Goal: Transaction & Acquisition: Purchase product/service

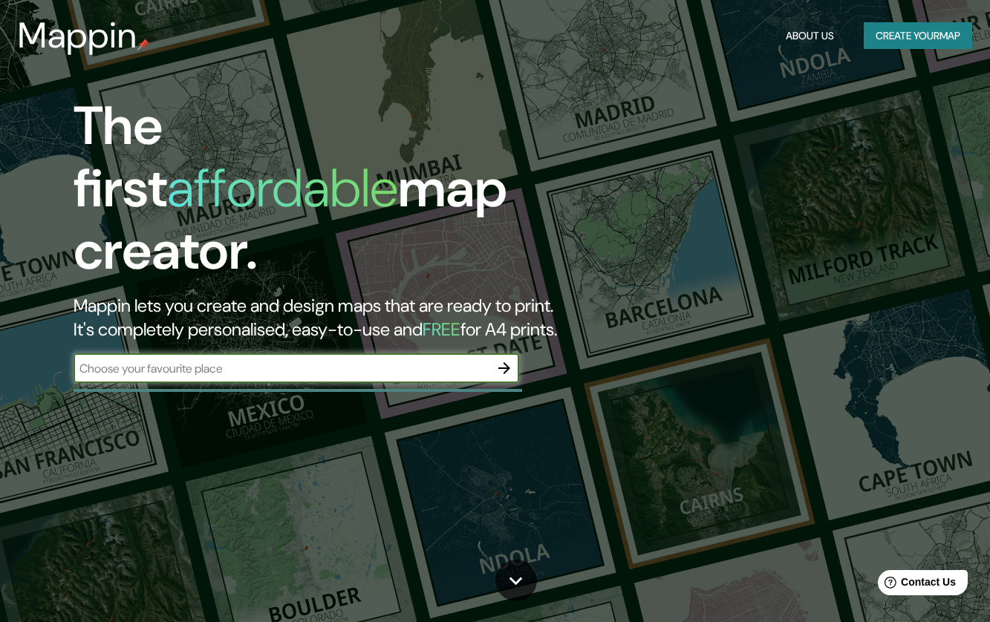
click at [327, 360] on input "text" at bounding box center [282, 368] width 416 height 17
type input "benito juarez, ciudad de méxico"
click at [511, 359] on icon "button" at bounding box center [504, 368] width 18 height 18
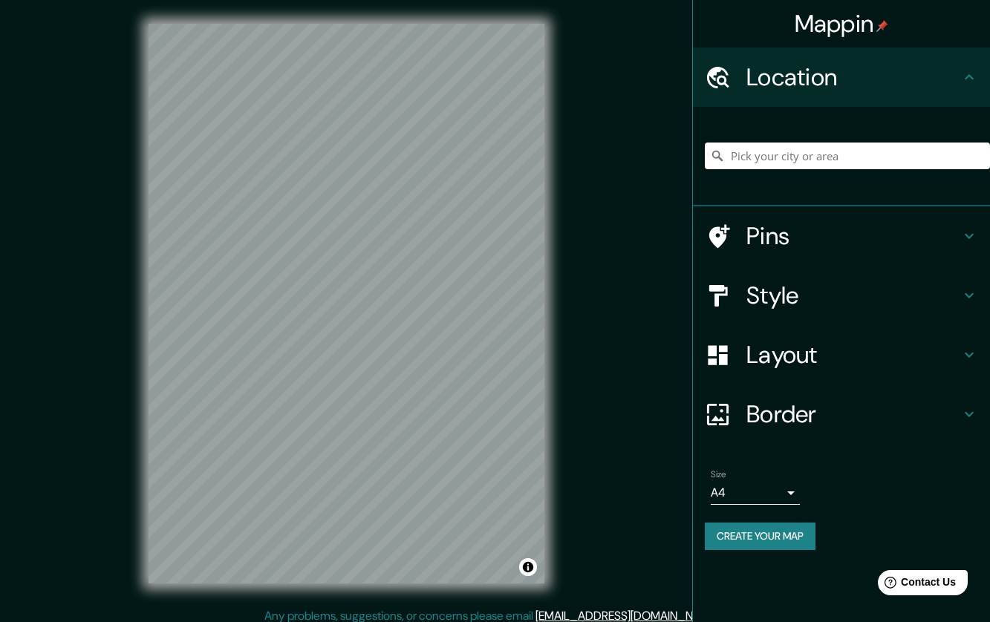
click at [826, 154] on input "Pick your city or area" at bounding box center [847, 156] width 285 height 27
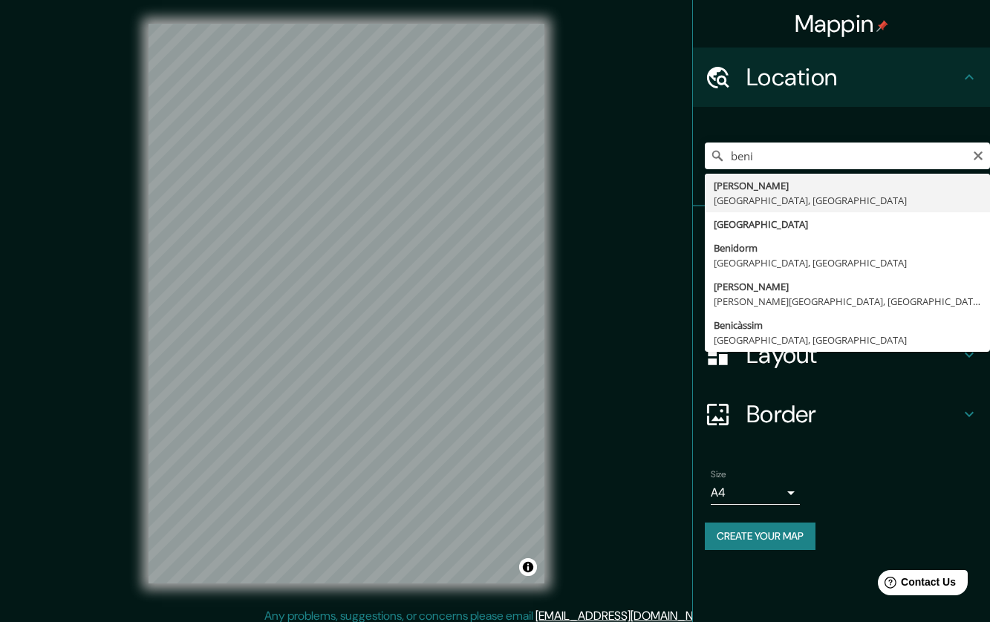
type input "[PERSON_NAME], [GEOGRAPHIC_DATA], [GEOGRAPHIC_DATA]"
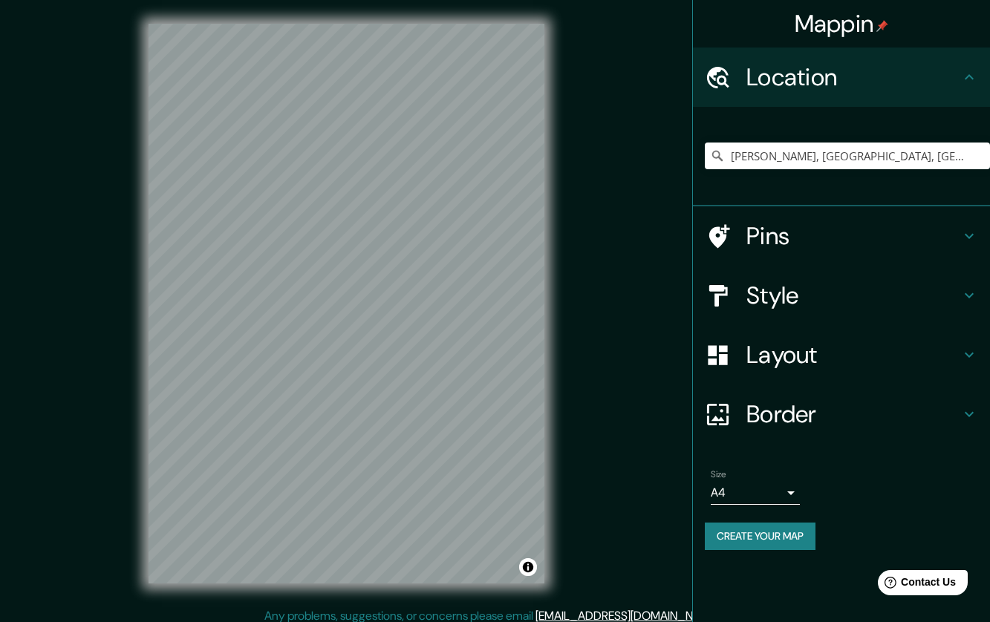
click at [858, 305] on h4 "Style" at bounding box center [853, 296] width 214 height 30
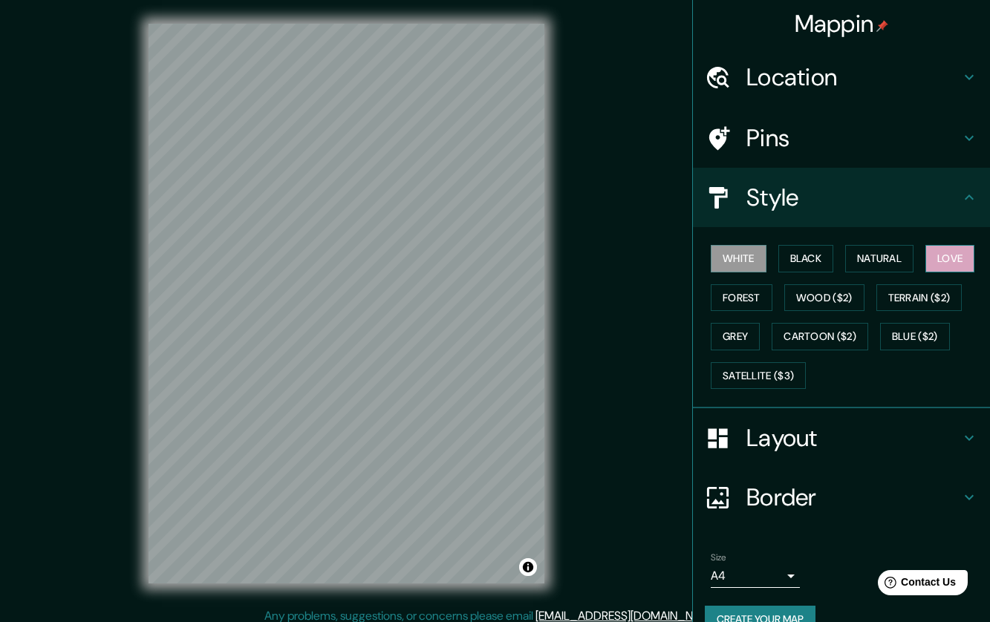
click at [944, 261] on button "Love" at bounding box center [949, 258] width 49 height 27
click at [775, 85] on h4 "Location" at bounding box center [853, 77] width 214 height 30
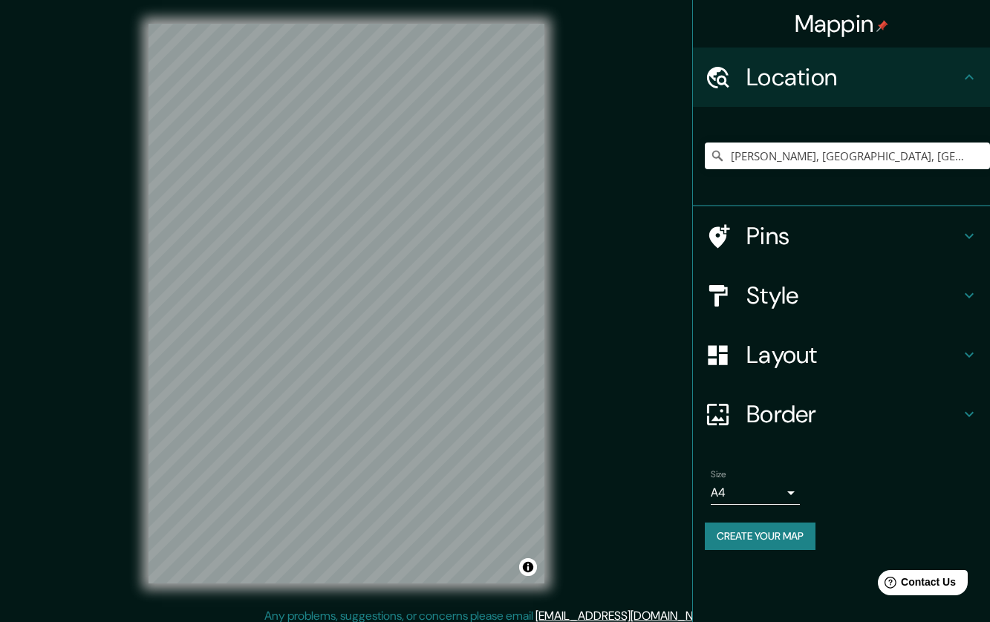
click at [784, 236] on h4 "Pins" at bounding box center [853, 236] width 214 height 30
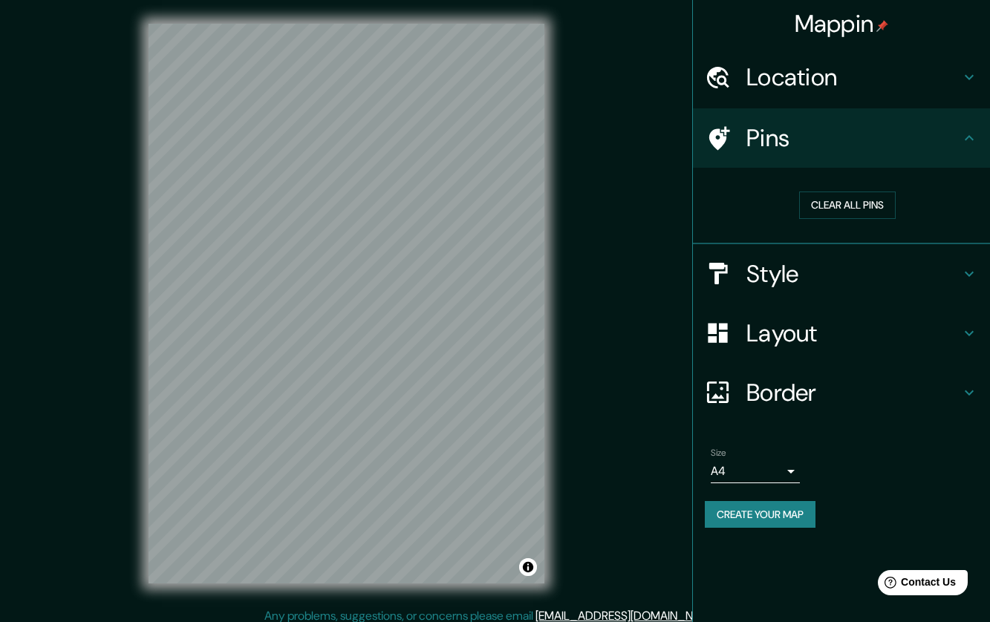
click at [743, 139] on div at bounding box center [726, 139] width 42 height 26
click at [853, 206] on button "Clear all pins" at bounding box center [847, 205] width 97 height 27
click at [858, 201] on button "Clear all pins" at bounding box center [847, 205] width 97 height 27
click at [845, 270] on h4 "Style" at bounding box center [853, 274] width 214 height 30
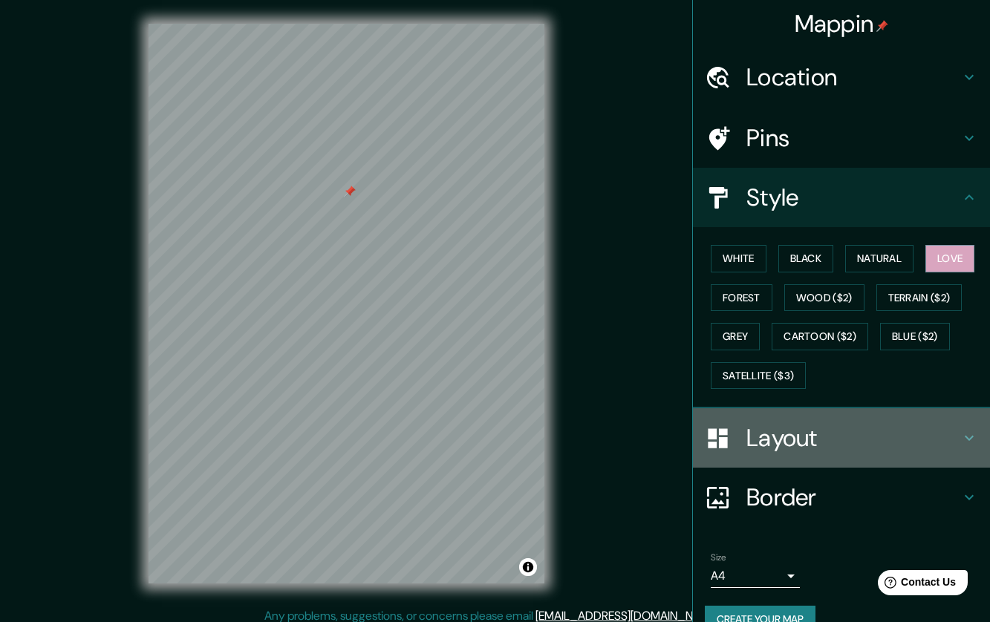
click at [767, 432] on h4 "Layout" at bounding box center [853, 438] width 214 height 30
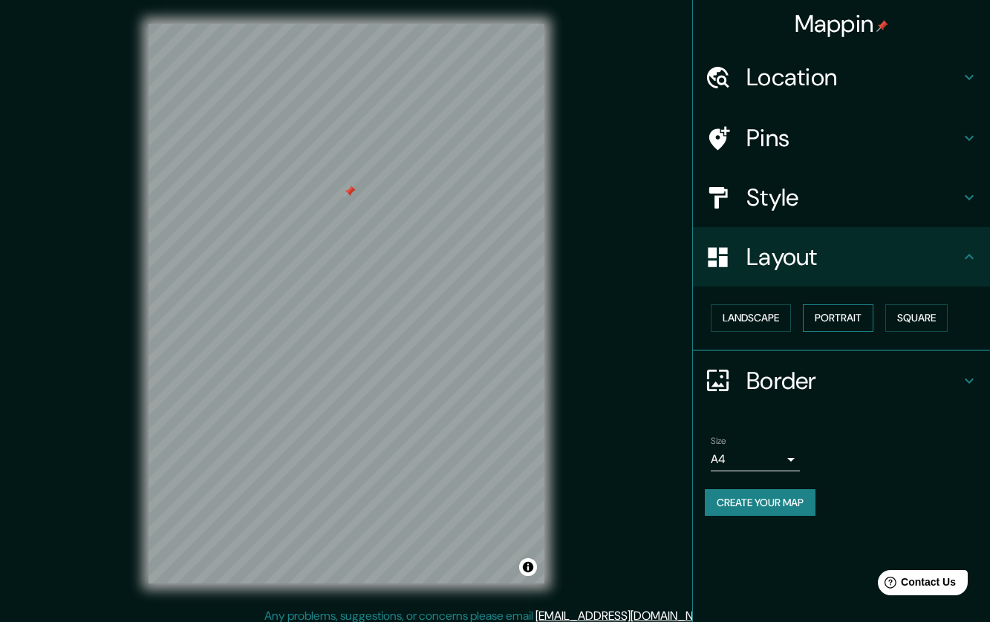
click at [840, 325] on button "Portrait" at bounding box center [838, 318] width 71 height 27
click at [835, 371] on h4 "Border" at bounding box center [853, 381] width 214 height 30
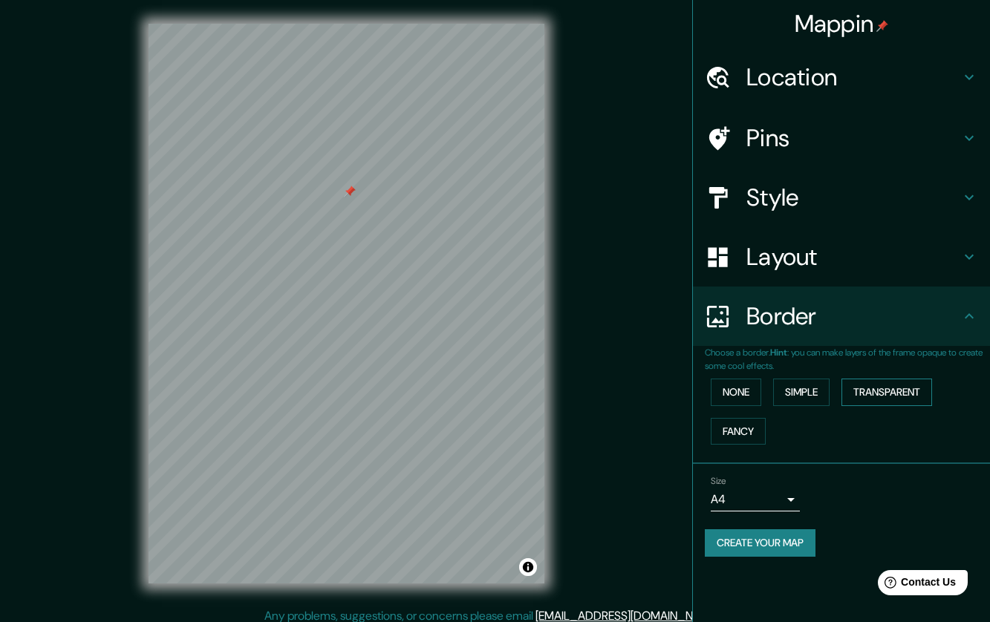
click at [905, 398] on button "Transparent" at bounding box center [887, 392] width 91 height 27
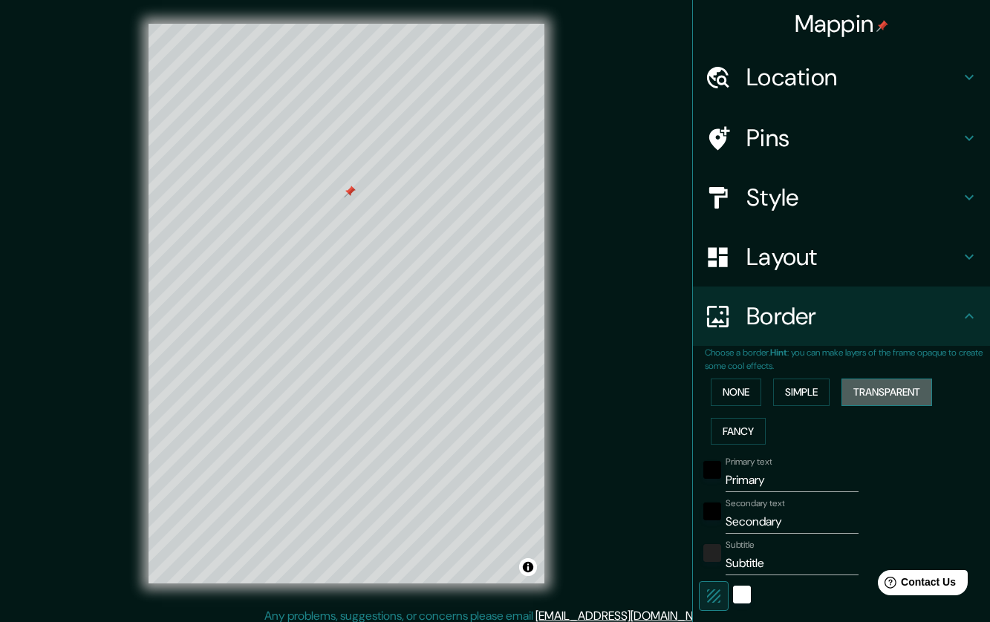
click at [905, 398] on button "Transparent" at bounding box center [887, 392] width 91 height 27
type input "256"
type input "43"
click at [711, 396] on button "None" at bounding box center [736, 392] width 51 height 27
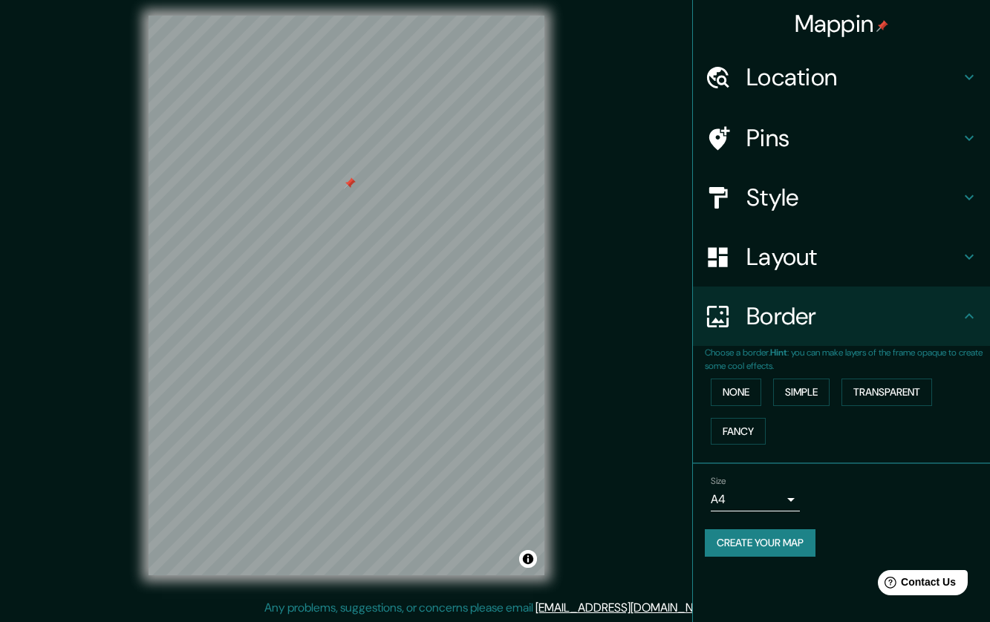
scroll to position [9, 0]
click at [737, 432] on button "Fancy" at bounding box center [738, 431] width 55 height 27
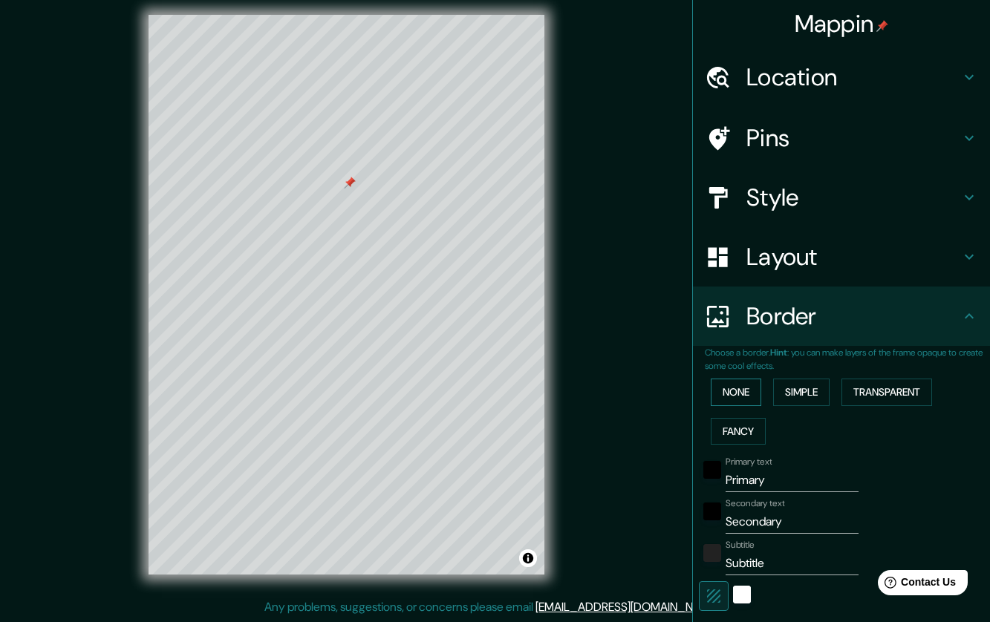
click at [735, 390] on button "None" at bounding box center [736, 392] width 51 height 27
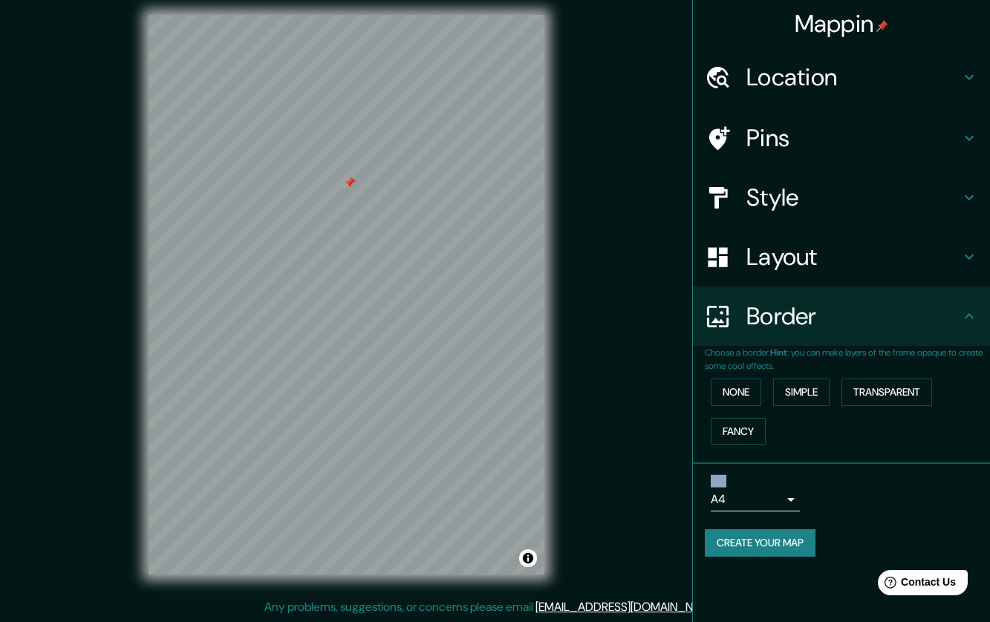
drag, startPoint x: 865, startPoint y: 495, endPoint x: 859, endPoint y: 426, distance: 70.1
click at [859, 426] on ul "Location Benito Juarez, Mexico City, Mexico Pins Style Layout Border Choose a b…" at bounding box center [841, 311] width 297 height 527
click at [790, 497] on body "Mappin Location Benito Juarez, Mexico City, Mexico Pins Style Layout Border Cho…" at bounding box center [495, 302] width 990 height 622
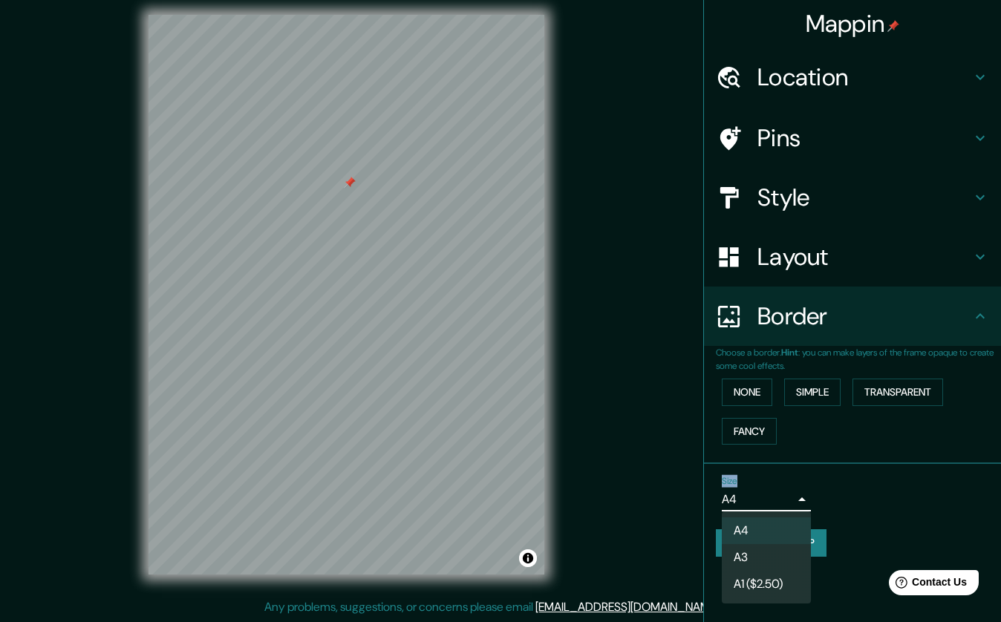
click at [778, 522] on li "A4" at bounding box center [766, 531] width 89 height 27
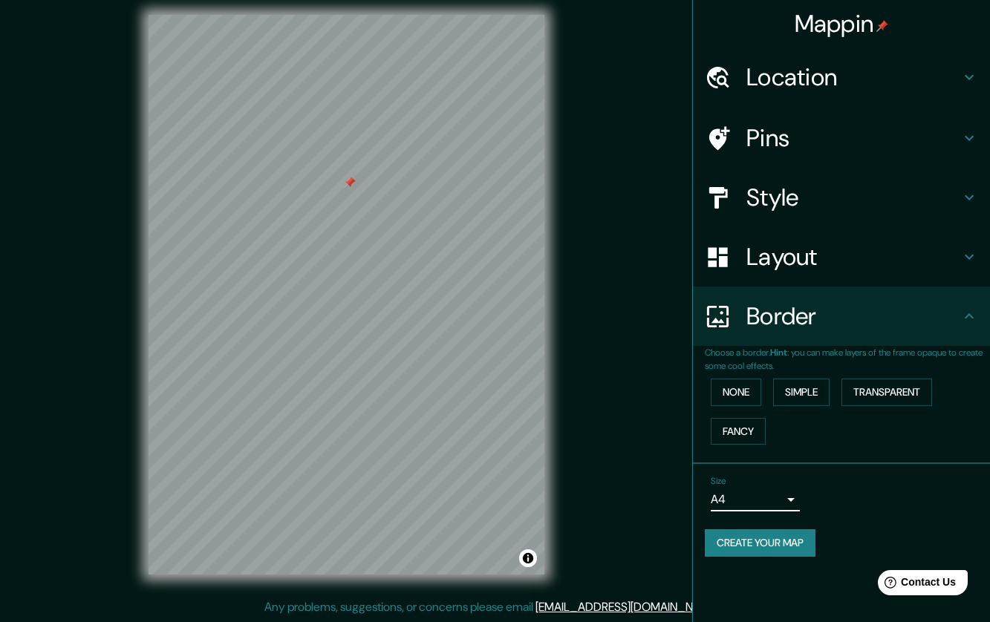
click at [928, 526] on div "Size A4 single Create your map" at bounding box center [841, 519] width 273 height 99
click at [833, 56] on div "Location" at bounding box center [841, 77] width 297 height 59
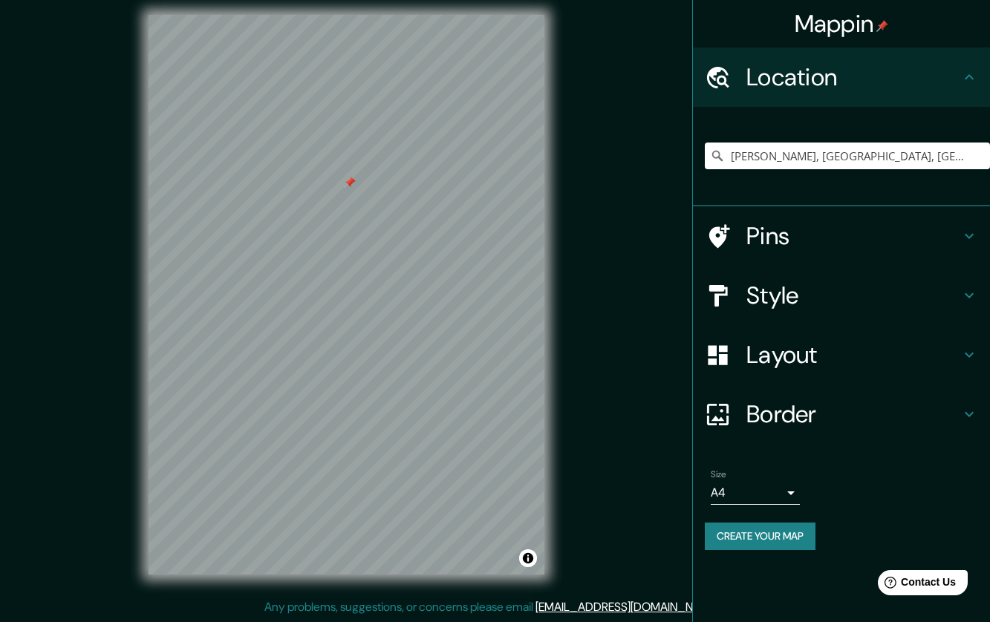
click at [831, 235] on h4 "Pins" at bounding box center [853, 236] width 214 height 30
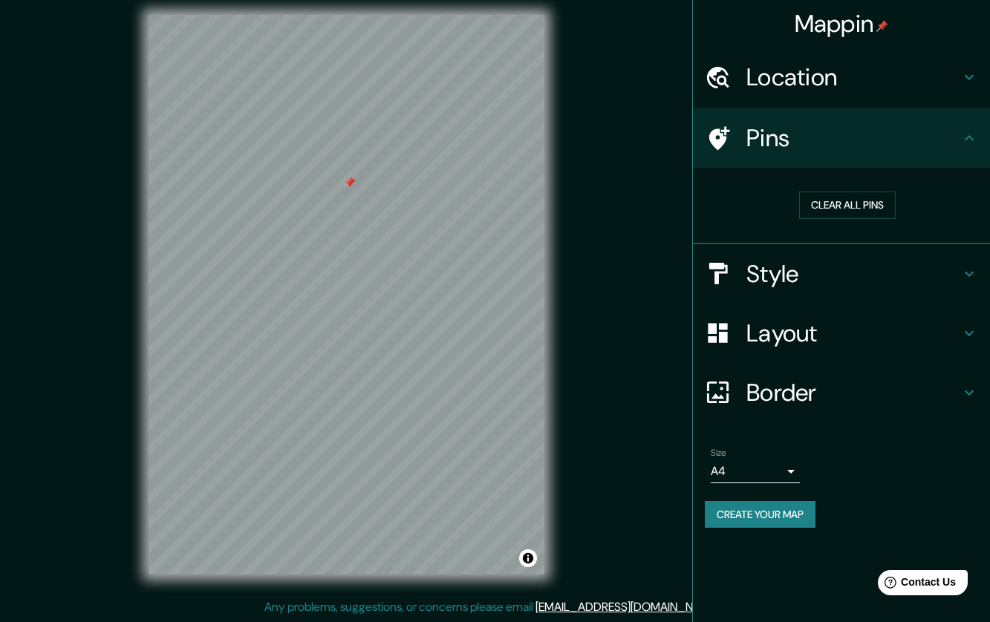
click at [828, 270] on h4 "Style" at bounding box center [853, 274] width 214 height 30
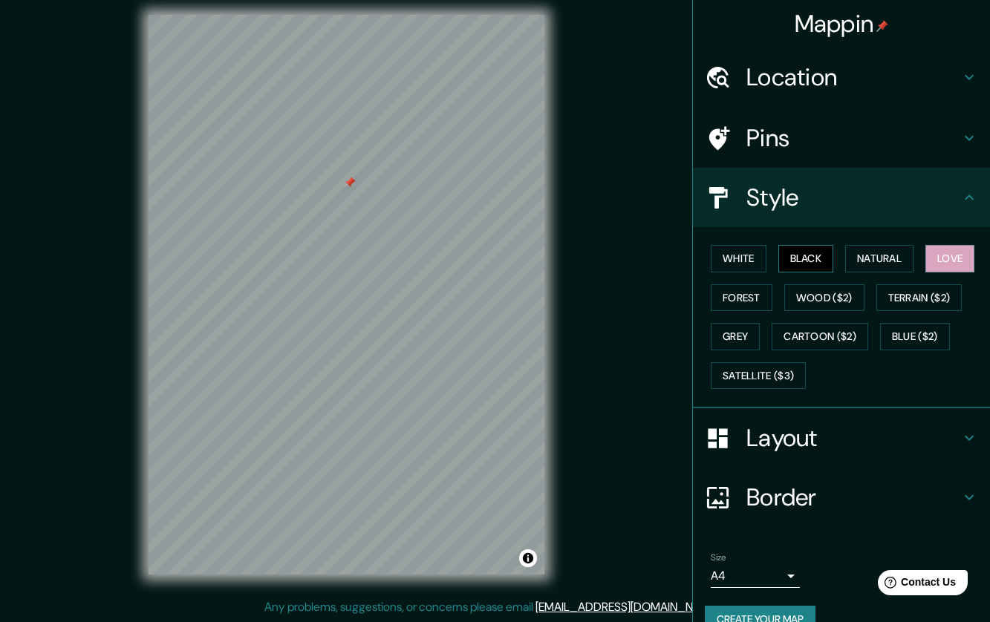
scroll to position [29, 0]
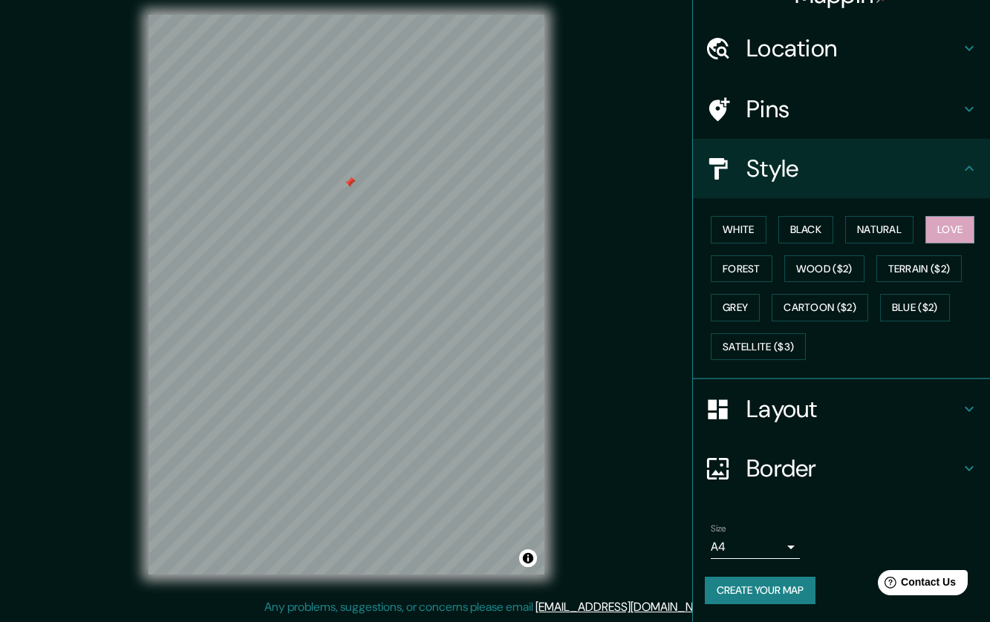
click at [810, 412] on h4 "Layout" at bounding box center [853, 409] width 214 height 30
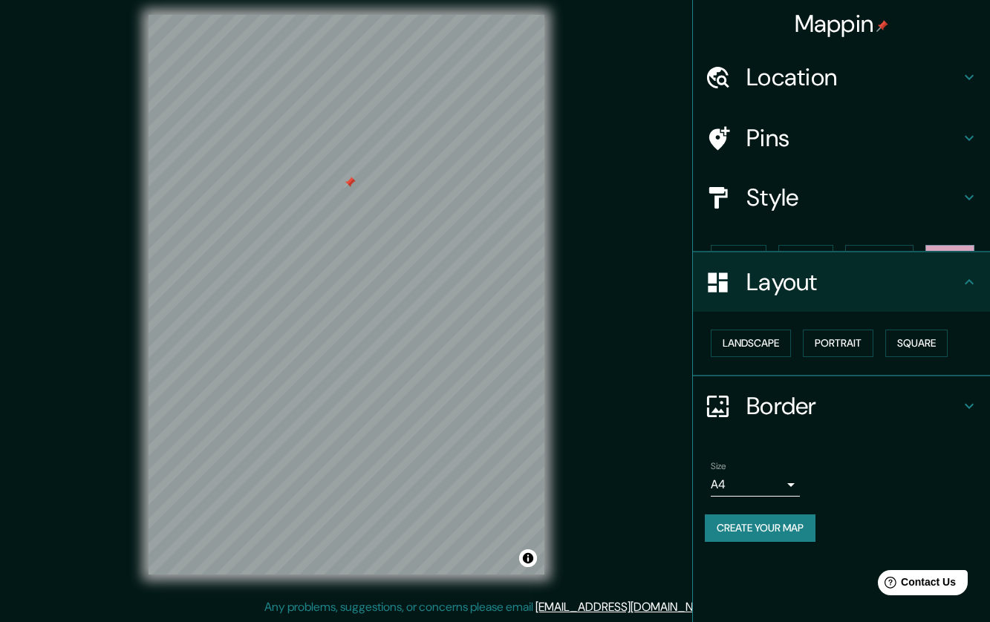
scroll to position [0, 0]
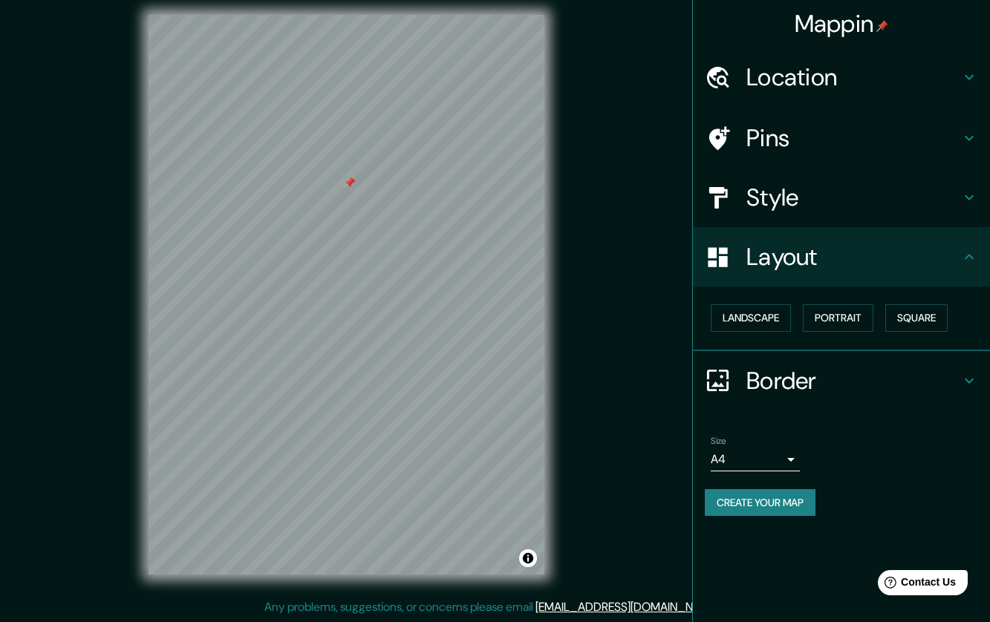
click at [816, 387] on h4 "Border" at bounding box center [853, 381] width 214 height 30
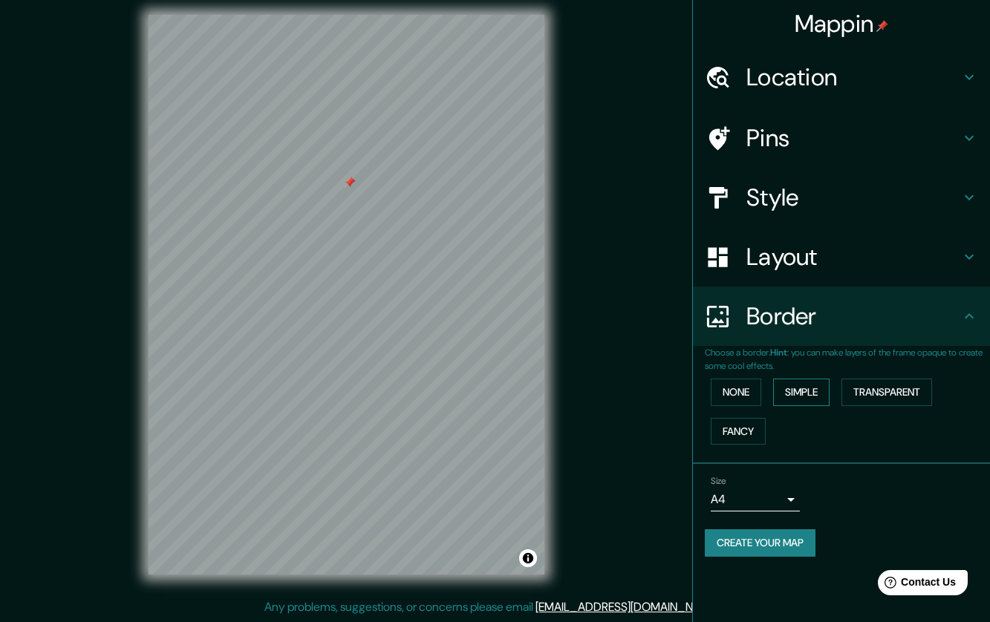
click at [824, 387] on button "Simple" at bounding box center [801, 392] width 56 height 27
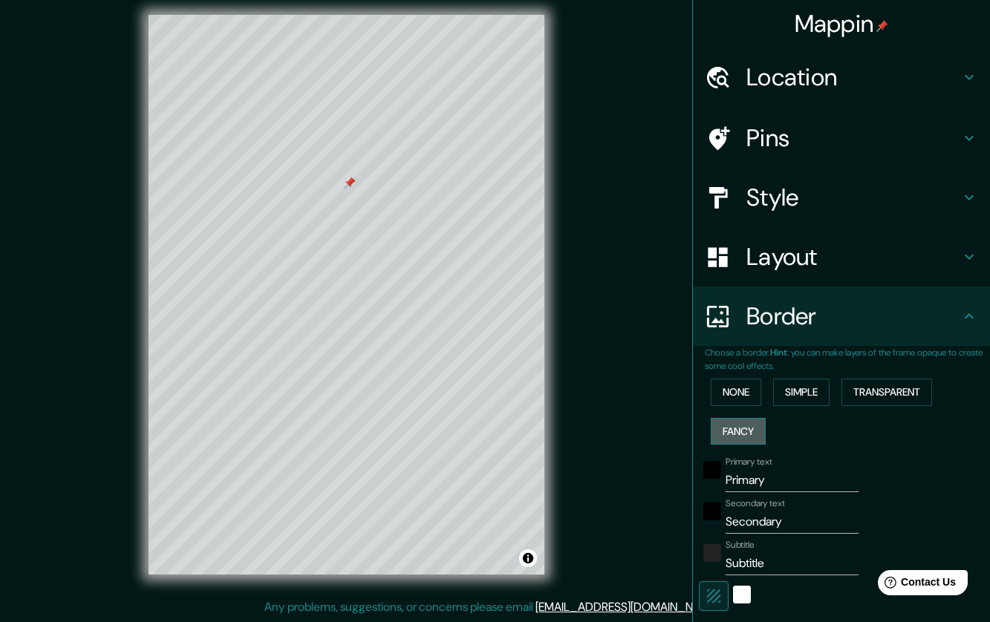
click at [721, 434] on button "Fancy" at bounding box center [738, 431] width 55 height 27
click at [897, 397] on button "Transparent" at bounding box center [887, 392] width 91 height 27
click at [737, 390] on button "None" at bounding box center [736, 392] width 51 height 27
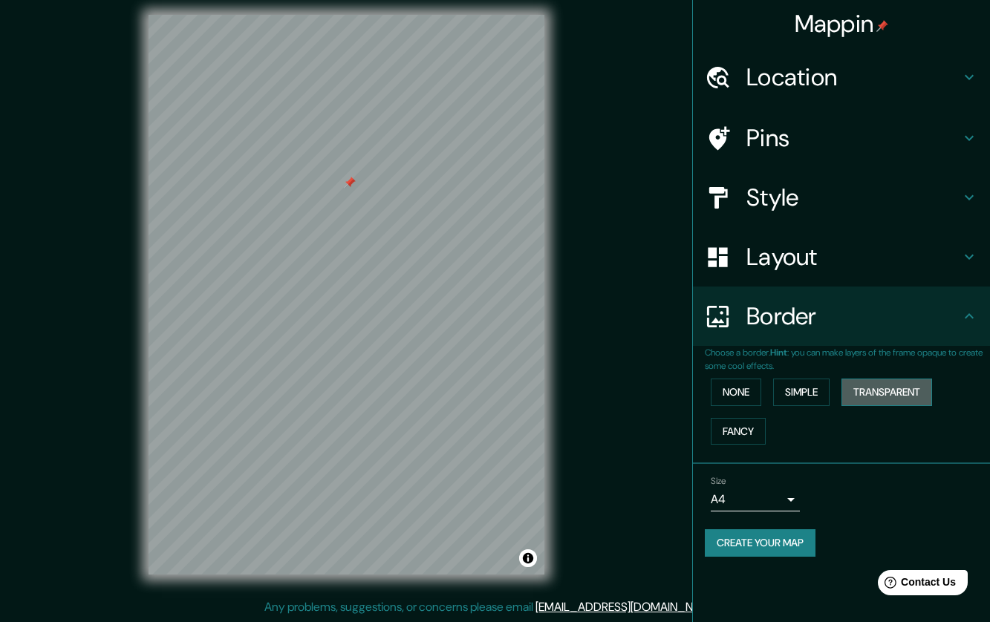
click at [897, 395] on button "Transparent" at bounding box center [887, 392] width 91 height 27
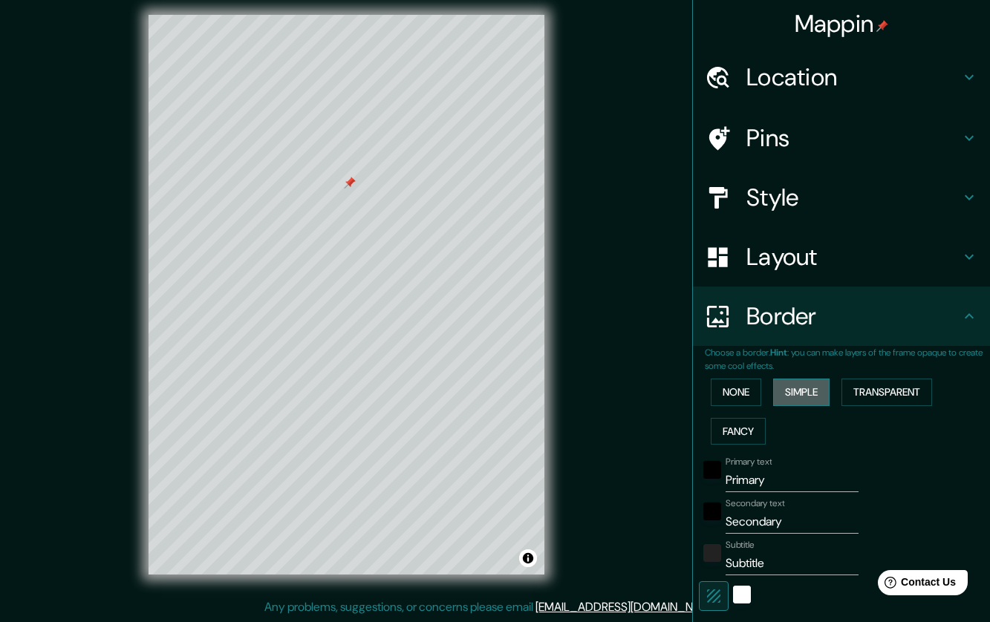
click at [810, 395] on button "Simple" at bounding box center [801, 392] width 56 height 27
click at [819, 401] on button "Simple" at bounding box center [801, 392] width 56 height 27
type input "213"
type input "43"
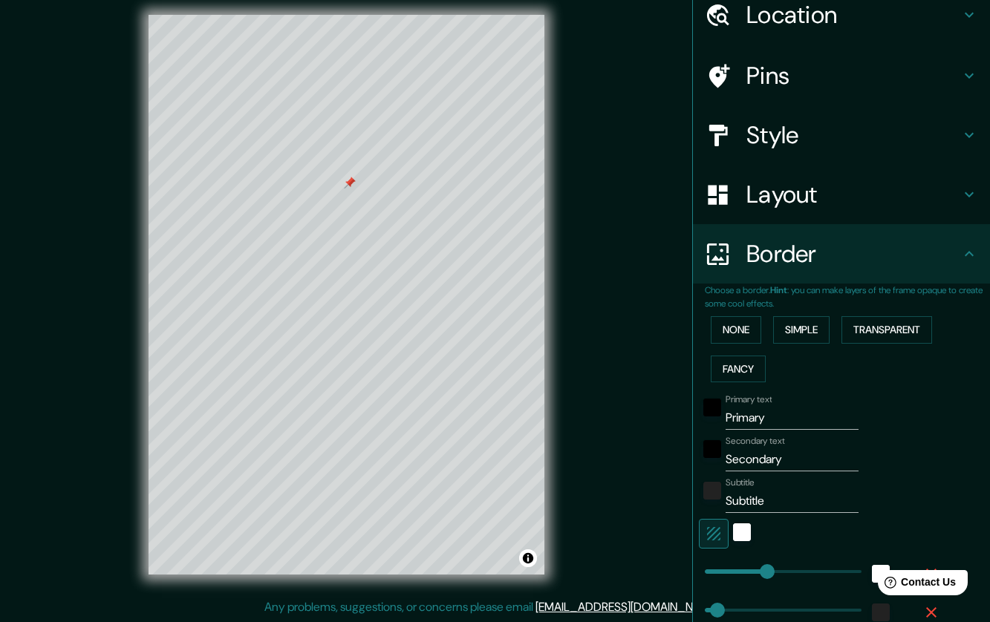
scroll to position [154, 0]
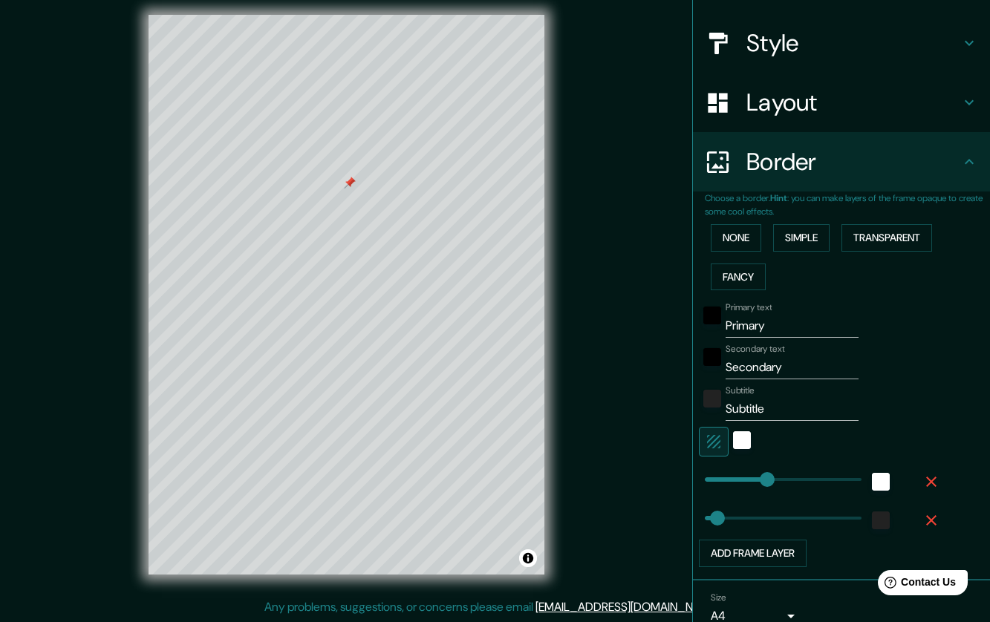
type input "56"
drag, startPoint x: 757, startPoint y: 484, endPoint x: 710, endPoint y: 486, distance: 46.8
type input "43"
type input "0"
drag, startPoint x: 710, startPoint y: 486, endPoint x: 693, endPoint y: 487, distance: 17.1
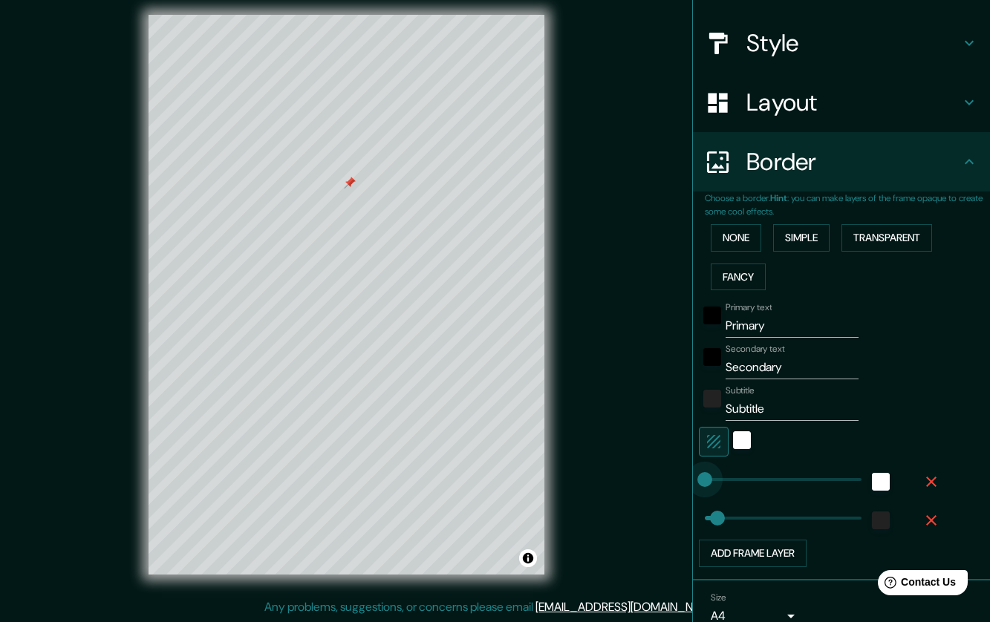
drag, startPoint x: 693, startPoint y: 487, endPoint x: 682, endPoint y: 487, distance: 11.1
click at [697, 487] on span at bounding box center [704, 479] width 15 height 15
type input "0"
drag, startPoint x: 702, startPoint y: 515, endPoint x: 677, endPoint y: 519, distance: 24.8
type input "43"
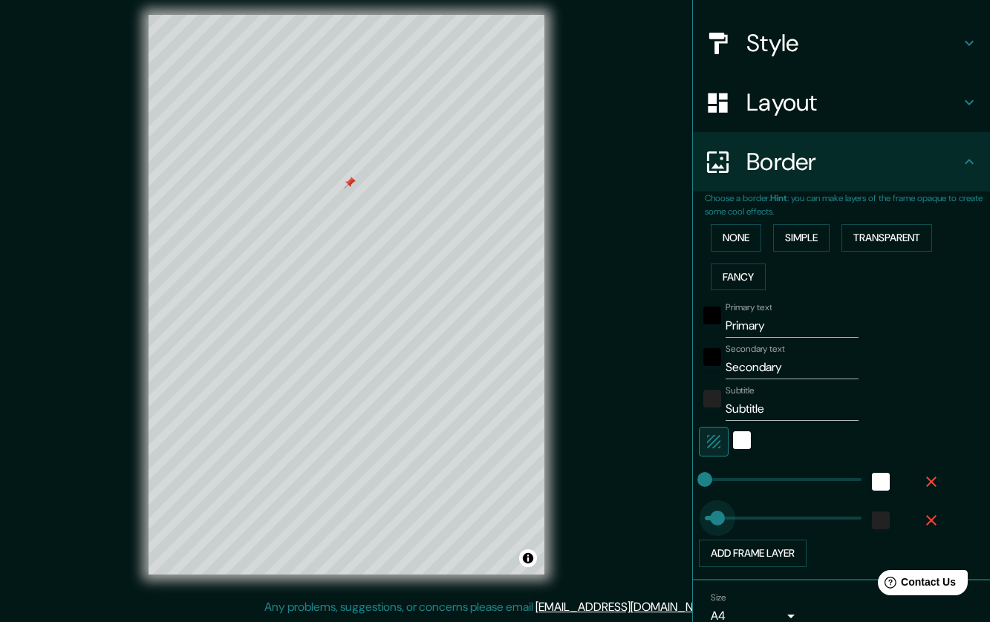
drag, startPoint x: 697, startPoint y: 521, endPoint x: 706, endPoint y: 521, distance: 9.7
type input "15"
drag, startPoint x: 706, startPoint y: 521, endPoint x: 698, endPoint y: 521, distance: 8.2
type input "8"
type input "13"
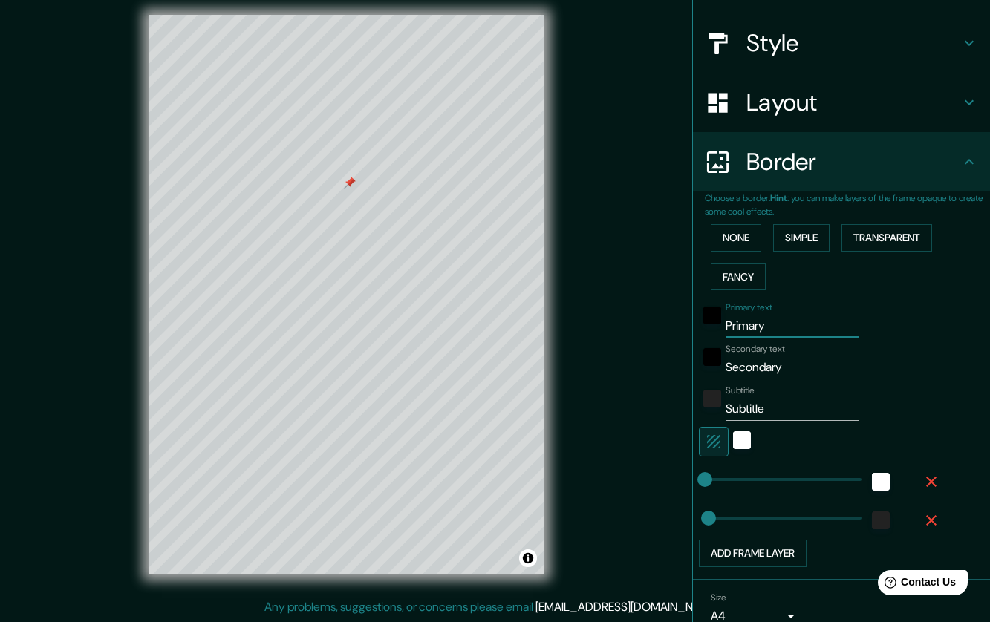
click at [787, 328] on input "Primary" at bounding box center [792, 326] width 133 height 24
type input "CDMX"
drag, startPoint x: 769, startPoint y: 411, endPoint x: 674, endPoint y: 411, distance: 95.1
click at [674, 411] on div "Mappin Location Benito Juarez, Mexico City, Mexico Pins Style Layout Border Cho…" at bounding box center [495, 306] width 990 height 631
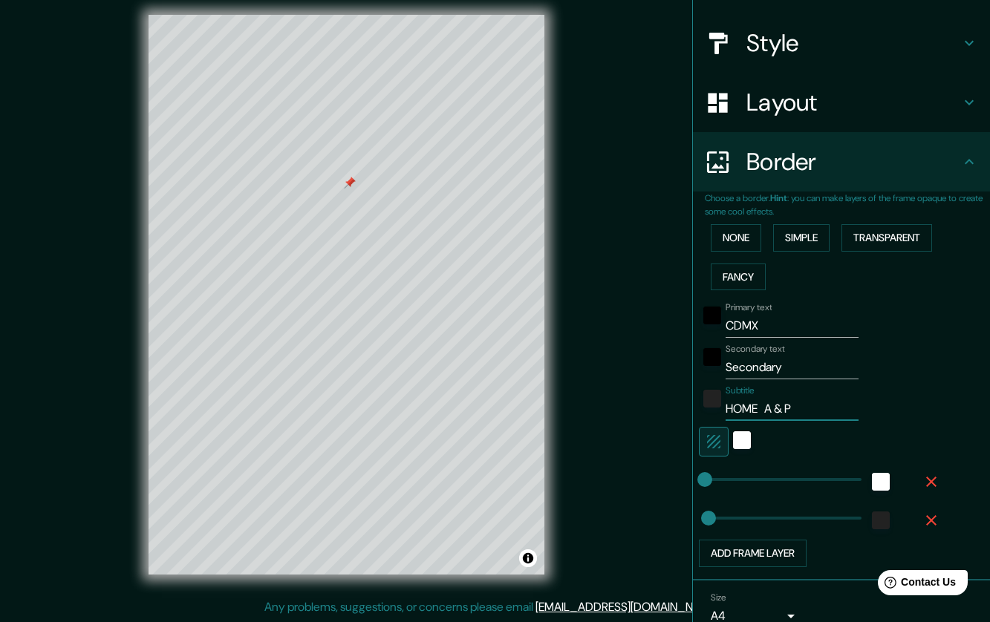
type input "HOME A & P"
drag, startPoint x: 784, startPoint y: 362, endPoint x: 680, endPoint y: 362, distance: 104.0
click at [680, 362] on div "Mappin Location Benito Juarez, Mexico City, Mexico Pins Style Layout Border Cho…" at bounding box center [495, 306] width 990 height 631
paste input "[GEOGRAPHIC_DATA]"
type input "[GEOGRAPHIC_DATA]"
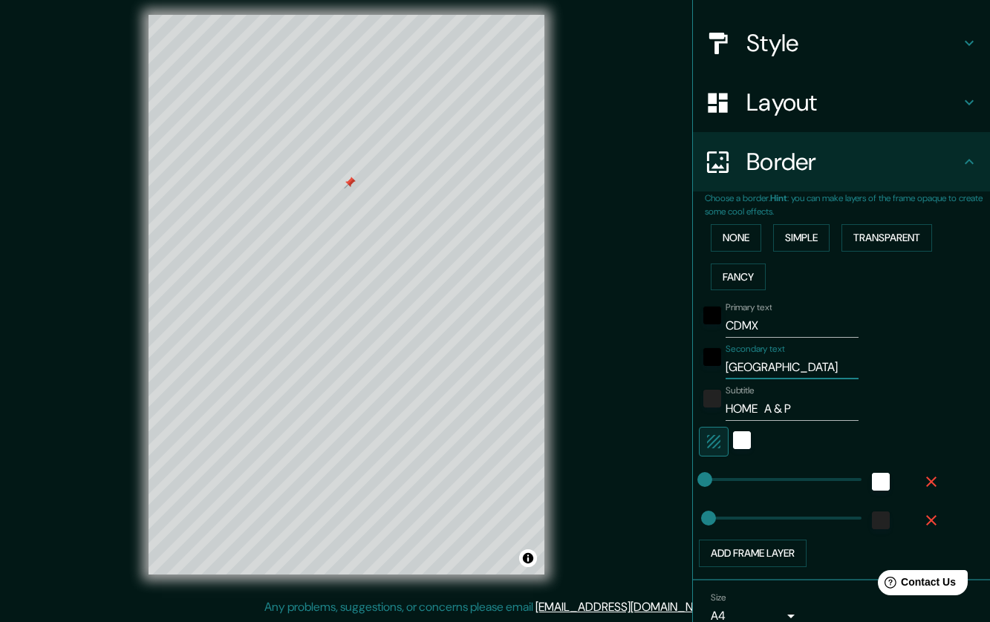
scroll to position [0, 13]
click at [798, 361] on input "[GEOGRAPHIC_DATA]" at bounding box center [792, 368] width 133 height 24
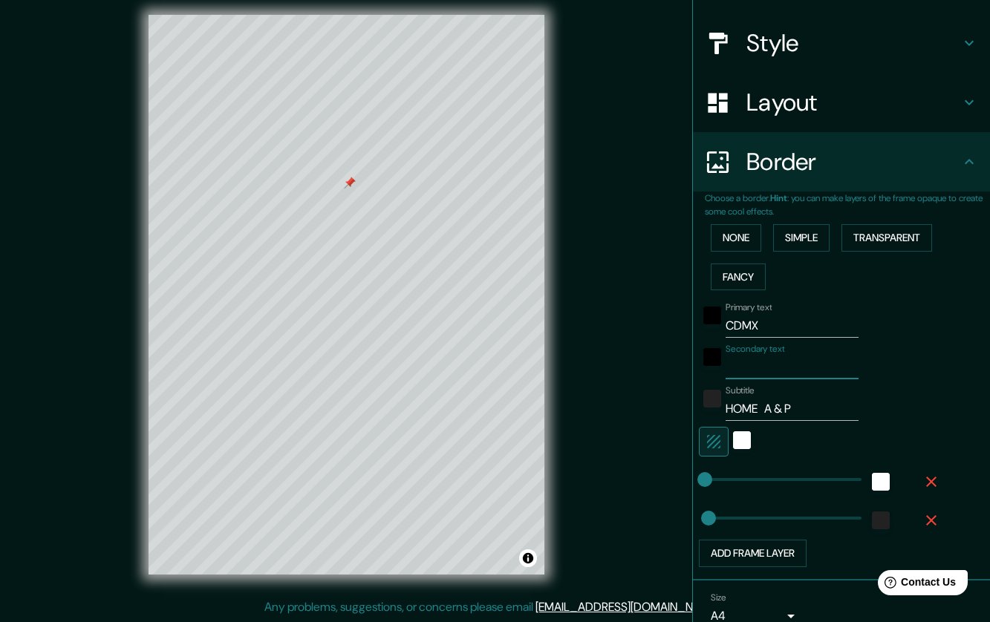
click at [786, 408] on input "HOME A & P" at bounding box center [792, 409] width 133 height 24
paste input "[GEOGRAPHIC_DATA]"
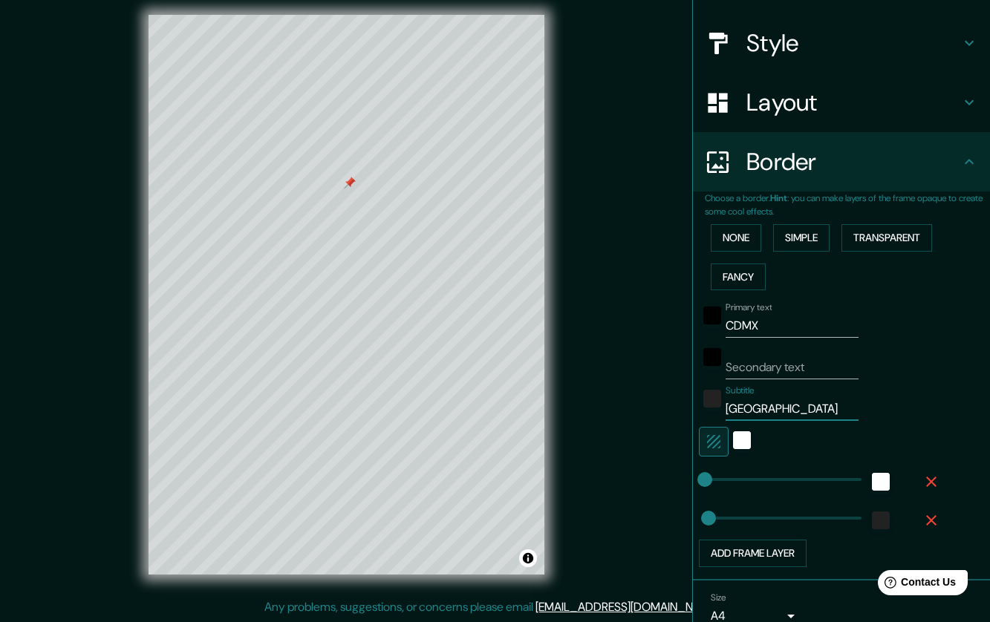
type input "[GEOGRAPHIC_DATA]"
click at [797, 368] on input "Secondary text" at bounding box center [792, 368] width 133 height 24
type input "HOME A&P"
click at [733, 444] on div "white" at bounding box center [742, 441] width 18 height 18
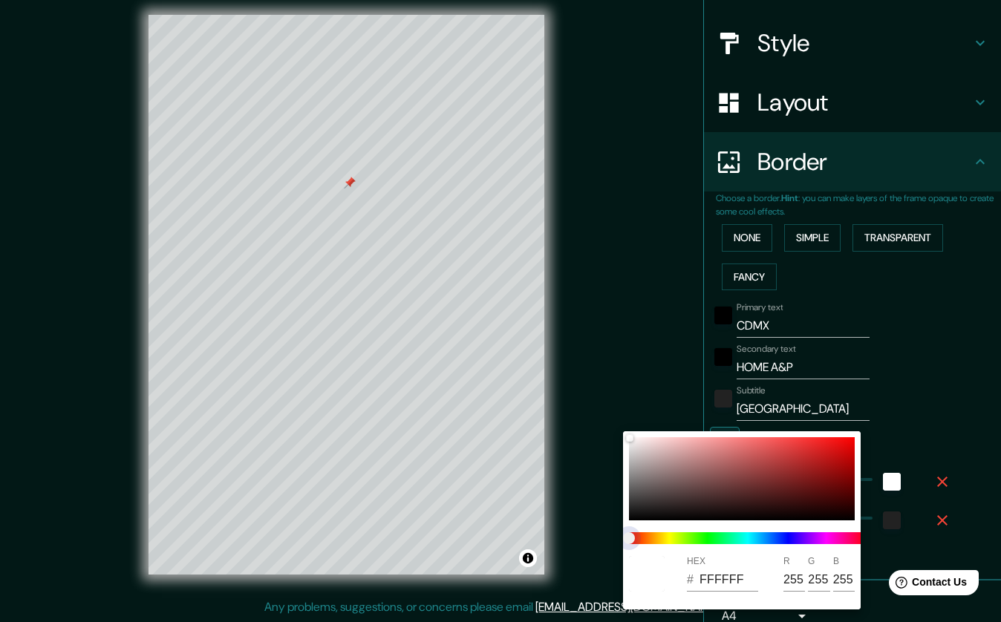
click at [821, 542] on span at bounding box center [748, 539] width 238 height 12
click at [830, 539] on span at bounding box center [748, 539] width 238 height 12
type input "DACECE"
type input "218"
type input "206"
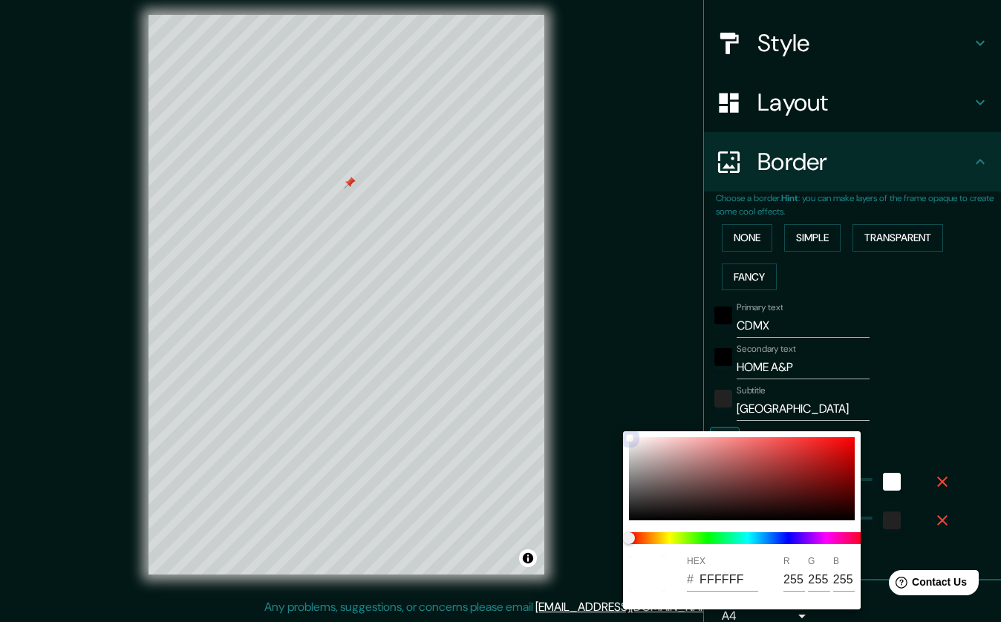
type input "206"
type input "CFBBBB"
type input "207"
type input "187"
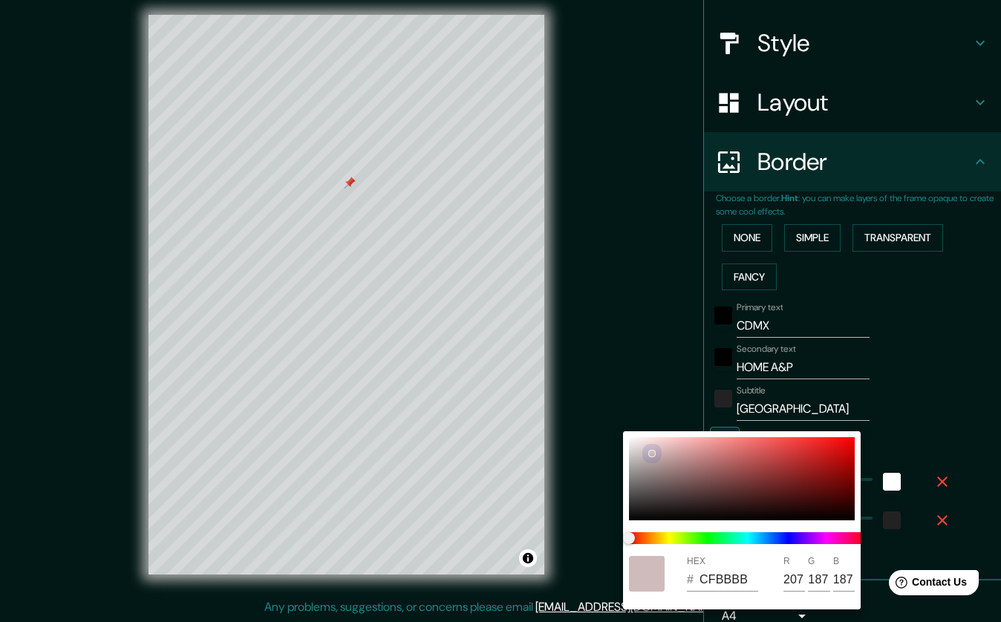
drag, startPoint x: 633, startPoint y: 438, endPoint x: 798, endPoint y: 526, distance: 187.4
click at [650, 451] on div at bounding box center [651, 453] width 7 height 7
type input "D6C2C2"
type input "214"
type input "194"
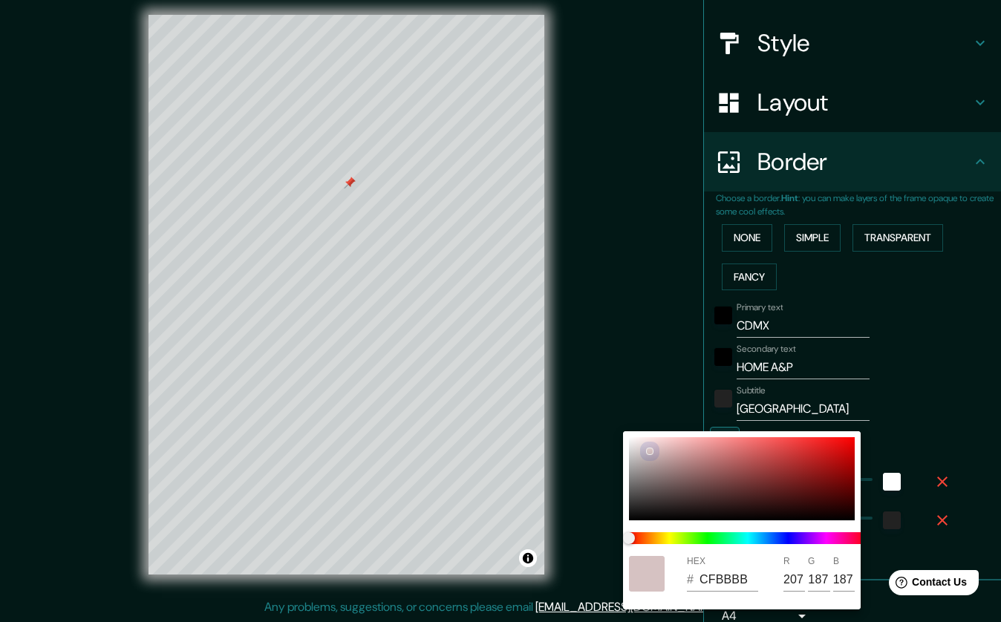
type input "194"
click at [835, 538] on span at bounding box center [748, 539] width 238 height 12
type input "D6C3D2"
type input "195"
type input "210"
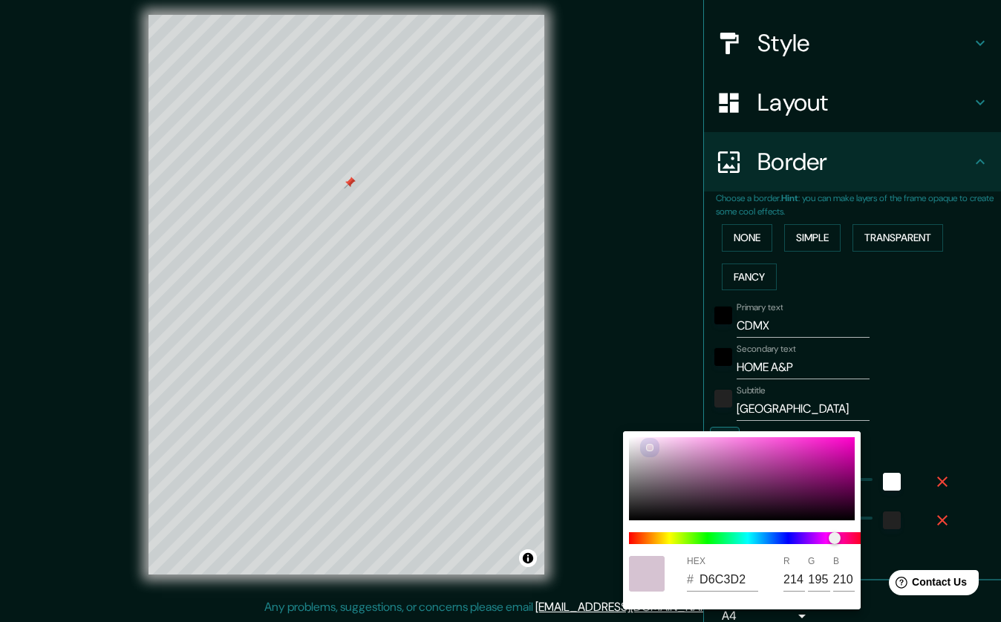
type input "E1CDDD"
type input "225"
type input "205"
type input "221"
type input "E3C1DD"
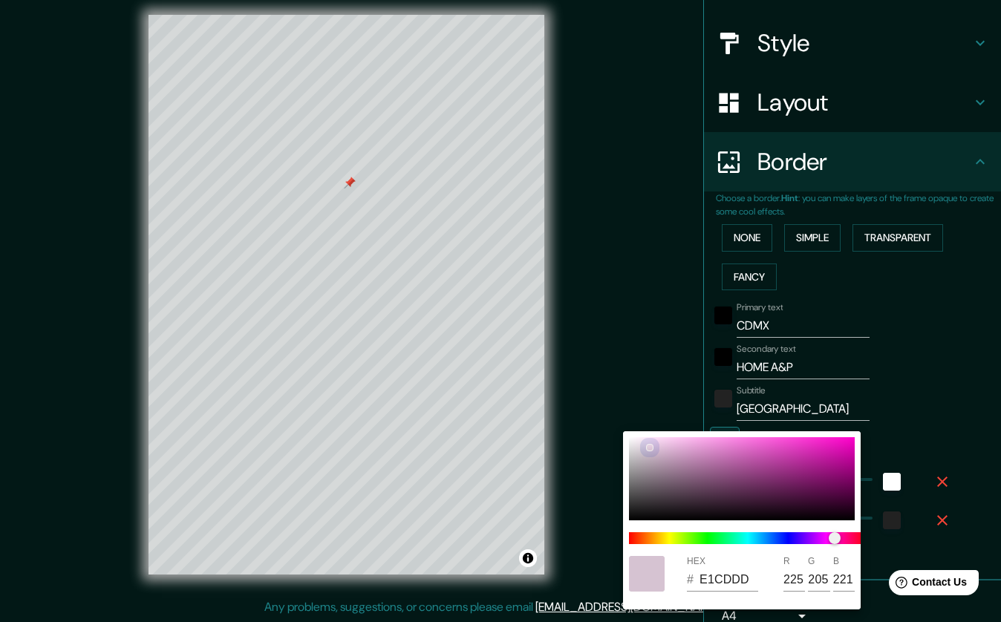
type input "227"
type input "193"
type input "221"
drag, startPoint x: 648, startPoint y: 451, endPoint x: 666, endPoint y: 446, distance: 18.4
click at [653, 446] on div at bounding box center [650, 448] width 6 height 6
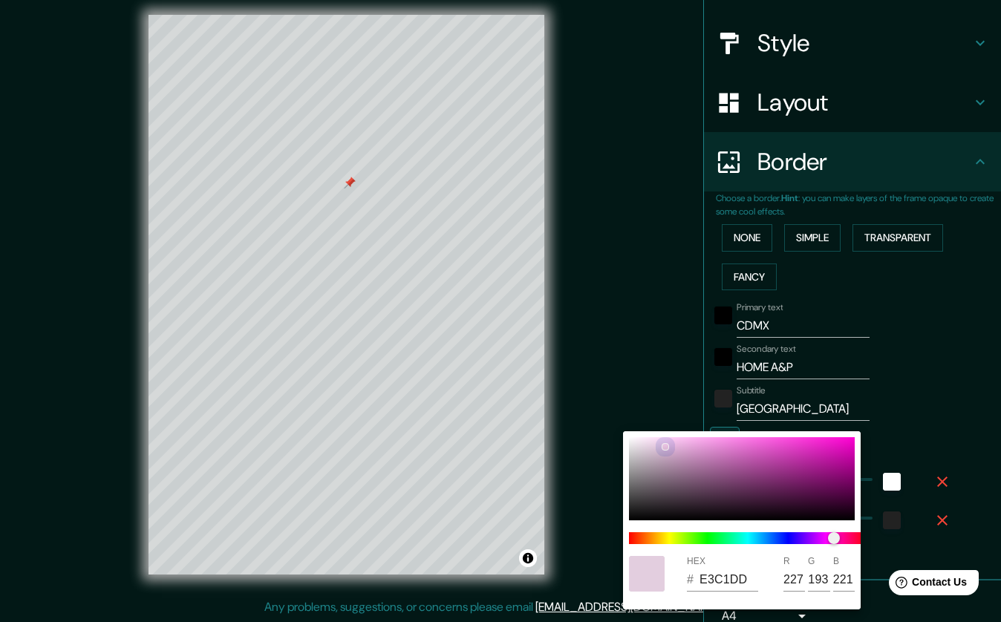
type input "E3BFDD"
type input "191"
type input "E8C7E2"
type input "232"
type input "199"
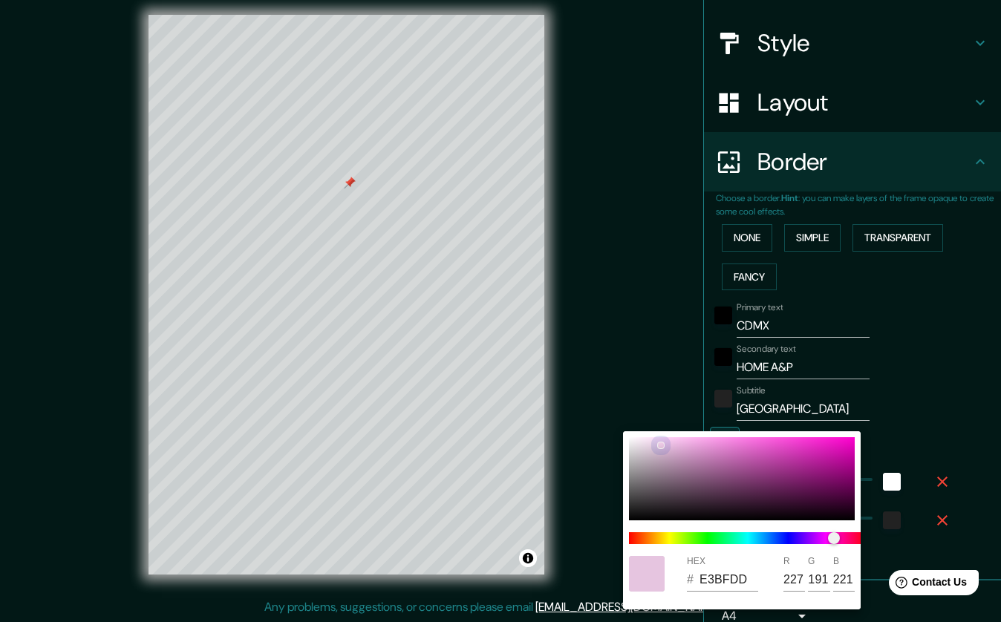
type input "226"
type input "EDCBE6"
type input "237"
type input "203"
type input "230"
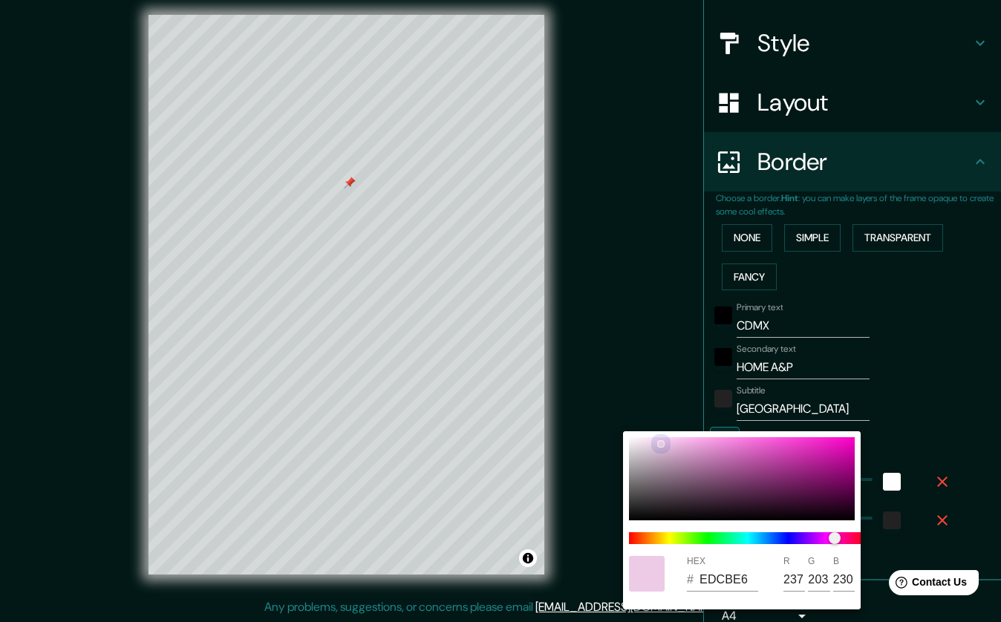
type input "F8D4F1"
type input "248"
type input "212"
type input "241"
type input "FFDAF7"
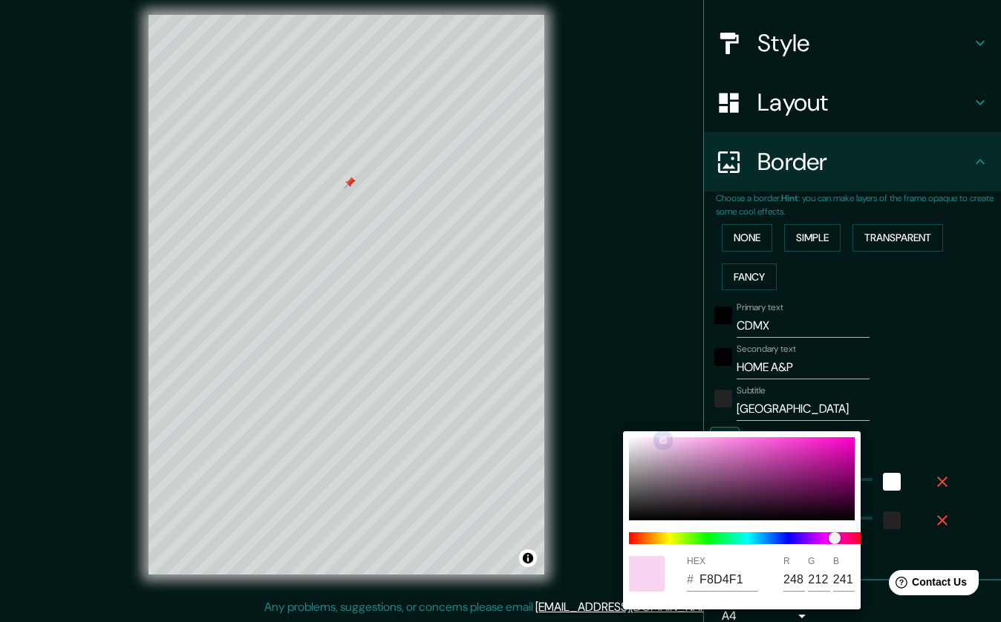
type input "255"
type input "218"
type input "247"
type input "FFDEF8"
type input "222"
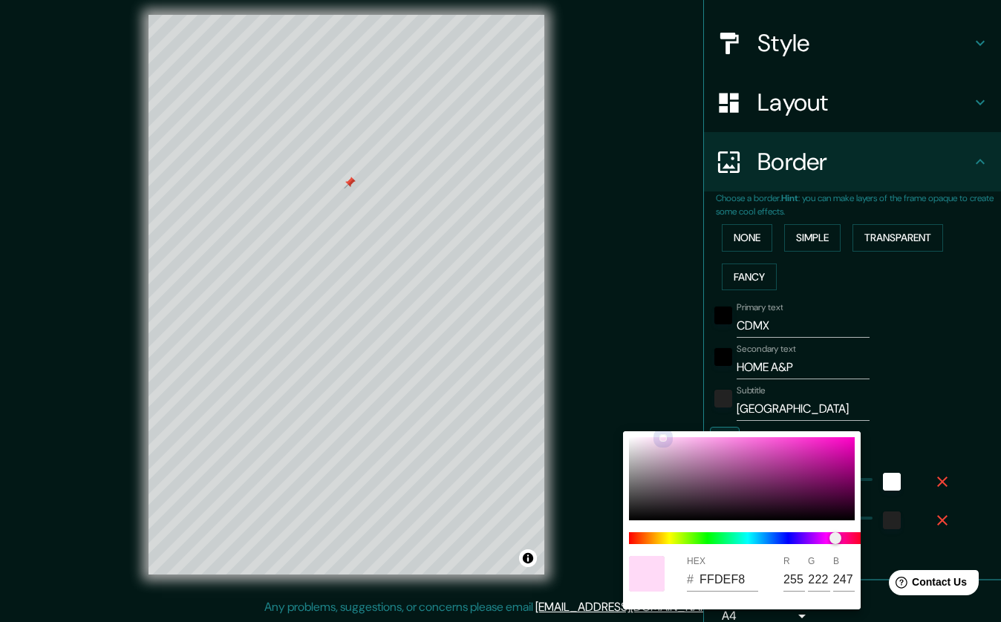
type input "248"
type input "F8E5F4"
type input "248"
type input "229"
type input "244"
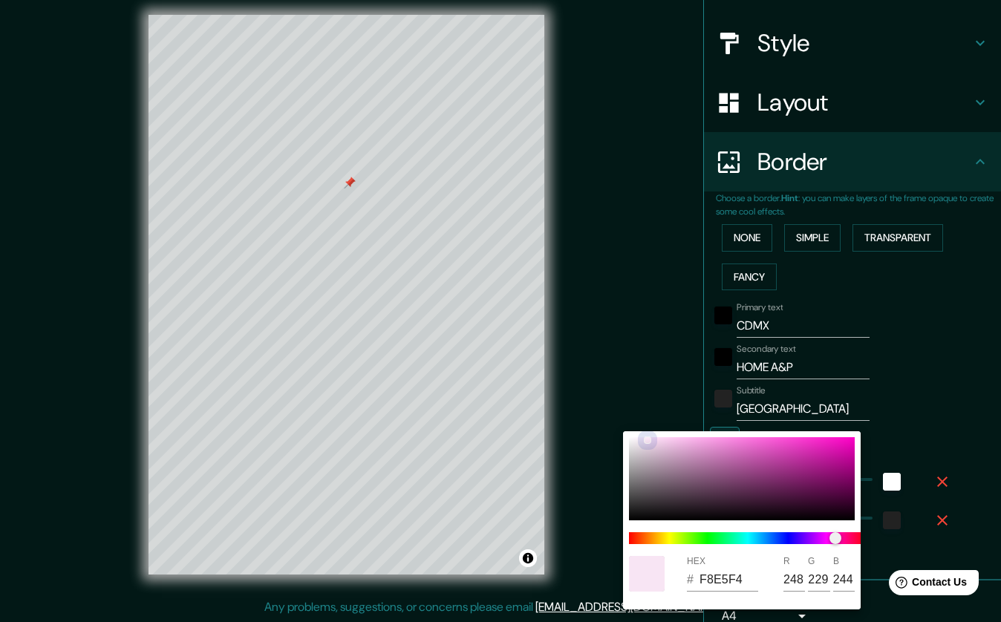
type input "F8E4F4"
type input "228"
drag, startPoint x: 666, startPoint y: 446, endPoint x: 648, endPoint y: 440, distance: 19.0
click at [648, 440] on div at bounding box center [648, 440] width 6 height 6
type input "F7E4F6"
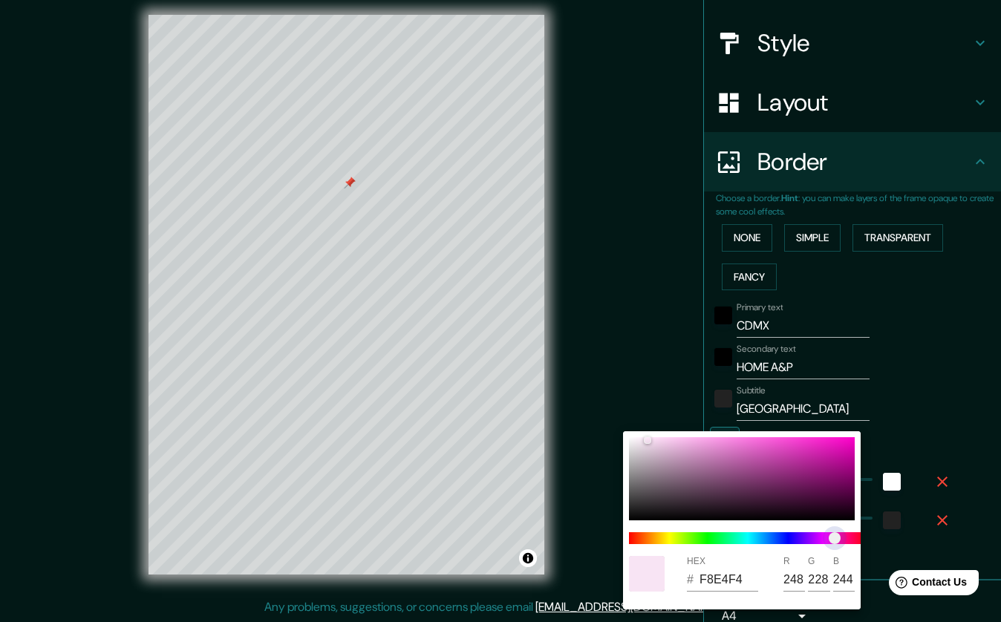
type input "247"
type input "246"
click at [829, 542] on span "color slider" at bounding box center [829, 539] width 12 height 12
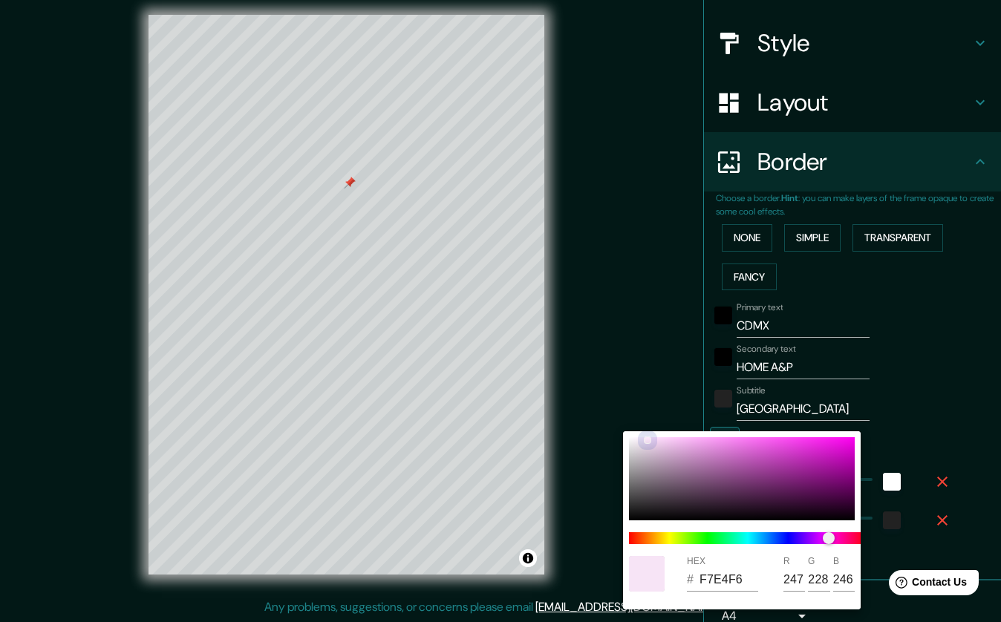
type input "EFD6EE"
type input "239"
type input "214"
type input "238"
type input "EACFE9"
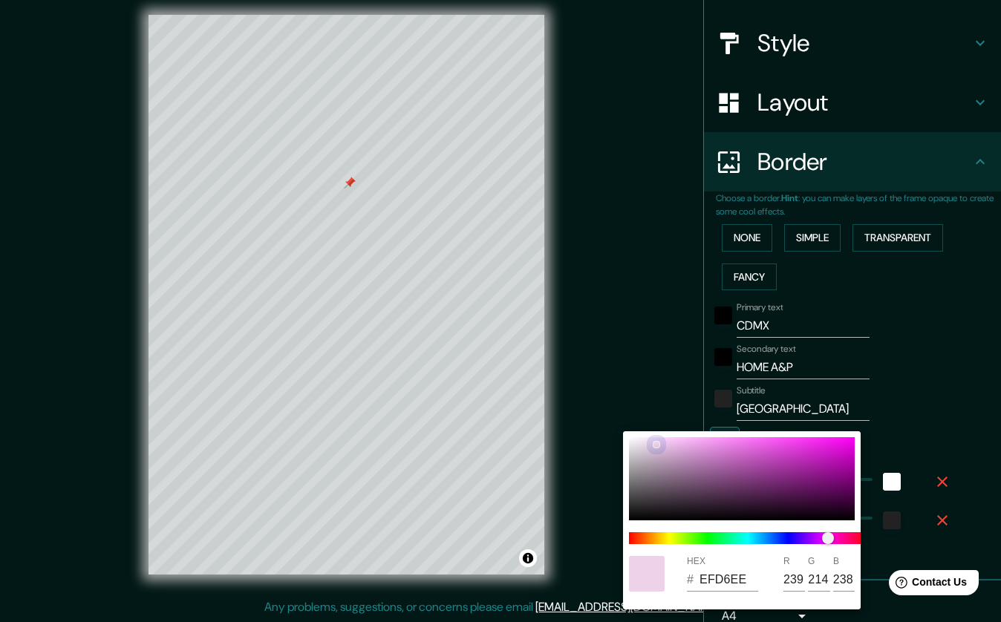
type input "234"
type input "207"
type input "233"
drag, startPoint x: 648, startPoint y: 439, endPoint x: 655, endPoint y: 444, distance: 9.1
click at [655, 444] on div at bounding box center [657, 445] width 6 height 6
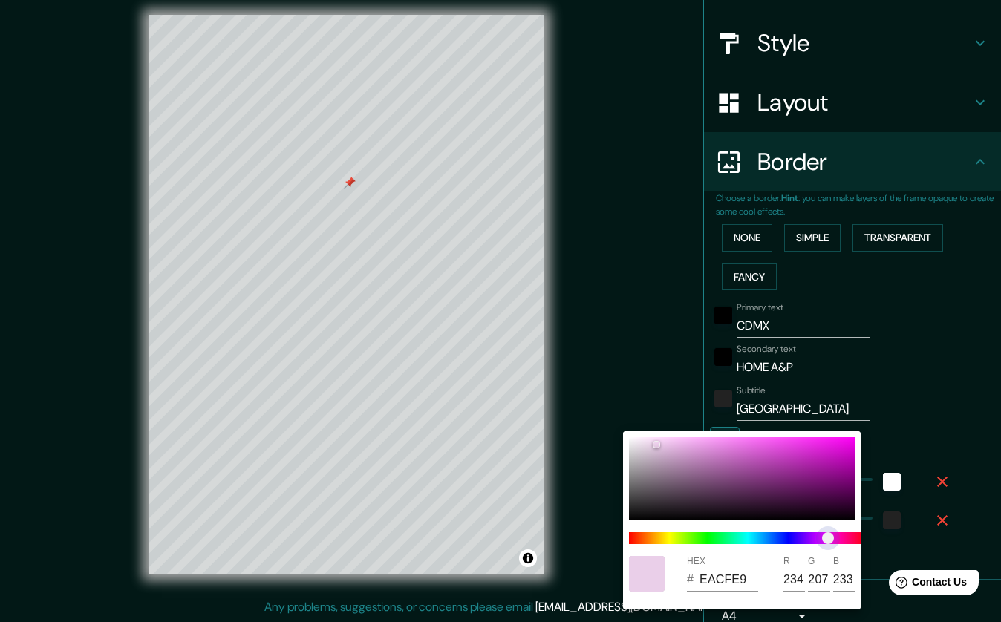
type input "EBCEE9"
type input "235"
type input "206"
type input "E9CEEB"
type input "233"
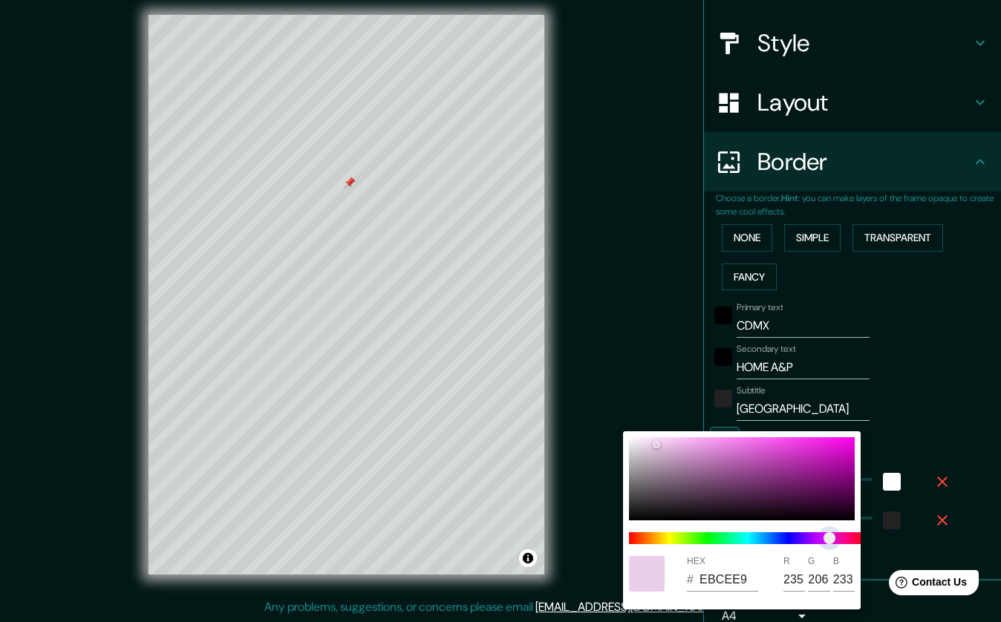
type input "235"
type input "E1CEEB"
type input "225"
type input "E9CEEB"
type input "233"
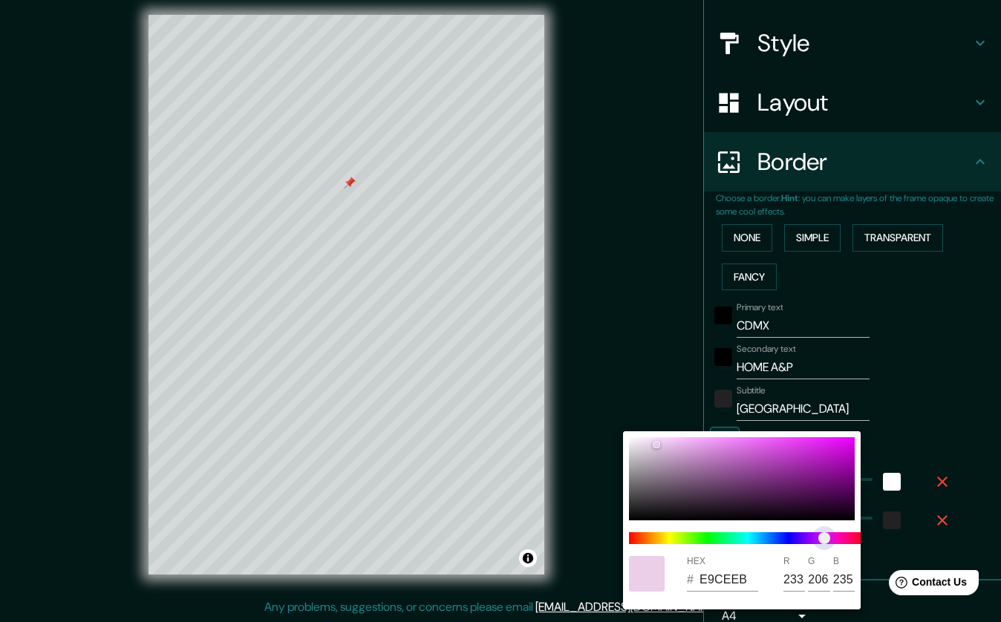
type input "EBCEE4"
type input "235"
type input "228"
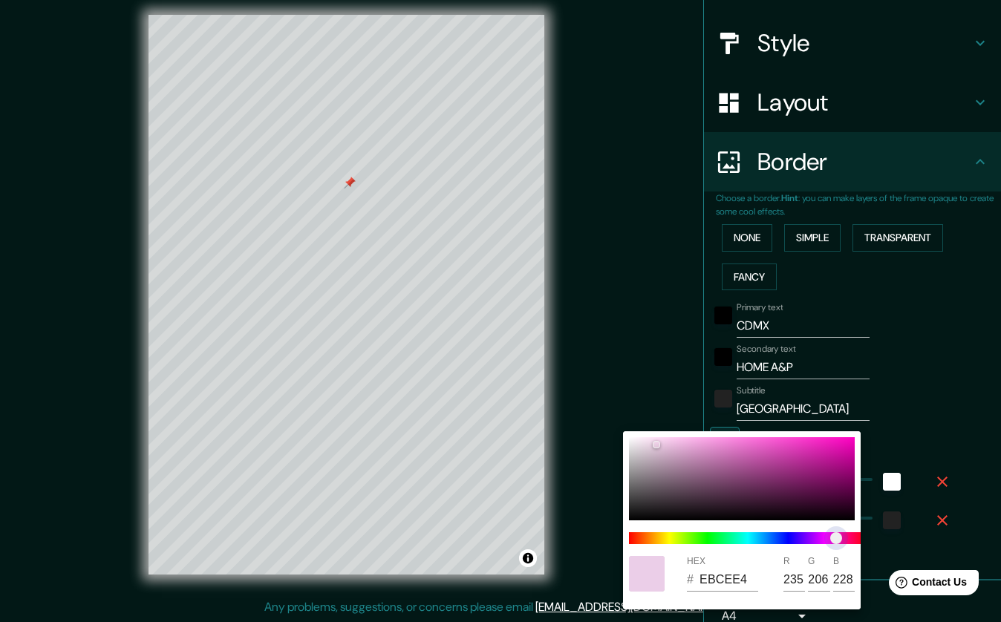
type input "EBCEE3"
type input "227"
type input "EBCEE0"
type input "224"
type input "EBCEE1"
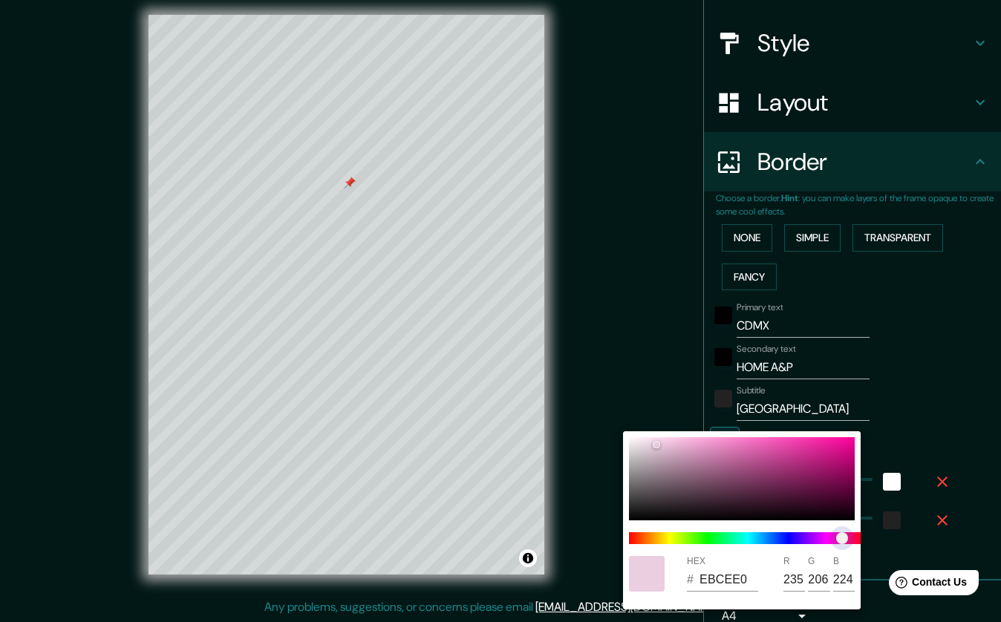
type input "225"
drag, startPoint x: 829, startPoint y: 541, endPoint x: 841, endPoint y: 541, distance: 11.9
click at [841, 541] on span "color slider" at bounding box center [841, 539] width 12 height 12
click at [962, 371] on div at bounding box center [500, 311] width 1001 height 622
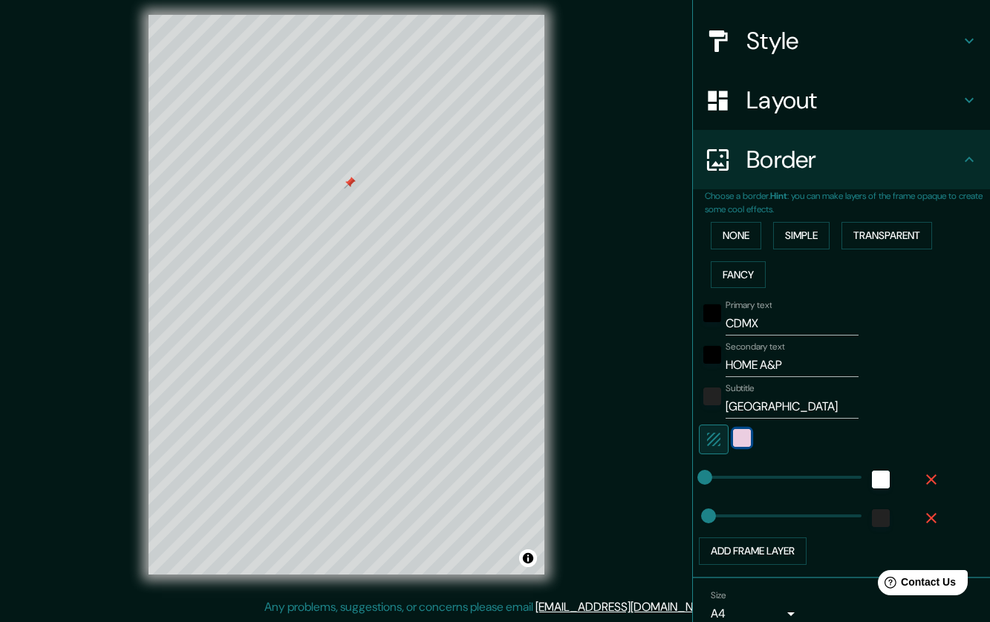
scroll to position [223, 0]
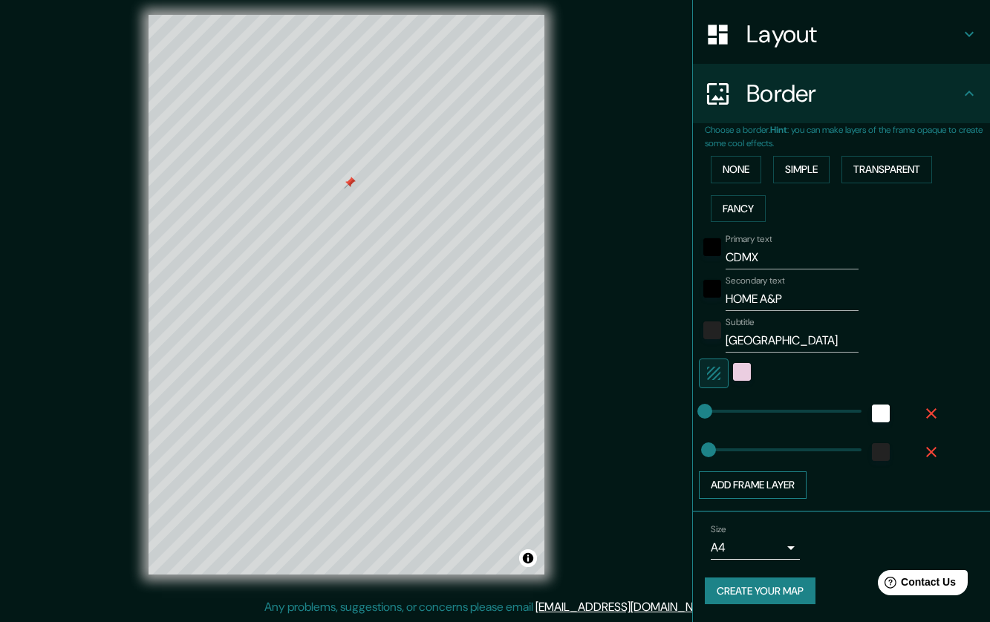
click at [739, 482] on button "Add frame layer" at bounding box center [753, 485] width 108 height 27
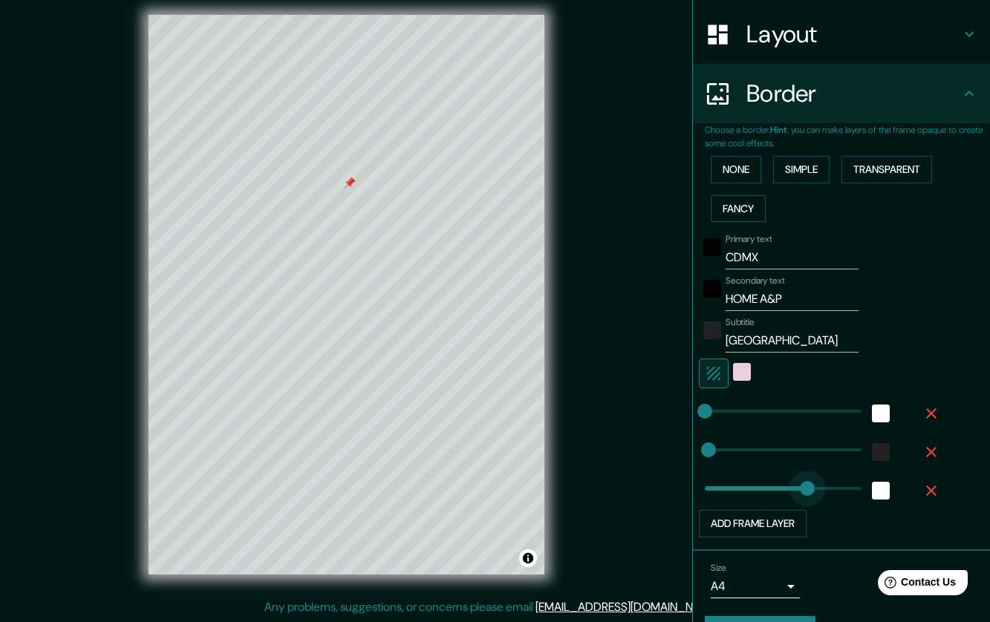
type input "5"
drag, startPoint x: 755, startPoint y: 484, endPoint x: 695, endPoint y: 488, distance: 59.5
type input "5"
click at [926, 492] on icon "button" at bounding box center [931, 491] width 10 height 10
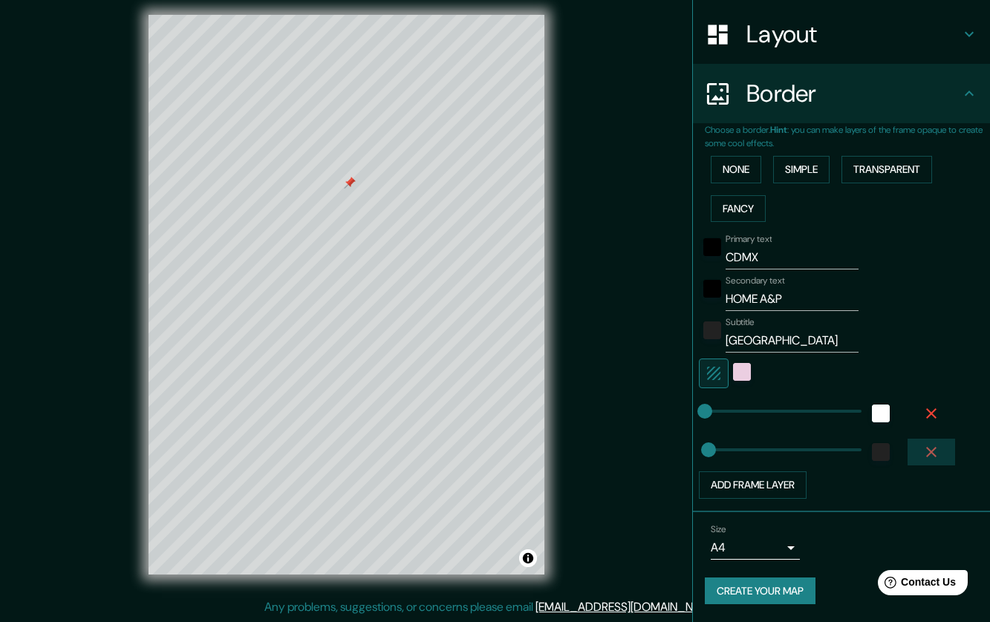
click at [926, 450] on icon "button" at bounding box center [931, 452] width 10 height 10
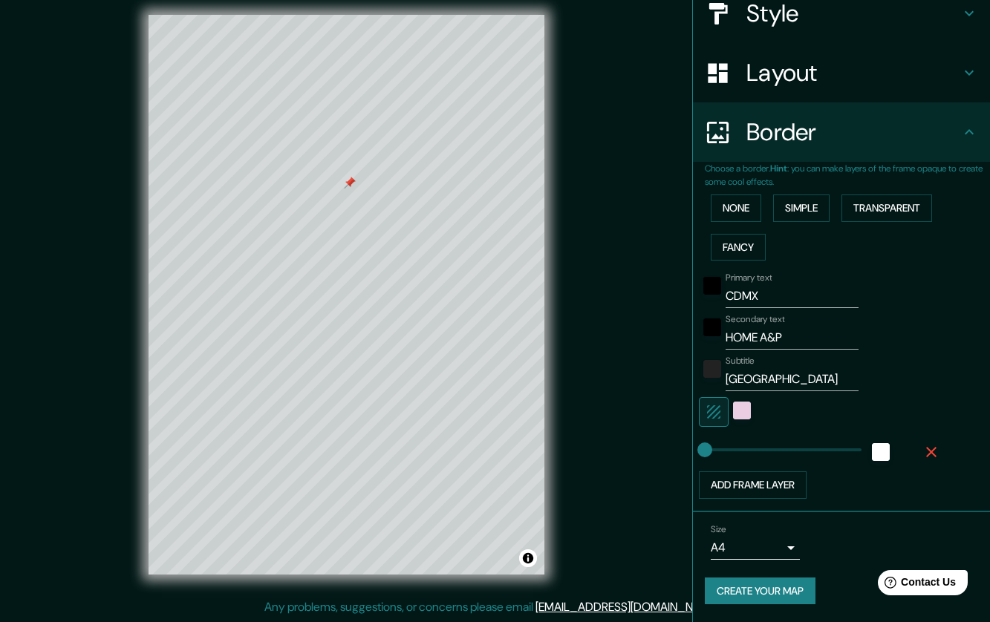
scroll to position [184, 0]
click at [922, 455] on icon "button" at bounding box center [931, 452] width 18 height 18
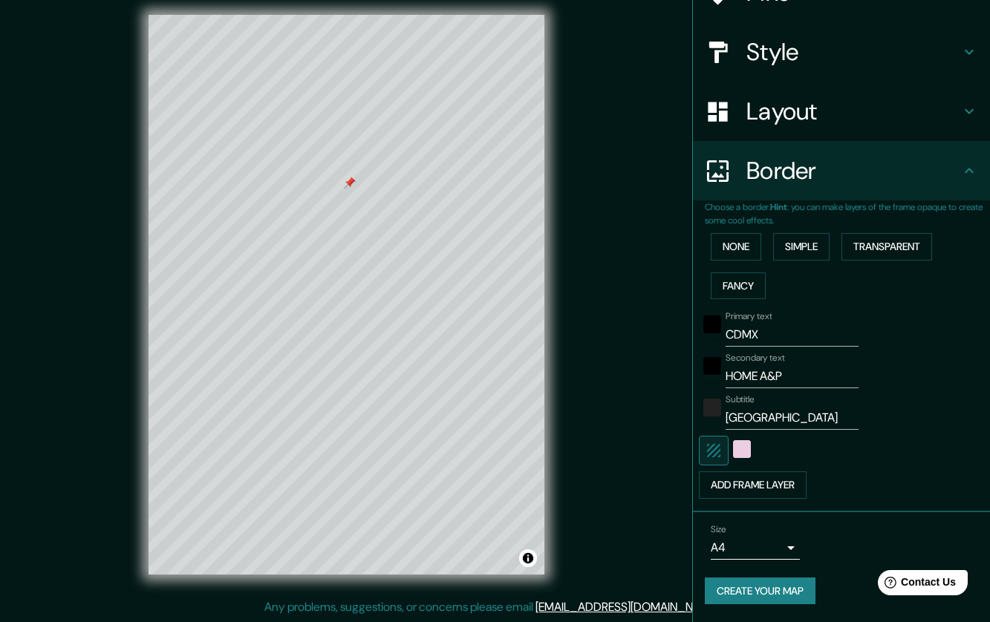
scroll to position [146, 0]
click at [753, 489] on button "Add frame layer" at bounding box center [753, 485] width 108 height 27
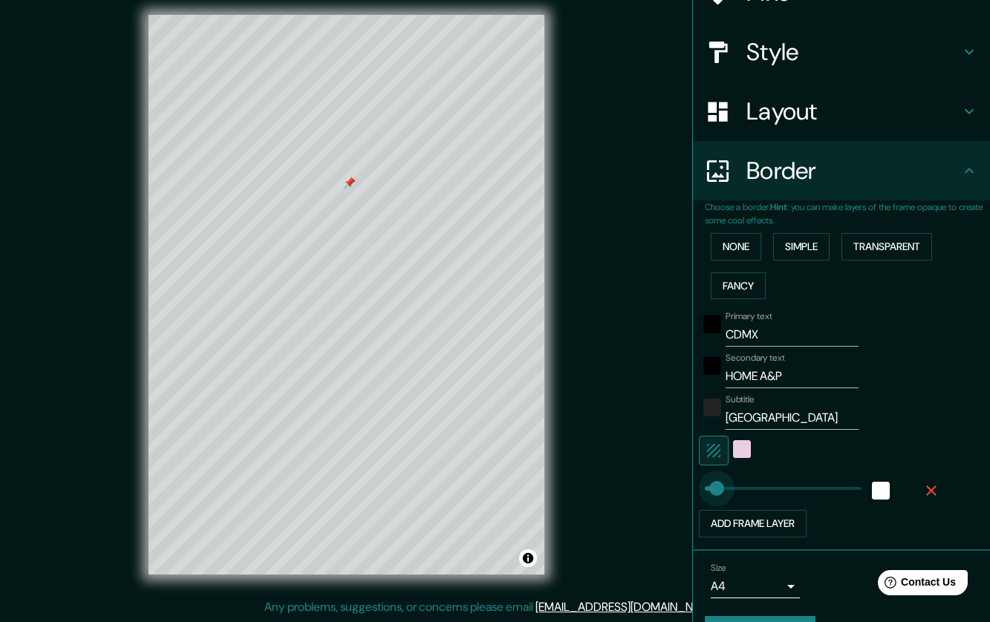
type input "15"
drag, startPoint x: 753, startPoint y: 489, endPoint x: 698, endPoint y: 489, distance: 55.0
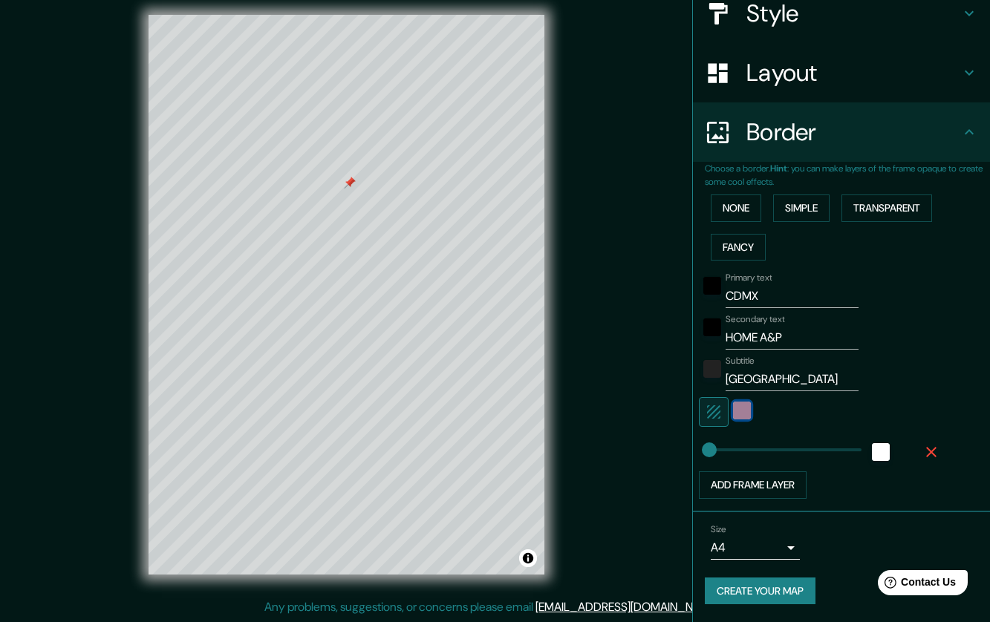
click at [733, 417] on div "color-EBCEE1" at bounding box center [742, 411] width 18 height 18
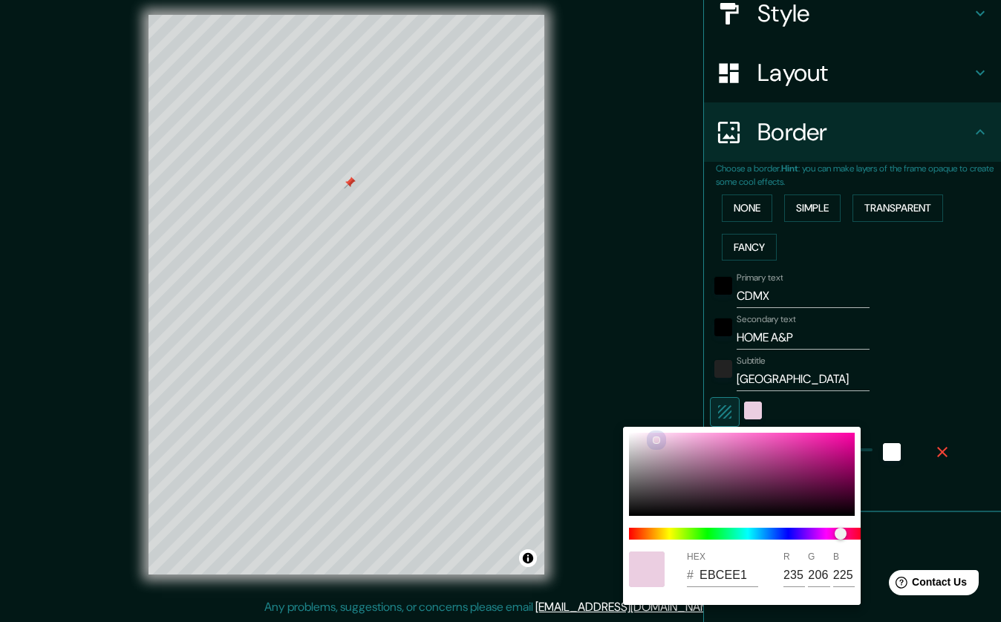
type input "EDD0E3"
type input "237"
type input "208"
type input "227"
type input "EFD2E5"
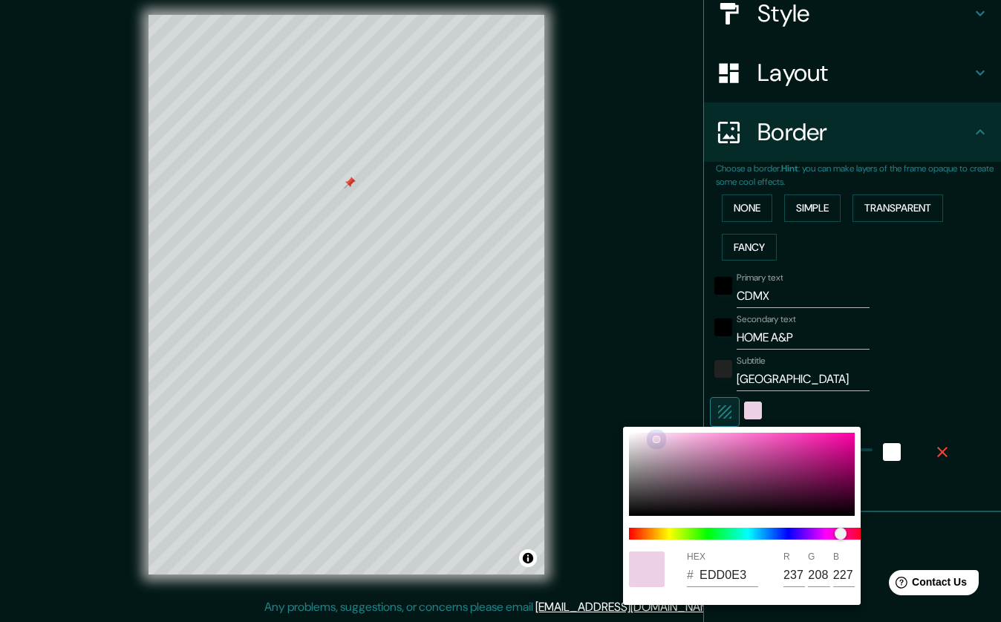
type input "239"
type input "210"
type input "229"
type input "F6D8EB"
type input "246"
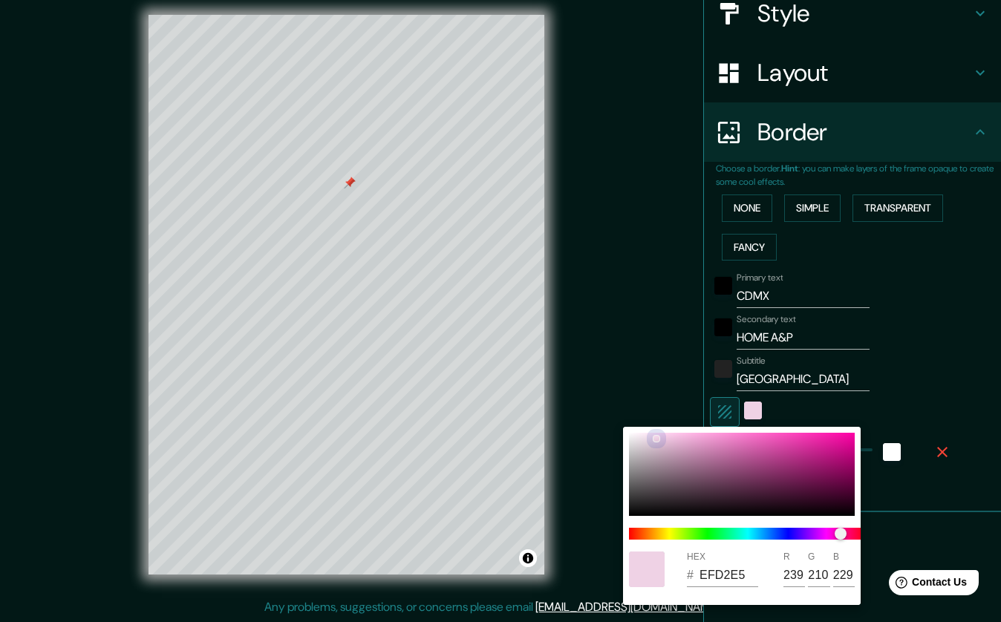
type input "216"
type input "235"
type input "FADCEF"
type input "250"
type input "220"
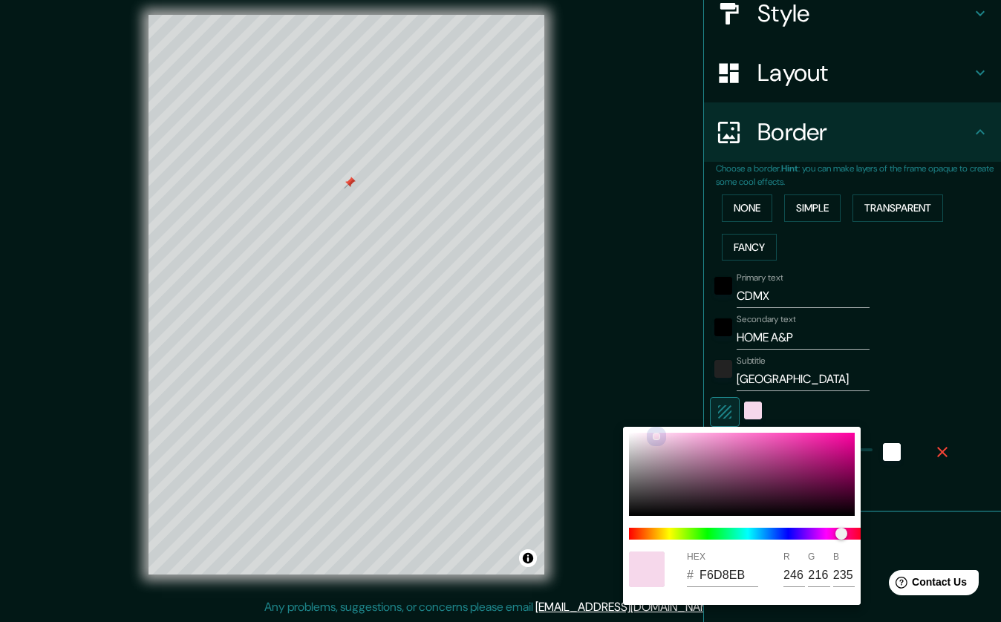
type input "239"
type input "FDDEF1"
type input "253"
type input "222"
type input "241"
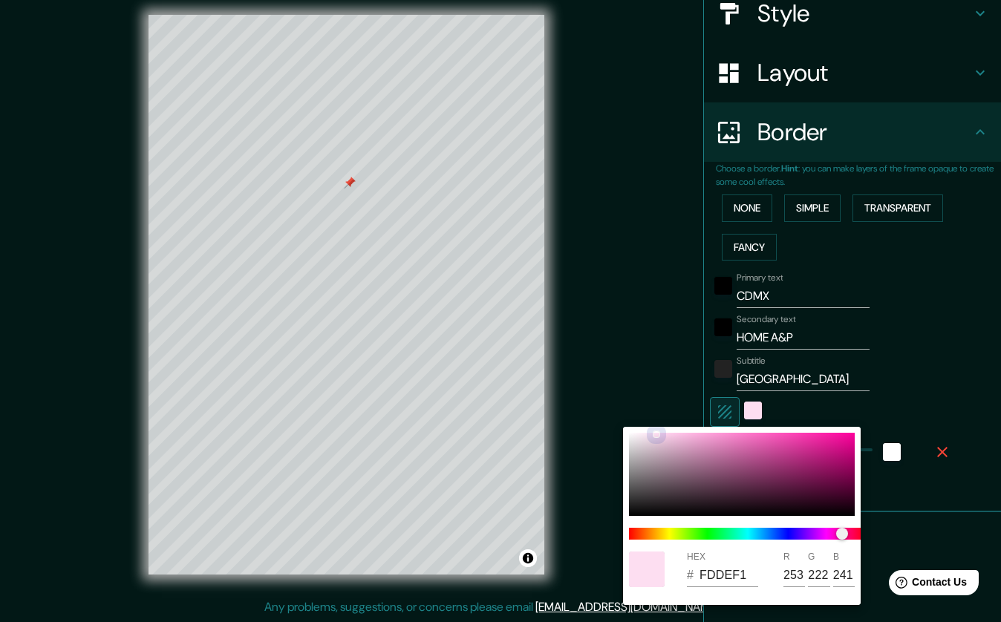
type input "FFE0F3"
type input "255"
type input "224"
type input "243"
drag, startPoint x: 657, startPoint y: 440, endPoint x: 657, endPoint y: 432, distance: 8.2
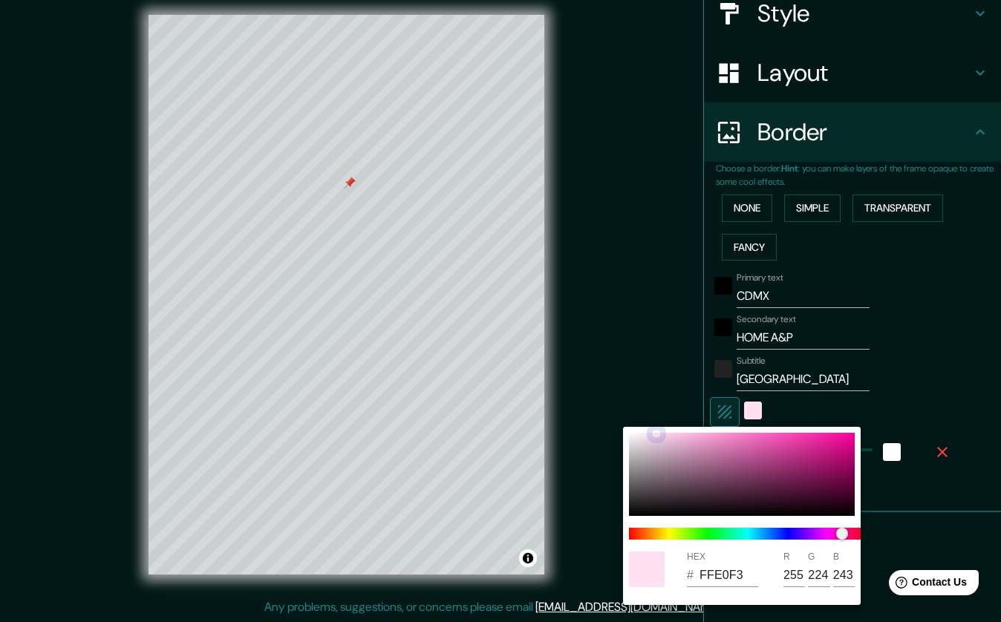
click at [657, 432] on div at bounding box center [657, 434] width 6 height 6
type input "FFE2F4"
type input "226"
type input "244"
click at [654, 432] on div at bounding box center [654, 434] width 6 height 6
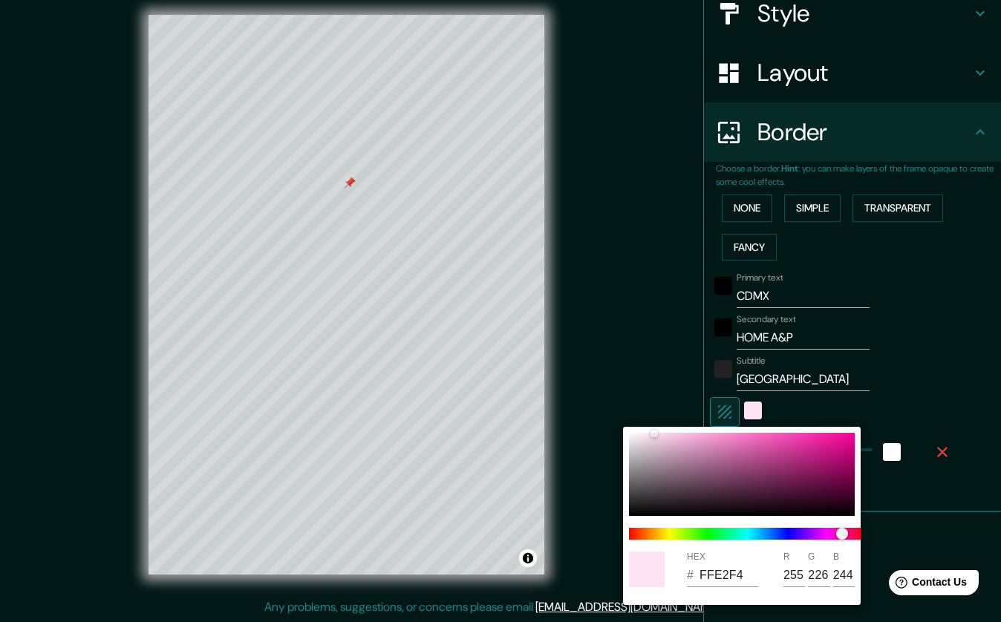
click at [936, 350] on div at bounding box center [500, 311] width 1001 height 622
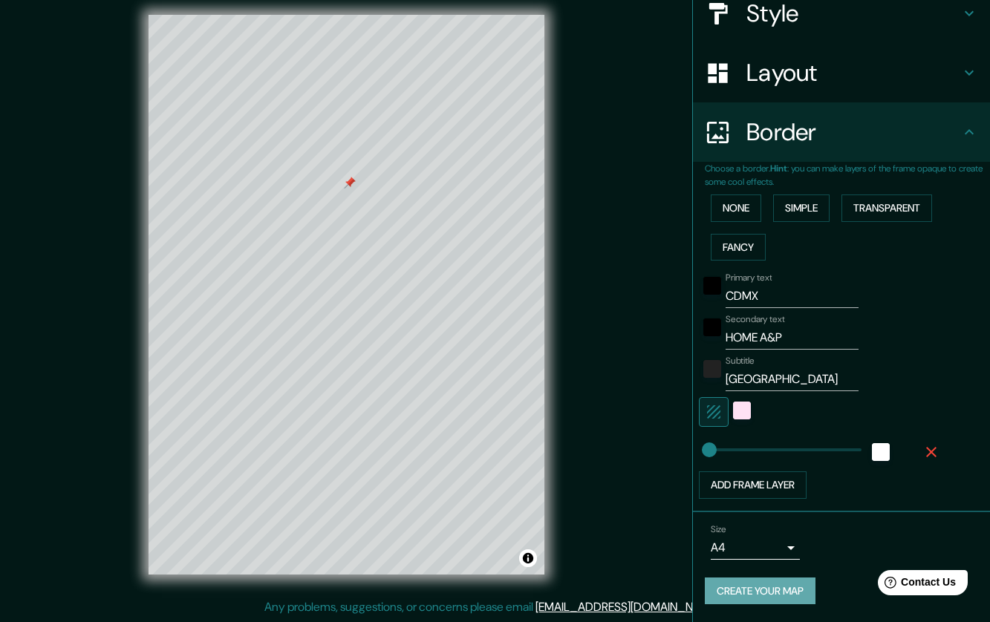
click at [762, 596] on button "Create your map" at bounding box center [760, 591] width 111 height 27
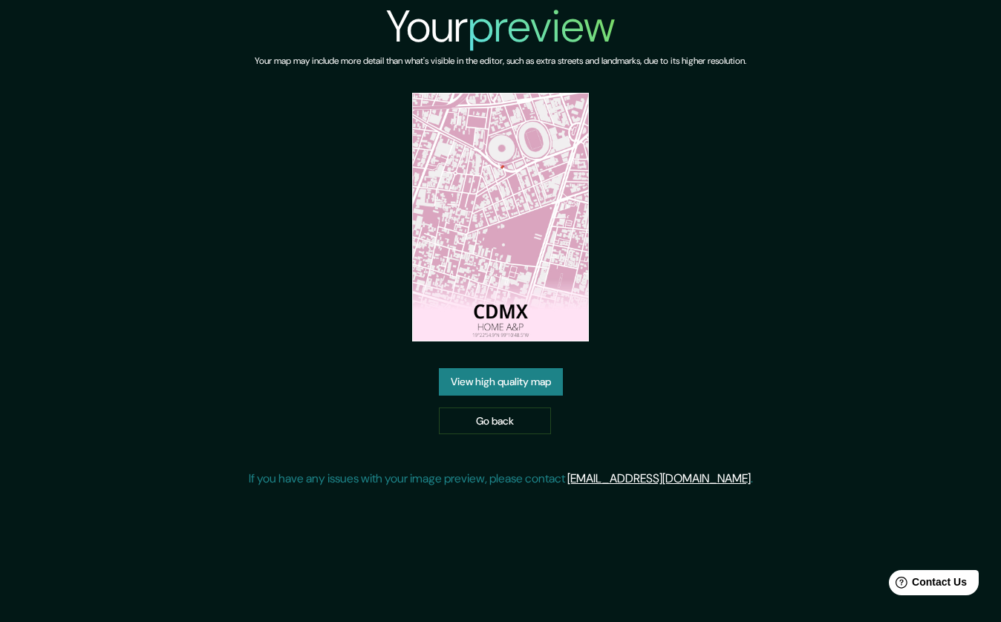
click at [516, 375] on link "View high quality map" at bounding box center [501, 381] width 124 height 27
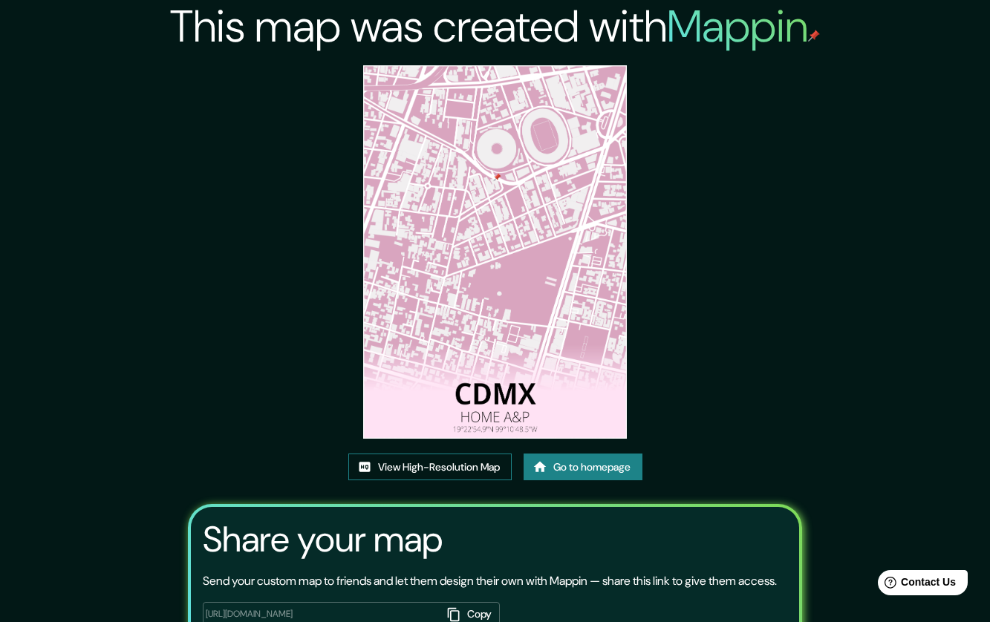
click at [411, 472] on link "View High-Resolution Map" at bounding box center [429, 467] width 163 height 27
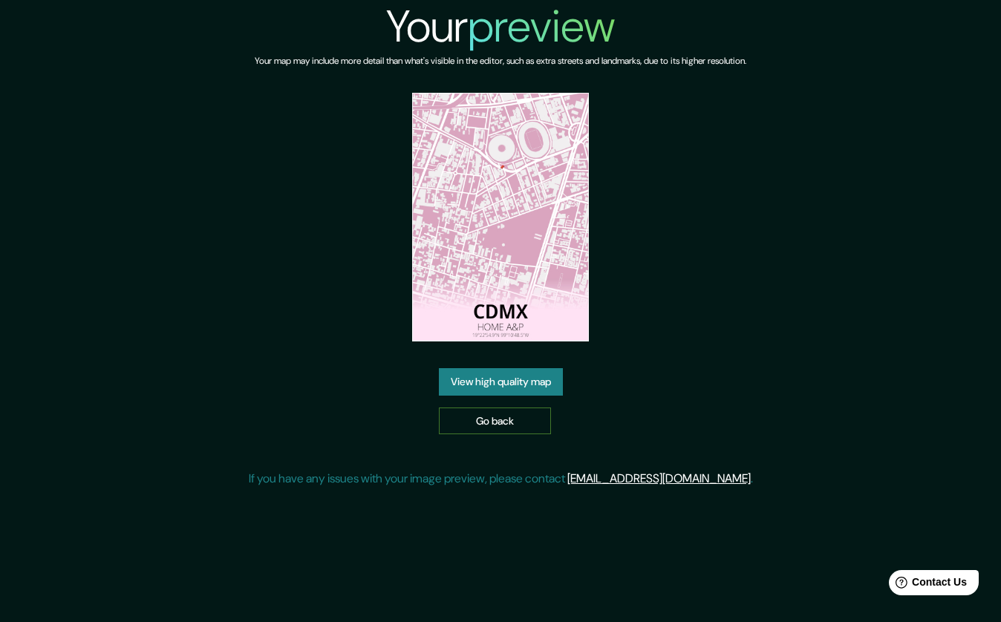
click at [536, 423] on link "Go back" at bounding box center [495, 421] width 112 height 27
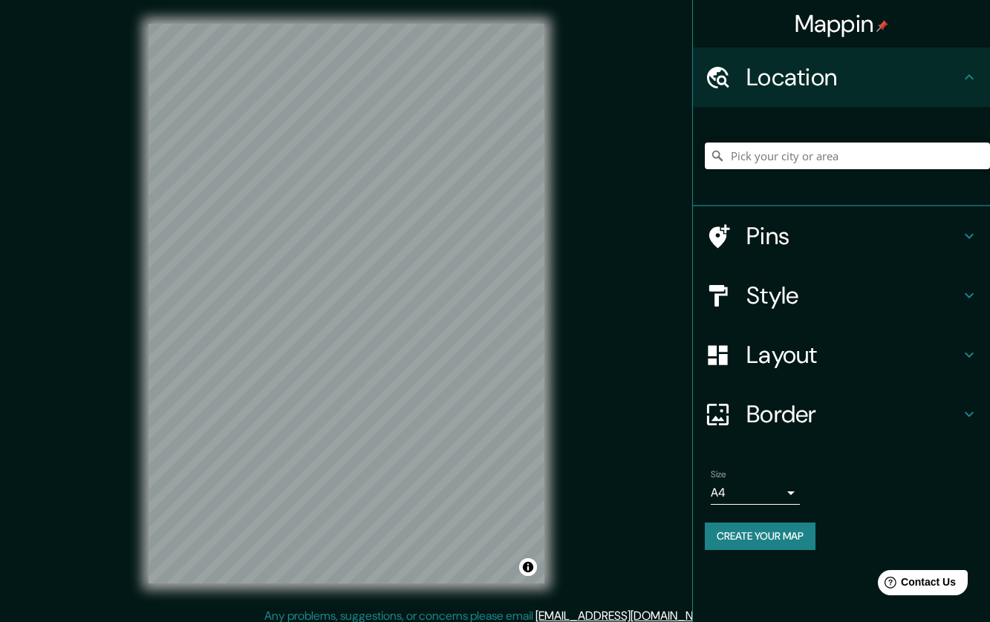
click at [819, 152] on input "Pick your city or area" at bounding box center [847, 156] width 285 height 27
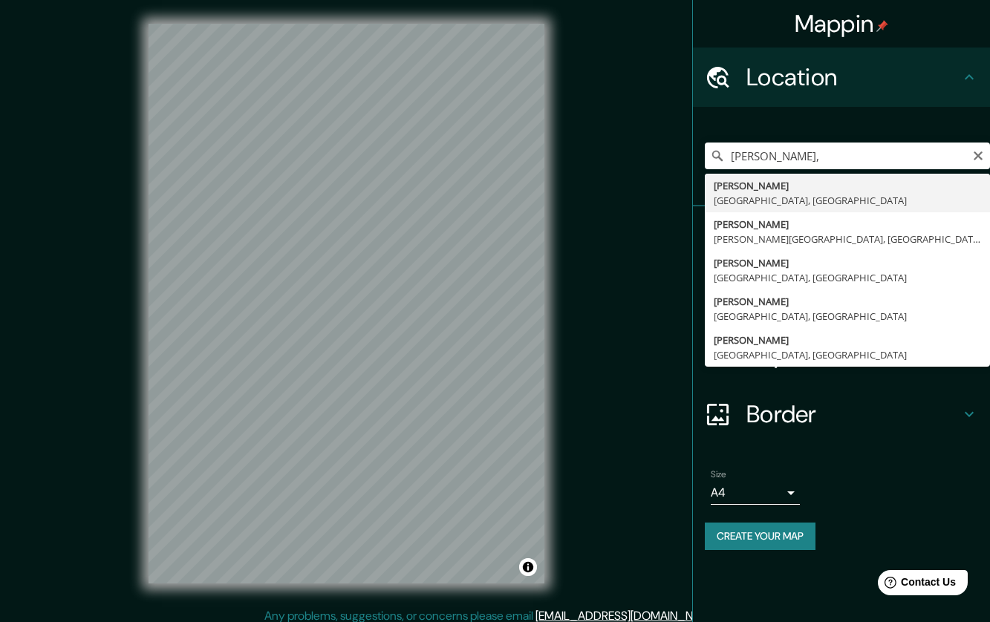
type input "[PERSON_NAME], [GEOGRAPHIC_DATA], [GEOGRAPHIC_DATA]"
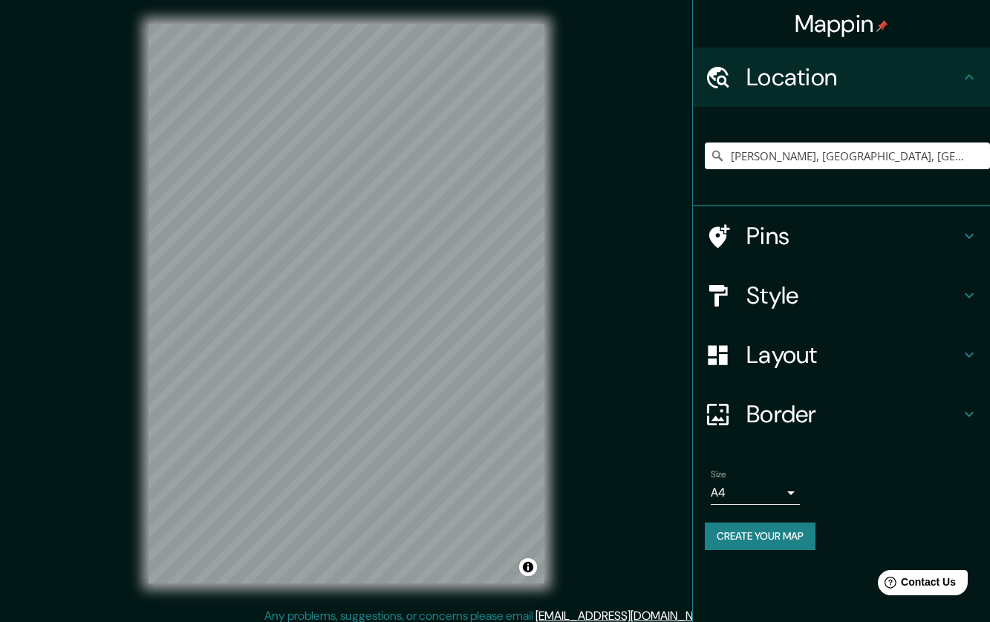
click at [801, 296] on h4 "Style" at bounding box center [853, 296] width 214 height 30
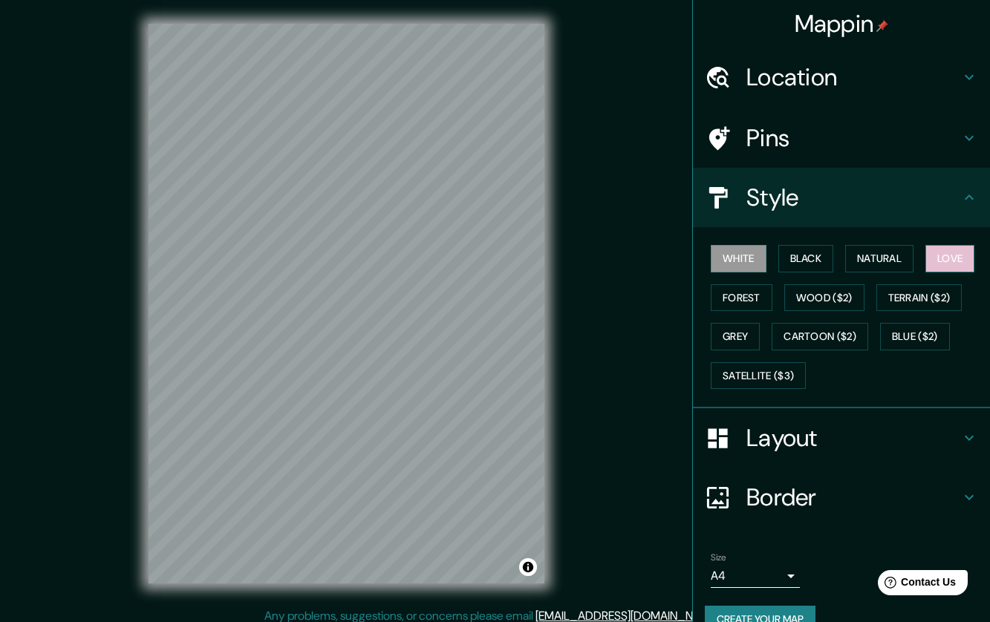
click at [939, 260] on button "Love" at bounding box center [949, 258] width 49 height 27
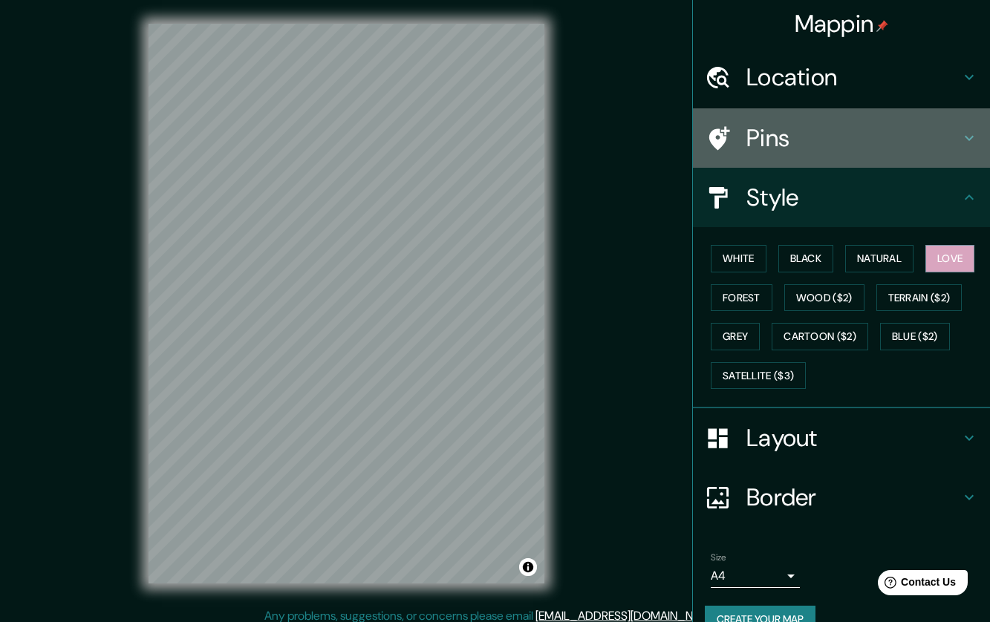
click at [790, 138] on h4 "Pins" at bounding box center [853, 138] width 214 height 30
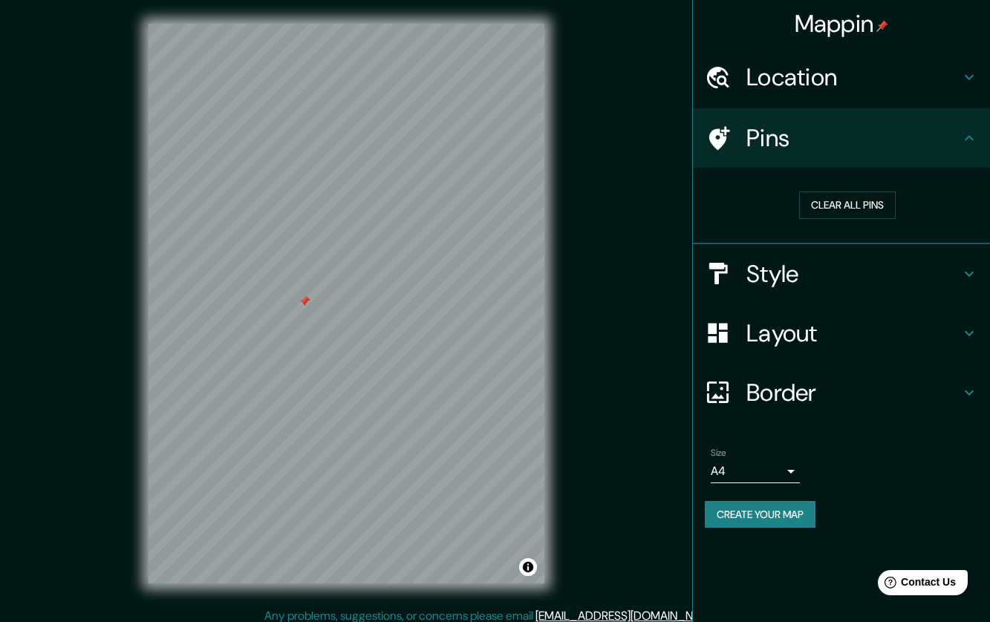
click at [850, 328] on h4 "Layout" at bounding box center [853, 334] width 214 height 30
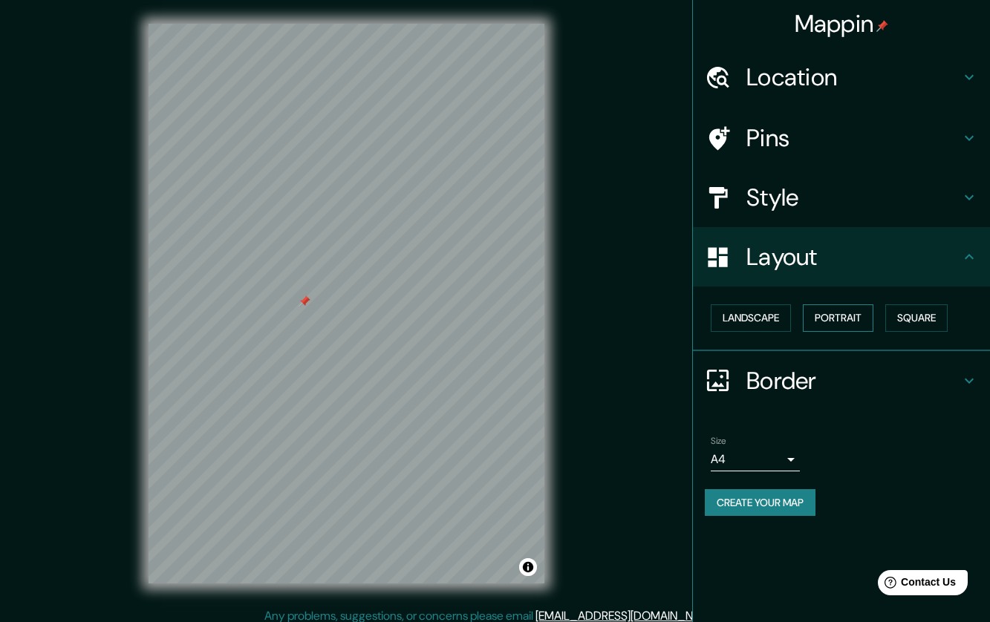
click at [873, 321] on button "Portrait" at bounding box center [838, 318] width 71 height 27
click at [835, 364] on div "Border" at bounding box center [841, 380] width 297 height 59
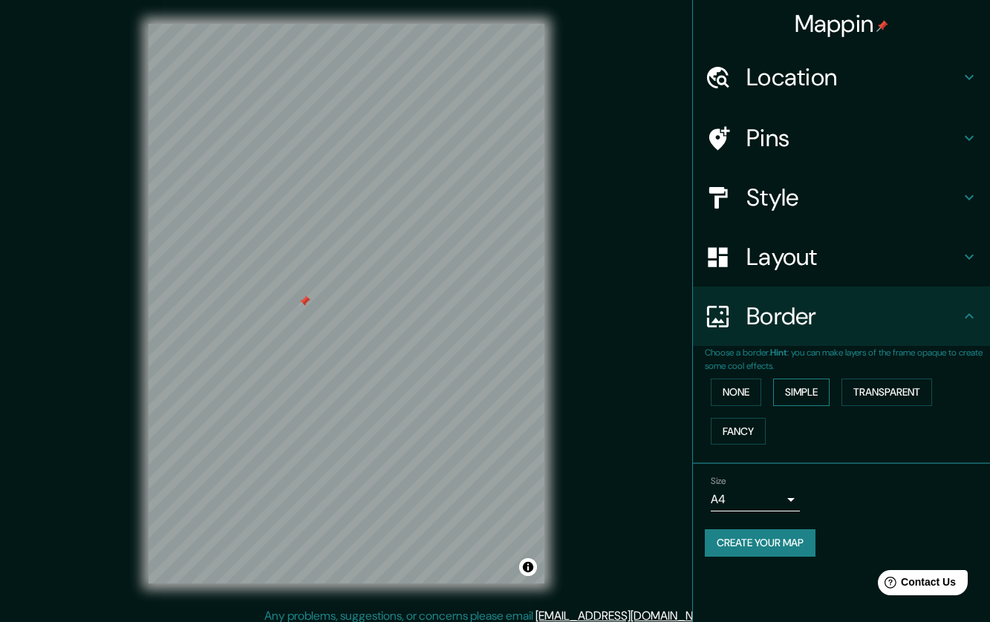
click at [826, 400] on button "Simple" at bounding box center [801, 392] width 56 height 27
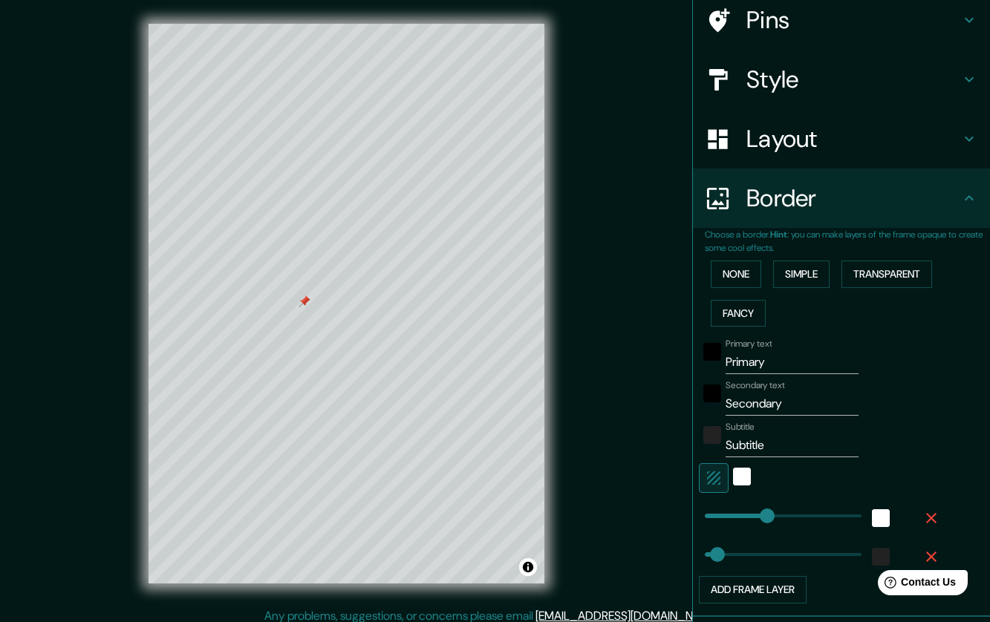
scroll to position [223, 0]
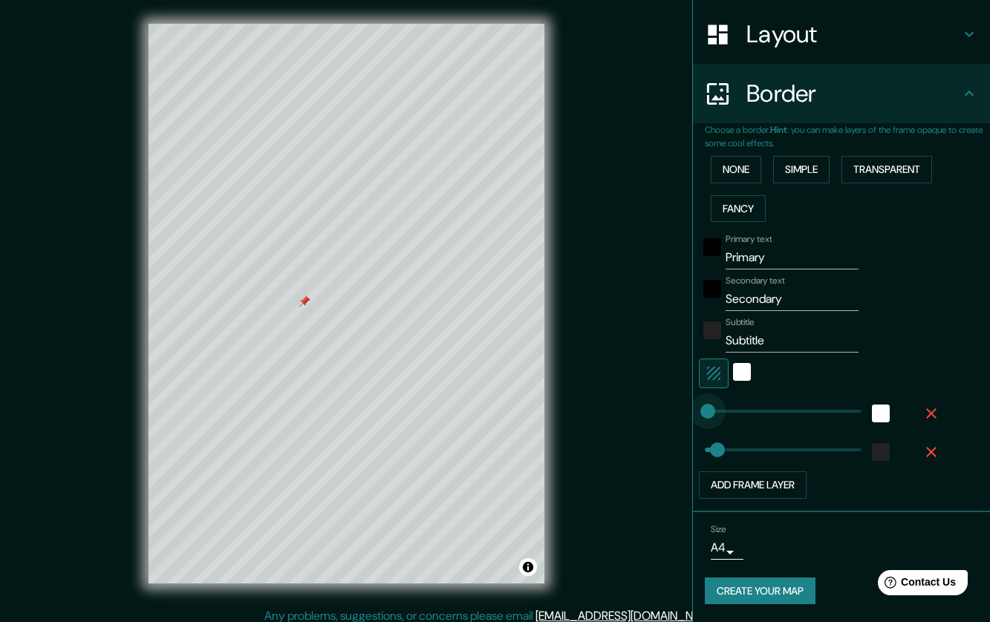
type input "8"
drag, startPoint x: 758, startPoint y: 418, endPoint x: 696, endPoint y: 418, distance: 61.6
type input "43"
click at [926, 411] on icon "button" at bounding box center [931, 414] width 10 height 10
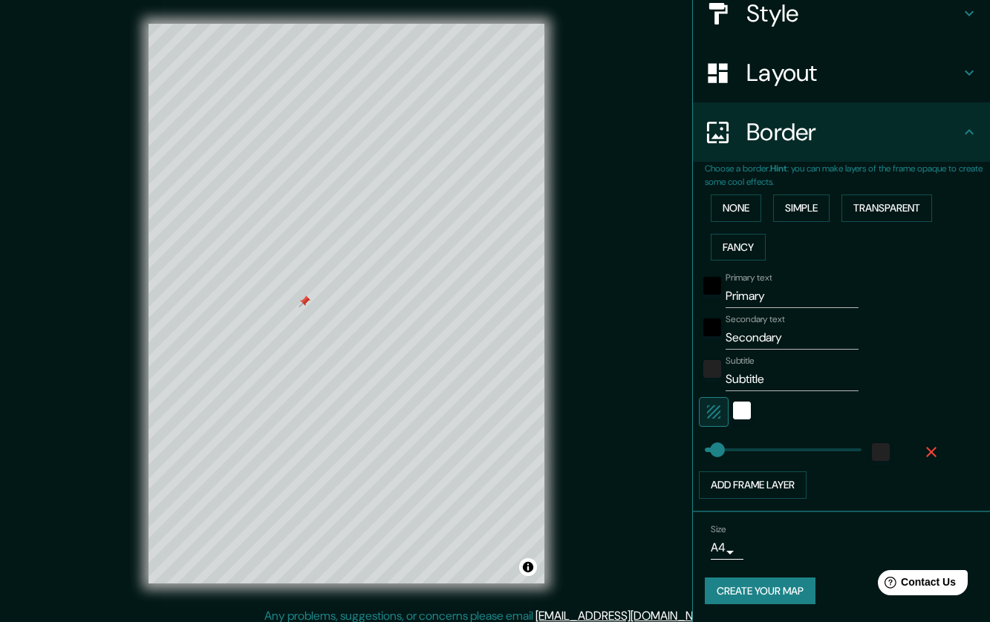
scroll to position [184, 0]
click at [872, 456] on div "color-222222" at bounding box center [881, 452] width 18 height 18
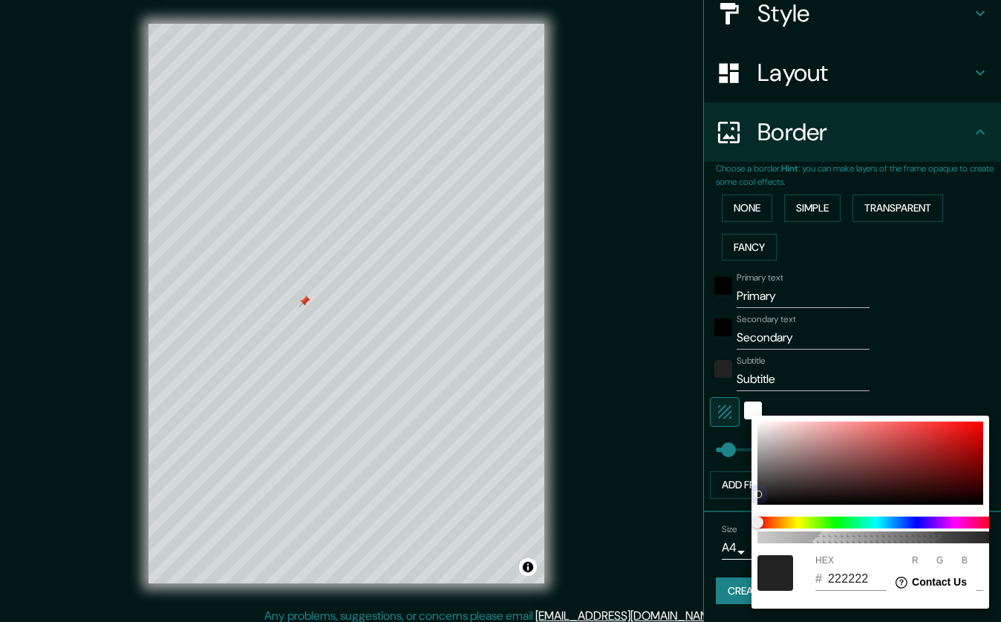
click at [760, 426] on div at bounding box center [871, 463] width 226 height 83
type input "43"
type input "F4F1F1"
type input "244"
type input "241"
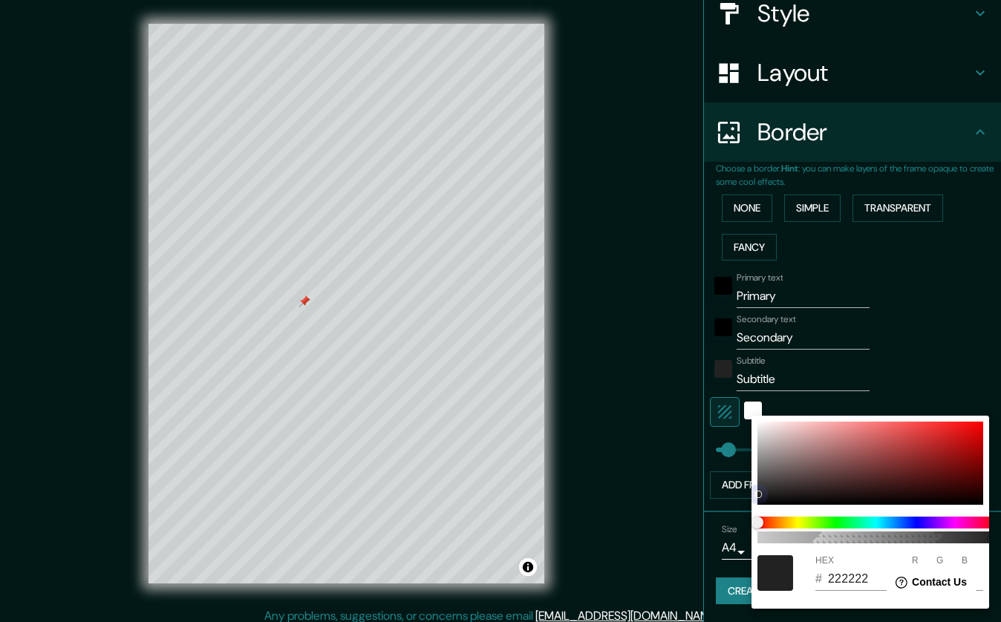
type input "241"
click at [948, 349] on div at bounding box center [500, 311] width 1001 height 622
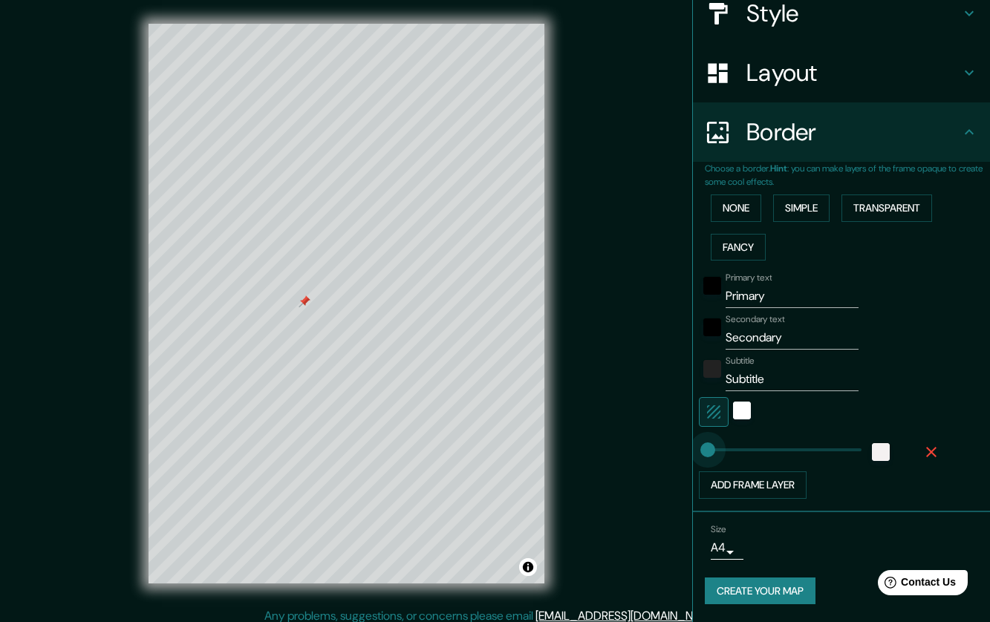
type input "0"
drag, startPoint x: 710, startPoint y: 447, endPoint x: 692, endPoint y: 450, distance: 18.1
type input "28"
type input "20"
type input "10"
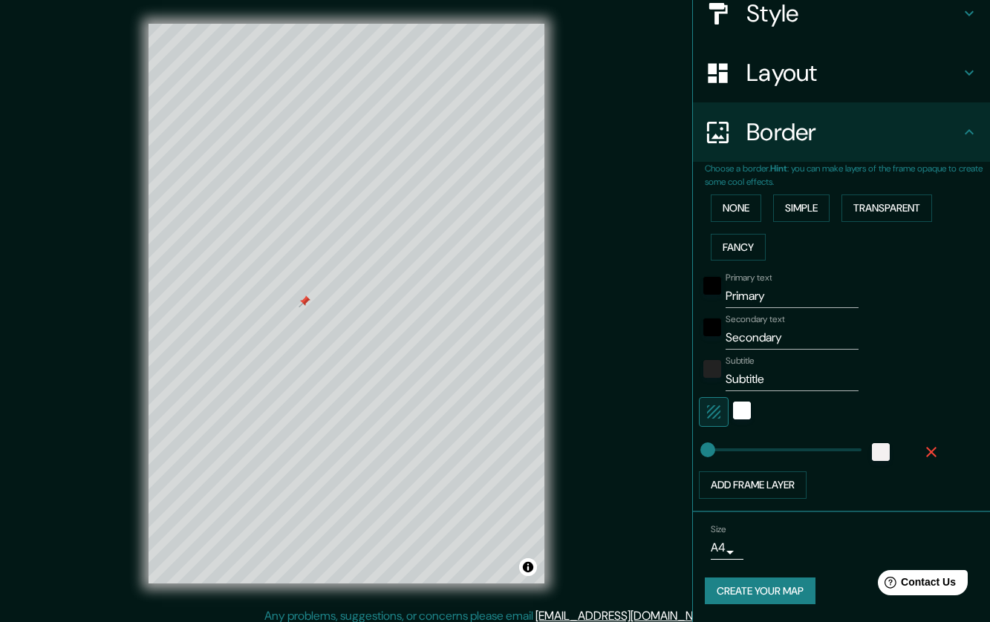
type input "10"
drag, startPoint x: 774, startPoint y: 298, endPoint x: 644, endPoint y: 298, distance: 130.0
click at [644, 298] on div "Mappin Location Benito Juarez, Mexico City, Mexico Pins Style Layout Border Cho…" at bounding box center [495, 315] width 990 height 631
type input "C"
type input "10"
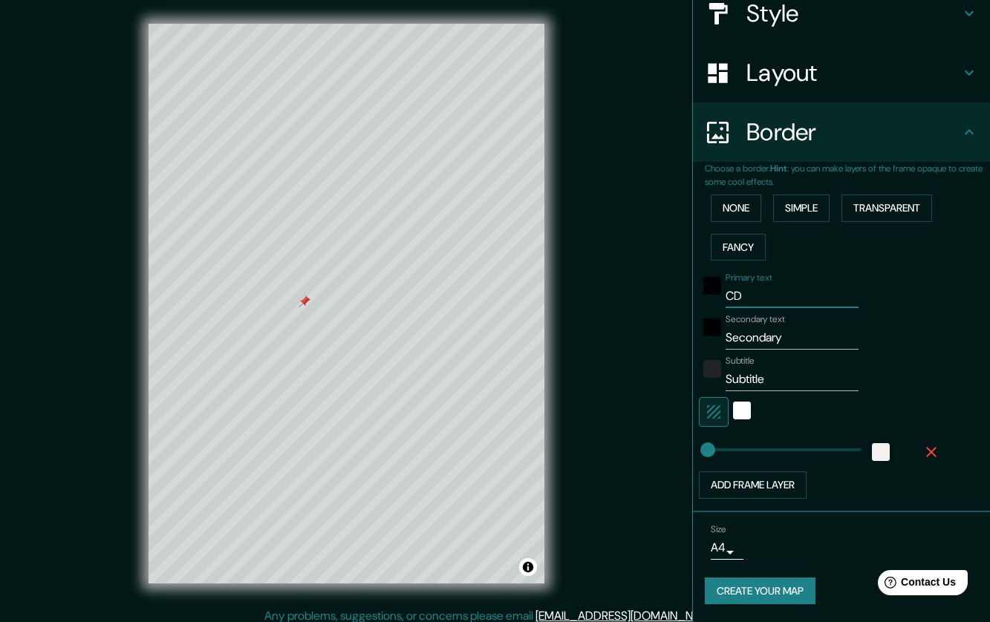
type input "CDM"
type input "10"
type input "CDMX"
type input "10"
type input "CDMX"
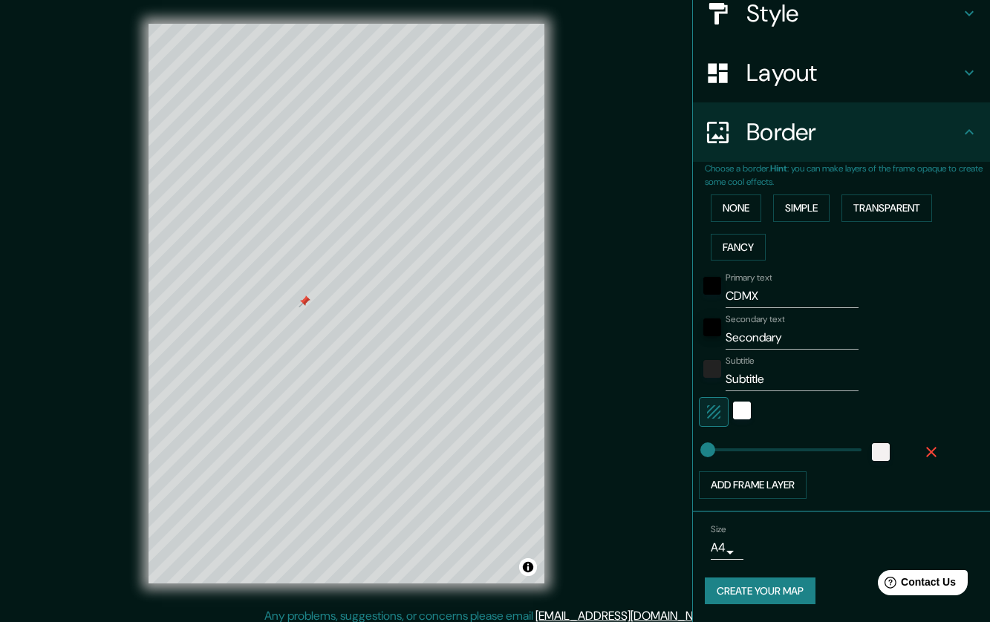
click at [745, 339] on input "Secondary" at bounding box center [792, 338] width 133 height 24
paste input "[GEOGRAPHIC_DATA]"
type input "[GEOGRAPHIC_DATA]"
type input "10"
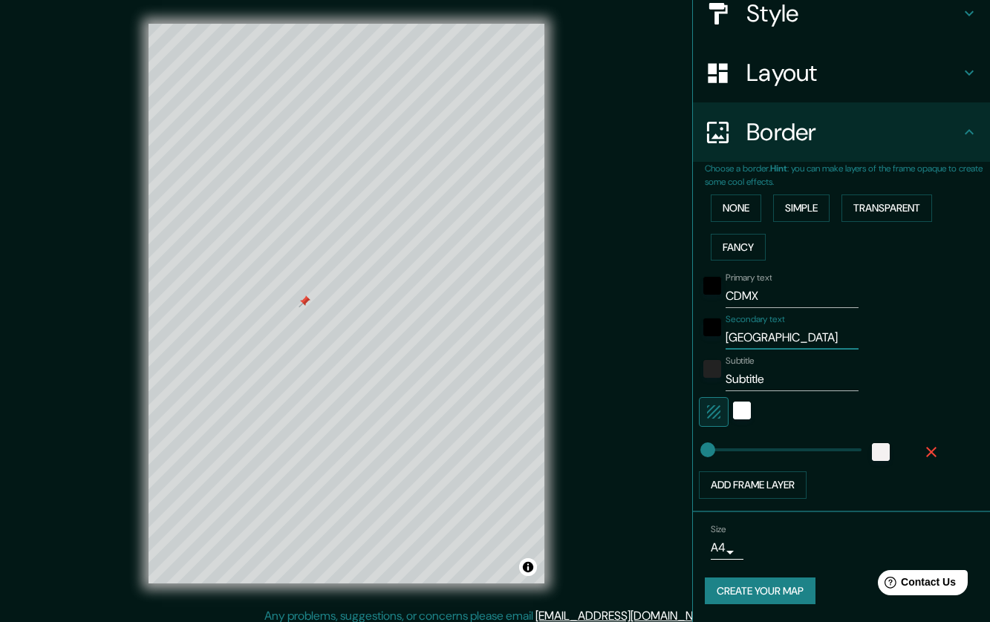
scroll to position [0, 13]
type input "[GEOGRAPHIC_DATA]"
click at [747, 374] on input "Subtitle" at bounding box center [792, 380] width 133 height 24
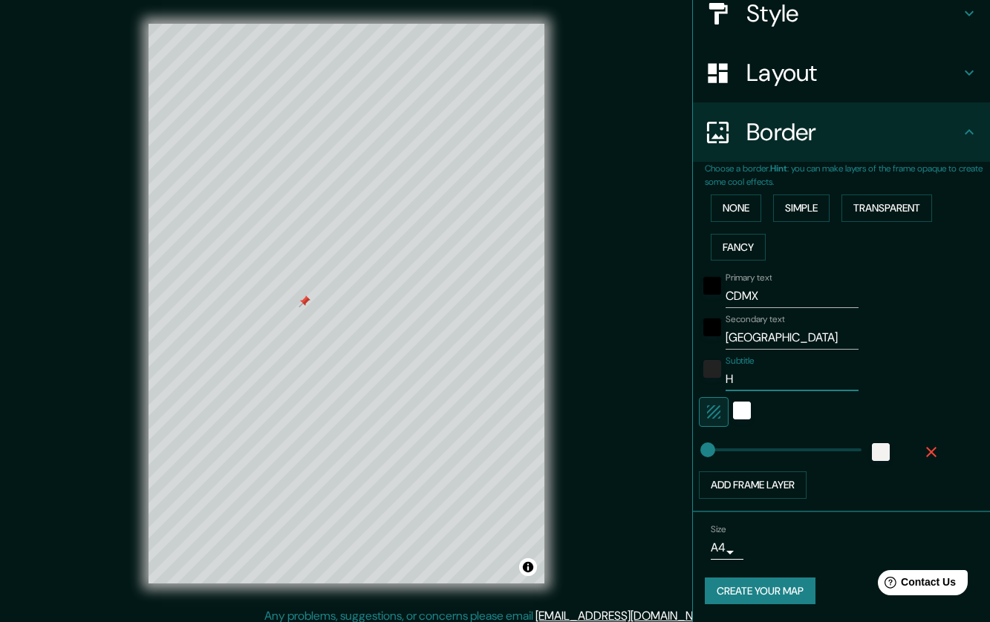
type input "HO"
type input "10"
type input "HOE"
type input "10"
type input "HO"
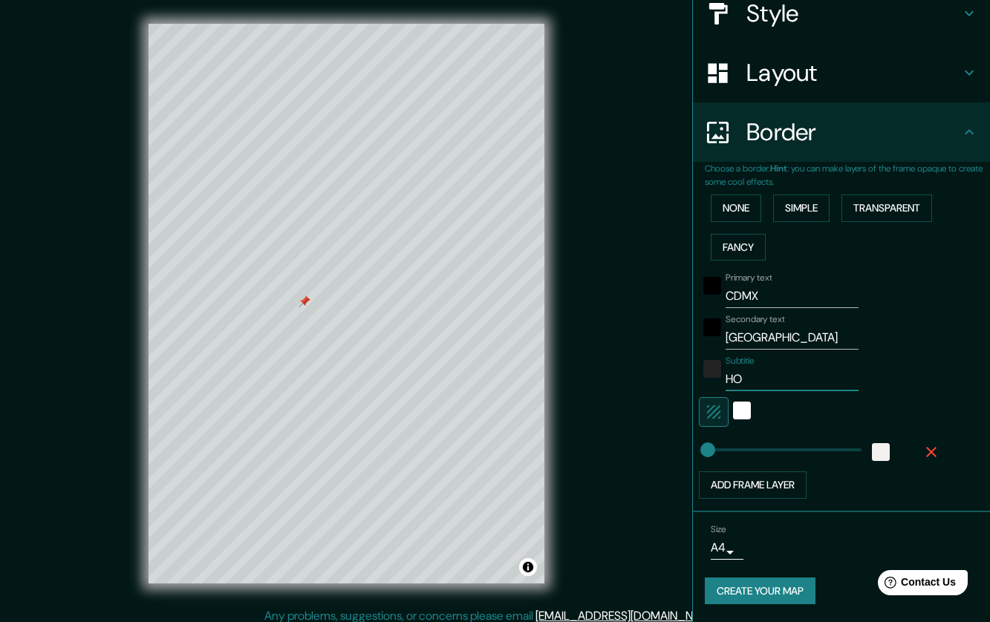
type input "10"
type input "HOM"
type input "10"
type input "HOME"
type input "10"
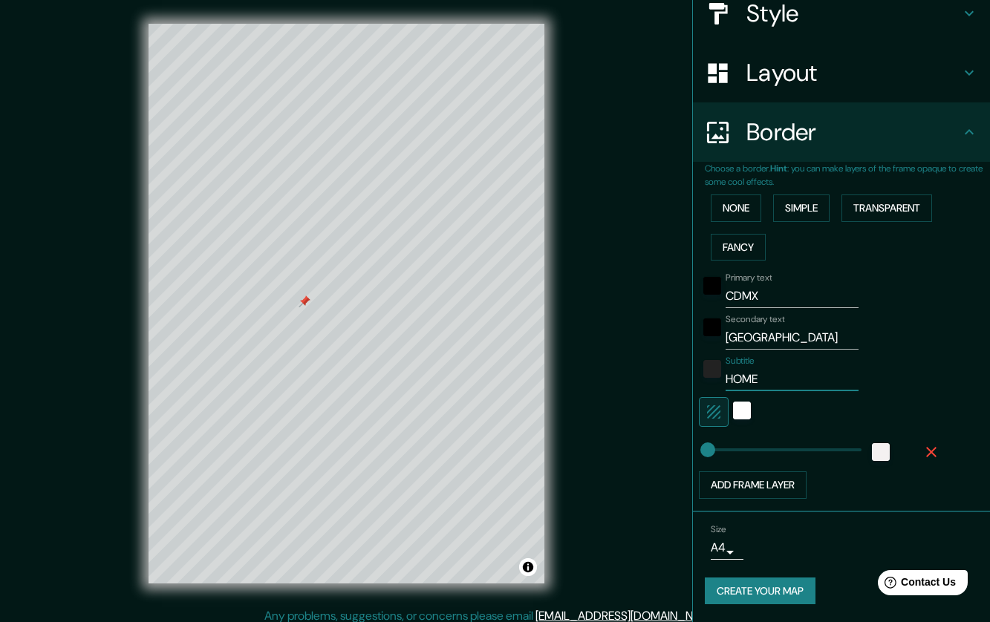
type input "HOME"
type input "10"
type input "HOME AA"
type input "10"
type input "HOME A"
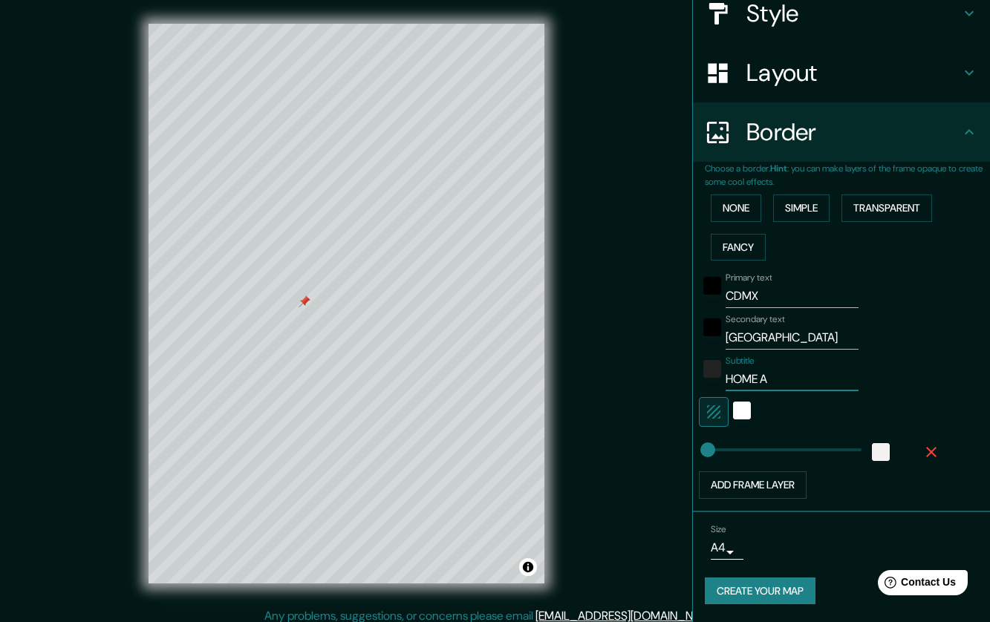
type input "10"
type input "HOME A&"
type input "10"
type input "HOME A&P"
type input "10"
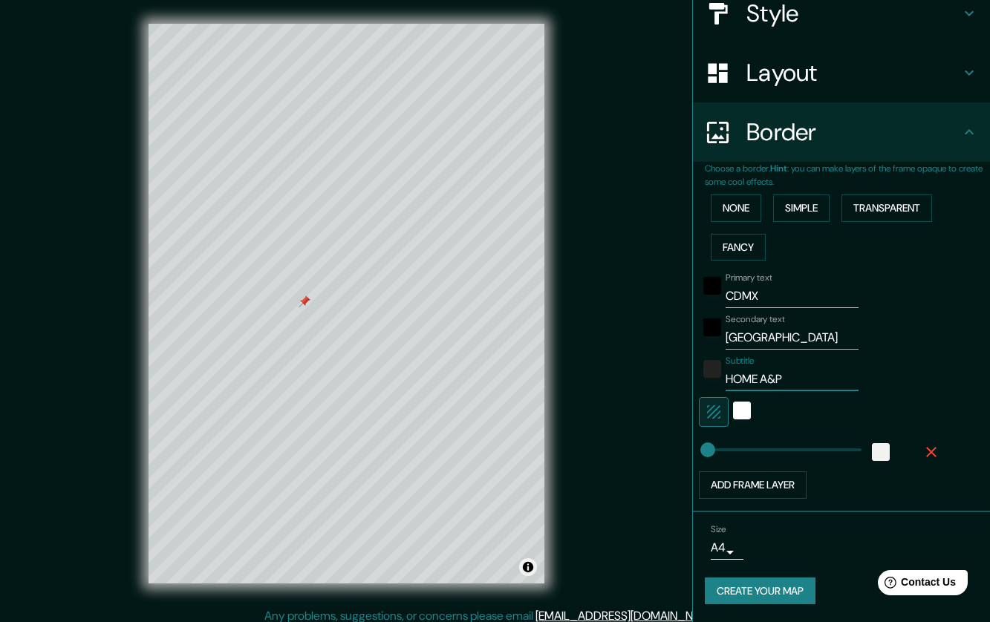
type input "HOME A&P"
click at [530, 569] on button "Toggle attribution" at bounding box center [528, 568] width 18 height 18
click at [703, 287] on div "black" at bounding box center [712, 286] width 18 height 18
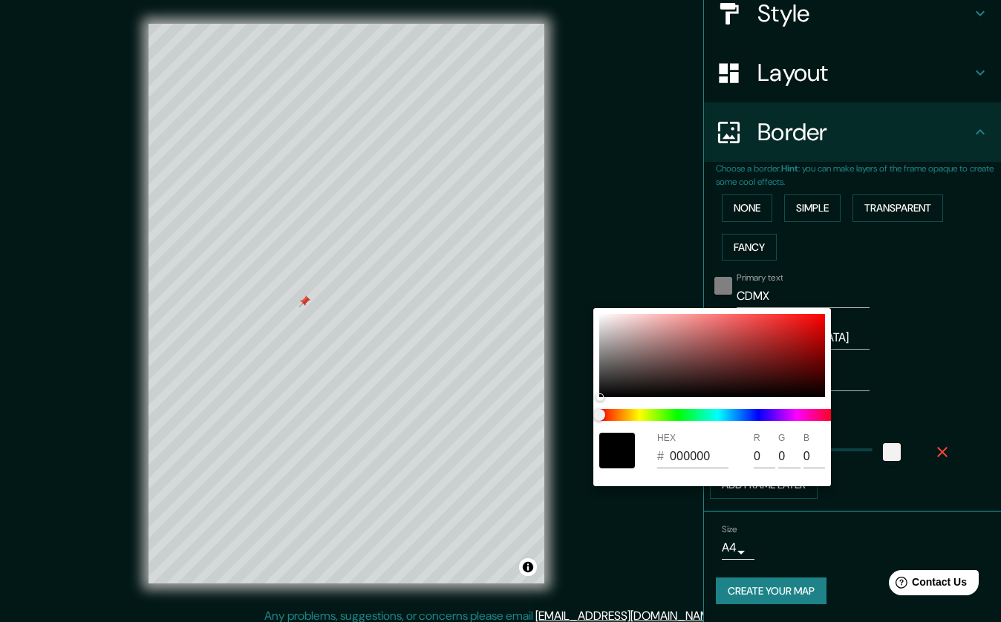
click at [702, 287] on div at bounding box center [500, 311] width 1001 height 622
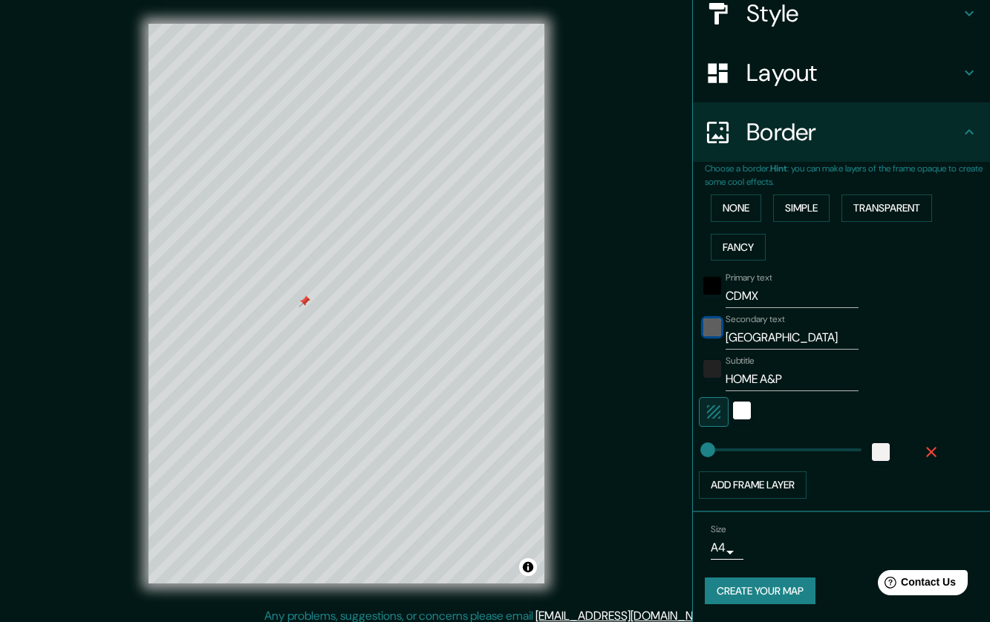
click at [703, 329] on div "black" at bounding box center [712, 328] width 18 height 18
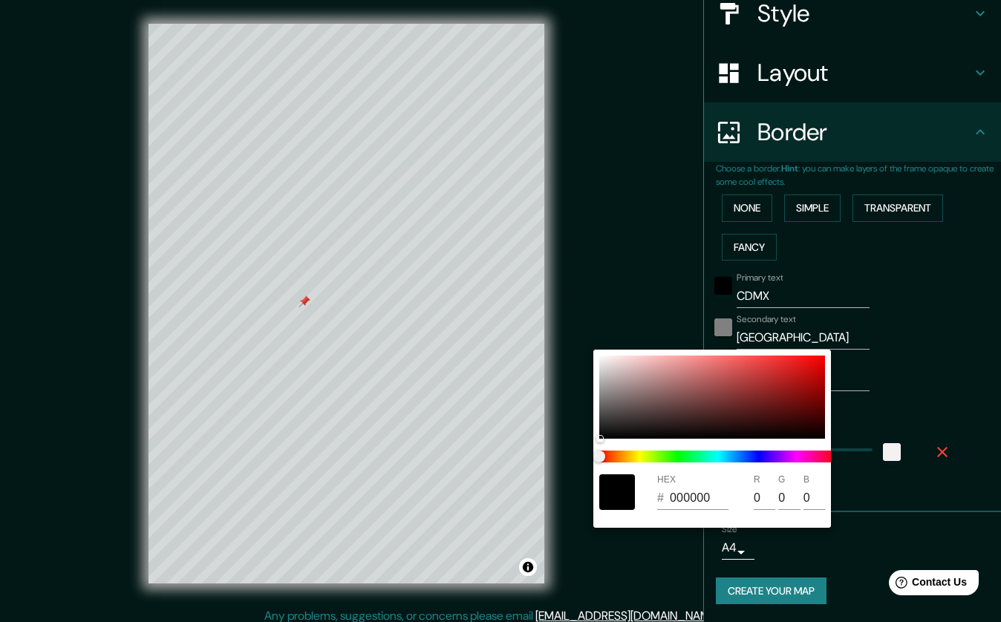
click at [695, 329] on div at bounding box center [500, 311] width 1001 height 622
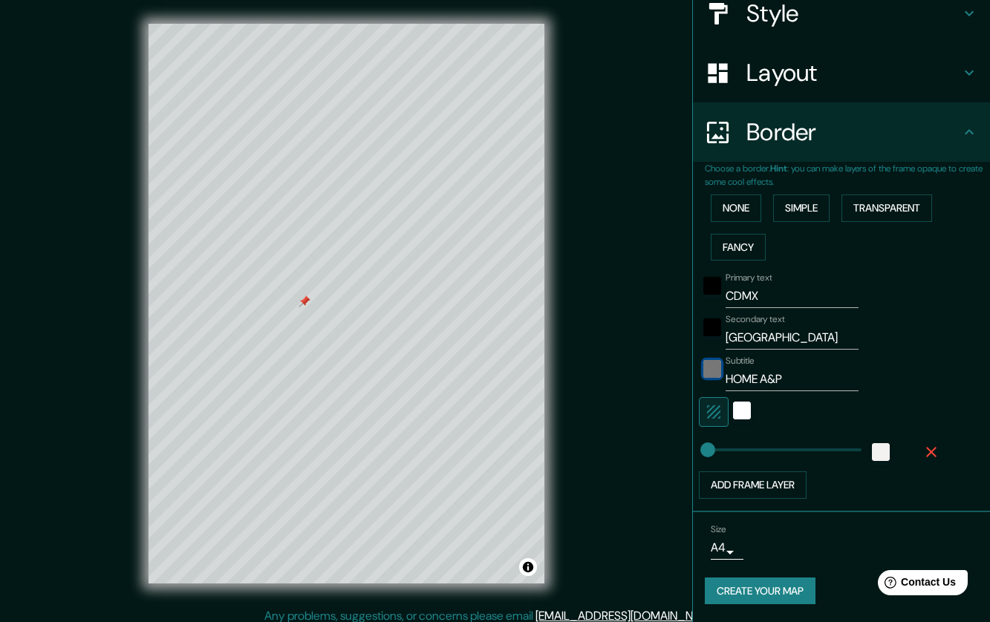
click at [703, 369] on div "color-222222" at bounding box center [712, 369] width 18 height 18
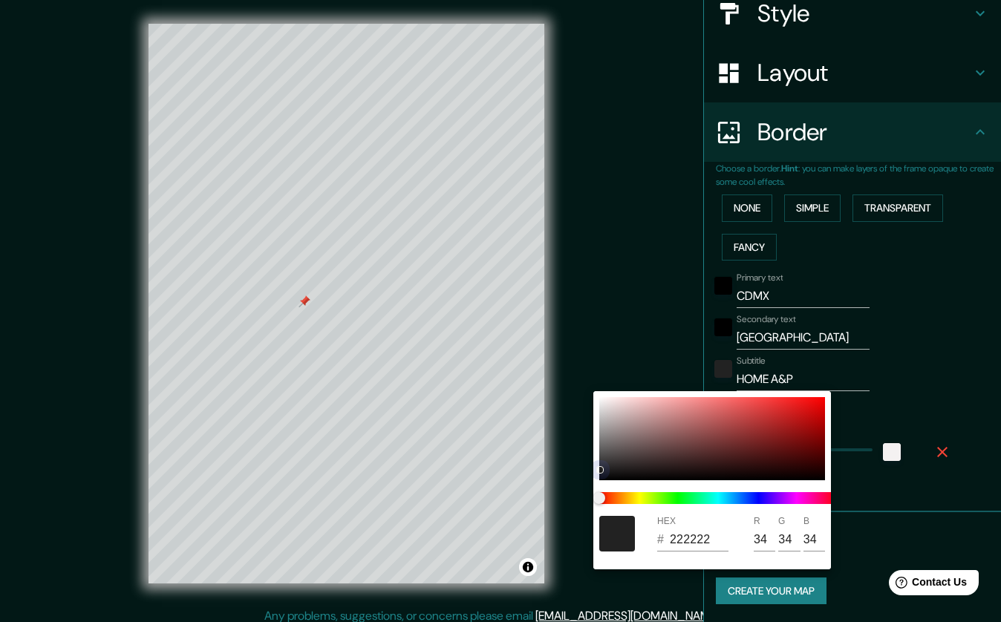
type input "10"
type input "101010"
type input "16"
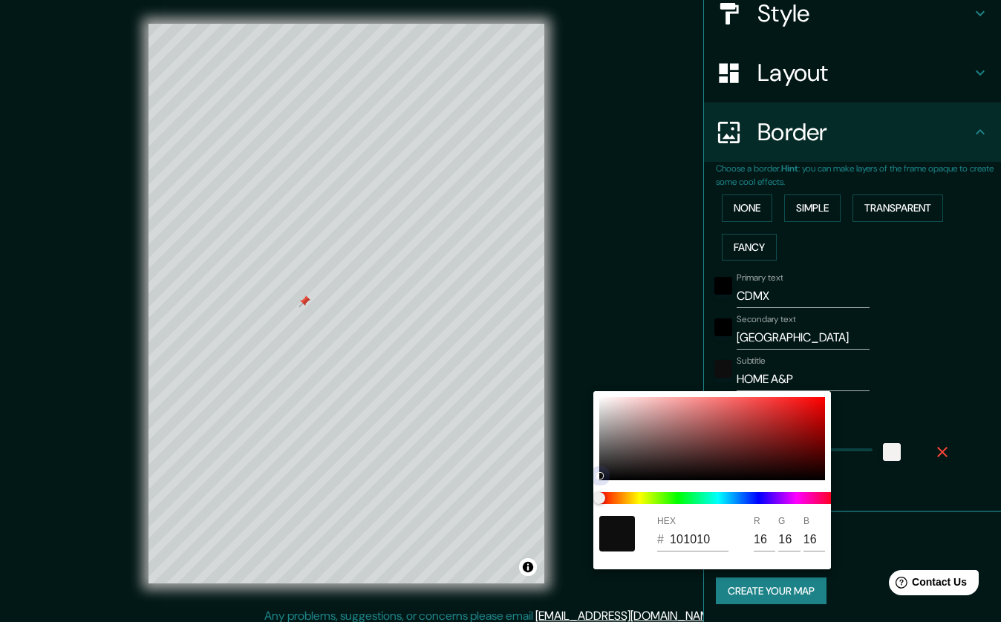
type input "10"
type input "0E0E0E"
type input "14"
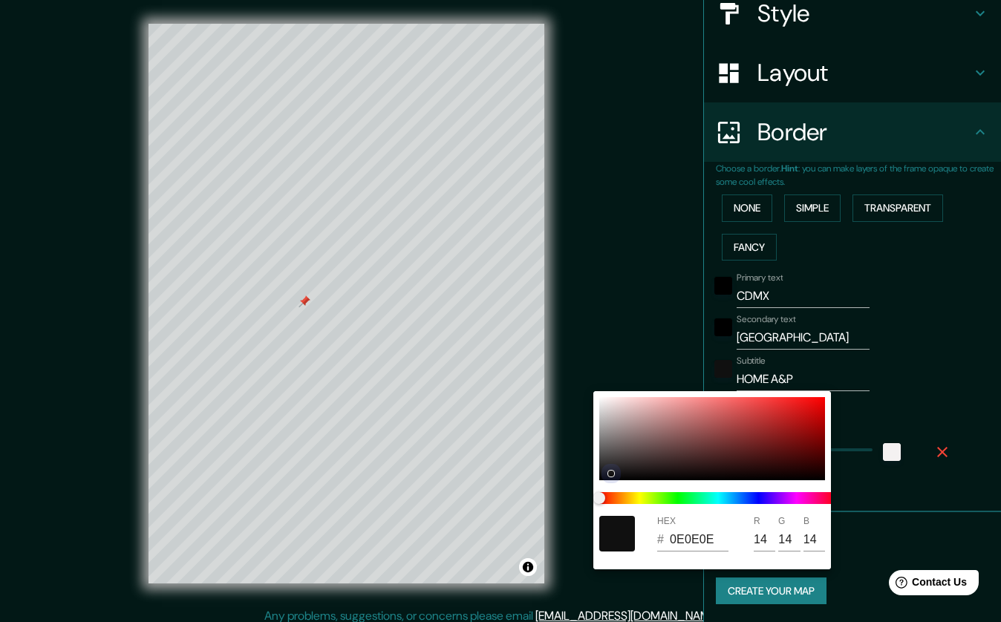
type input "10"
type input "151414"
type input "21"
type input "20"
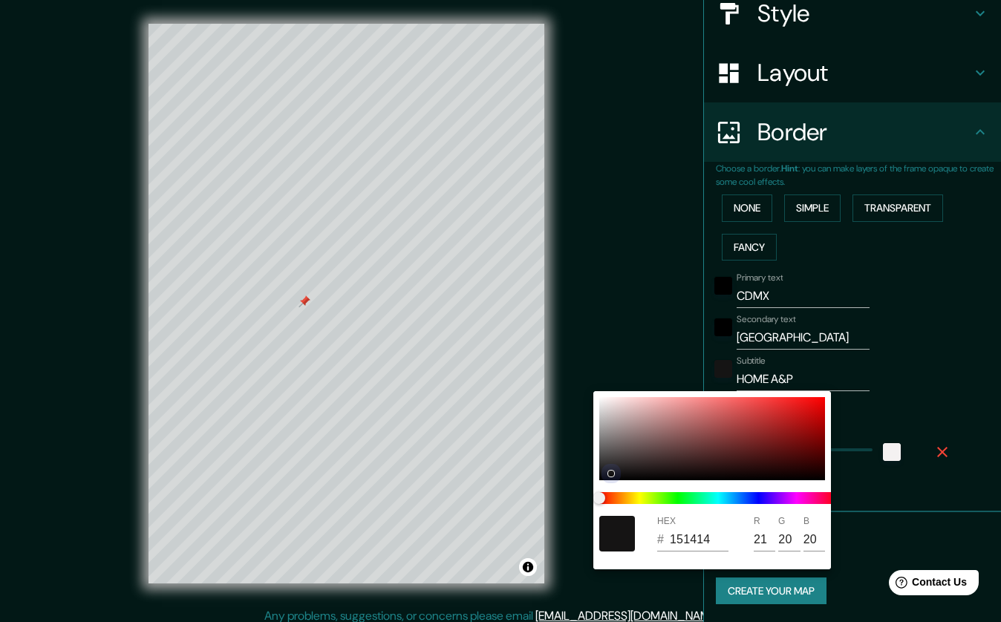
type input "10"
type input "1E1C1C"
type input "30"
type input "28"
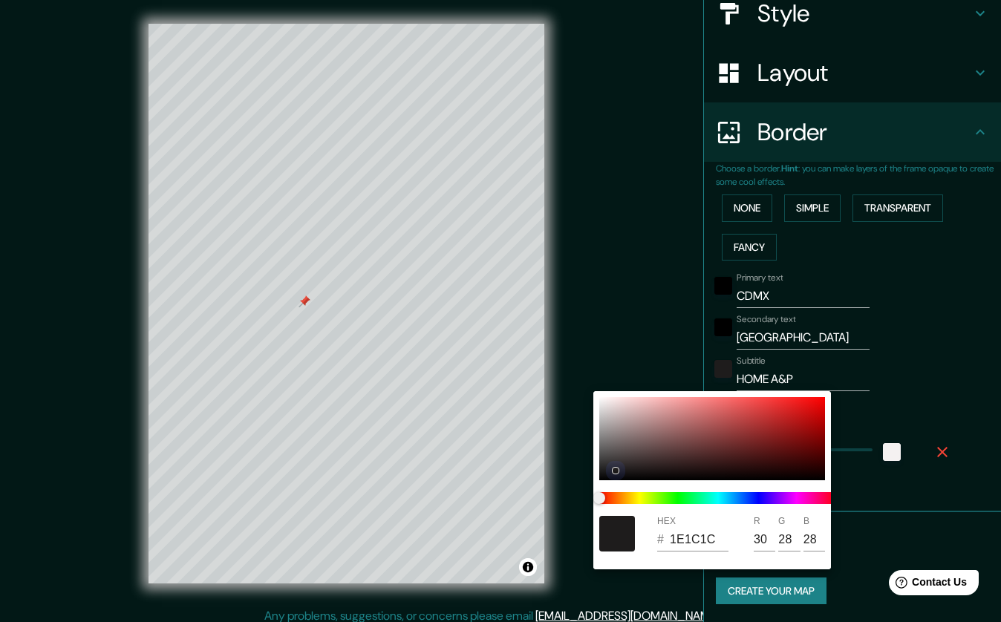
drag, startPoint x: 599, startPoint y: 468, endPoint x: 610, endPoint y: 470, distance: 10.6
click at [610, 470] on div at bounding box center [712, 438] width 226 height 83
type input "10"
type input "1E1D1D"
type input "29"
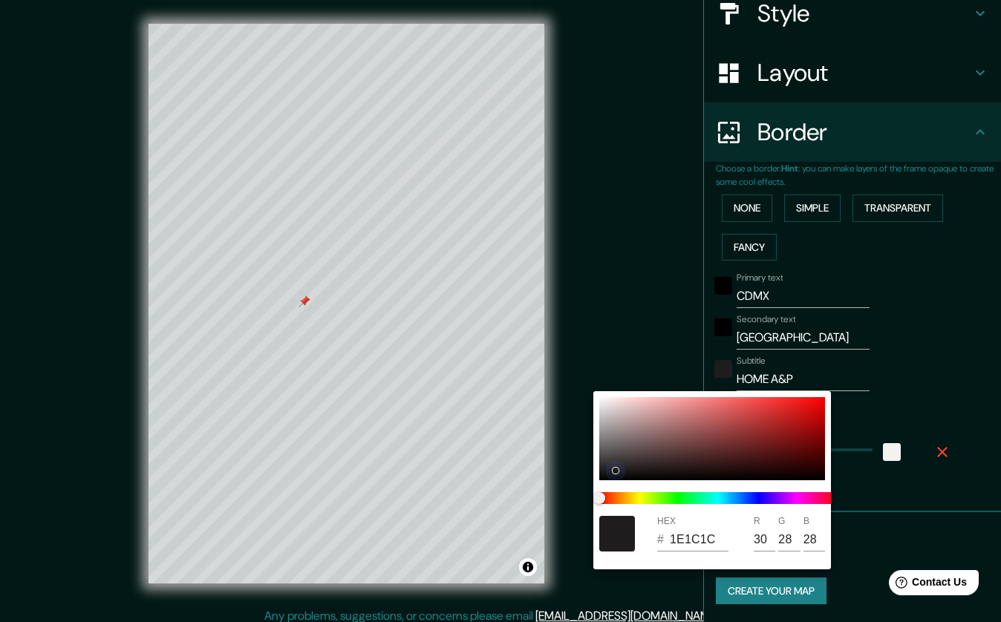
type input "29"
type input "10"
type input "201E1E"
type input "32"
type input "30"
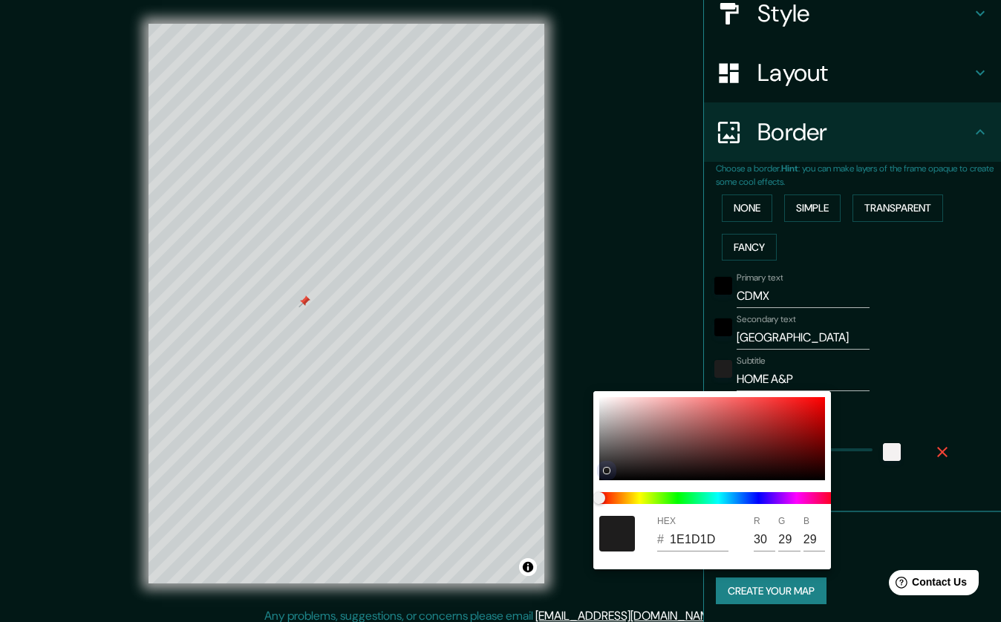
type input "30"
type input "10"
type input "201F1F"
type input "31"
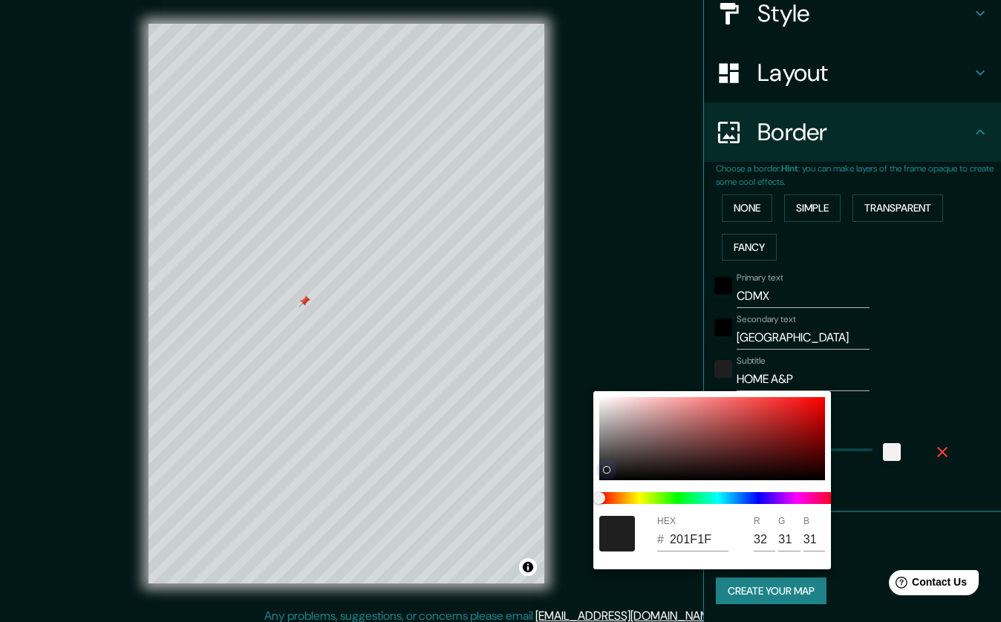
click at [608, 469] on div at bounding box center [712, 438] width 226 height 83
click at [908, 374] on div at bounding box center [500, 311] width 1001 height 622
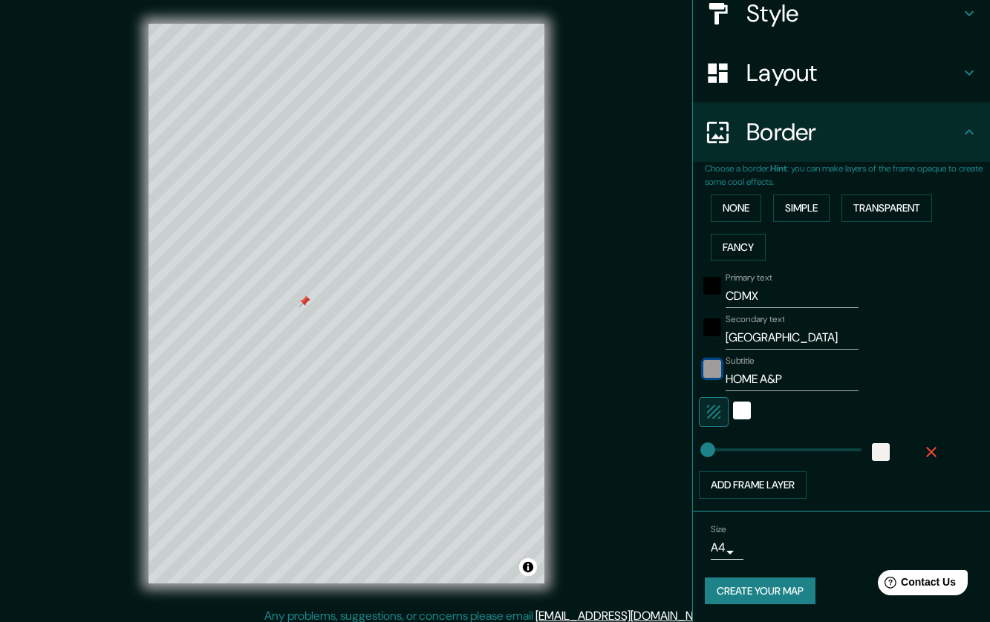
click at [703, 363] on div "color-201F1F" at bounding box center [712, 369] width 18 height 18
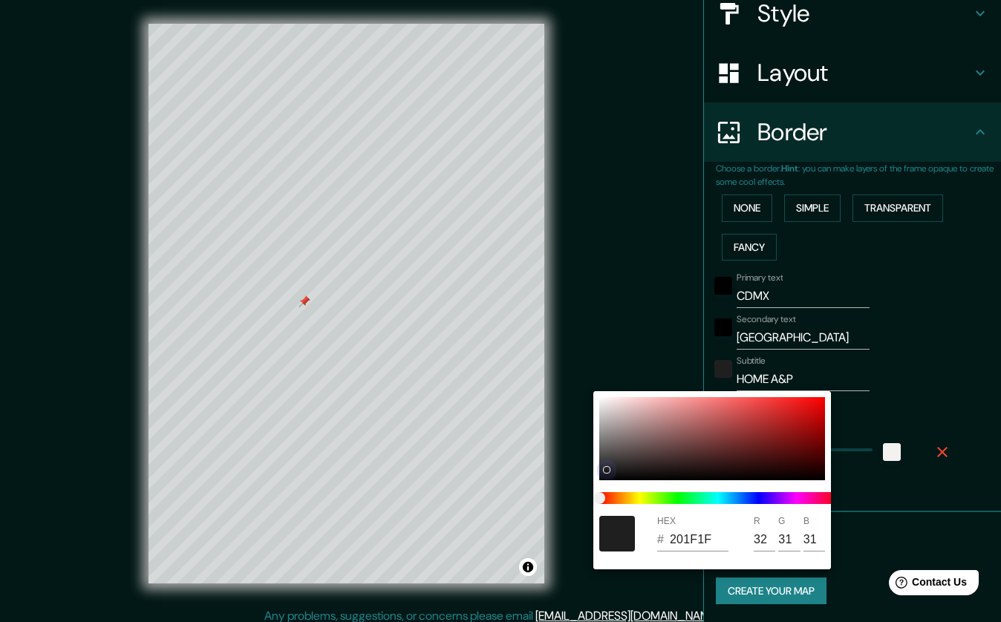
type input "10"
type input "1C1B1B"
type input "28"
type input "27"
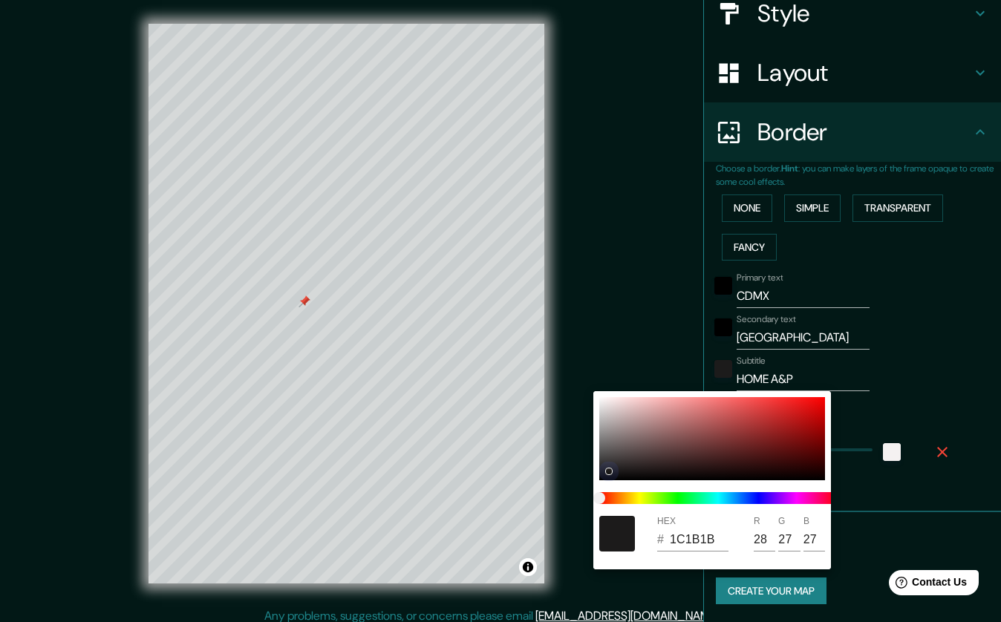
drag, startPoint x: 607, startPoint y: 469, endPoint x: 598, endPoint y: 485, distance: 18.0
click at [598, 485] on div "HEX # 1C1B1B R 28 G 27 B 27" at bounding box center [712, 480] width 238 height 178
type input "10"
type input "171616"
type input "23"
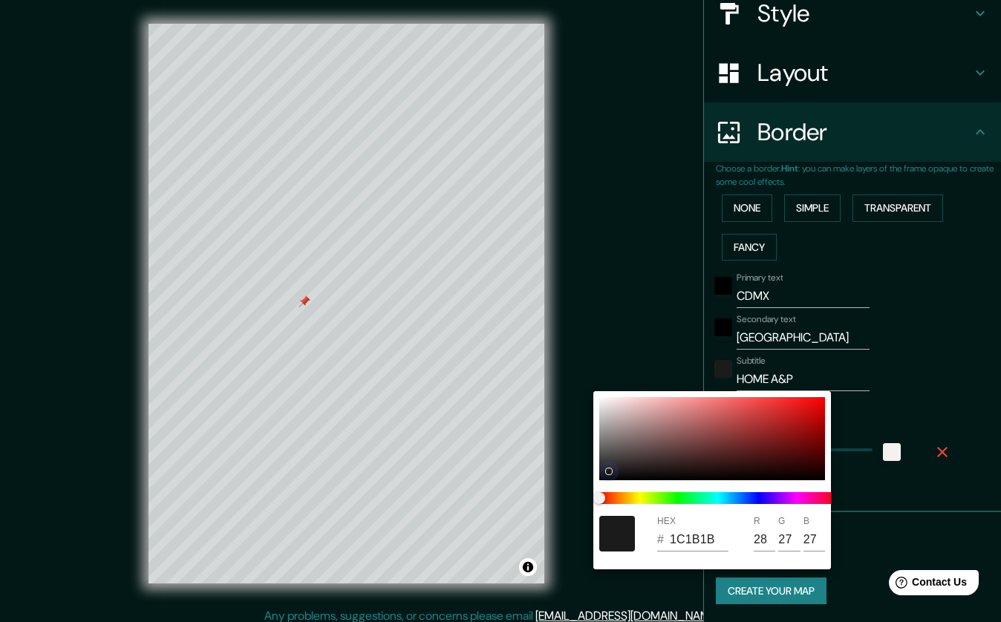
type input "22"
drag, startPoint x: 608, startPoint y: 472, endPoint x: 598, endPoint y: 479, distance: 12.2
click at [598, 479] on div "HEX # 171616 R 23 G 22 B 22" at bounding box center [712, 480] width 238 height 178
type input "10"
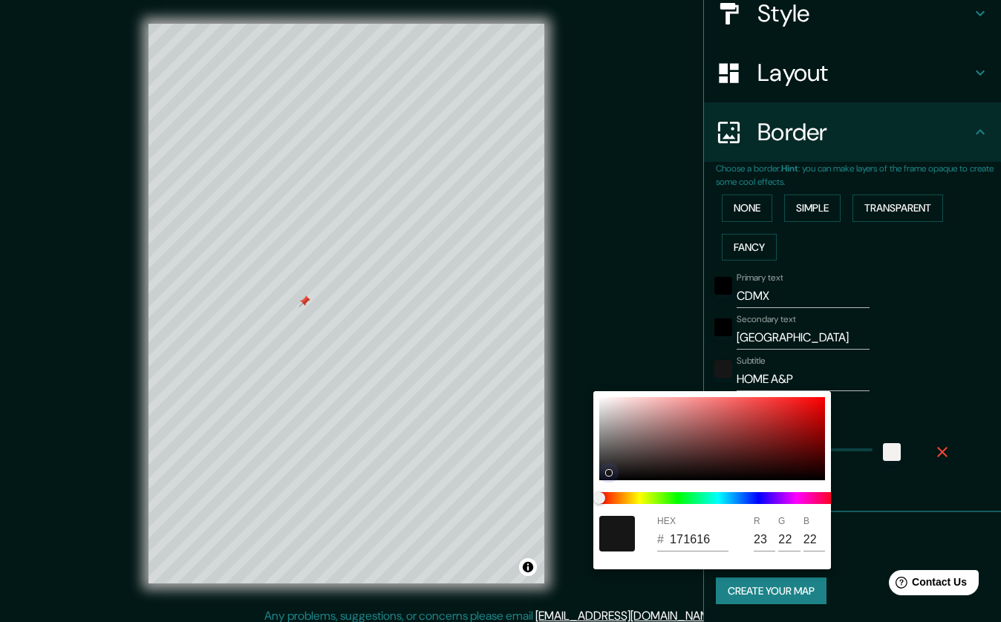
type input "151414"
type input "21"
type input "20"
drag, startPoint x: 608, startPoint y: 472, endPoint x: 596, endPoint y: 478, distance: 13.0
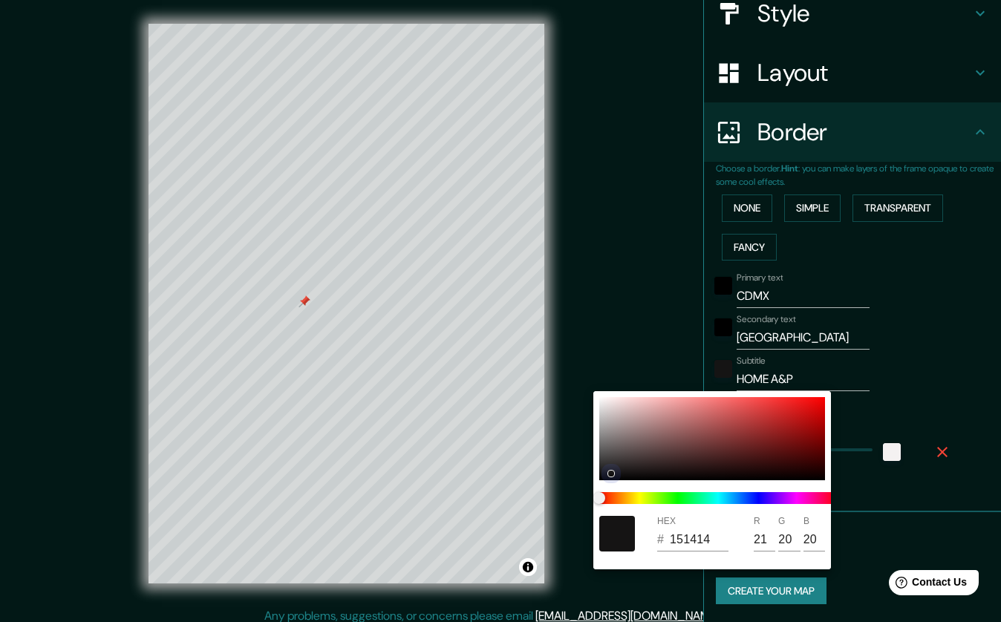
click at [596, 478] on div "HEX # 151414 R 21 G 20 B 20" at bounding box center [712, 480] width 238 height 178
click at [603, 478] on div at bounding box center [712, 438] width 226 height 83
type input "10"
type input "050505"
type input "5"
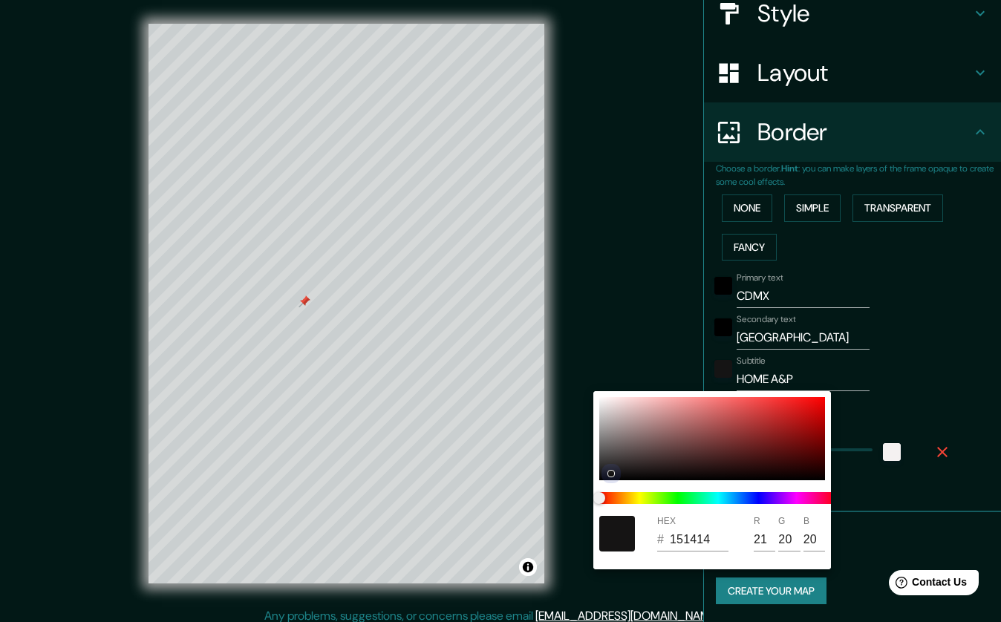
type input "5"
click at [952, 368] on div at bounding box center [500, 311] width 1001 height 622
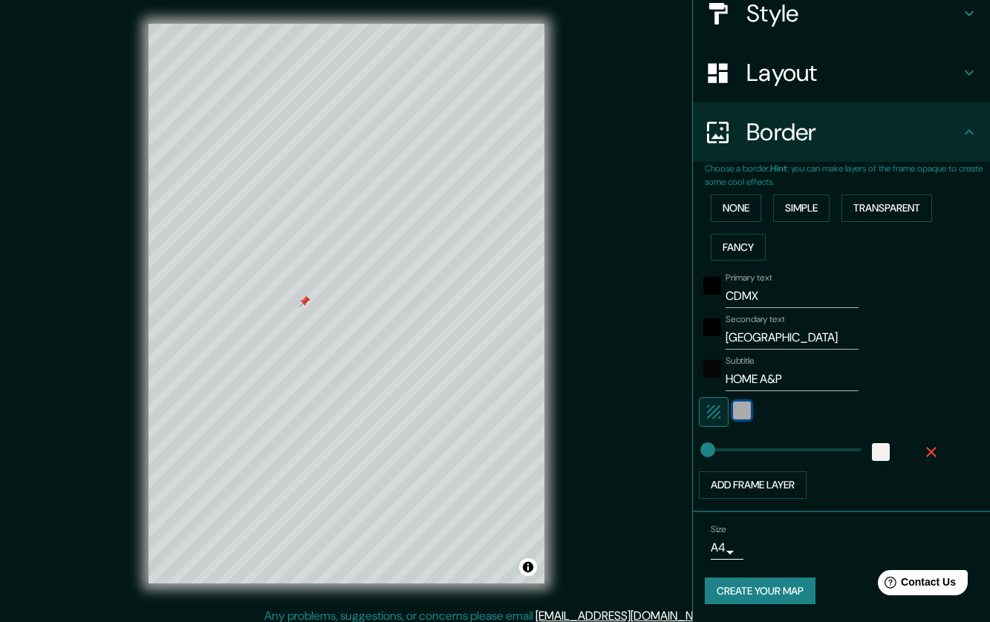
click at [735, 414] on div "white" at bounding box center [742, 411] width 18 height 18
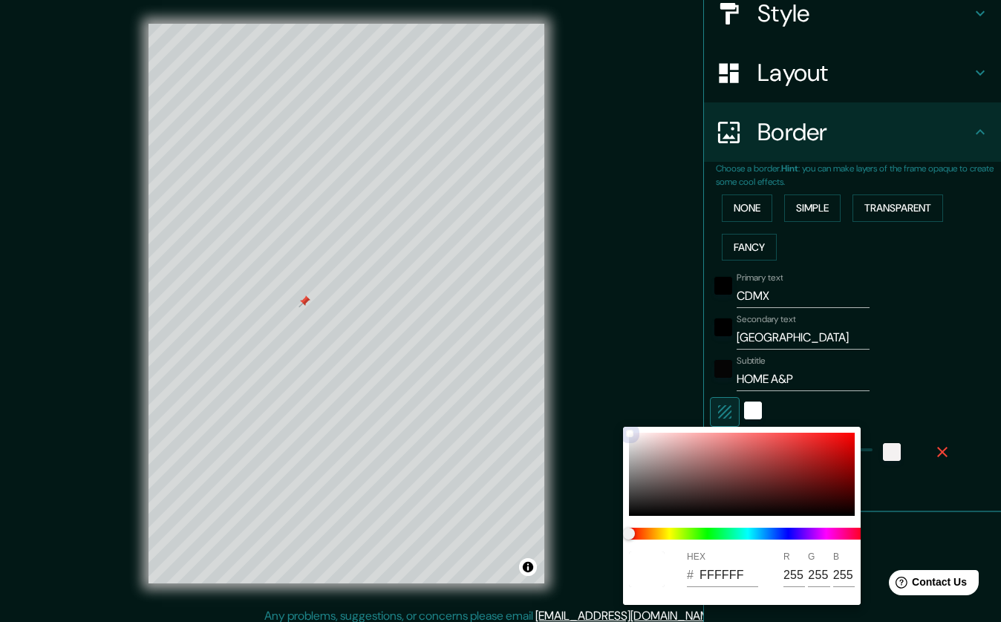
click at [652, 437] on div at bounding box center [742, 474] width 226 height 83
type input "10"
type input "F4DBDB"
type input "244"
type input "219"
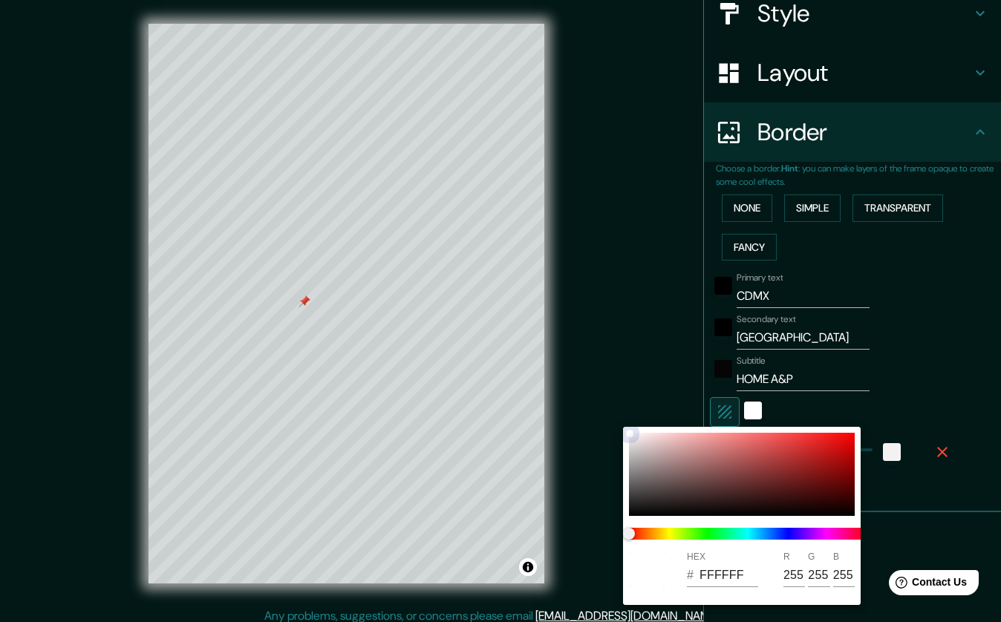
type input "219"
click at [834, 538] on span at bounding box center [748, 534] width 238 height 12
type input "10"
type input "F5DCF0"
type input "245"
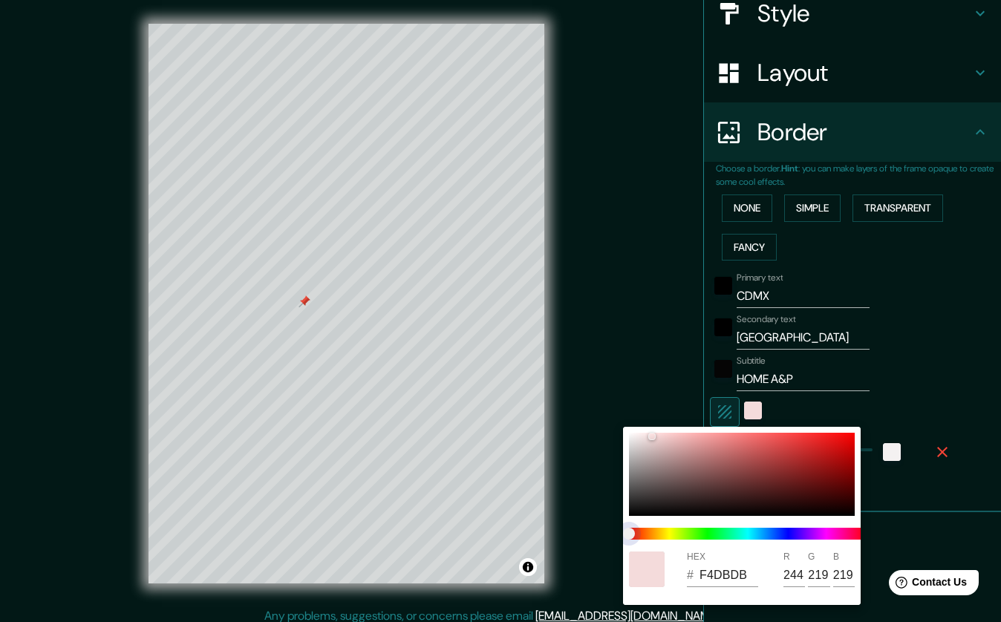
type input "220"
type input "240"
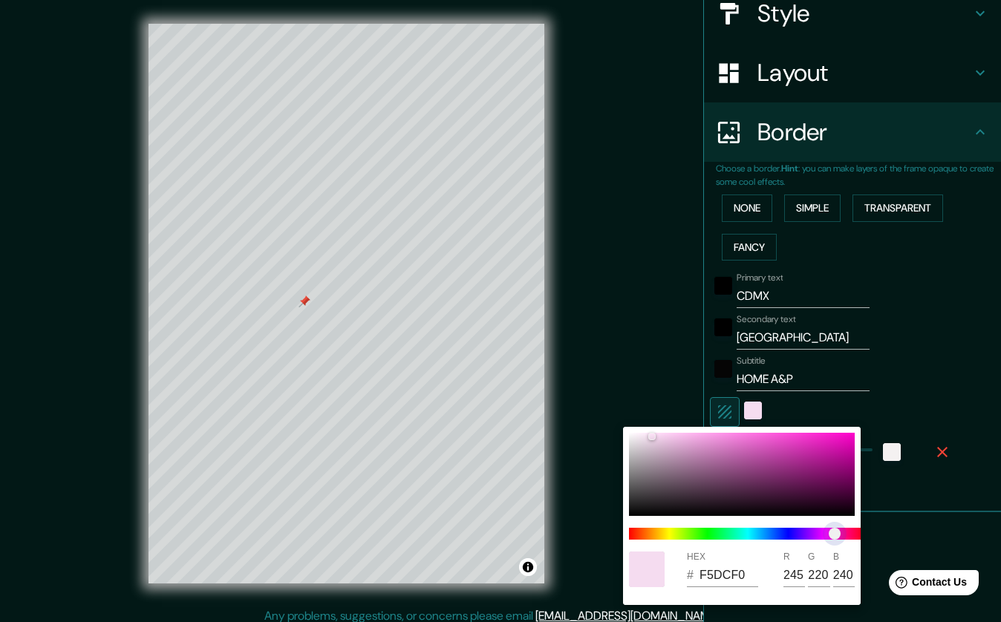
type input "10"
type input "F5DCEF"
type input "239"
type input "10"
type input "F5DCEC"
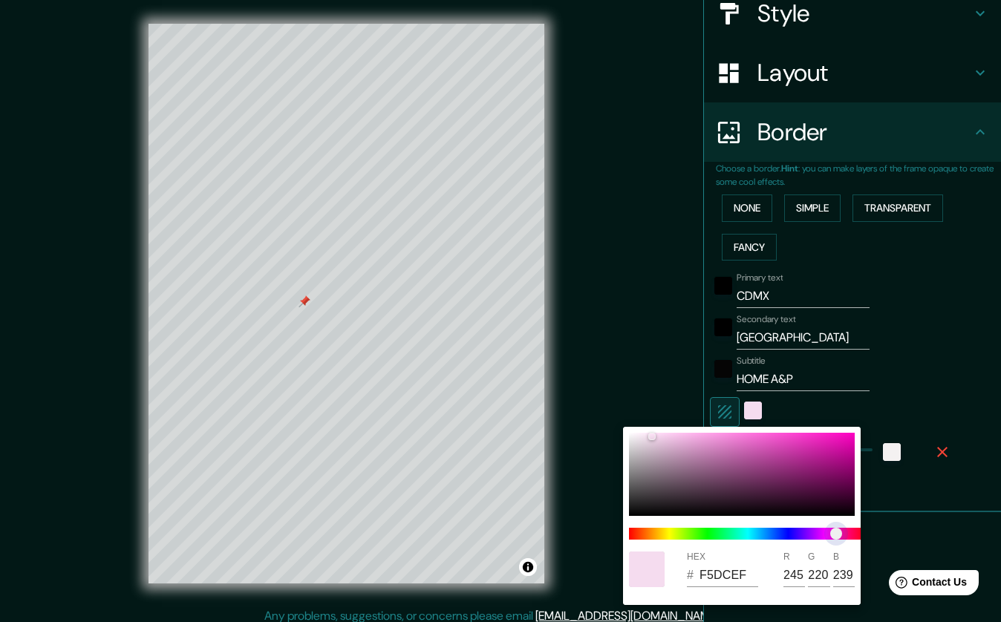
type input "236"
type input "10"
type input "F5DCEB"
type input "235"
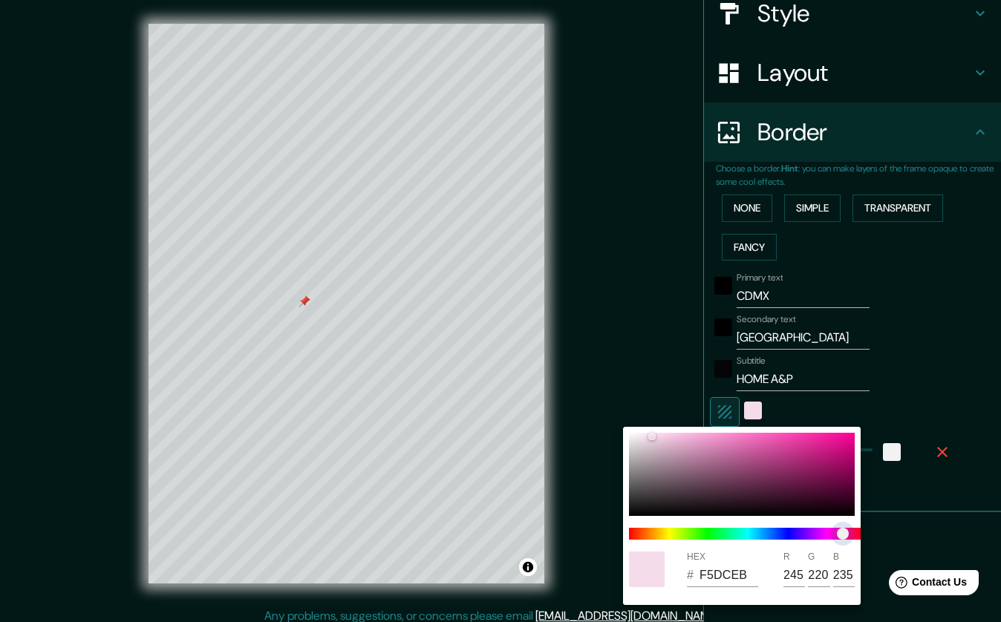
type input "10"
type input "F5DCE9"
type input "233"
type input "10"
type input "F5DCEB"
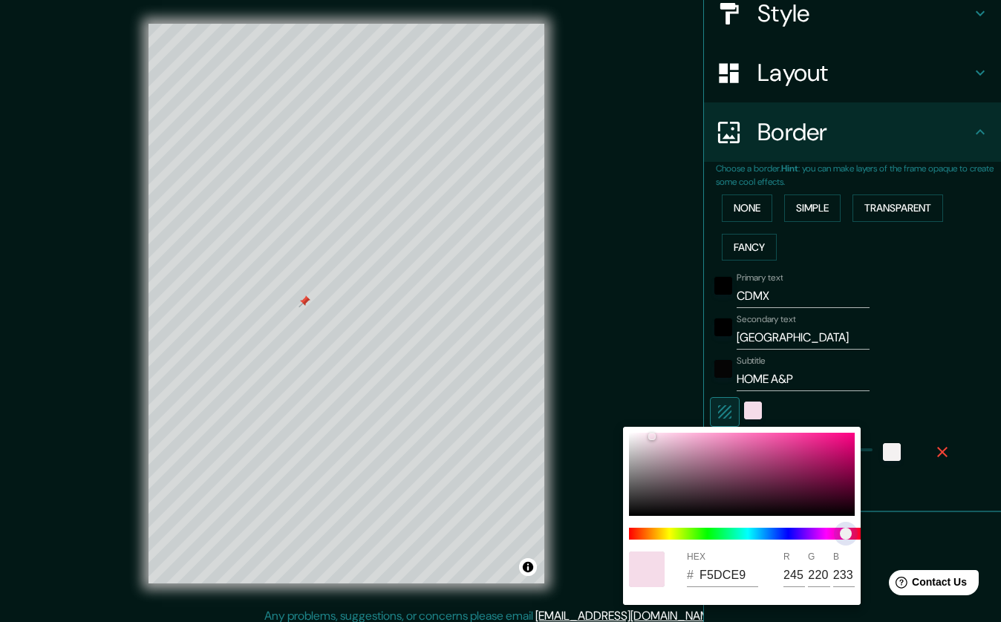
type input "235"
type input "10"
type input "F5DCEC"
type input "236"
type input "10"
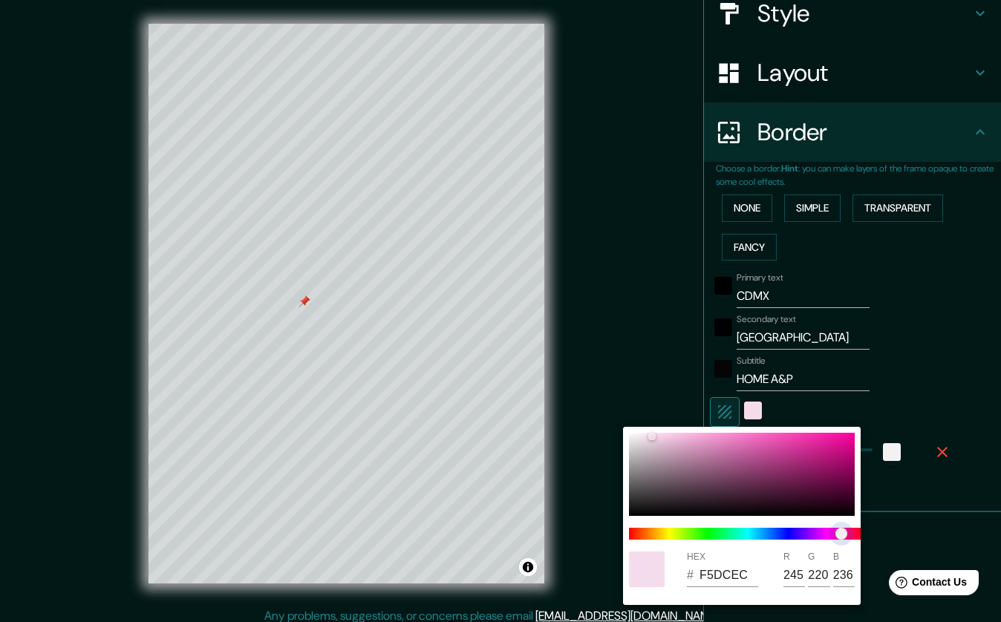
type input "F5DCED"
type input "237"
click at [839, 533] on span "color slider" at bounding box center [840, 534] width 12 height 12
click at [973, 387] on div at bounding box center [500, 311] width 1001 height 622
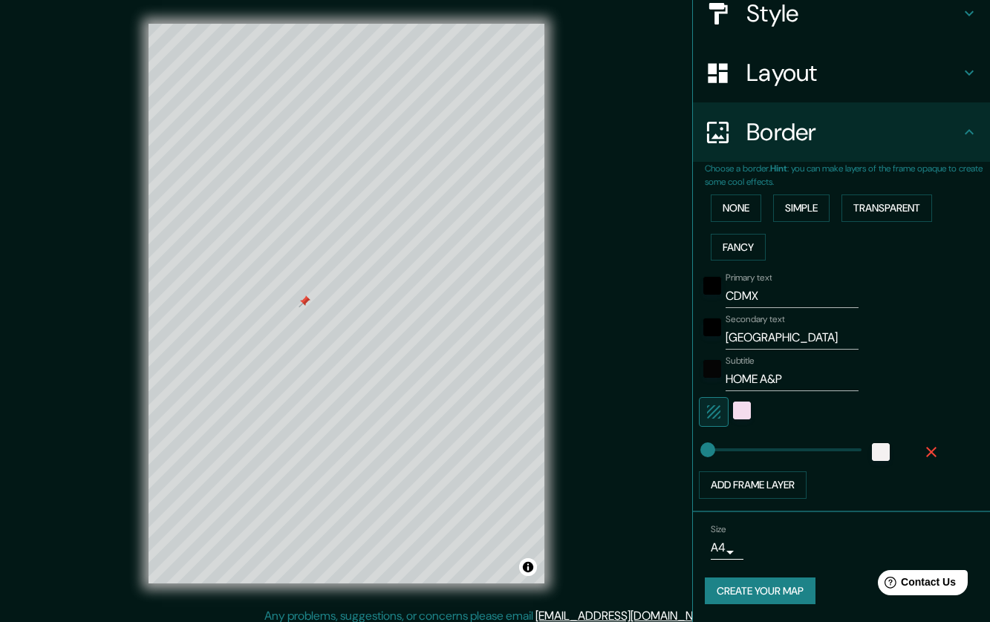
click at [759, 599] on button "Create your map" at bounding box center [760, 591] width 111 height 27
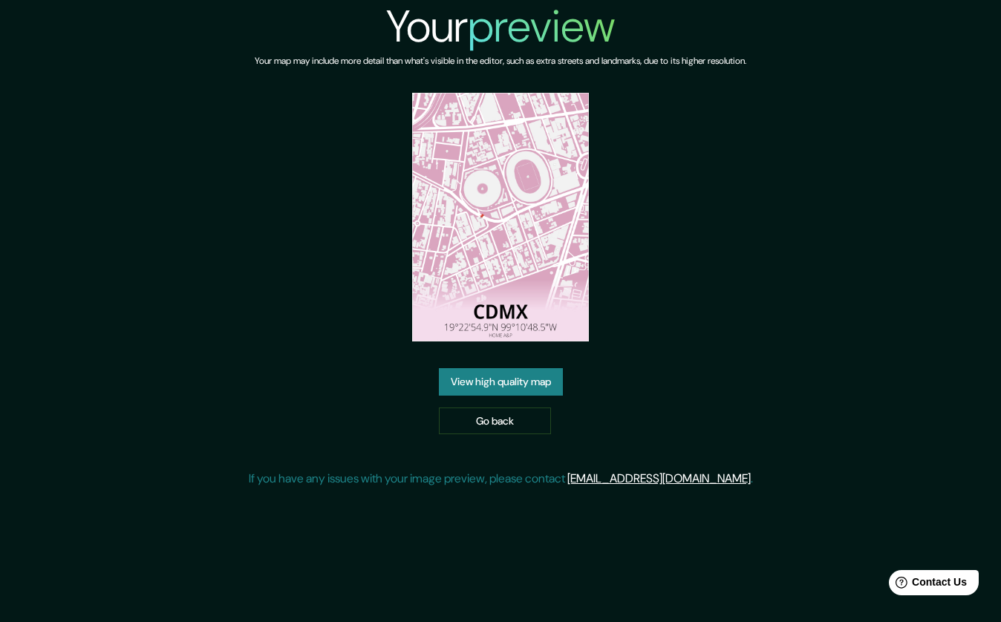
click at [543, 380] on link "View high quality map" at bounding box center [501, 381] width 124 height 27
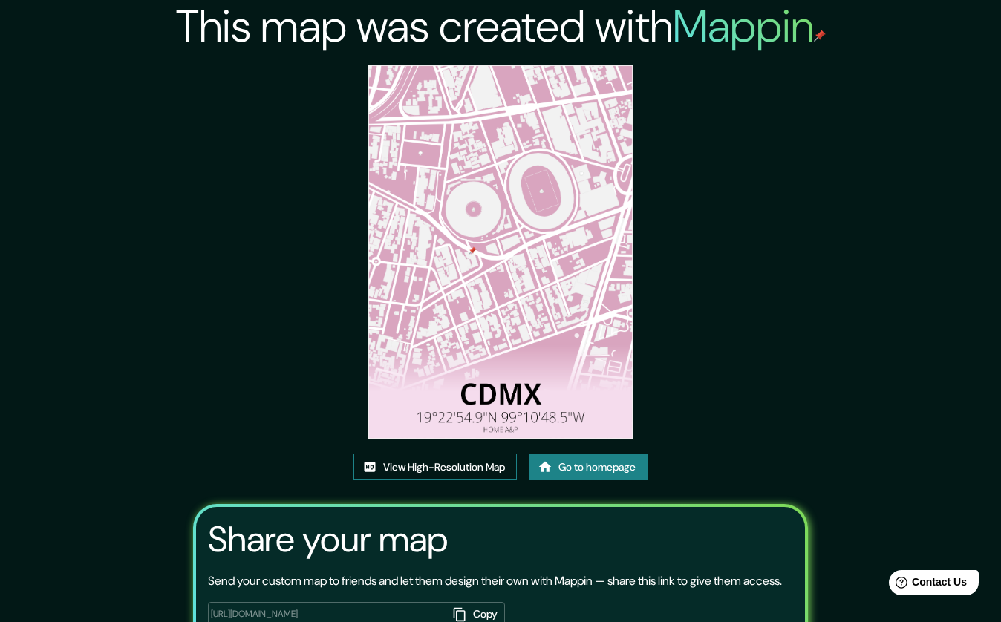
click at [418, 454] on link "View High-Resolution Map" at bounding box center [435, 467] width 163 height 27
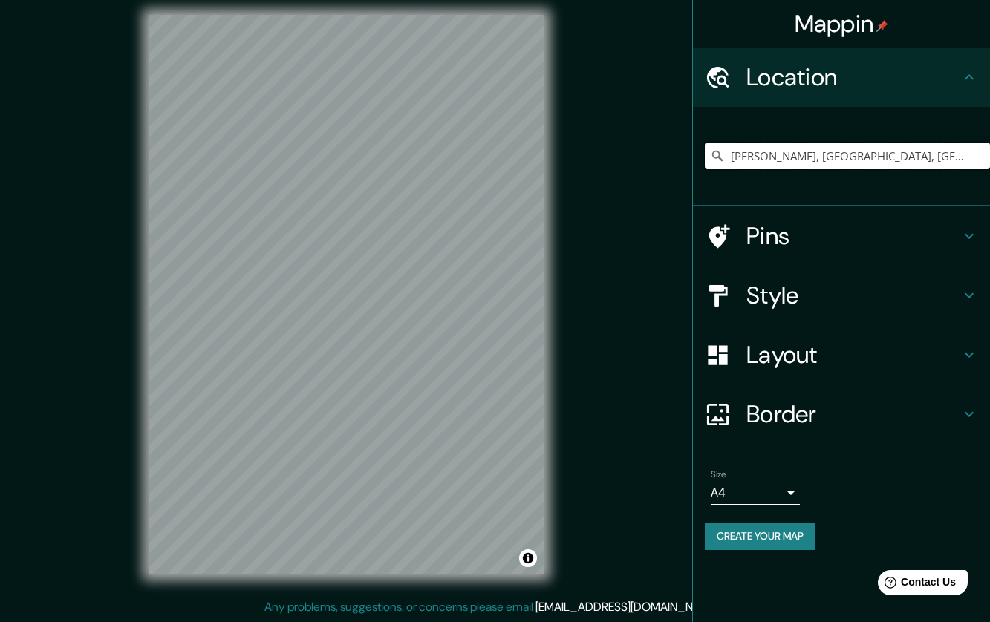
click at [836, 151] on input "[PERSON_NAME], [GEOGRAPHIC_DATA], [GEOGRAPHIC_DATA]" at bounding box center [847, 156] width 285 height 27
click at [910, 154] on input "[PERSON_NAME], [GEOGRAPHIC_DATA], [GEOGRAPHIC_DATA]" at bounding box center [847, 156] width 285 height 27
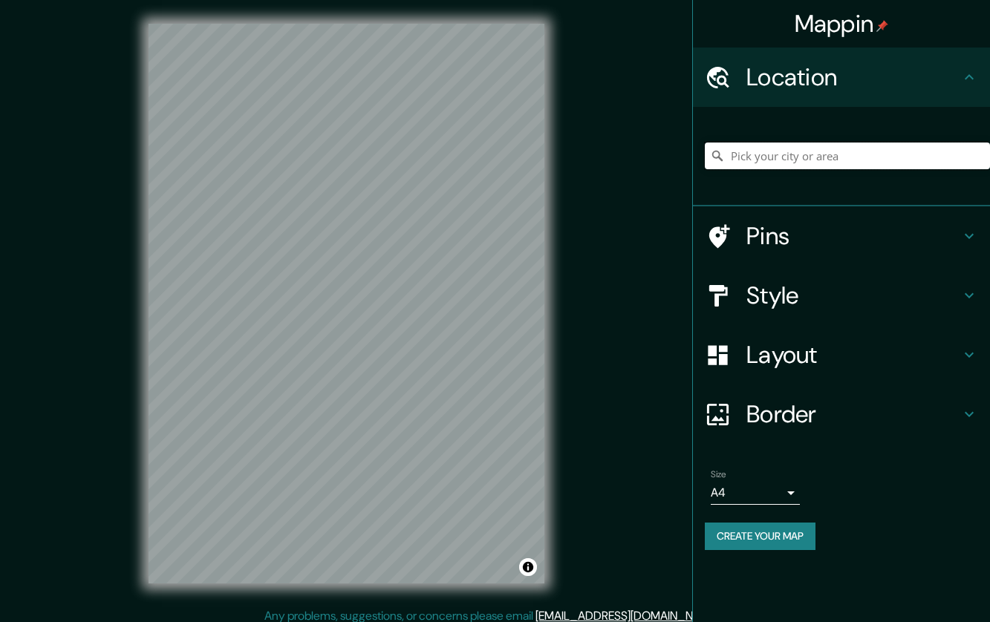
scroll to position [9, 0]
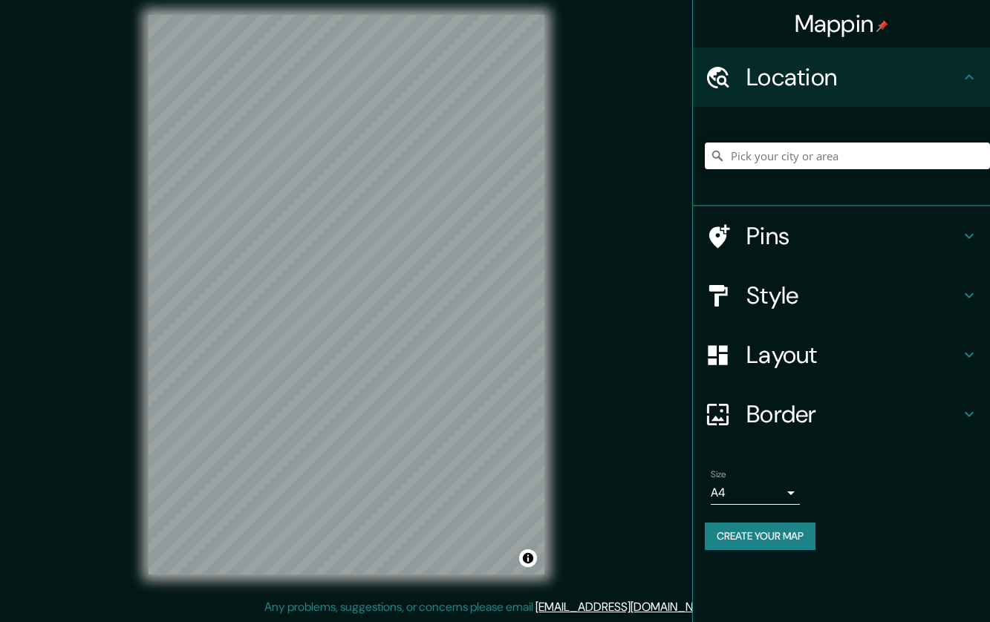
click at [821, 152] on input "Pick your city or area" at bounding box center [847, 156] width 285 height 27
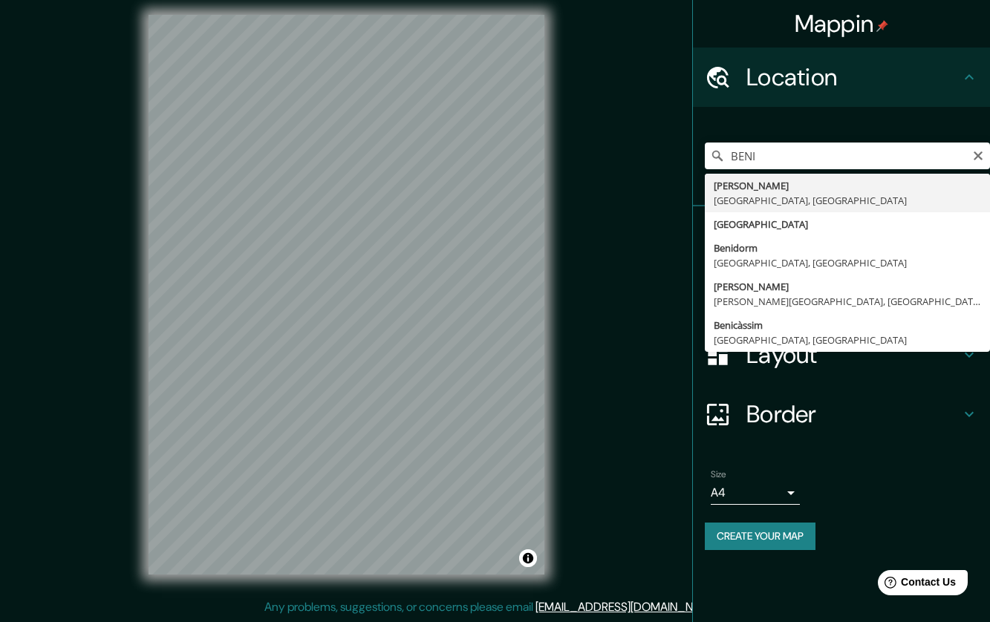
type input "[PERSON_NAME], [GEOGRAPHIC_DATA], [GEOGRAPHIC_DATA]"
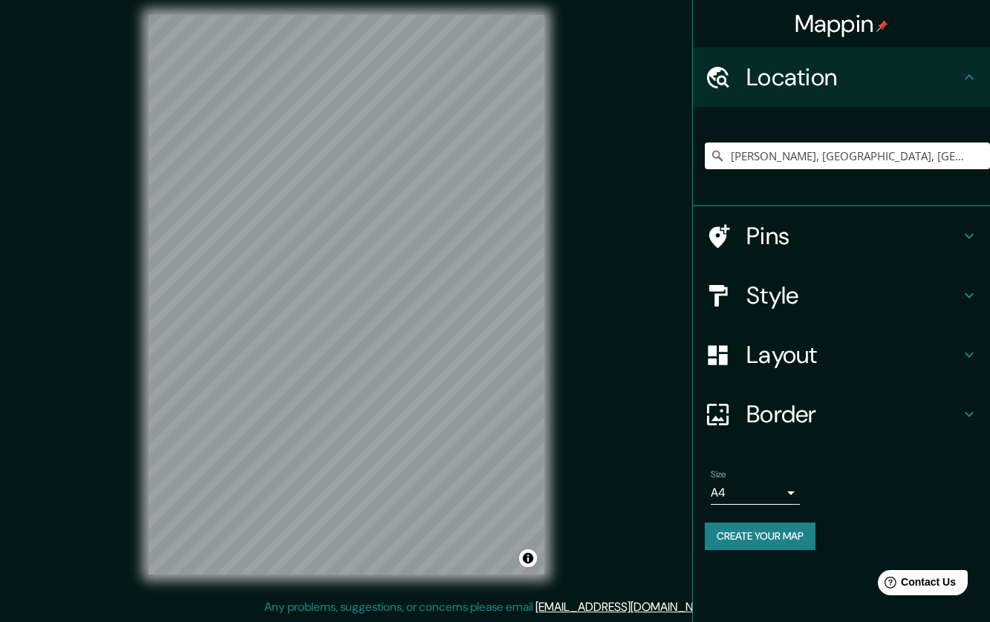
click at [827, 293] on h4 "Style" at bounding box center [853, 296] width 214 height 30
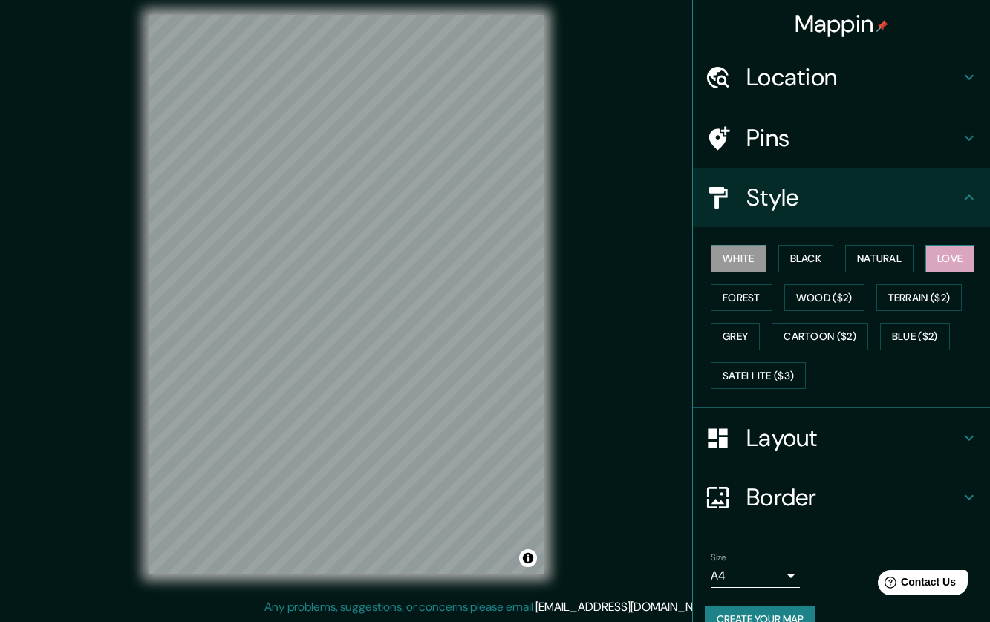
click at [934, 261] on button "Love" at bounding box center [949, 258] width 49 height 27
click at [772, 137] on h4 "Pins" at bounding box center [853, 138] width 214 height 30
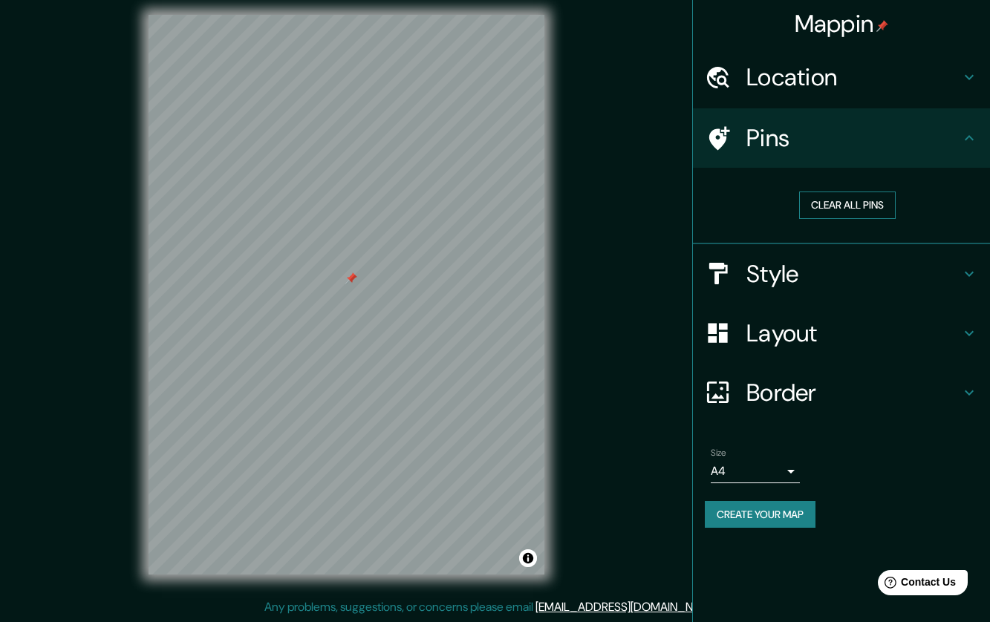
click at [812, 195] on button "Clear all pins" at bounding box center [847, 205] width 97 height 27
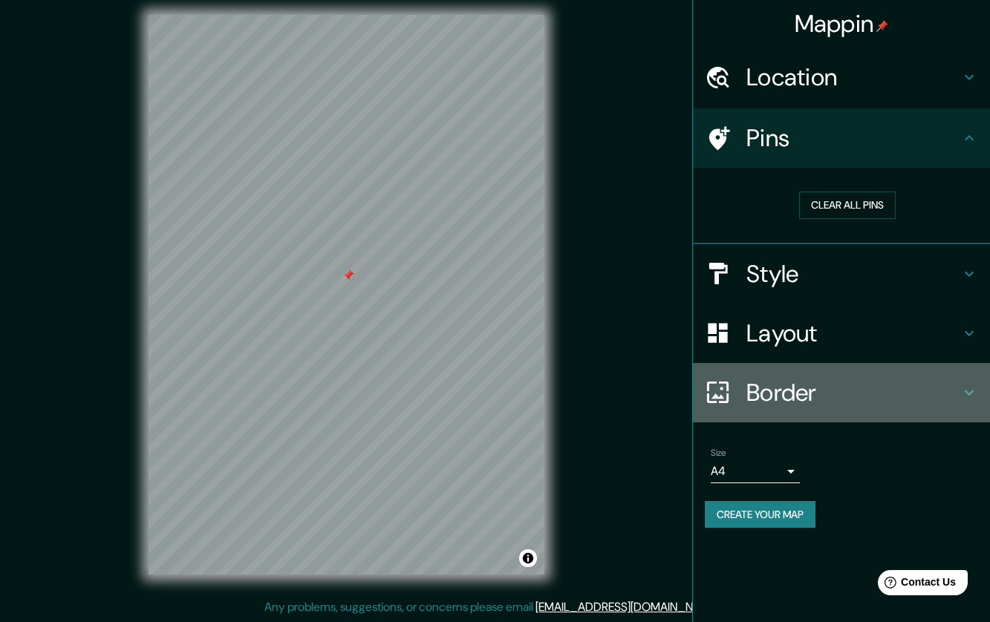
click at [882, 395] on h4 "Border" at bounding box center [853, 393] width 214 height 30
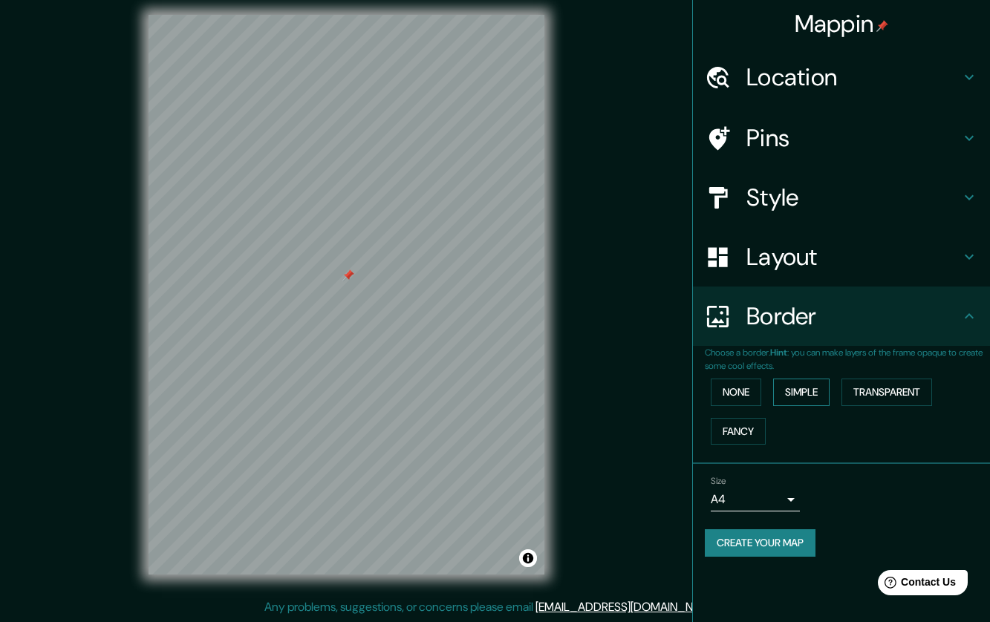
click at [816, 394] on button "Simple" at bounding box center [801, 392] width 56 height 27
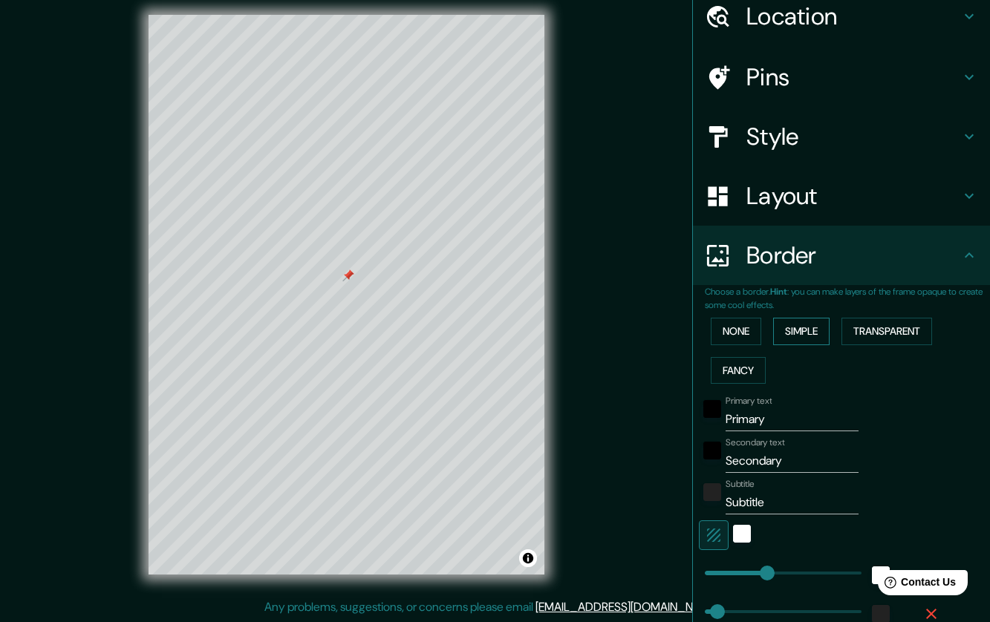
scroll to position [223, 0]
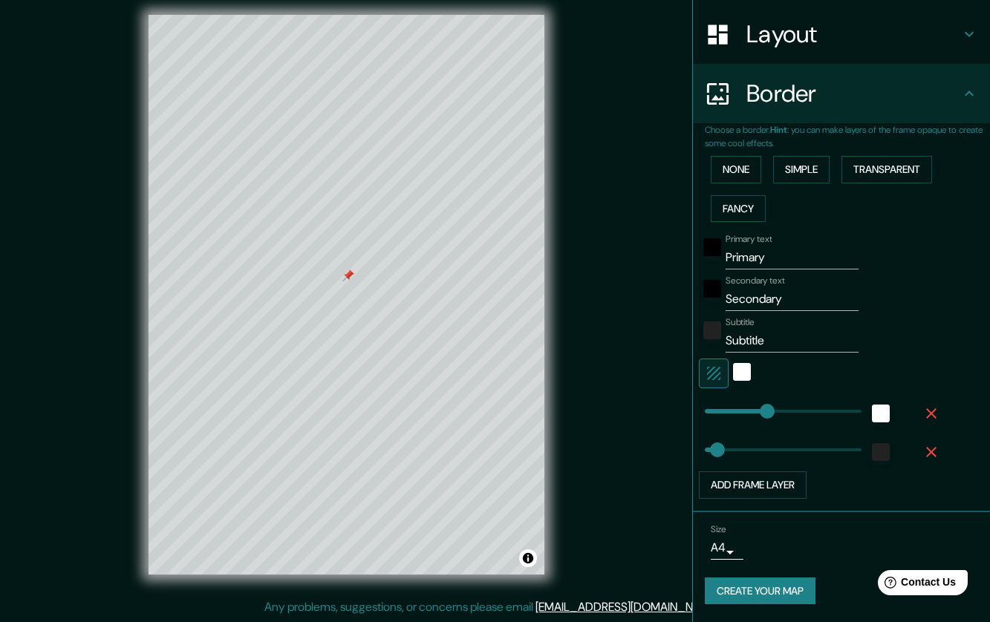
click at [922, 446] on icon "button" at bounding box center [931, 452] width 18 height 18
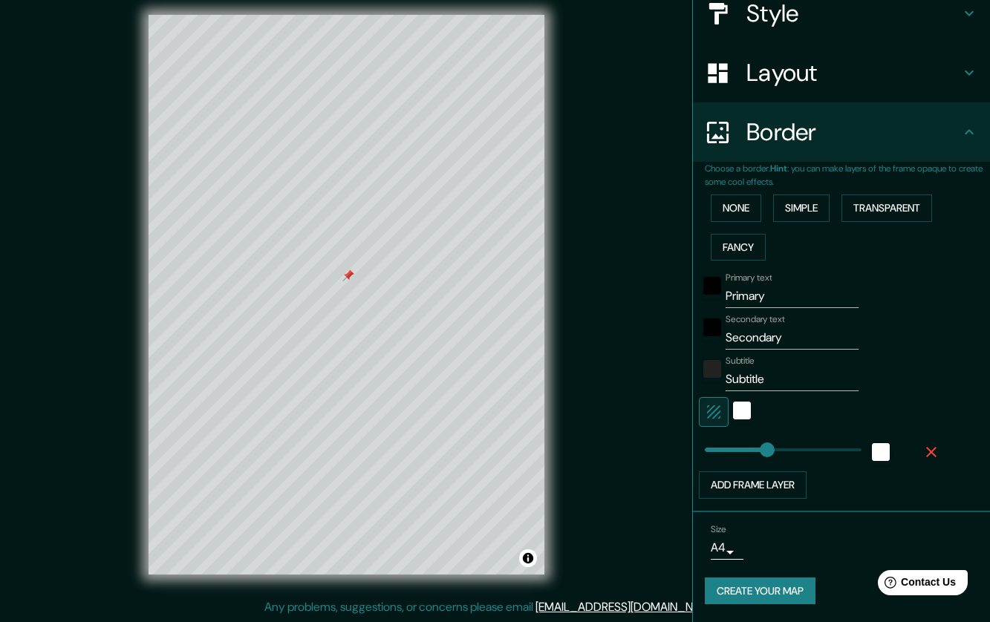
scroll to position [184, 0]
type input "18"
drag, startPoint x: 757, startPoint y: 452, endPoint x: 699, endPoint y: 452, distance: 57.9
click at [733, 414] on div "white" at bounding box center [742, 411] width 18 height 18
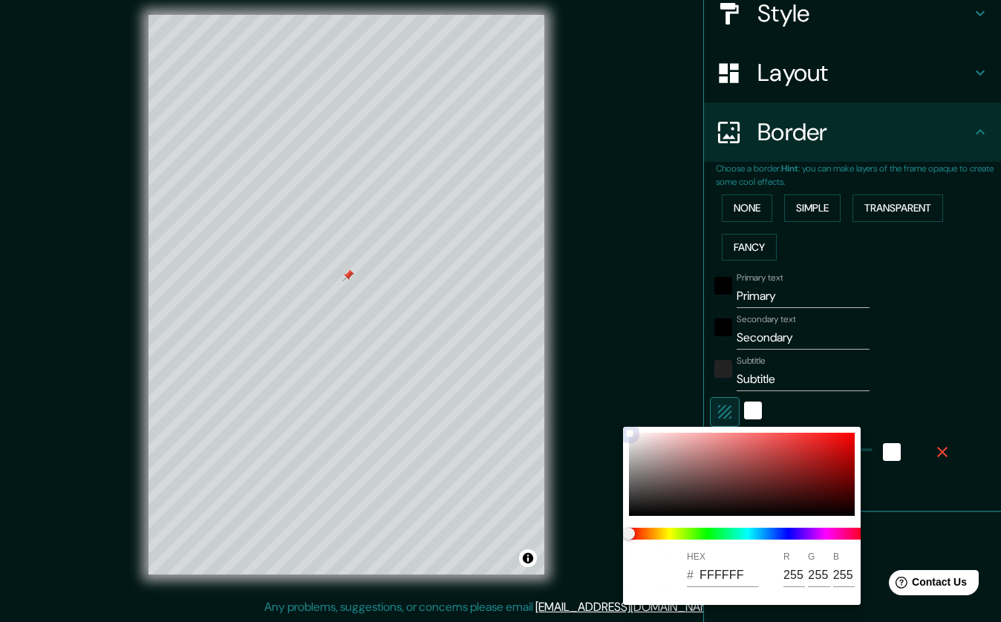
click at [715, 443] on div at bounding box center [742, 474] width 226 height 83
type input "E18C8C"
type input "225"
type input "140"
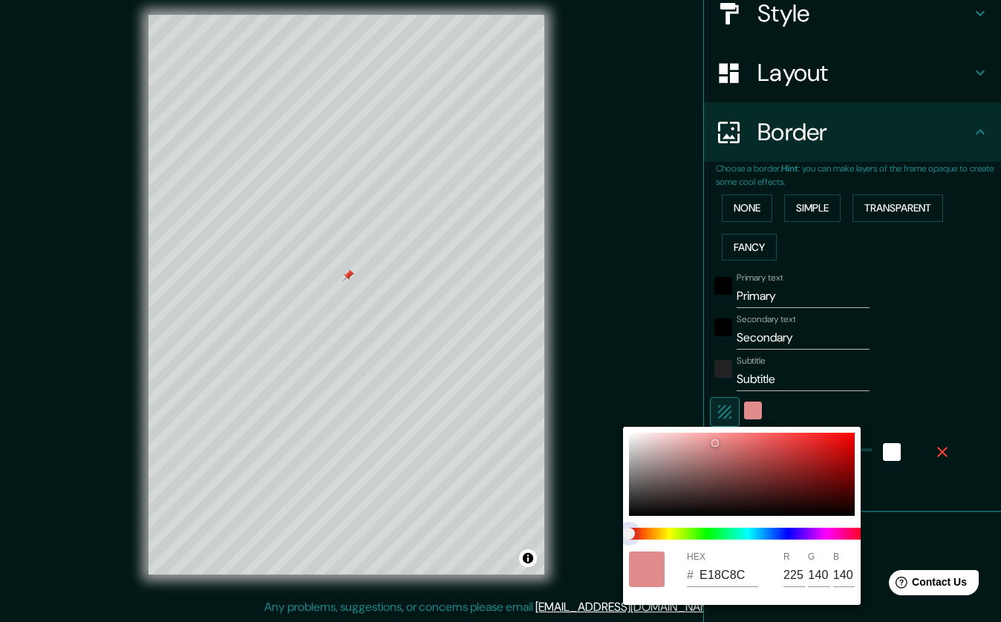
click at [842, 536] on span at bounding box center [748, 534] width 238 height 12
type input "E08BC1"
type input "224"
type input "139"
type input "193"
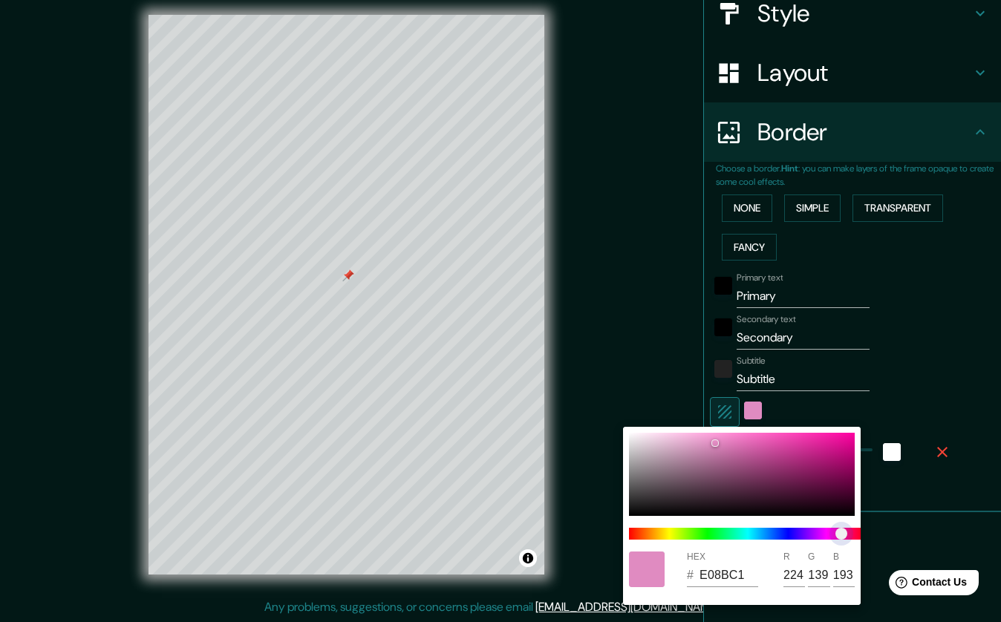
type input "E08BCF"
type input "207"
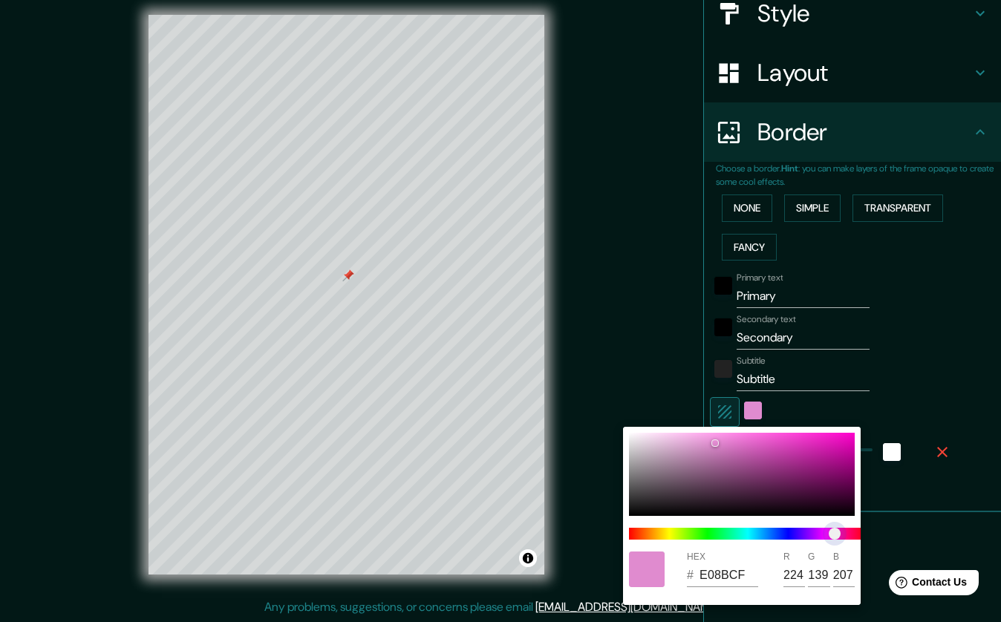
type input "E08BC7"
type input "199"
click at [839, 535] on span "color slider" at bounding box center [839, 534] width 12 height 12
type input "E8B0D7"
type input "232"
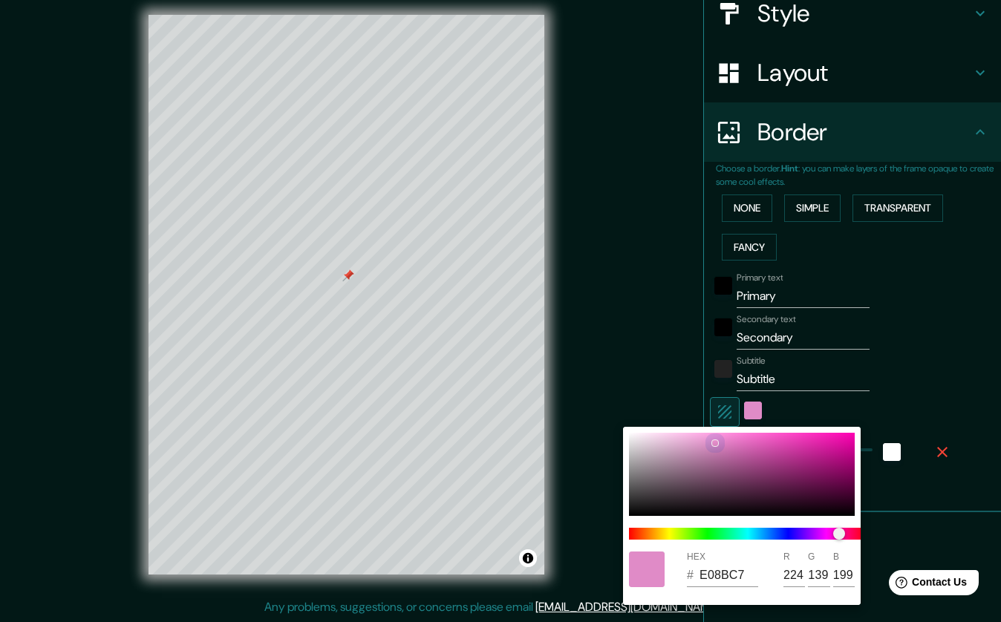
type input "176"
type input "215"
type input "EAB6DB"
type input "234"
type input "182"
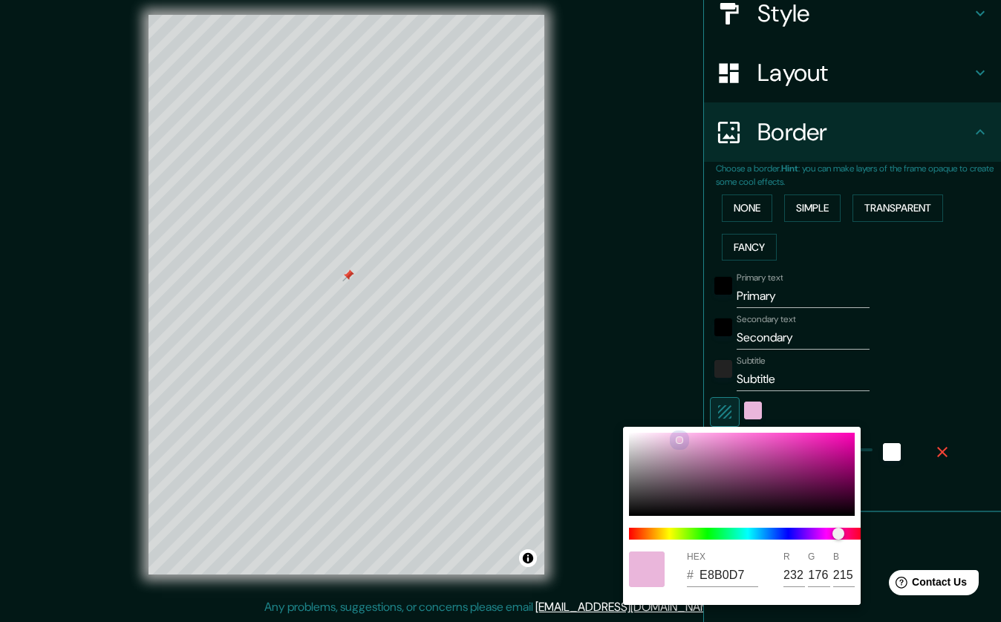
type input "219"
type input "EFBCE0"
type input "239"
type input "188"
type input "224"
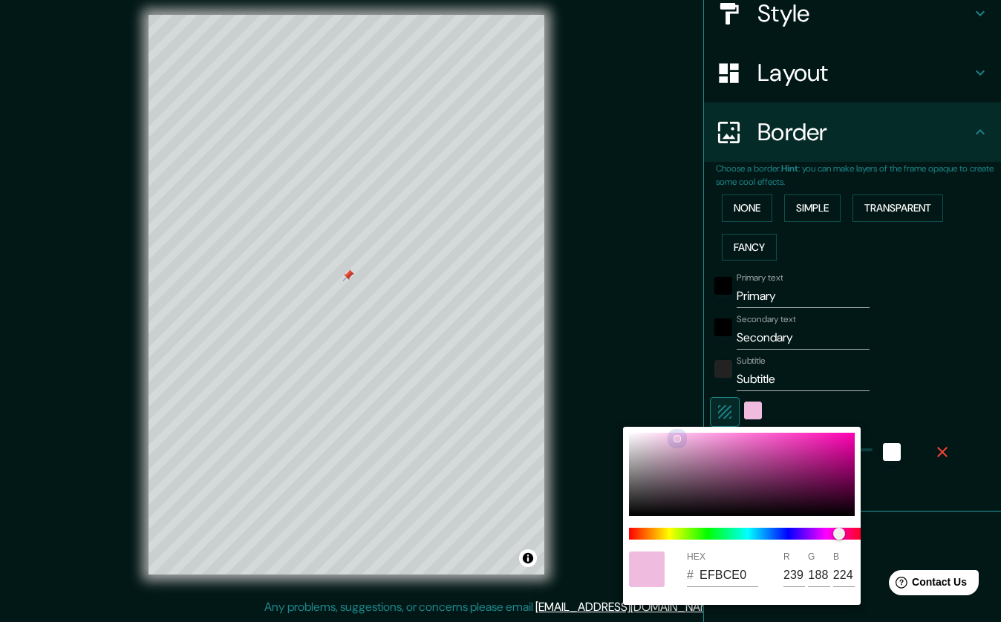
type input "EFBEE0"
type input "190"
type input "F1C5E3"
type input "241"
type input "197"
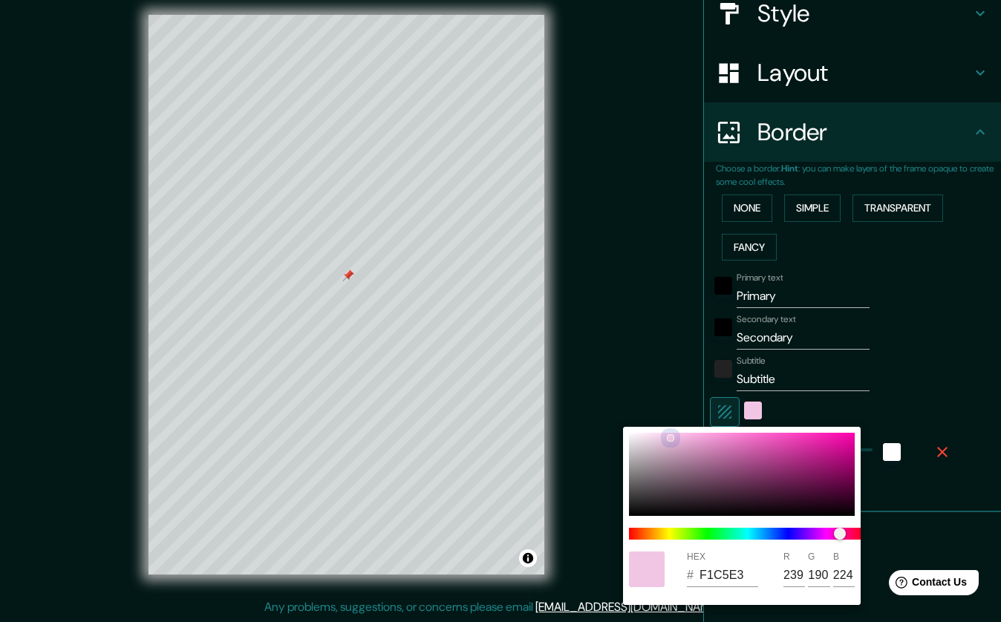
type input "227"
type input "F1C8E5"
type input "200"
type input "229"
type input "F1C9E5"
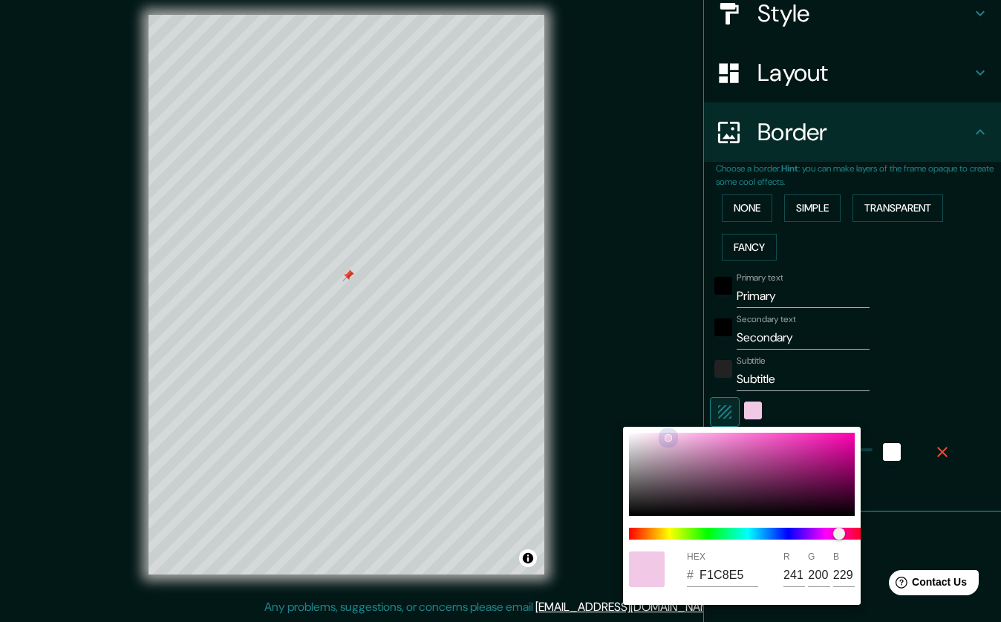
type input "201"
type input "F1D1E7"
type input "209"
type input "231"
type input "F1D6E9"
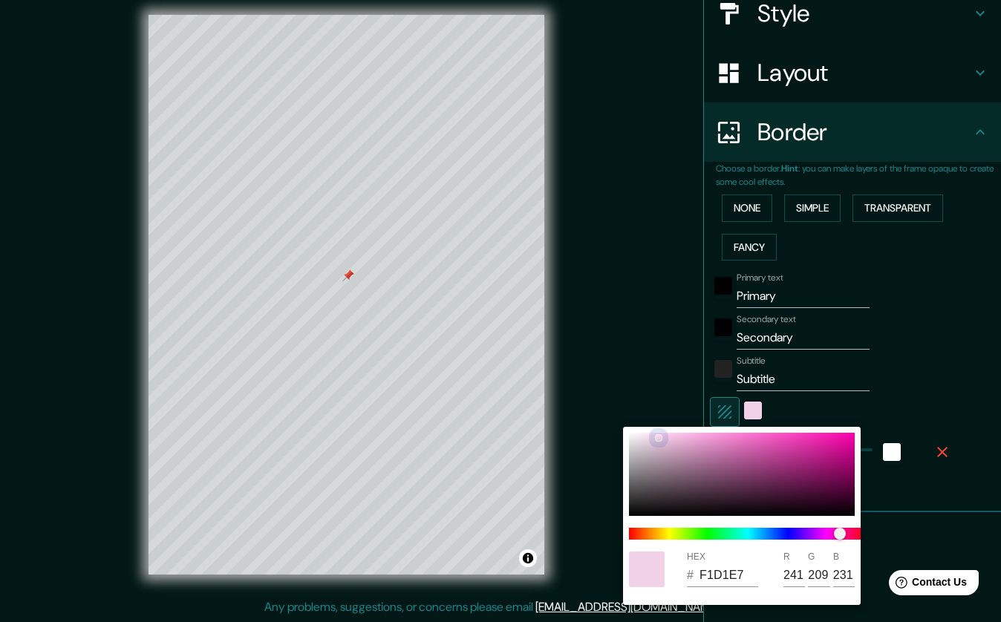
type input "214"
type input "233"
type input "F1D5E9"
type input "213"
type input "F1CFE8"
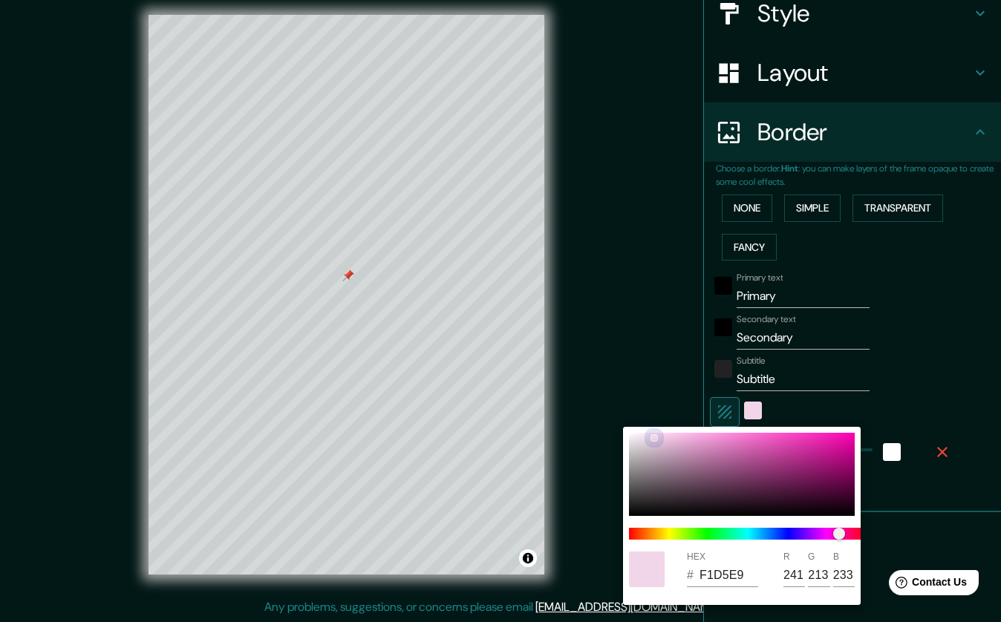
type input "207"
type input "232"
drag, startPoint x: 717, startPoint y: 443, endPoint x: 661, endPoint y: 437, distance: 56.0
click at [661, 437] on div at bounding box center [661, 438] width 6 height 6
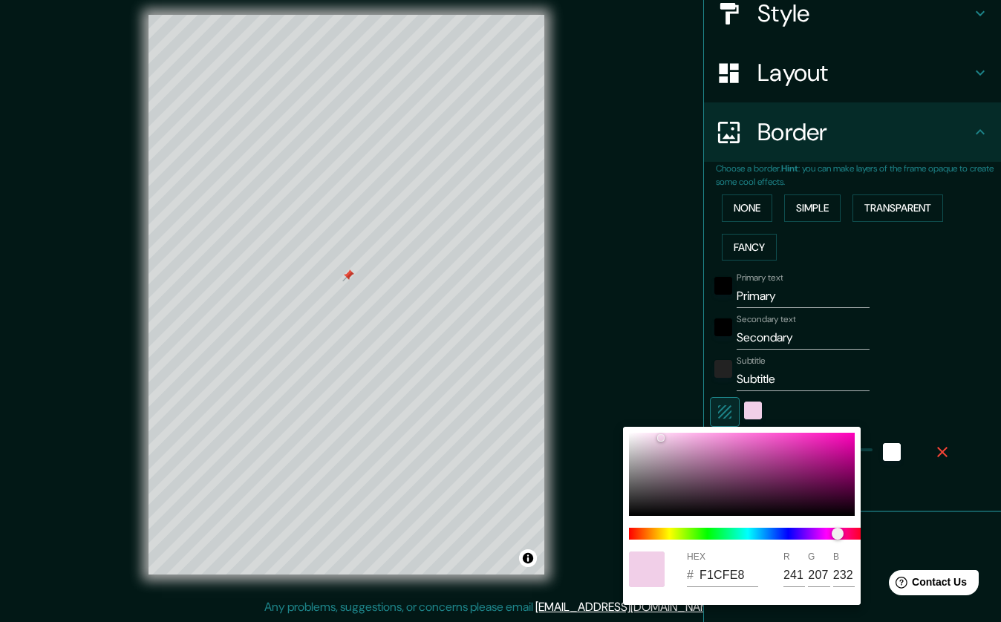
click at [790, 299] on div at bounding box center [500, 311] width 1001 height 622
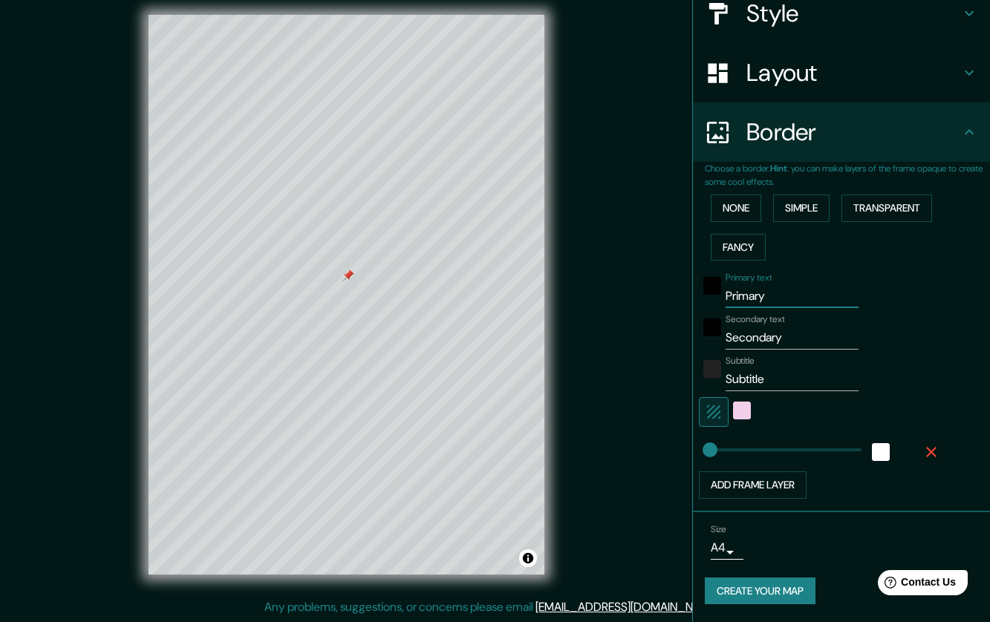
drag, startPoint x: 771, startPoint y: 302, endPoint x: 698, endPoint y: 305, distance: 72.9
click at [699, 305] on div "Primary text Primary" at bounding box center [821, 291] width 244 height 36
type input "c"
type input "CDMX"
drag, startPoint x: 786, startPoint y: 379, endPoint x: 712, endPoint y: 380, distance: 74.3
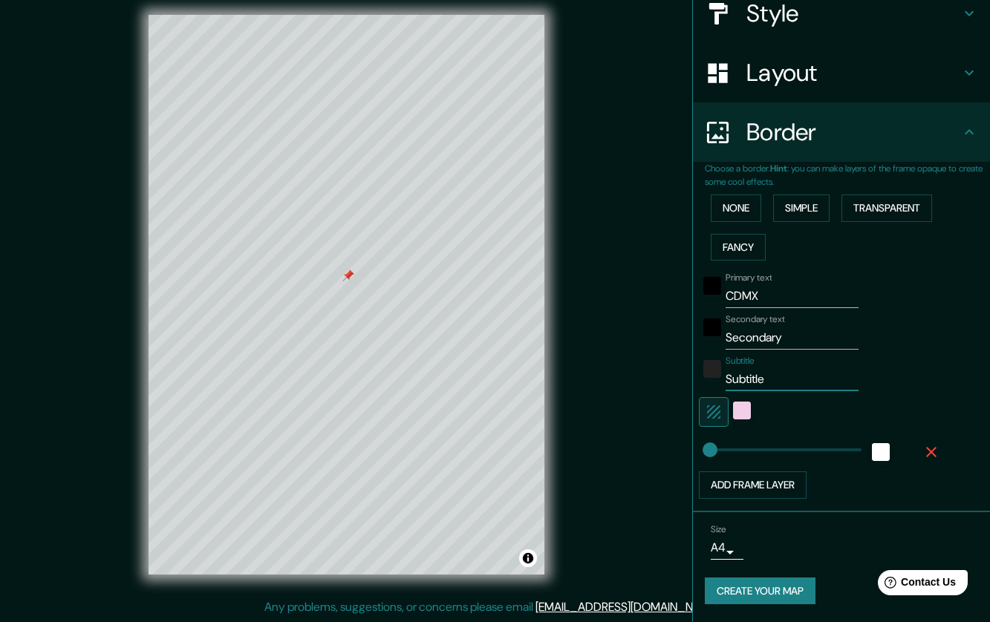
click at [712, 380] on div "Subtitle Subtitle" at bounding box center [821, 374] width 244 height 36
paste input "19°22'54.9"N 99°10'48.5"W"
type input "19°22'54.9"N 99°10'48.5"W"
click at [703, 373] on div "color-222222" at bounding box center [712, 369] width 18 height 18
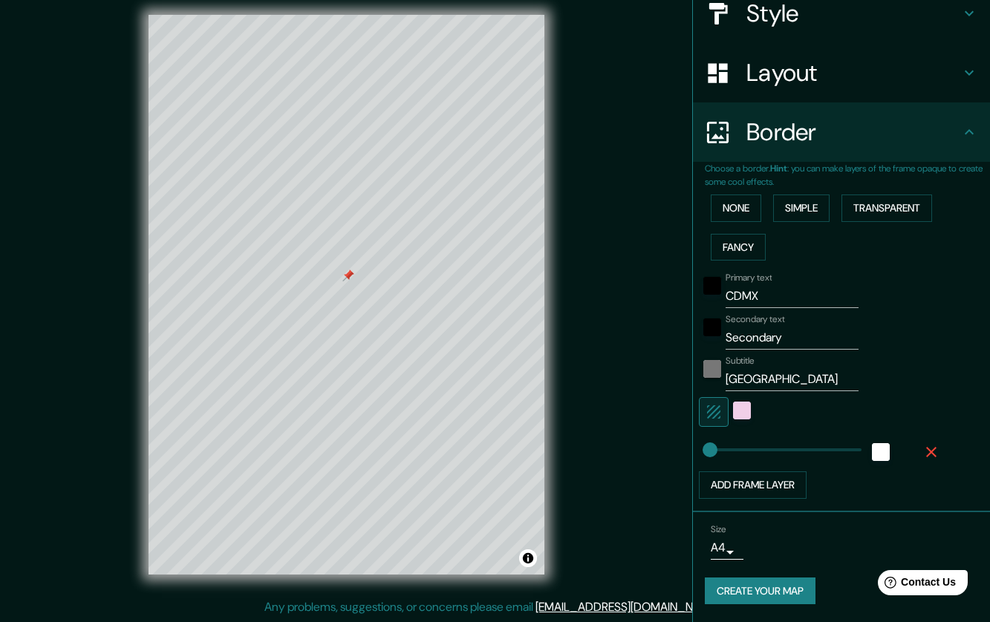
scroll to position [0, 0]
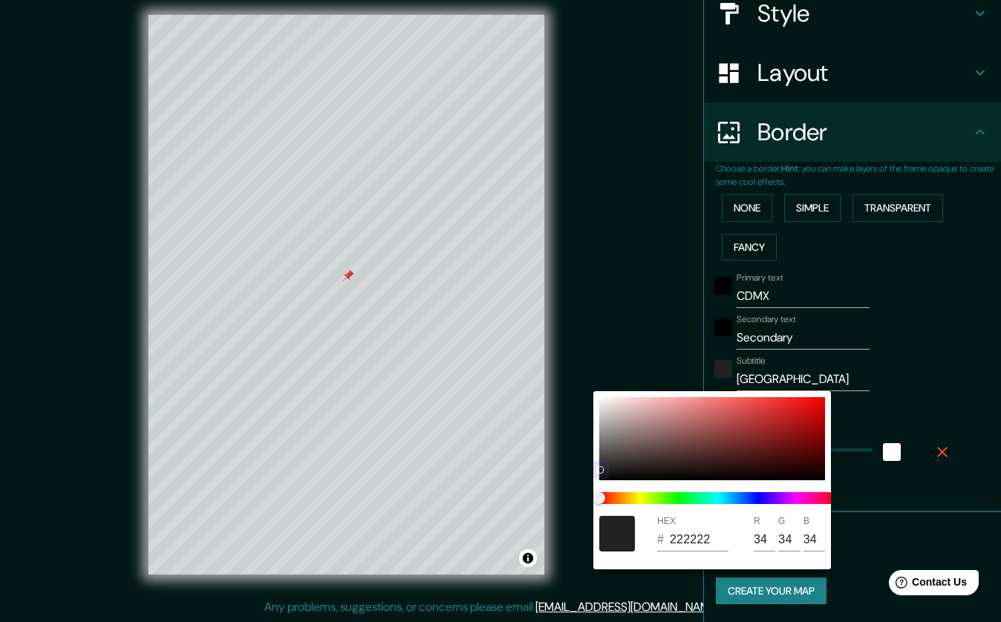
click at [602, 478] on div at bounding box center [712, 438] width 226 height 83
type input "050505"
type input "5"
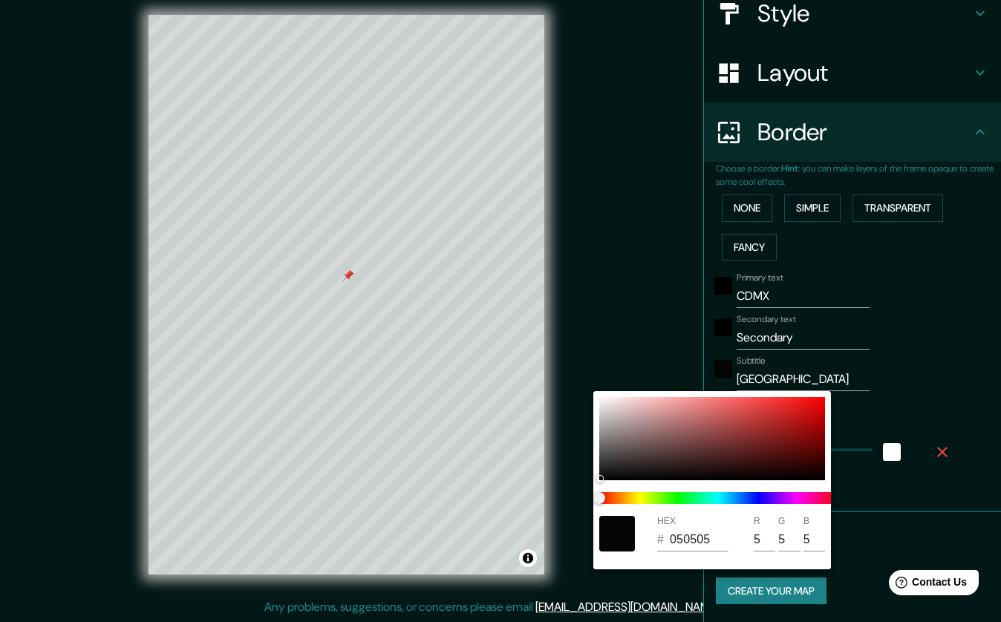
click at [803, 342] on div at bounding box center [500, 311] width 1001 height 622
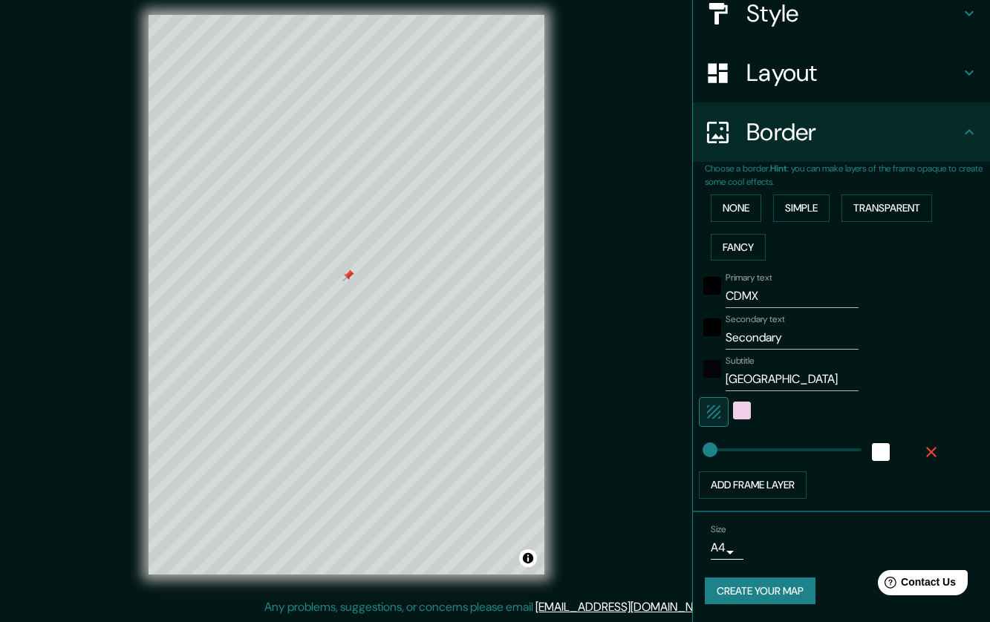
click at [803, 342] on div "HEX # 050505 R 5 G 5 B 5" at bounding box center [495, 311] width 990 height 622
click at [770, 336] on input "Secondary" at bounding box center [792, 338] width 133 height 24
type input "HOME A&P"
click at [738, 414] on div "color-F1CFE8" at bounding box center [742, 411] width 18 height 18
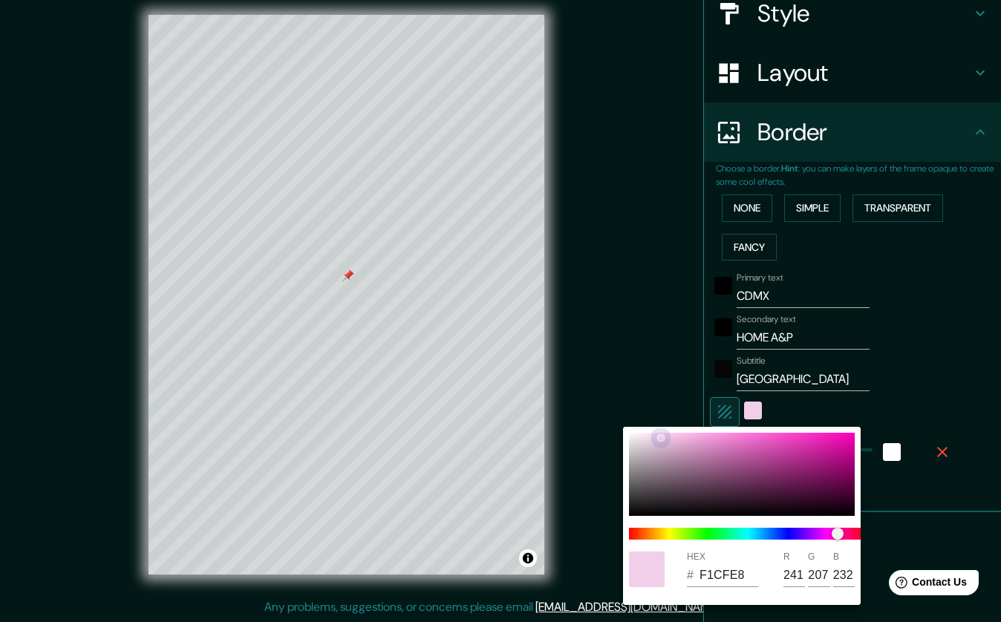
type input "FADAF2"
type input "250"
type input "218"
type input "242"
click at [658, 435] on div at bounding box center [659, 435] width 6 height 6
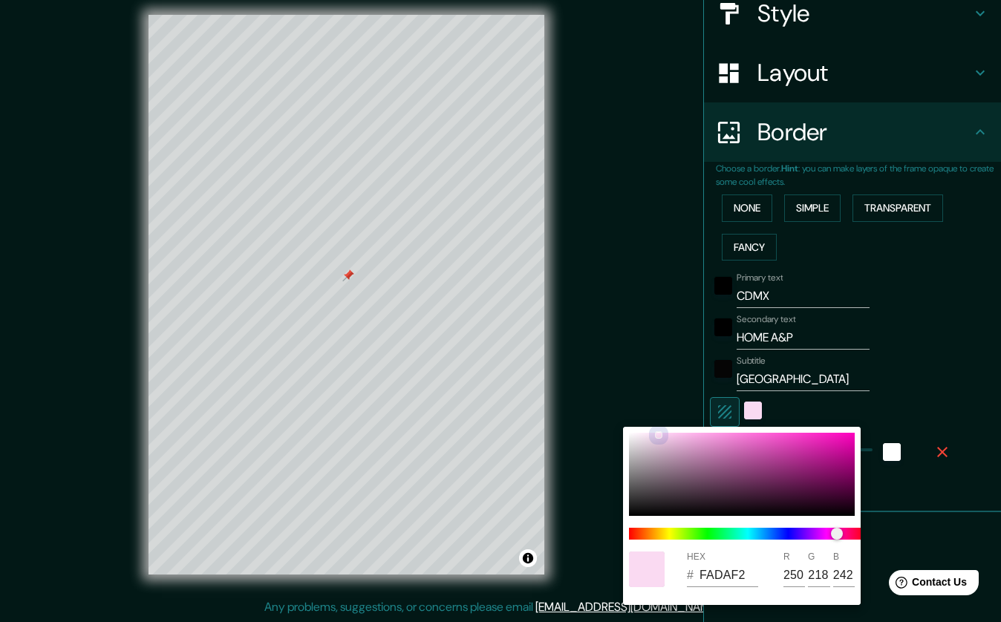
type input "FADDF3"
type input "221"
type input "243"
type input "FADFF4"
type input "223"
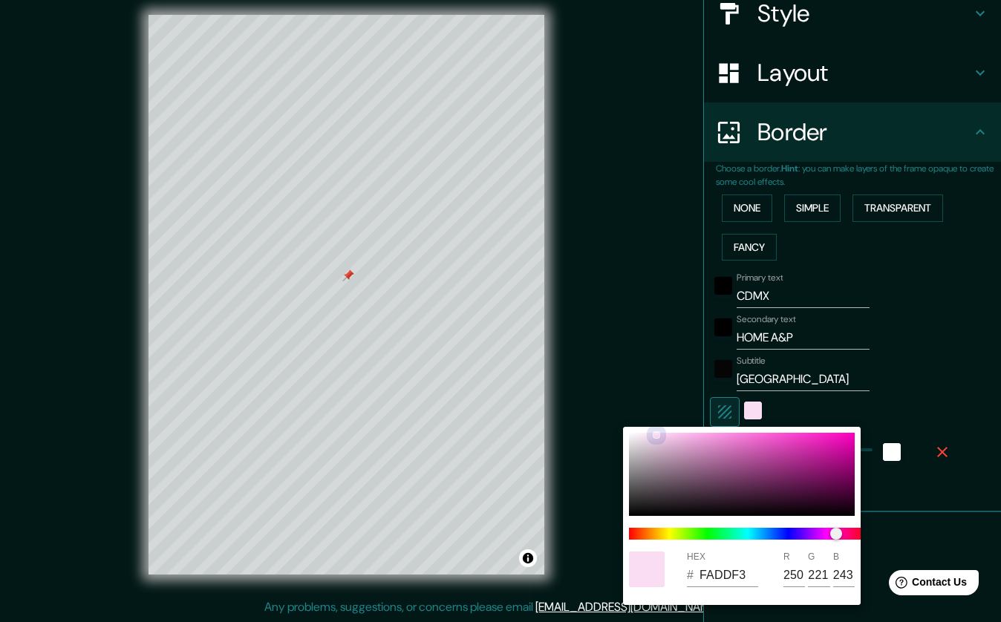
type input "244"
type input "FAE2F5"
type input "226"
type input "245"
click at [651, 435] on div at bounding box center [652, 435] width 6 height 6
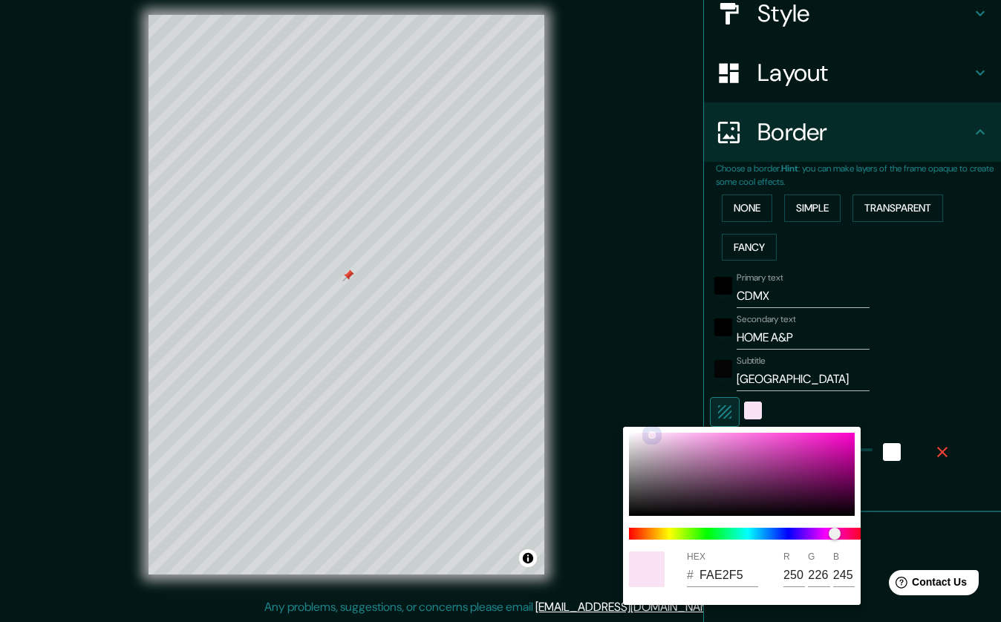
click at [651, 435] on div at bounding box center [652, 435] width 6 height 6
type input "FAE2F6"
type input "246"
click at [954, 397] on div at bounding box center [500, 311] width 1001 height 622
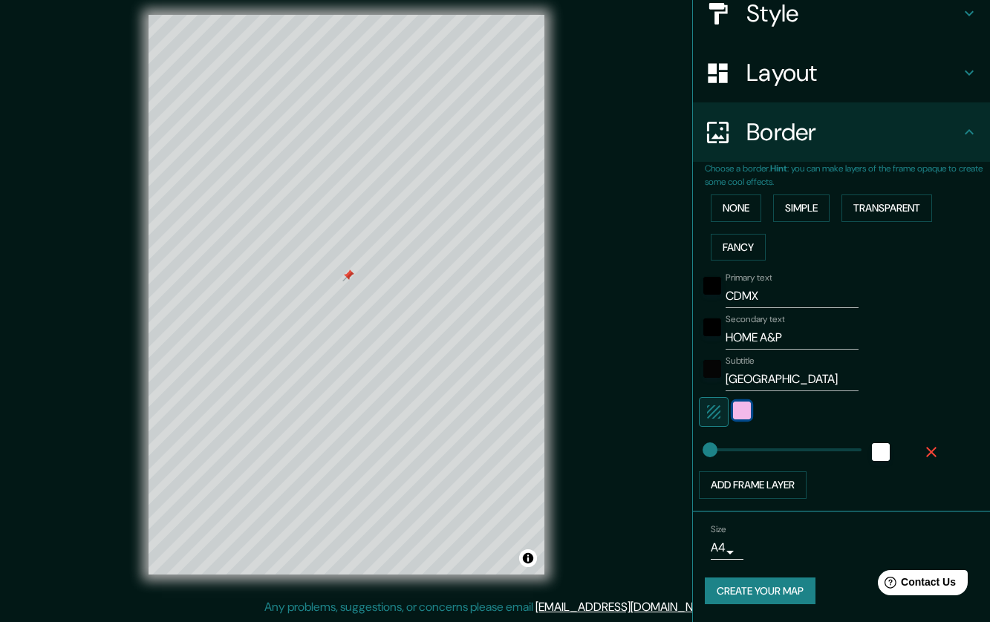
click at [733, 414] on div "color-FAE2F6" at bounding box center [742, 411] width 18 height 18
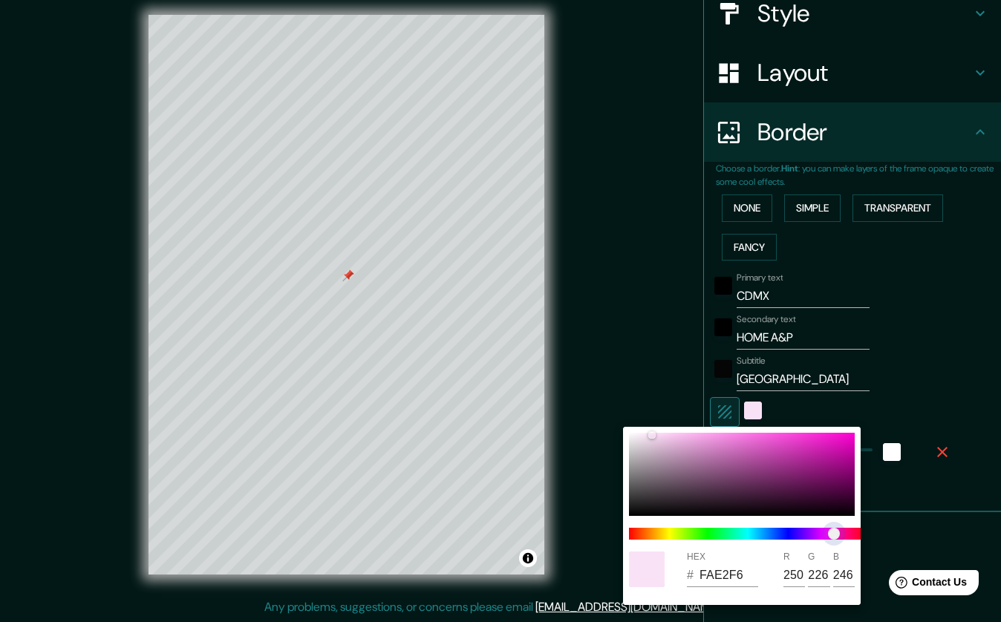
type input "FAE1F6"
type input "225"
type input "FAE1F4"
type input "244"
type input "FAE1F3"
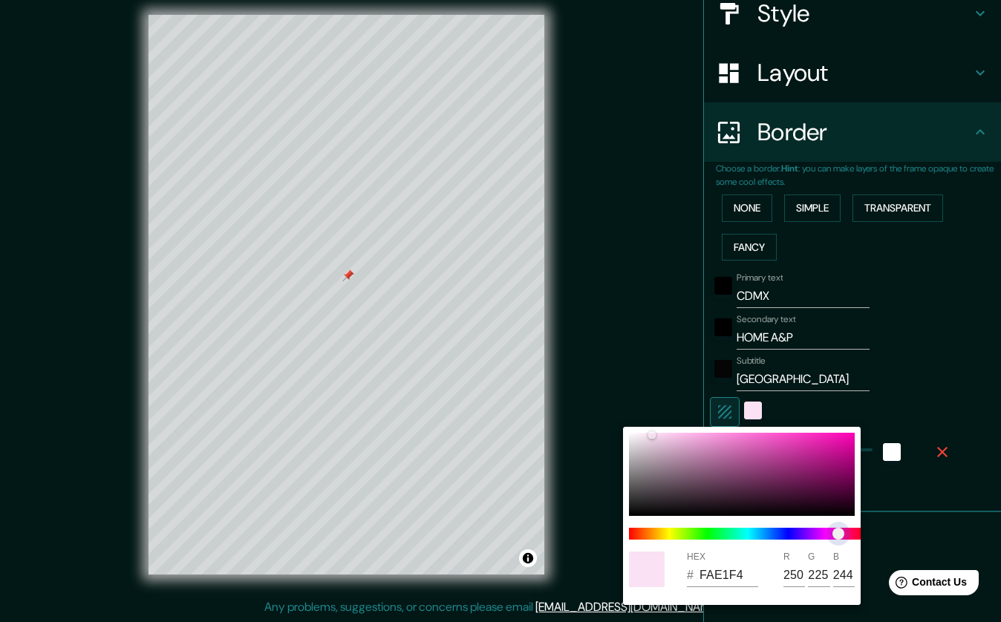
type input "243"
type input "FAE1F2"
type input "242"
click at [840, 537] on span "color slider" at bounding box center [840, 534] width 12 height 12
type input "FAE1F4"
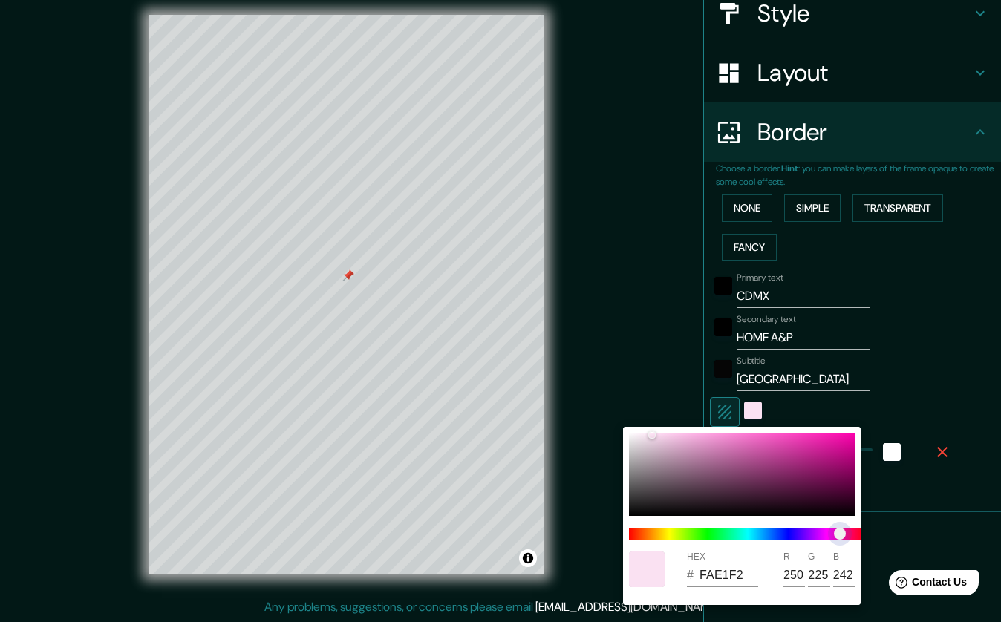
type input "244"
type input "FAE1F5"
type input "245"
type input "FAE1F4"
type input "244"
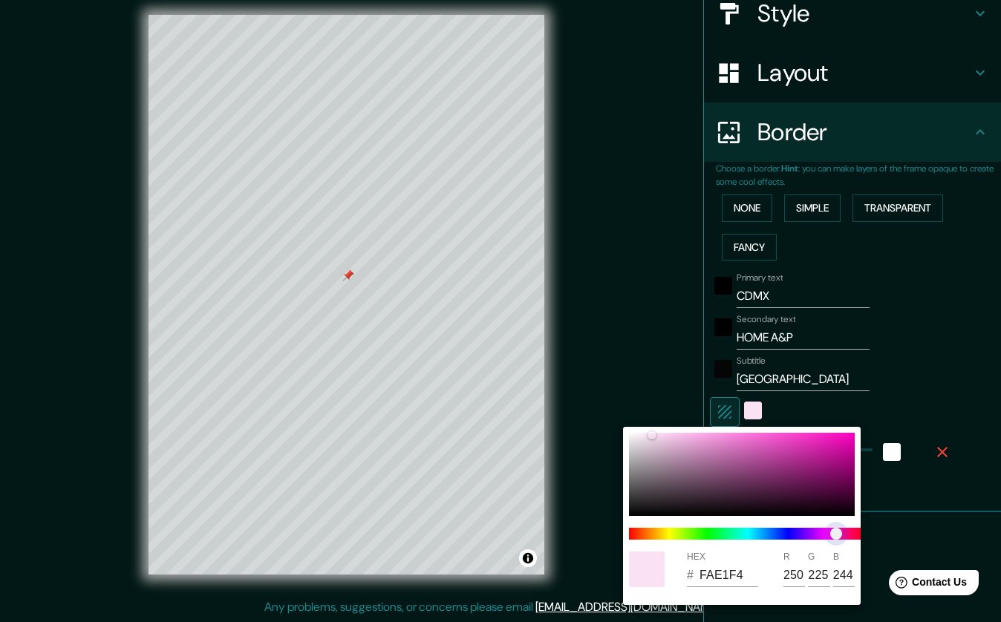
type input "FAE1F3"
type input "243"
type input "FAE1EF"
type input "239"
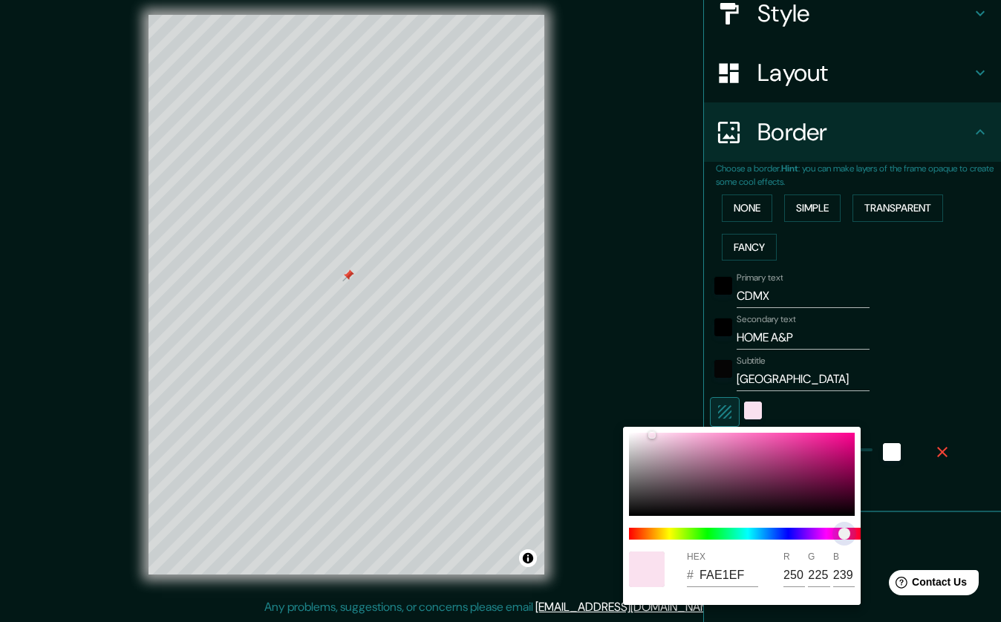
click at [844, 537] on span "color slider" at bounding box center [845, 534] width 12 height 12
type input "FAE1F1"
type input "241"
click at [842, 537] on span "color slider" at bounding box center [842, 534] width 12 height 12
click at [659, 434] on div at bounding box center [742, 474] width 226 height 83
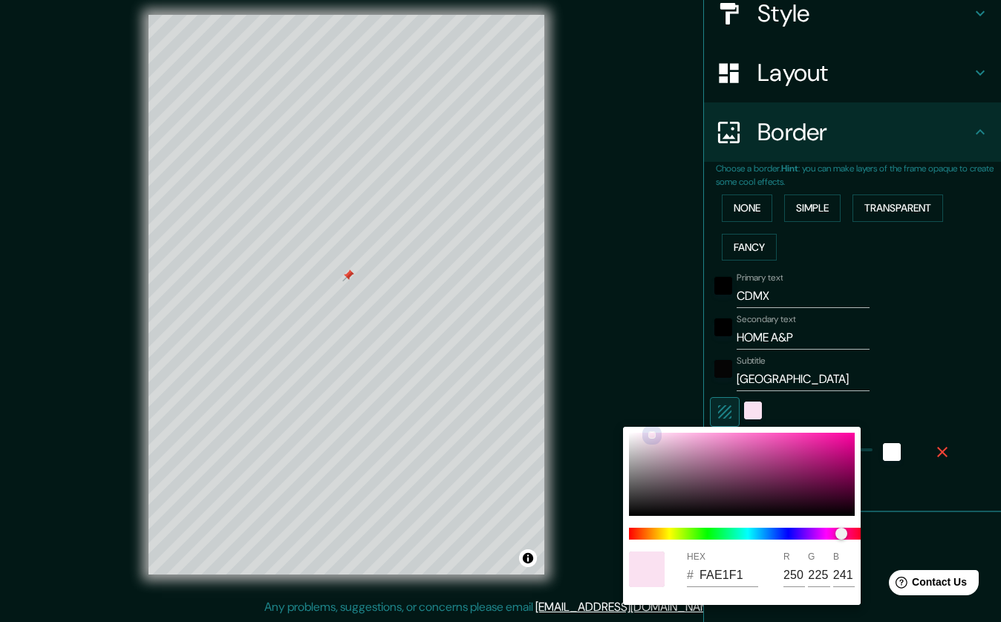
type input "FDDBF0"
type input "253"
type input "219"
type input "240"
type input "FDE7F4"
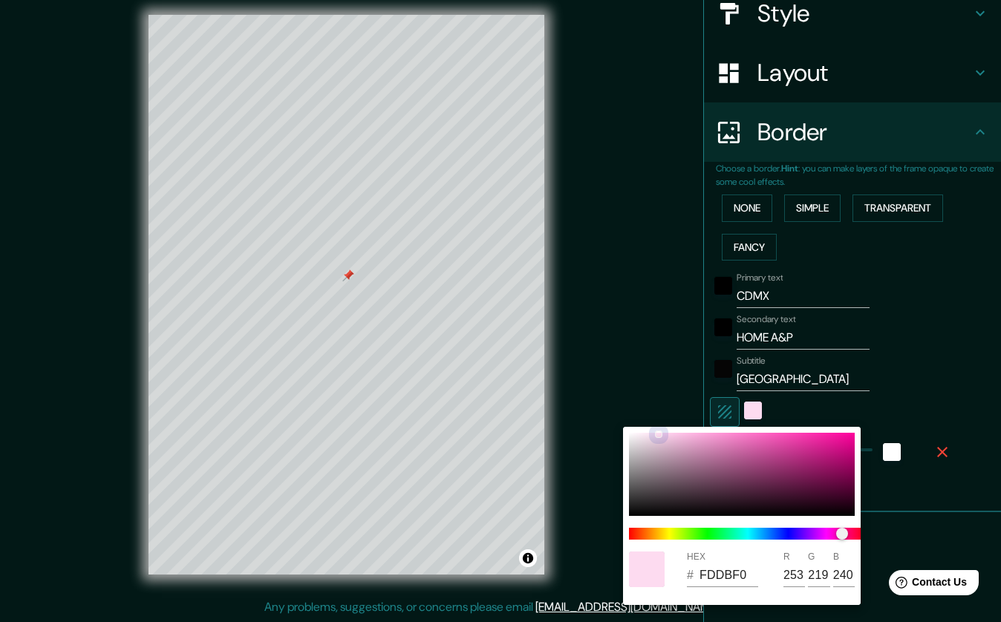
type input "231"
type input "244"
drag, startPoint x: 659, startPoint y: 434, endPoint x: 648, endPoint y: 434, distance: 10.4
click at [648, 434] on div at bounding box center [650, 435] width 6 height 6
click at [942, 409] on div at bounding box center [500, 311] width 1001 height 622
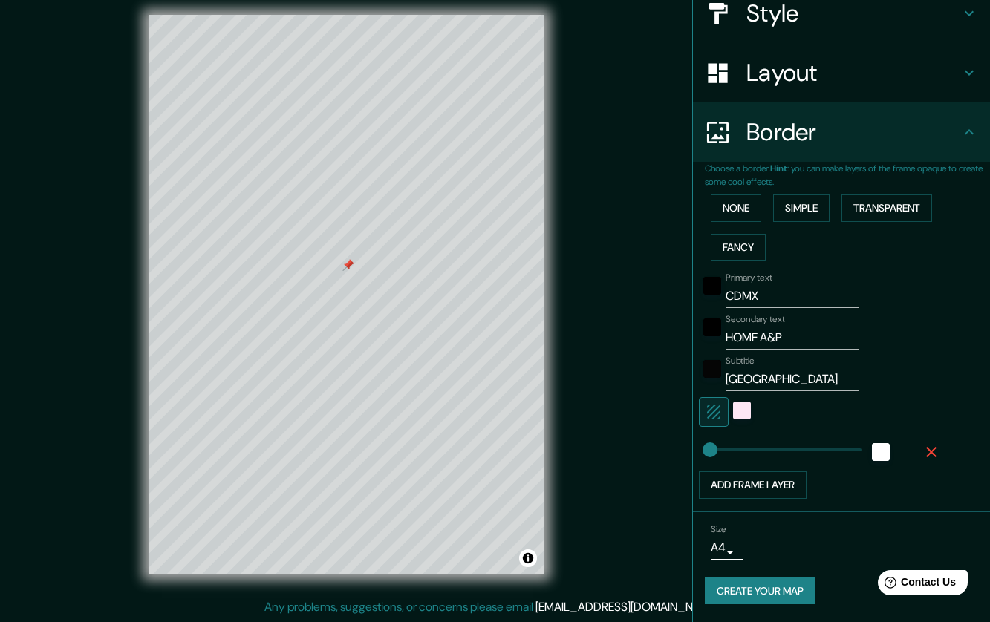
click at [763, 599] on button "Create your map" at bounding box center [760, 591] width 111 height 27
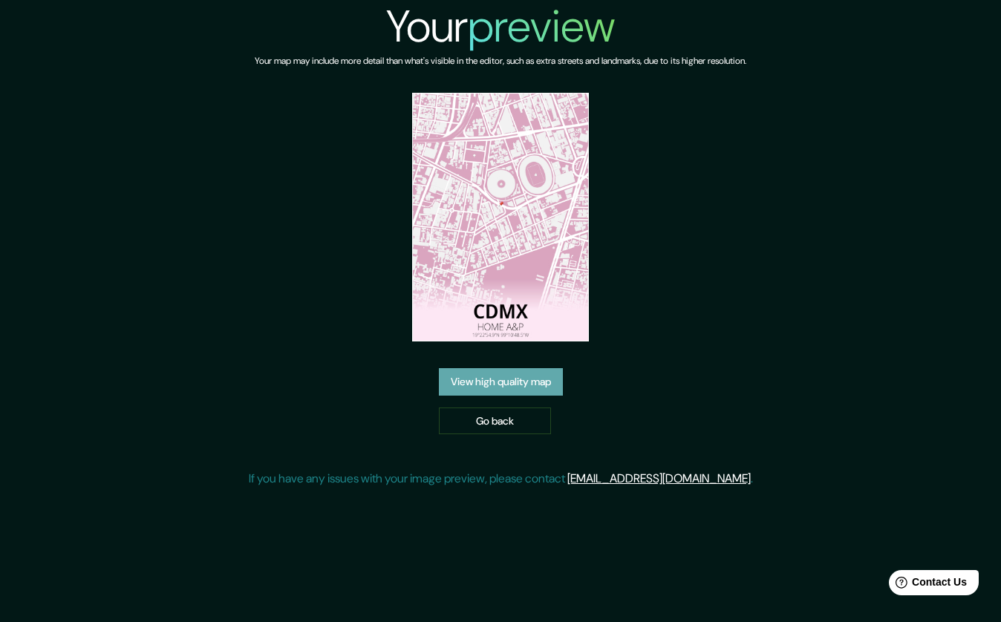
click at [515, 375] on link "View high quality map" at bounding box center [501, 381] width 124 height 27
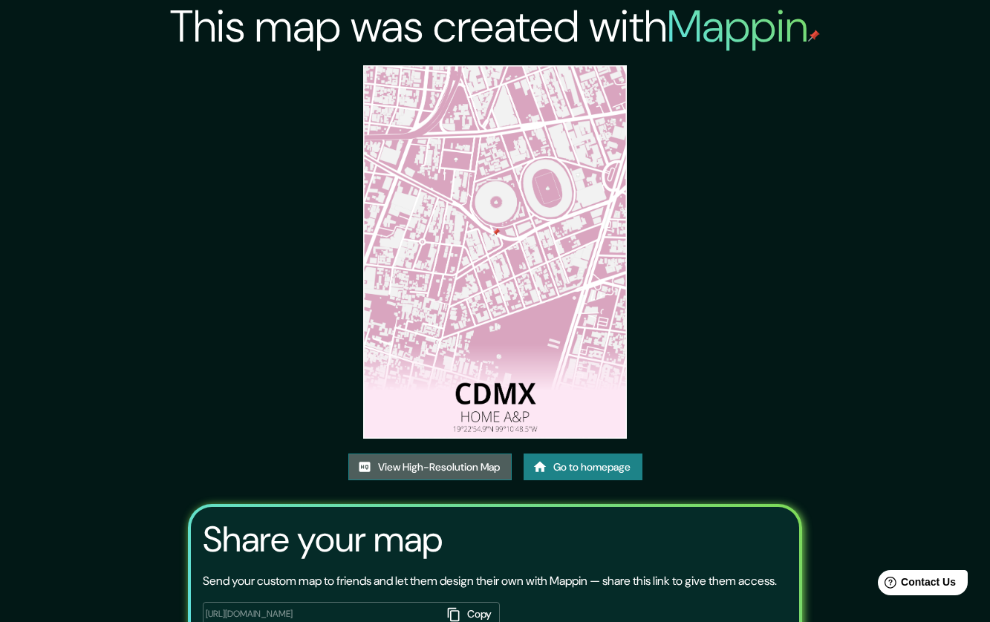
click at [445, 469] on link "View High-Resolution Map" at bounding box center [429, 467] width 163 height 27
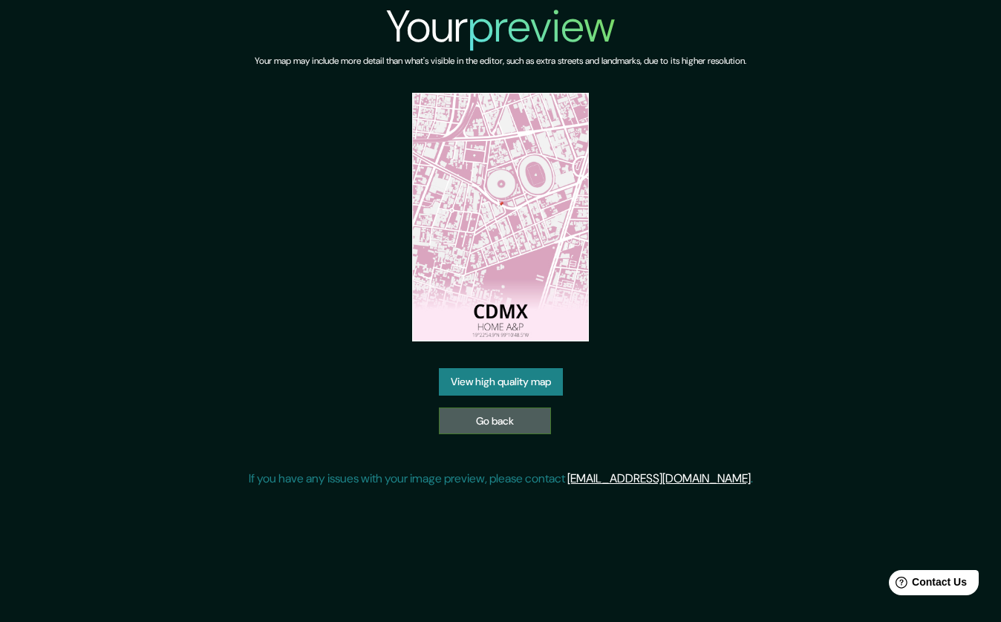
click at [501, 414] on link "Go back" at bounding box center [495, 421] width 112 height 27
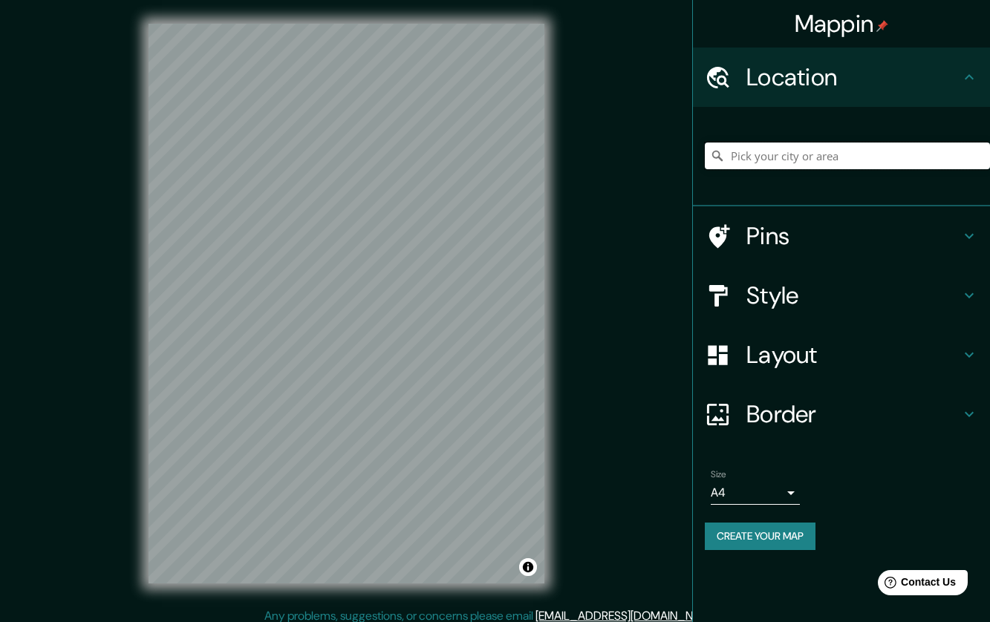
click at [787, 167] on input "Pick your city or area" at bounding box center [847, 156] width 285 height 27
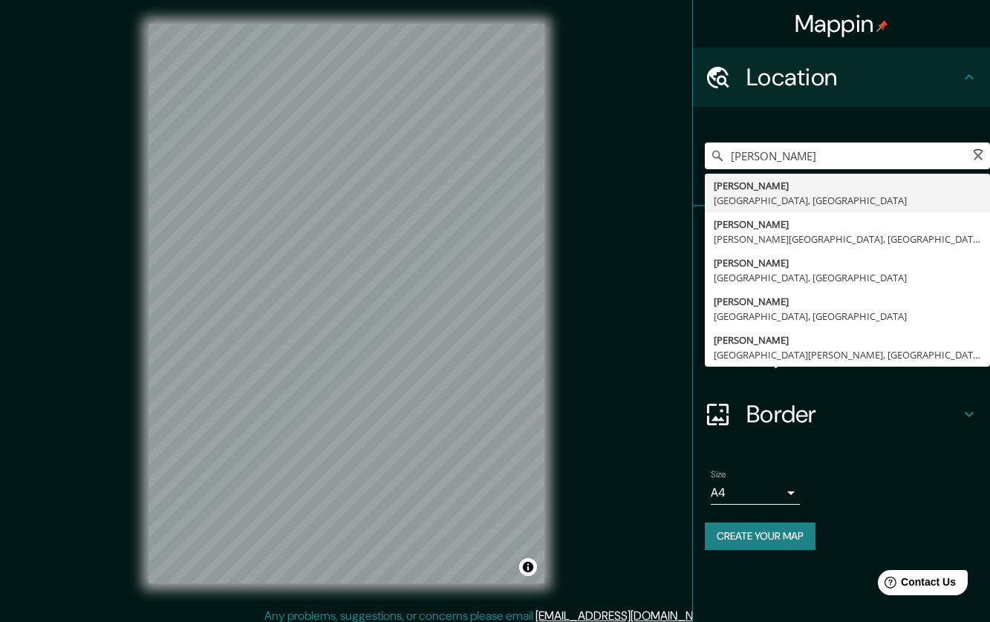
type input "[PERSON_NAME], [GEOGRAPHIC_DATA], [GEOGRAPHIC_DATA]"
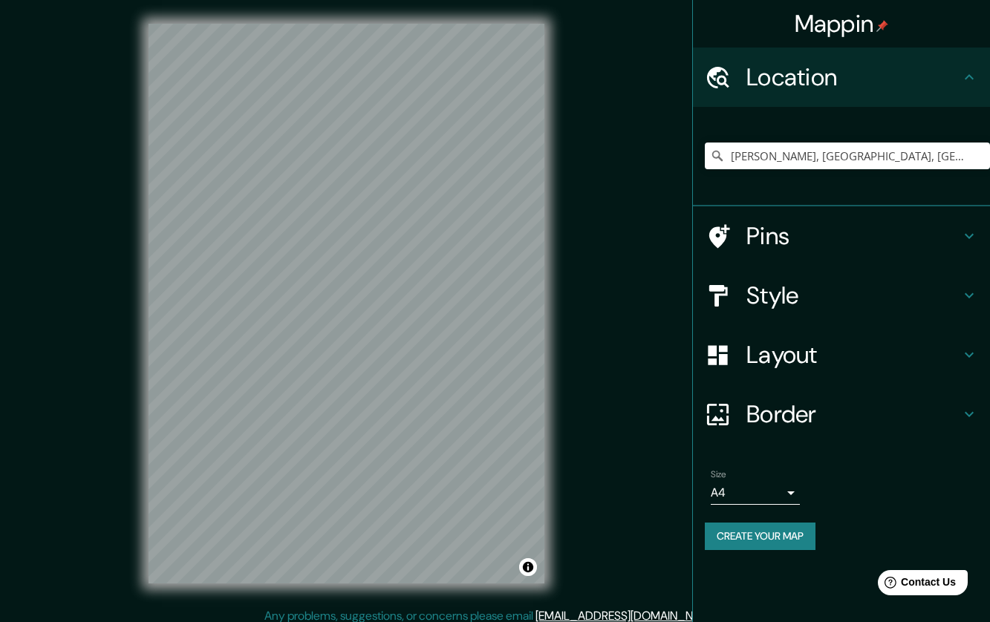
click at [812, 298] on h4 "Style" at bounding box center [853, 296] width 214 height 30
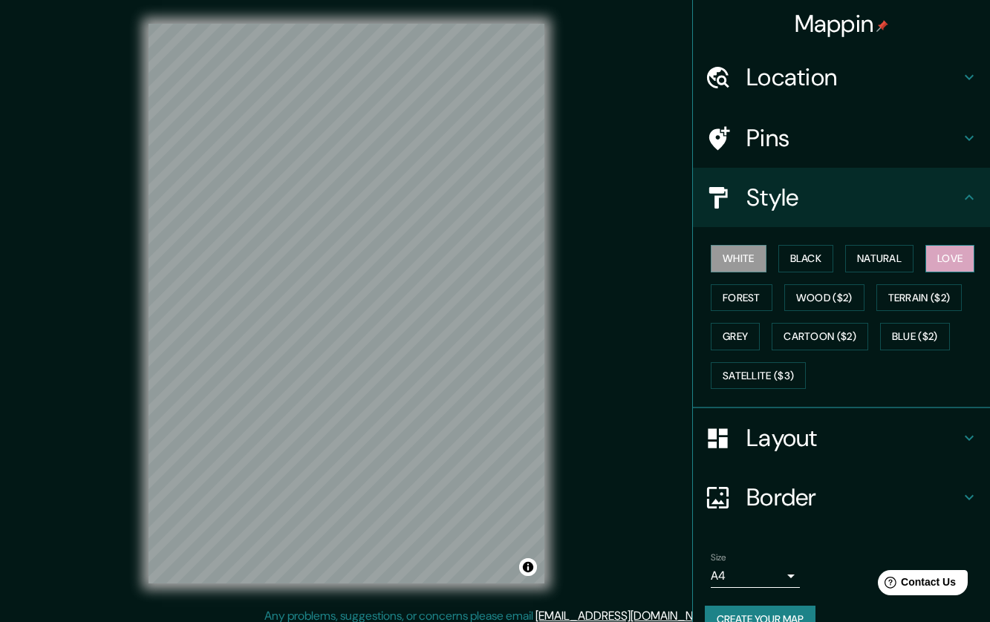
click at [944, 261] on button "Love" at bounding box center [949, 258] width 49 height 27
click at [816, 443] on h4 "Layout" at bounding box center [853, 438] width 214 height 30
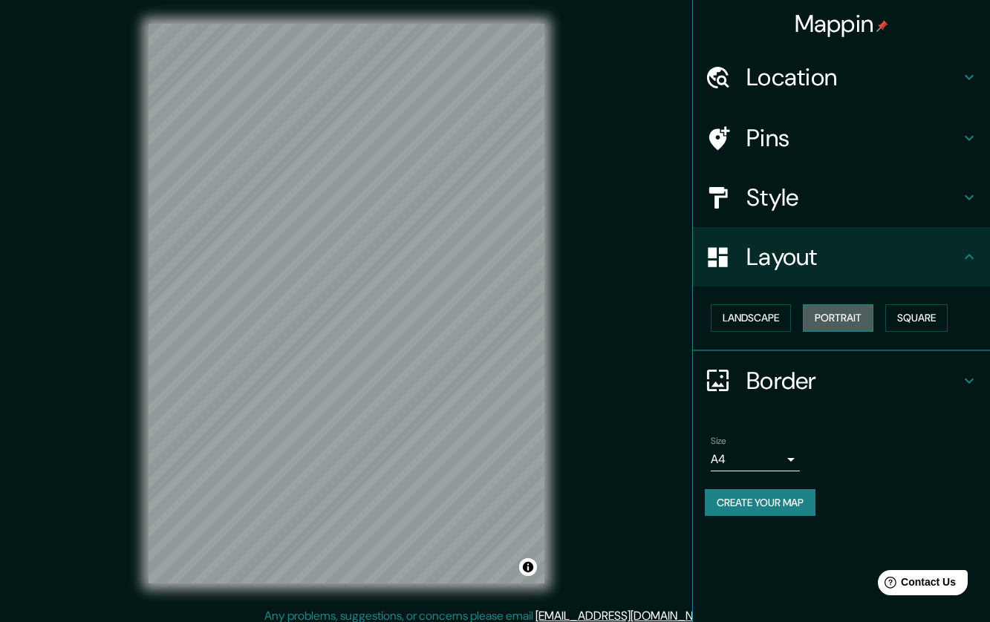
click at [827, 313] on button "Portrait" at bounding box center [838, 318] width 71 height 27
click at [728, 164] on div "Pins" at bounding box center [841, 137] width 297 height 59
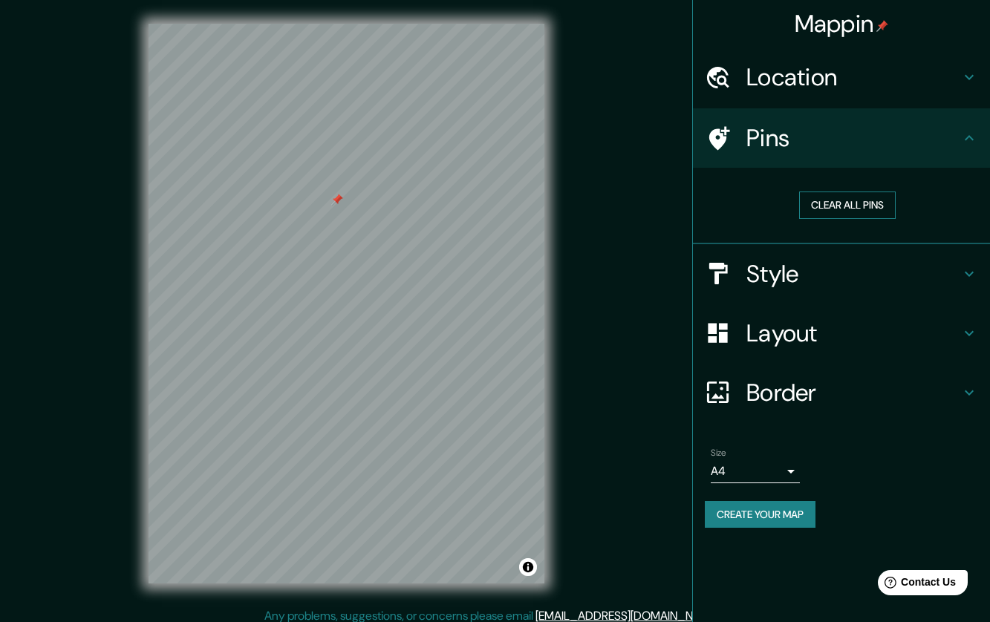
click at [858, 206] on button "Clear all pins" at bounding box center [847, 205] width 97 height 27
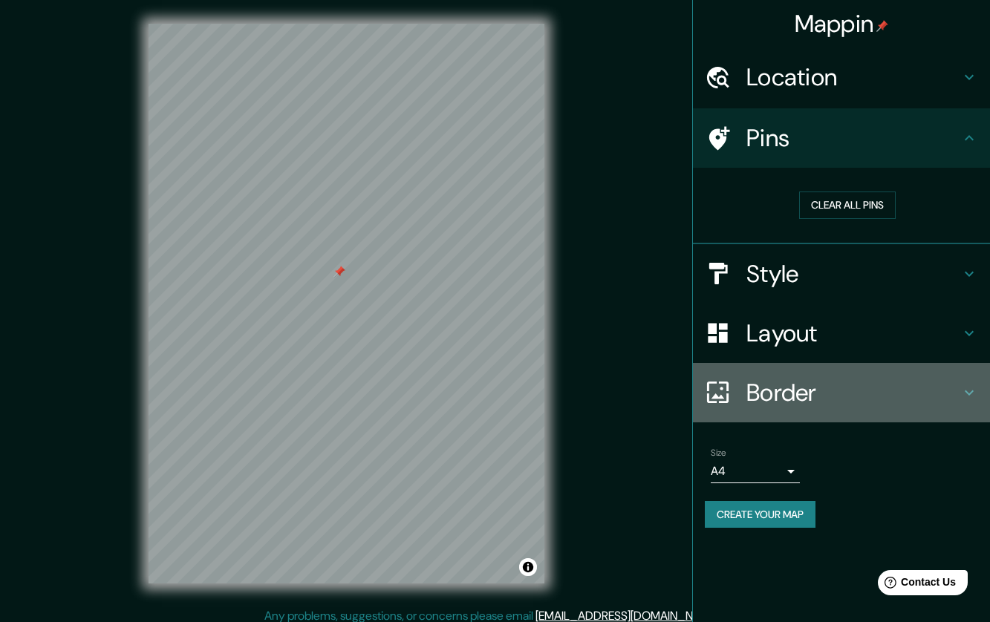
click at [847, 391] on h4 "Border" at bounding box center [853, 393] width 214 height 30
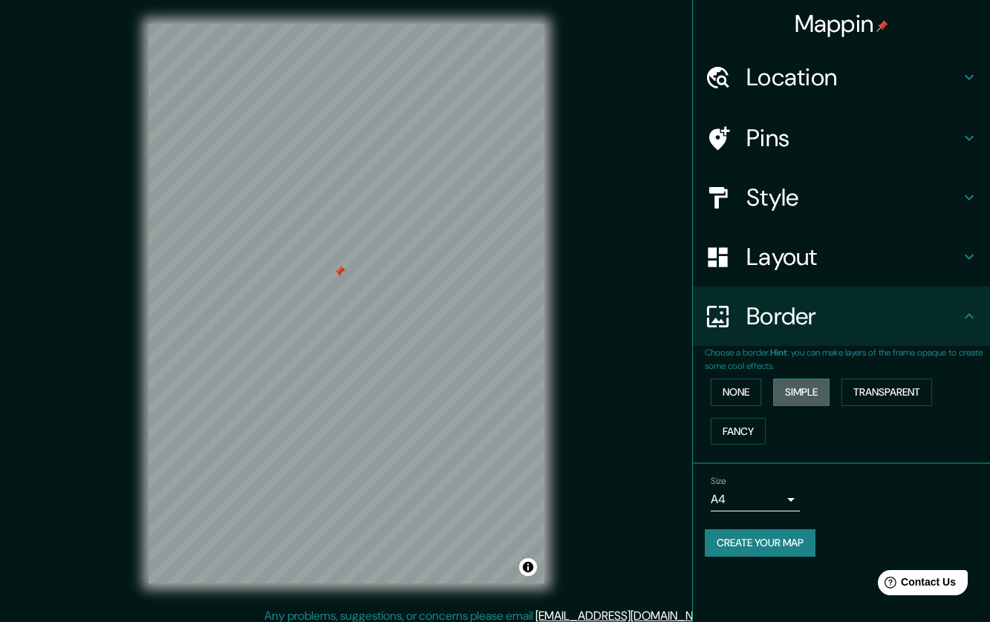
click at [830, 391] on button "Simple" at bounding box center [801, 392] width 56 height 27
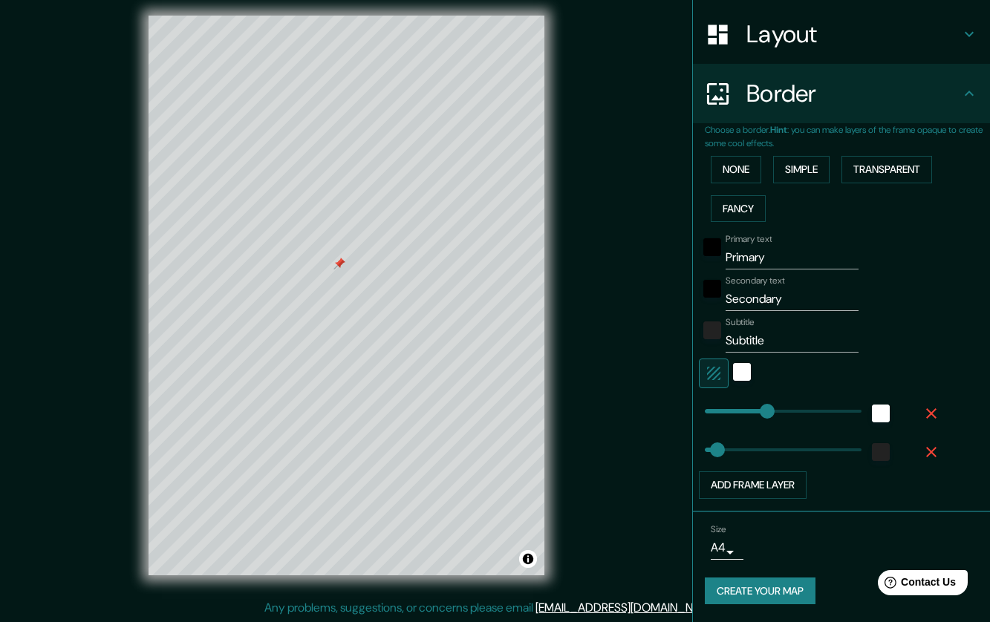
scroll to position [9, 0]
click at [926, 454] on icon "button" at bounding box center [931, 452] width 10 height 10
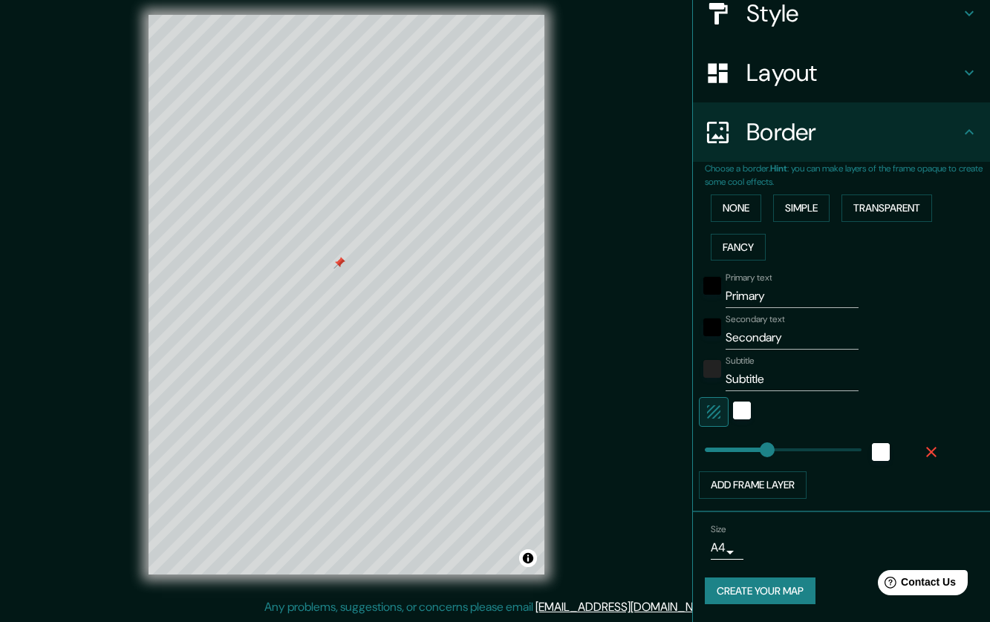
scroll to position [184, 0]
type input "5"
drag, startPoint x: 757, startPoint y: 448, endPoint x: 695, endPoint y: 457, distance: 62.3
click at [764, 302] on input "Primary" at bounding box center [792, 296] width 133 height 24
click at [703, 375] on div "color-222222" at bounding box center [712, 369] width 18 height 18
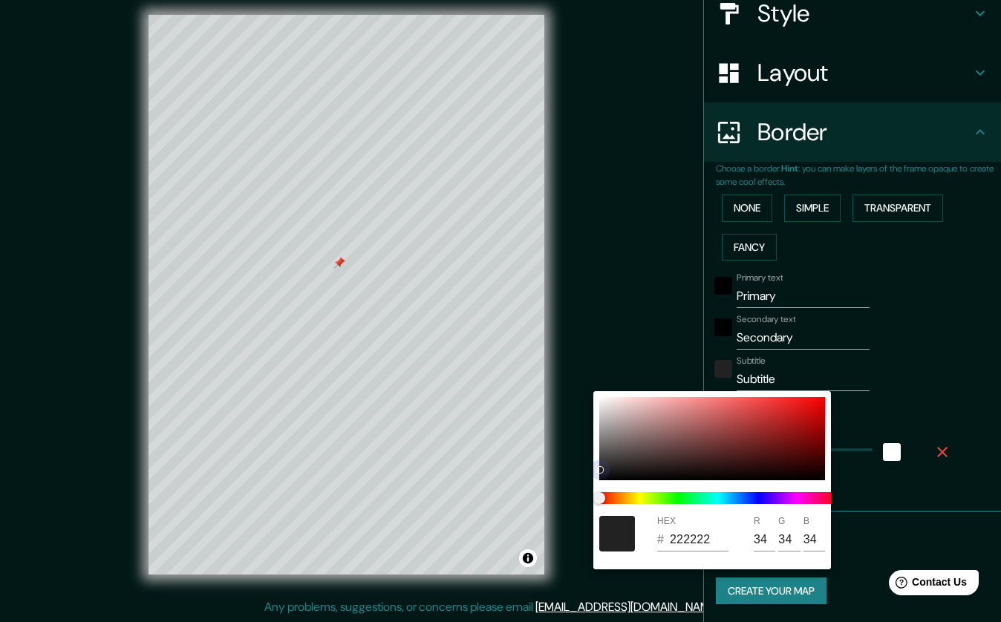
click at [599, 479] on div at bounding box center [712, 438] width 226 height 83
type input "5"
type input "020202"
type input "2"
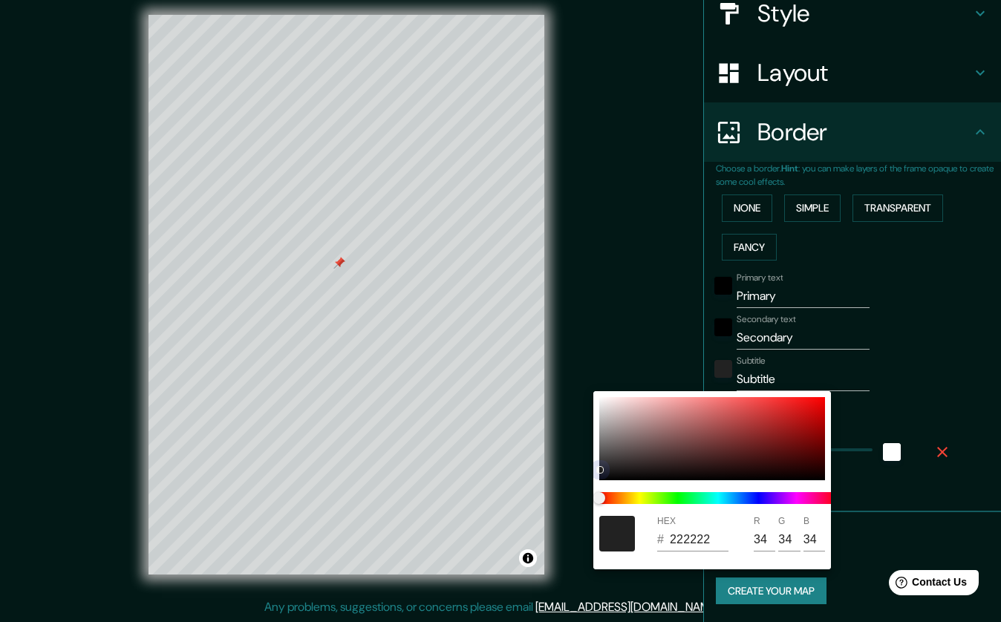
type input "2"
click at [931, 379] on div at bounding box center [500, 311] width 1001 height 622
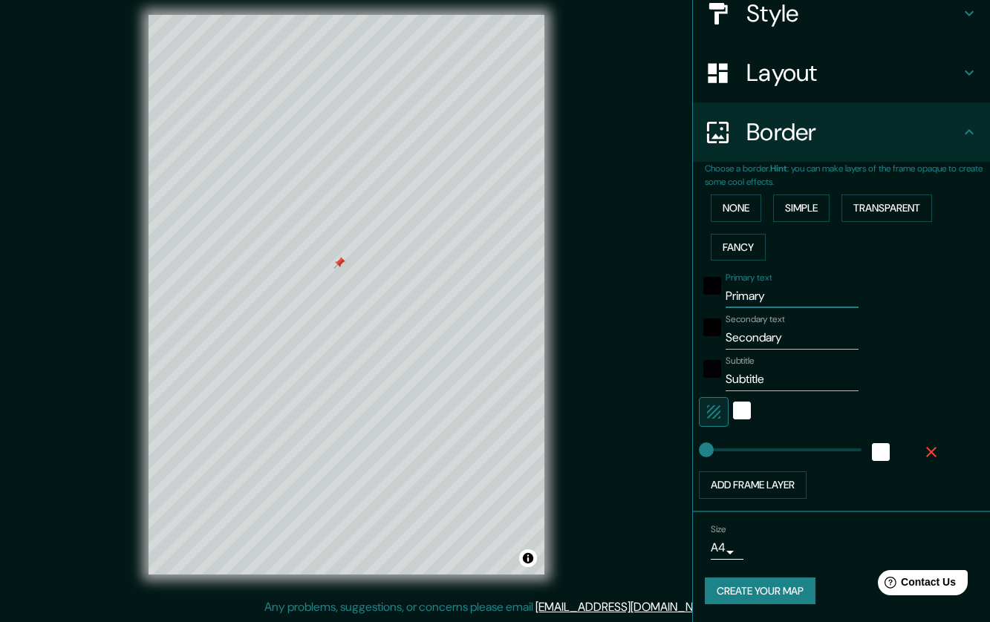
click at [785, 299] on input "Primary" at bounding box center [792, 296] width 133 height 24
type input "C"
type input "5"
type input "CD"
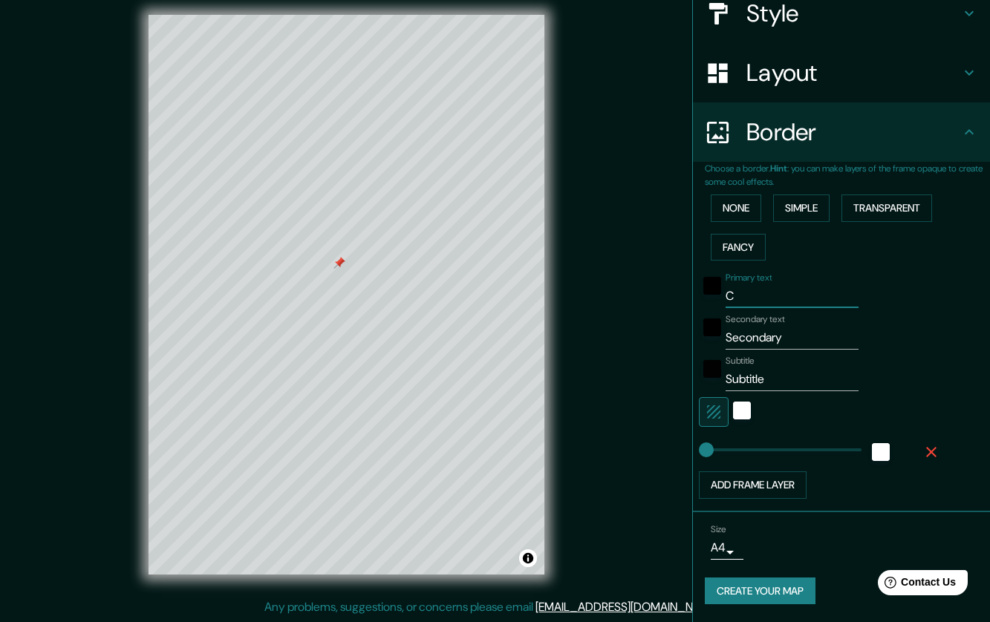
type input "5"
type input "CDM"
type input "5"
type input "CDMX"
type input "5"
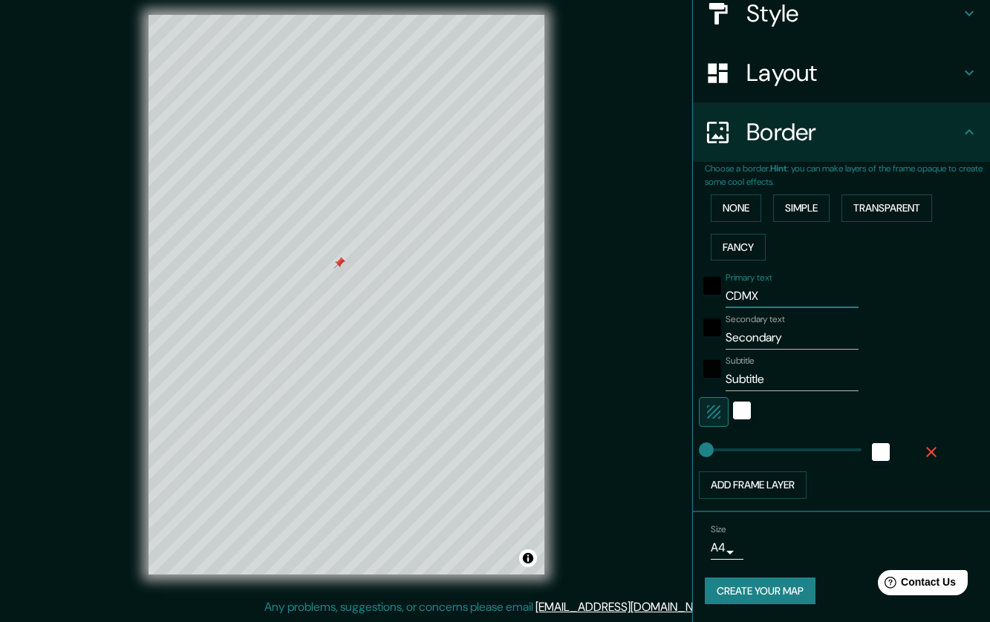
type input "CDMX"
type input "H"
type input "5"
type input "HO"
type input "5"
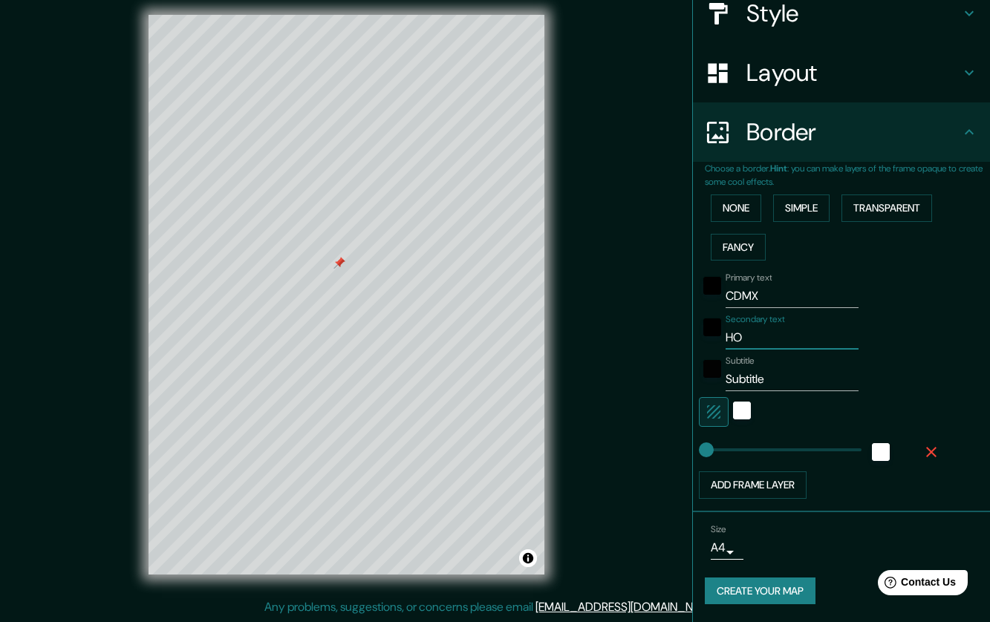
type input "HOM"
type input "5"
type input "HOME"
type input "5"
type input "HOME"
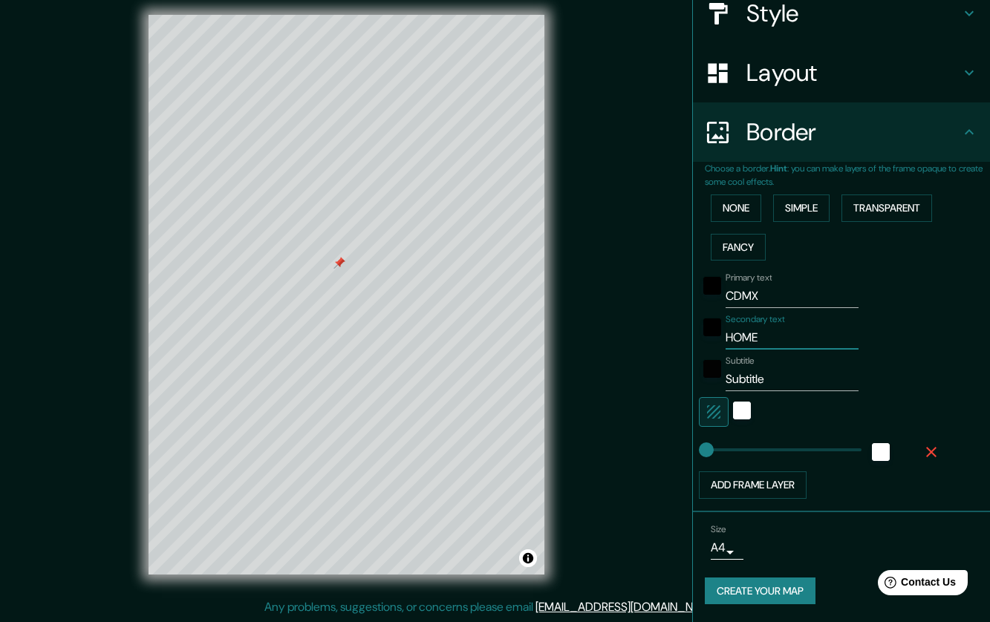
type input "5"
type input "HOME A"
type input "5"
type input "HOME A"
type input "5"
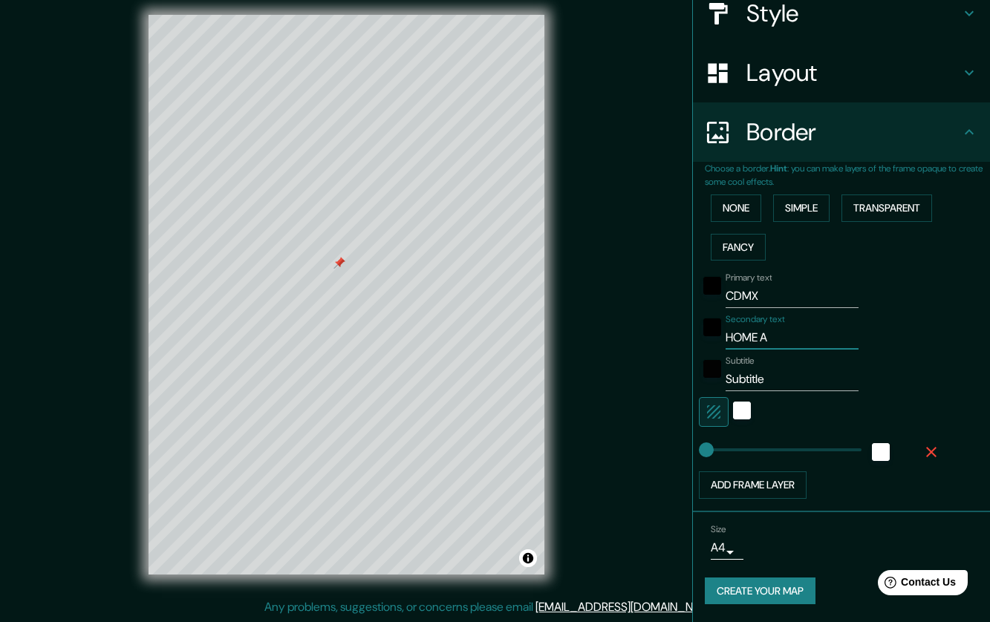
type input "HOME A"
type input "5"
type input "HOME A&"
type input "5"
type input "HOME A&P"
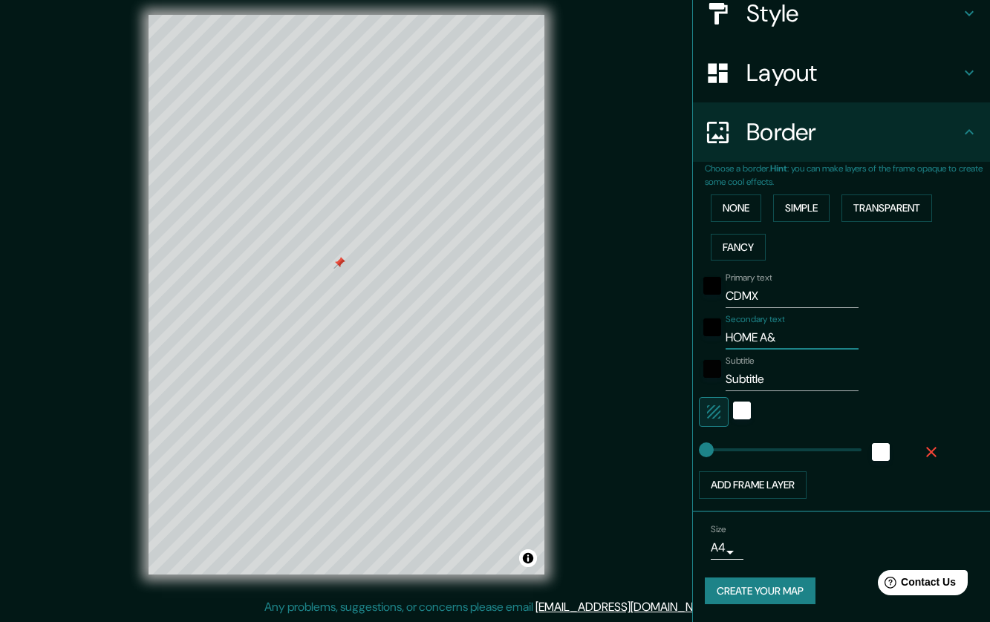
type input "5"
type input "HOME A&P"
paste input "[GEOGRAPHIC_DATA]"
type input "[GEOGRAPHIC_DATA]"
type input "5"
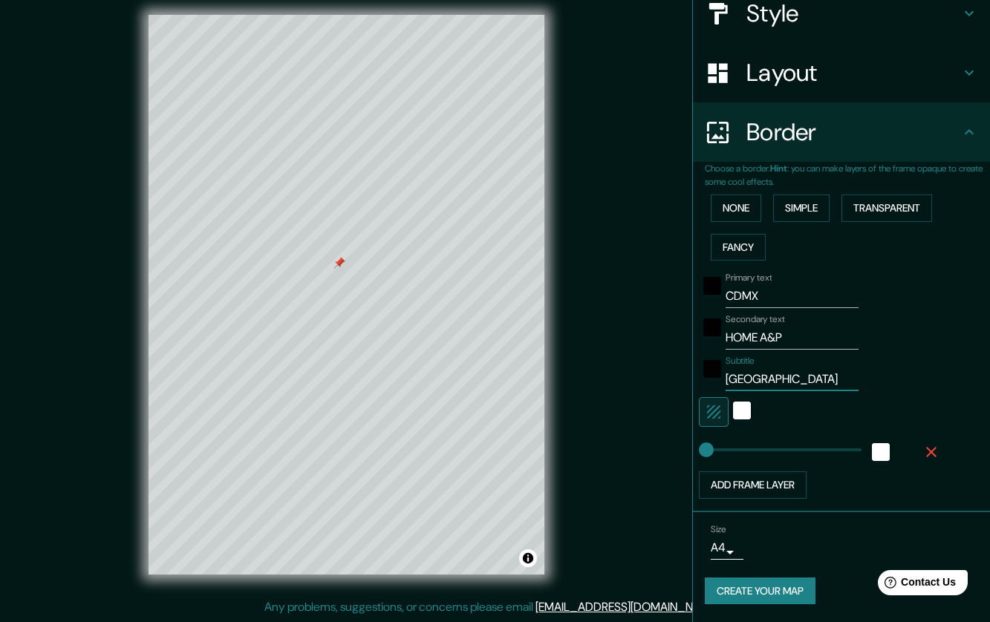
scroll to position [0, 13]
type input "[GEOGRAPHIC_DATA]"
click at [733, 414] on div "white" at bounding box center [742, 411] width 18 height 18
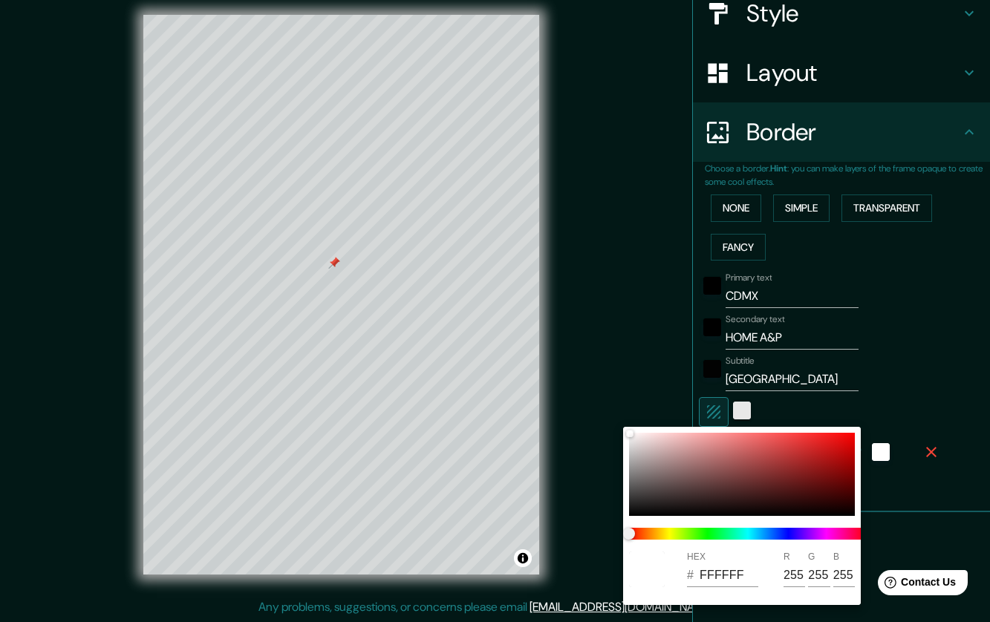
scroll to position [0, 0]
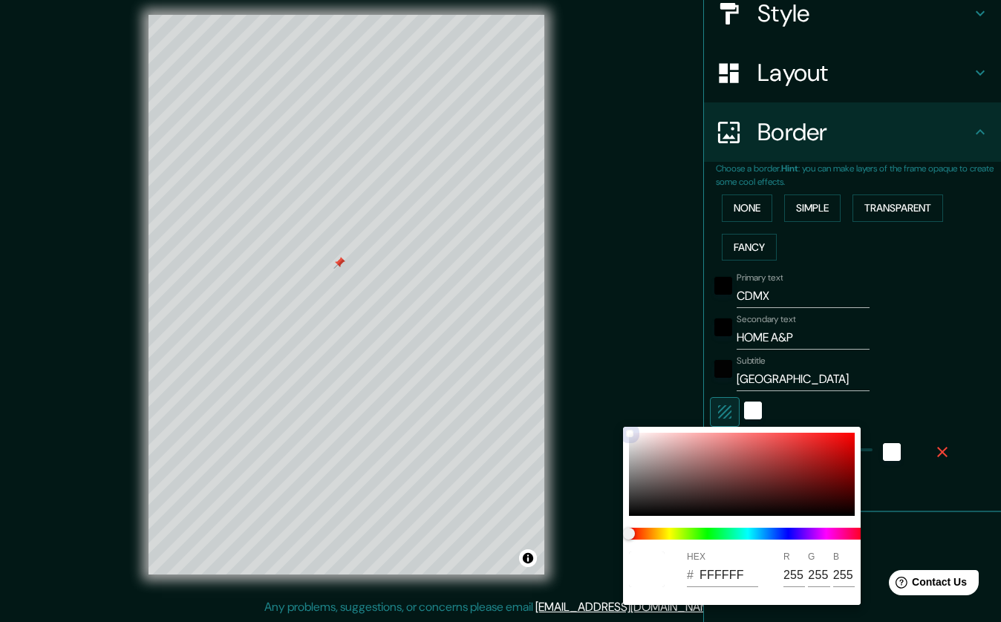
click at [654, 435] on div at bounding box center [742, 474] width 226 height 83
type input "5"
type input "FADFDF"
type input "250"
type input "223"
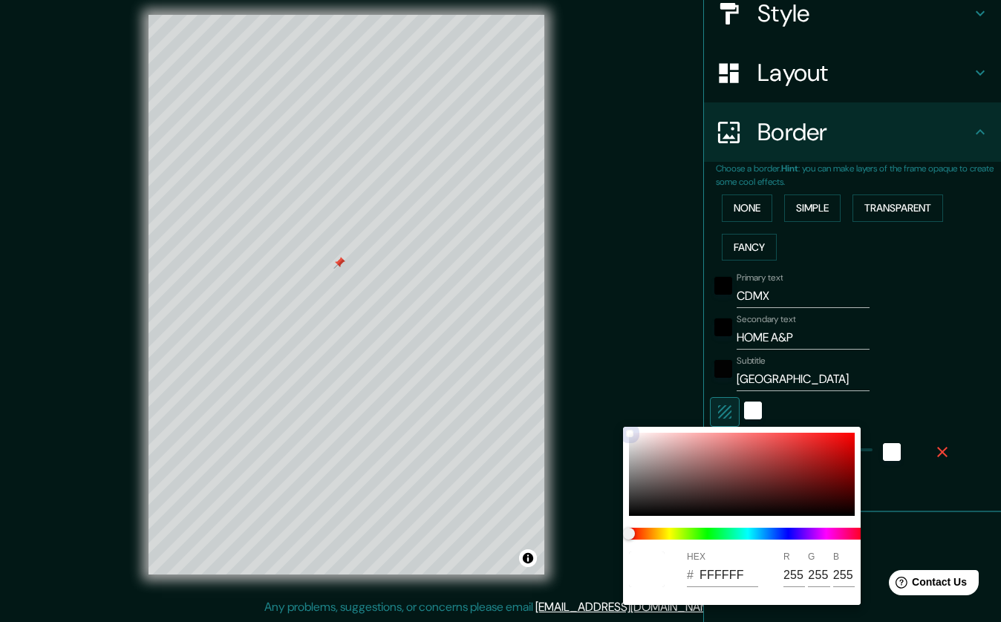
type input "223"
type input "5"
type input "E6DEFA"
type input "230"
type input "222"
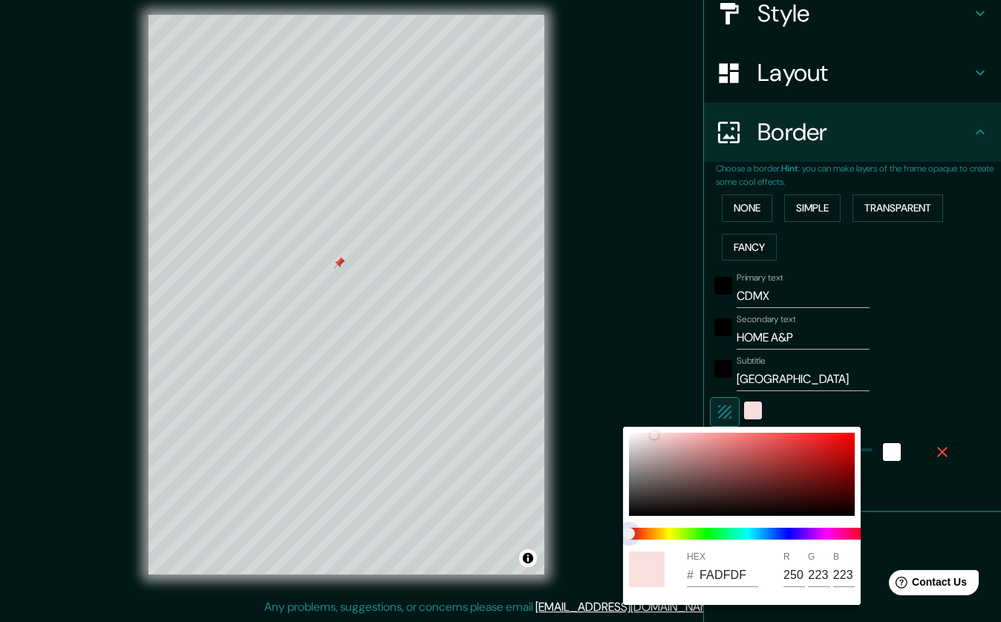
type input "250"
click at [798, 537] on span at bounding box center [748, 534] width 238 height 12
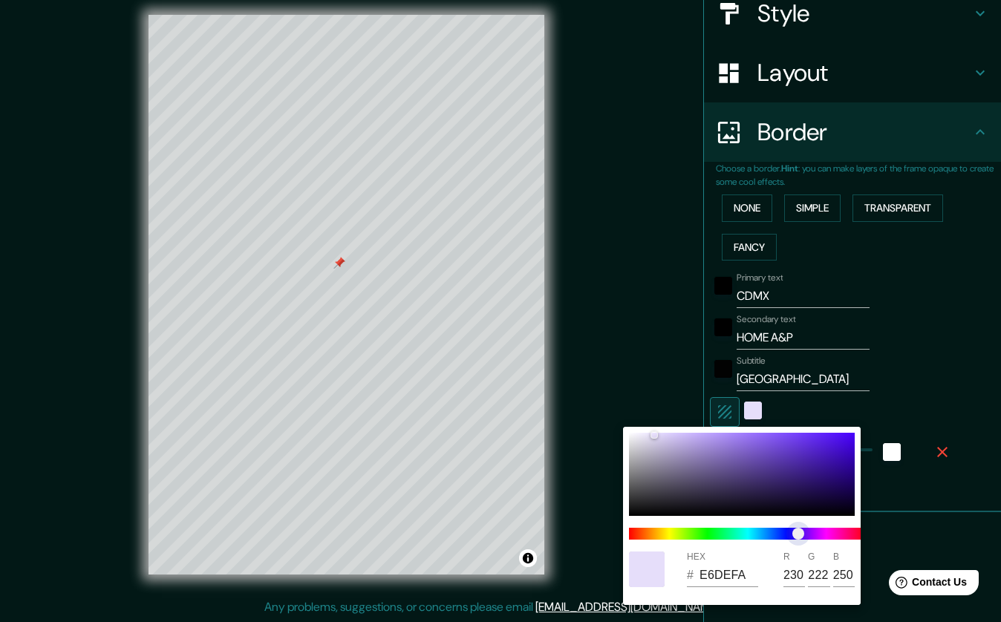
type input "5"
type input "EEDEFA"
type input "238"
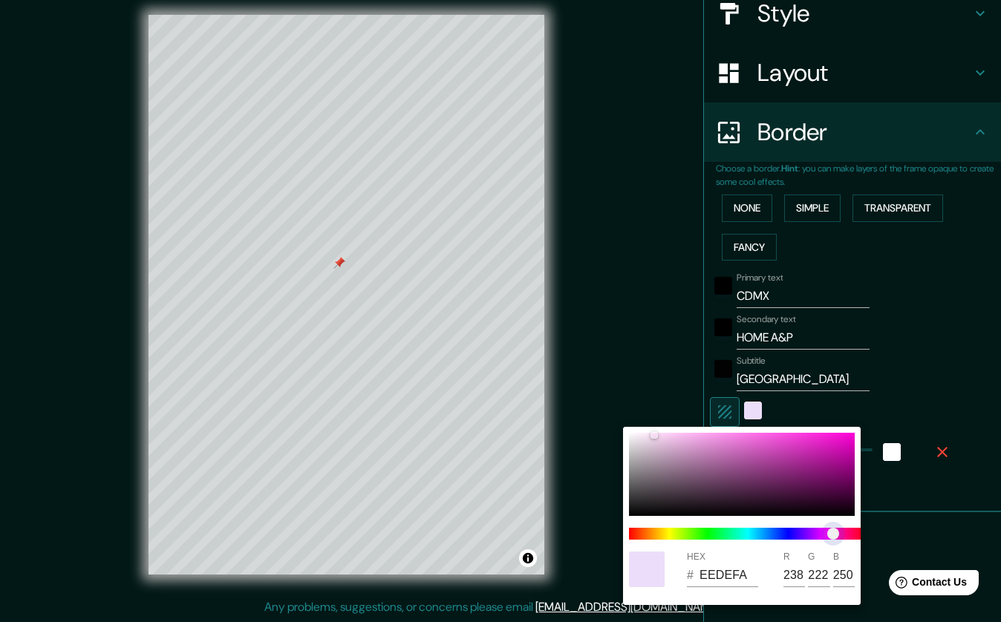
type input "5"
type input "FADEF6"
type input "250"
type input "246"
type input "5"
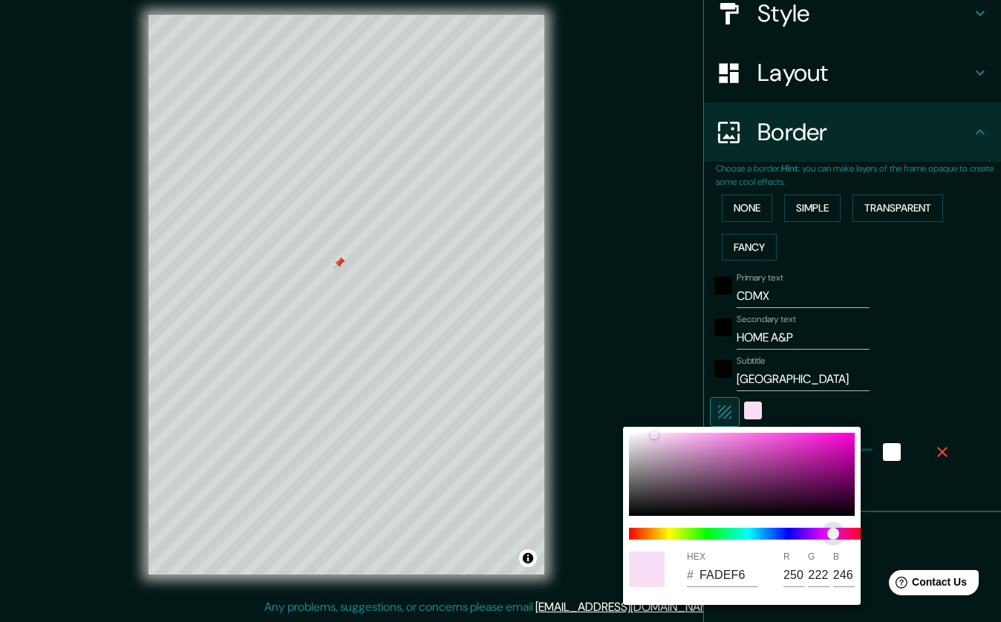
type input "FADEF2"
type input "242"
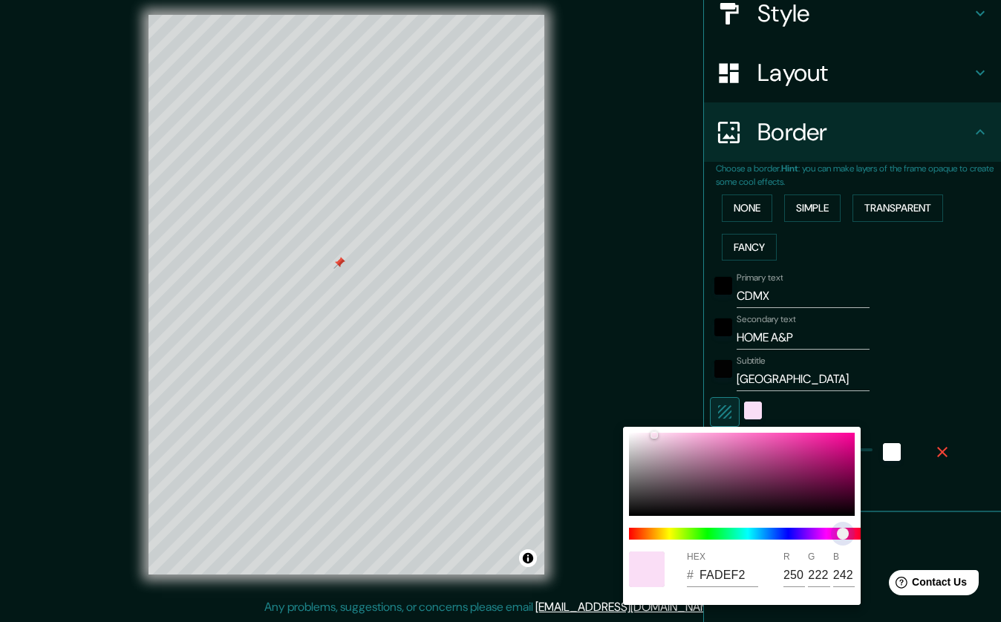
type input "5"
type input "FADEEF"
type input "239"
type input "5"
type input "FADEEE"
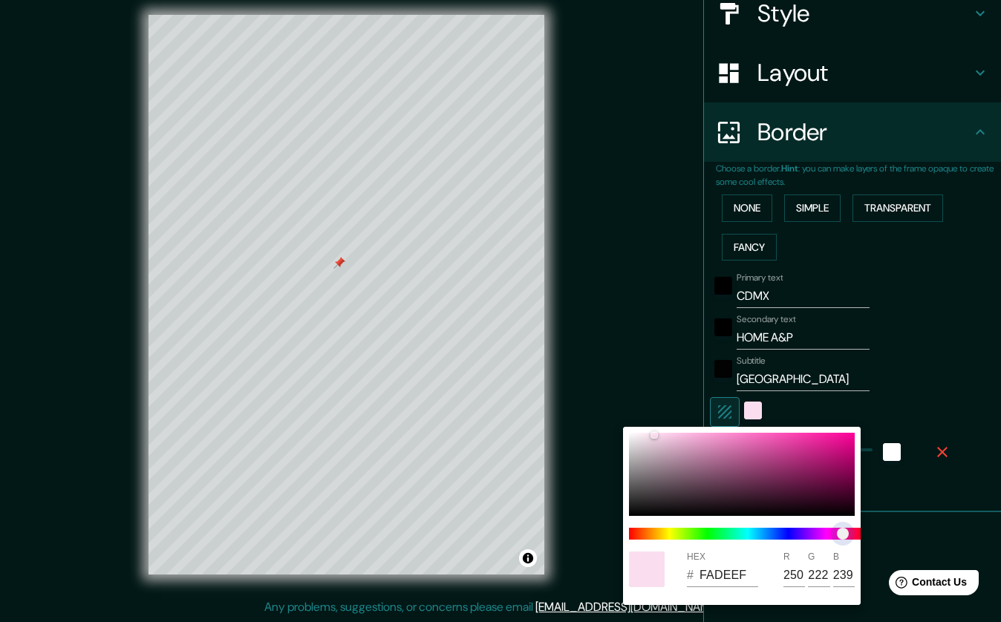
type input "238"
type input "5"
type input "FADEED"
type input "237"
type input "5"
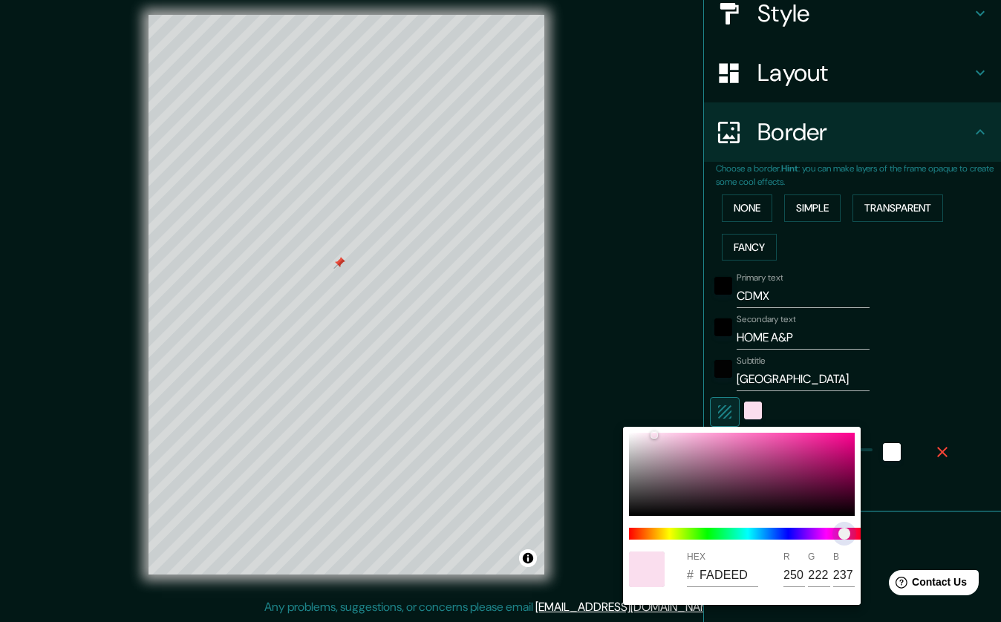
type input "FADEEB"
type input "235"
type input "5"
type input "FADEEA"
type input "234"
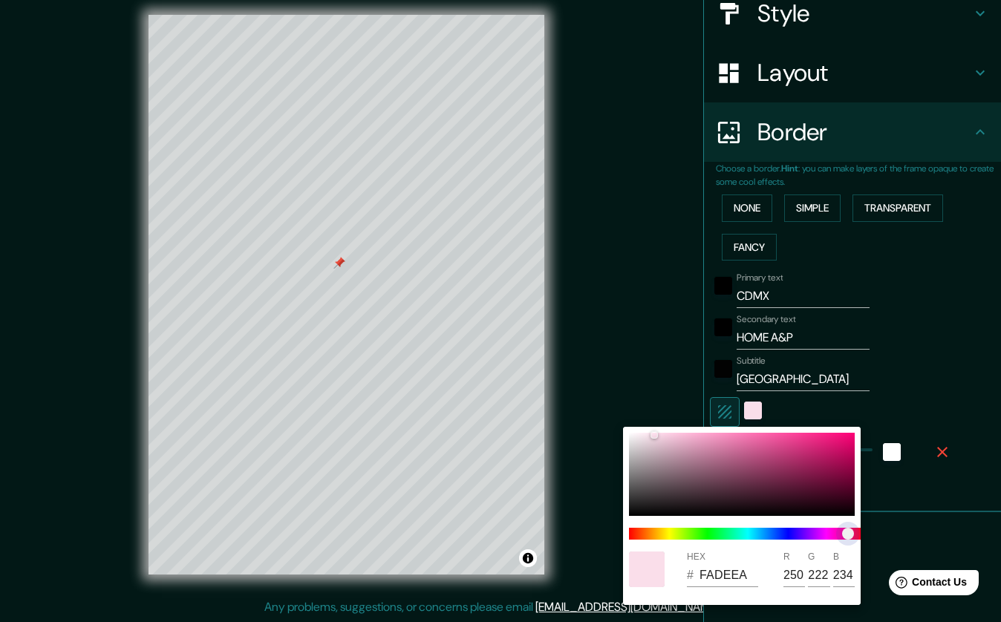
type input "5"
type input "FADEE8"
type input "232"
type input "5"
type input "FADEE6"
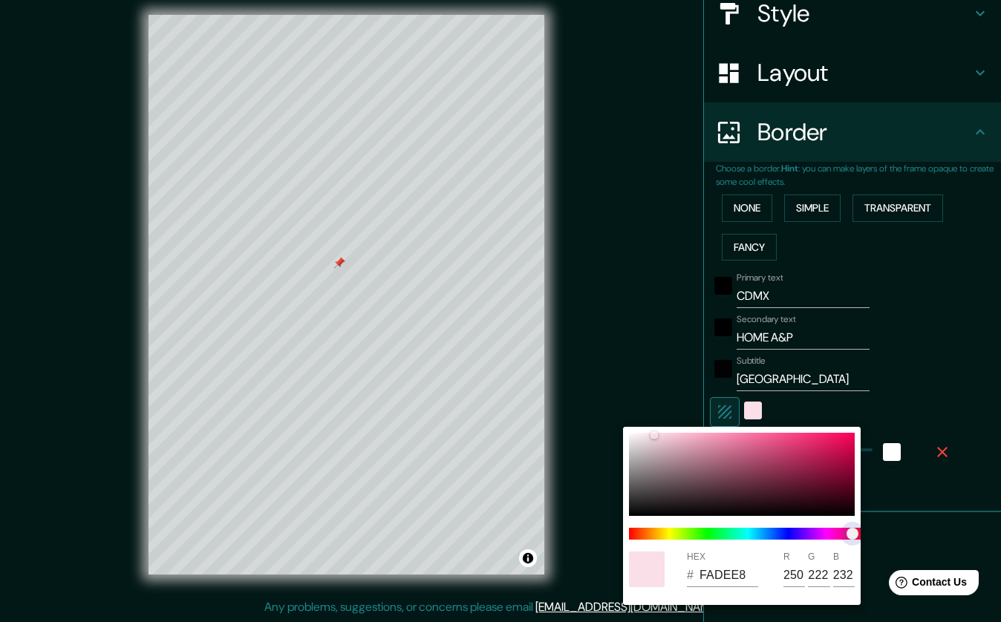
type input "230"
type input "5"
type input "FADEEB"
type input "235"
type input "5"
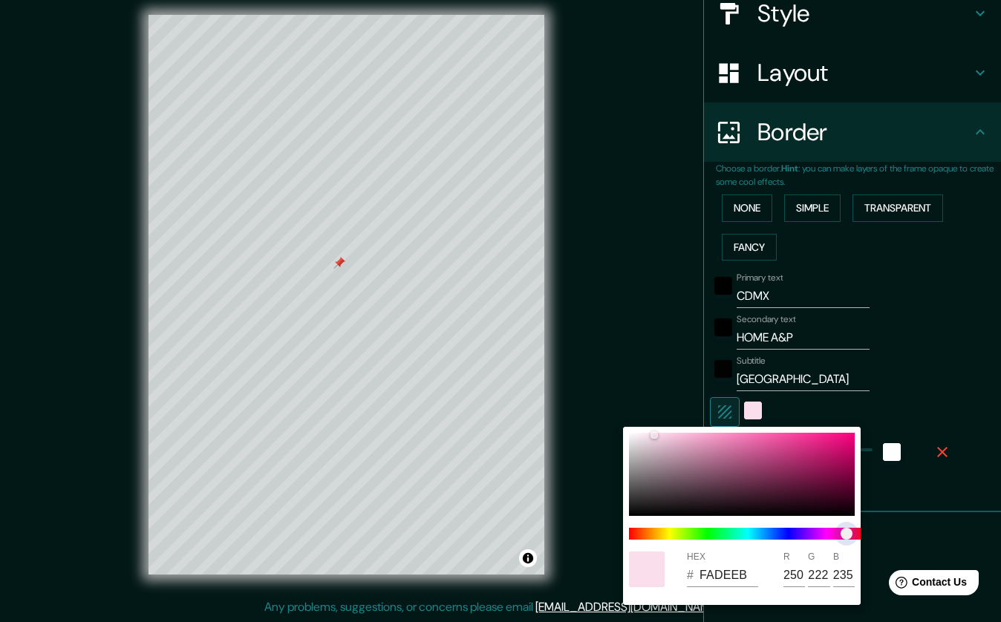
type input "FADEEC"
type input "236"
type input "5"
type input "FADEF0"
type input "240"
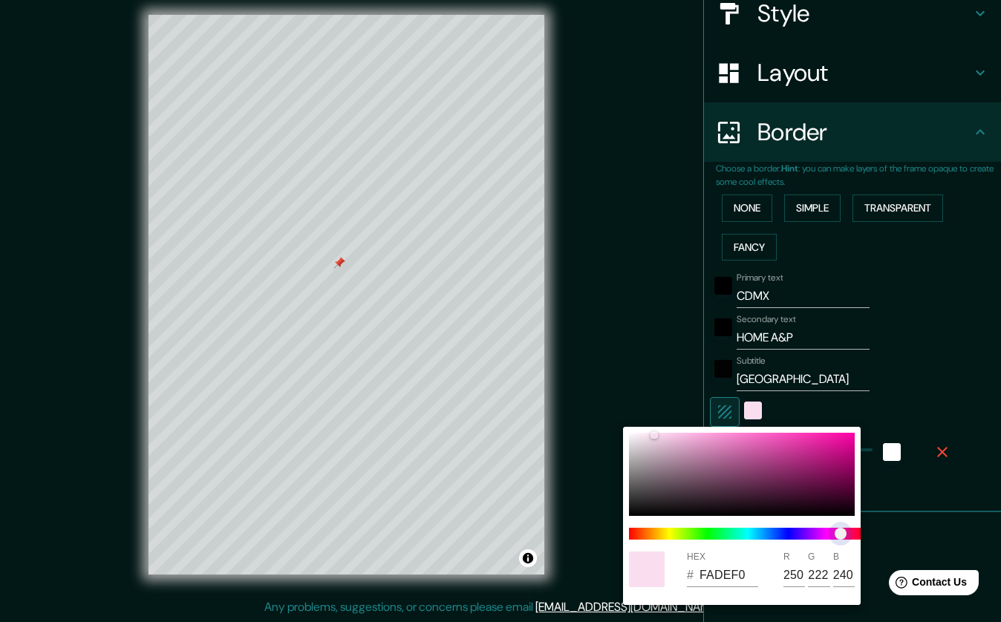
drag, startPoint x: 798, startPoint y: 537, endPoint x: 841, endPoint y: 539, distance: 42.4
click at [841, 539] on span "color slider" at bounding box center [841, 534] width 12 height 12
click at [648, 435] on div at bounding box center [742, 474] width 226 height 83
type input "5"
type input "F8E3F1"
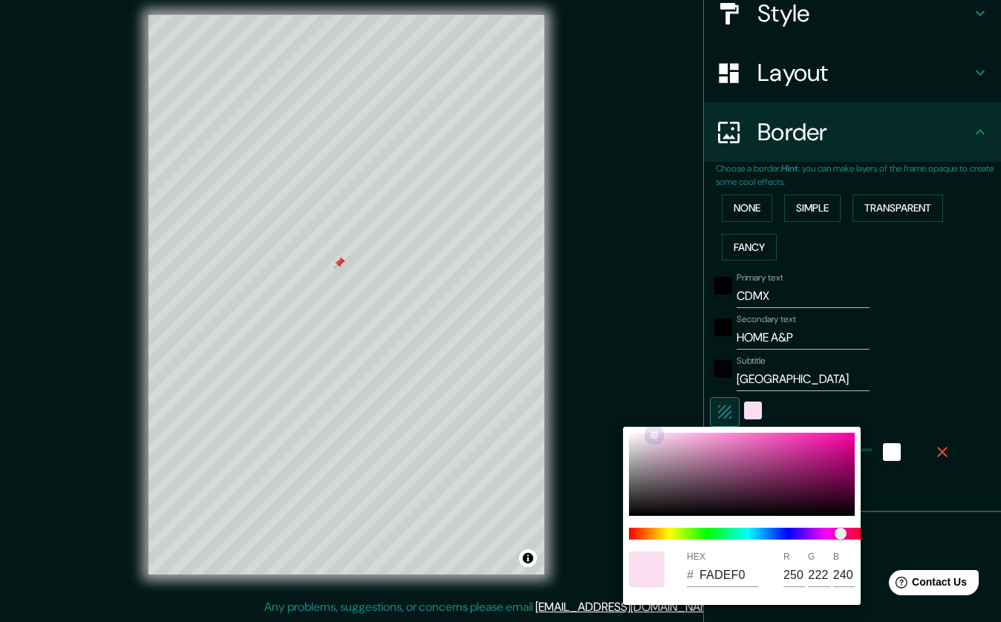
type input "248"
type input "227"
type input "241"
type input "5"
type input "F7E4F1"
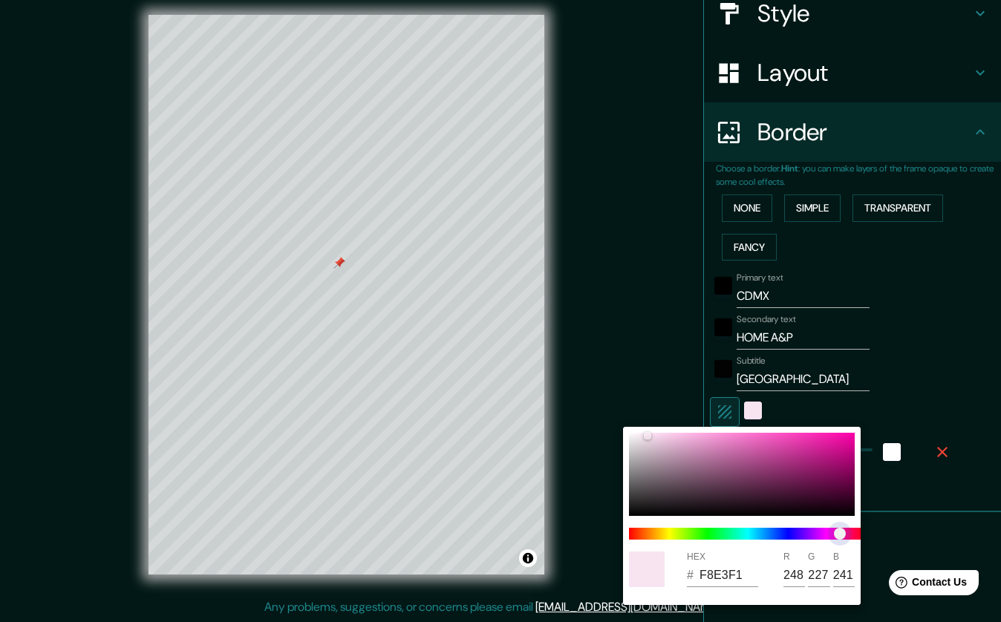
type input "247"
type input "228"
type input "5"
type input "F7E4F2"
type input "242"
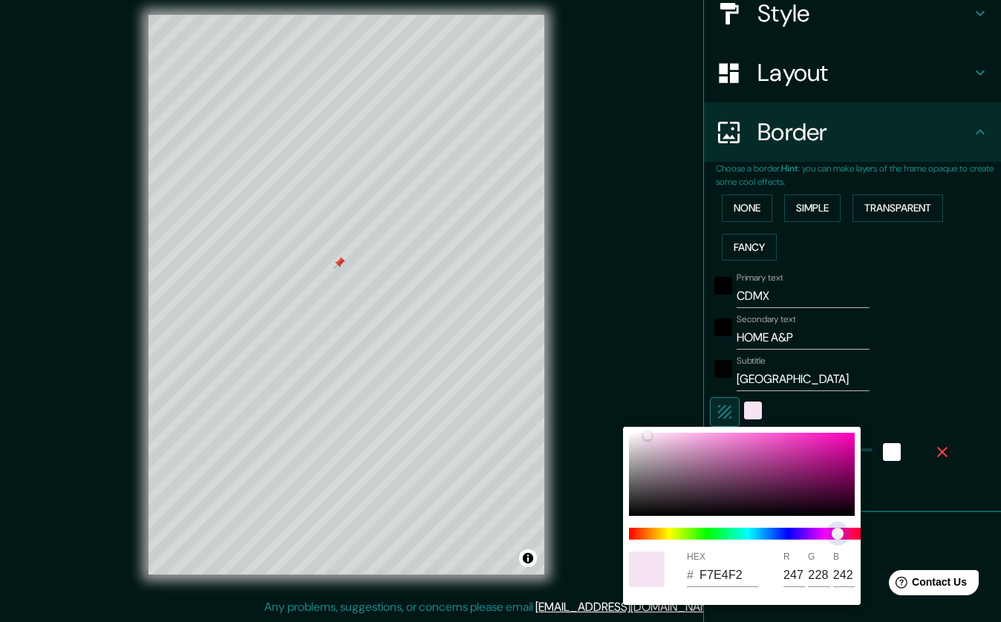
type input "5"
type input "F7E4F3"
type input "243"
click at [836, 540] on span "color slider" at bounding box center [836, 534] width 12 height 12
click at [647, 450] on div at bounding box center [742, 474] width 226 height 83
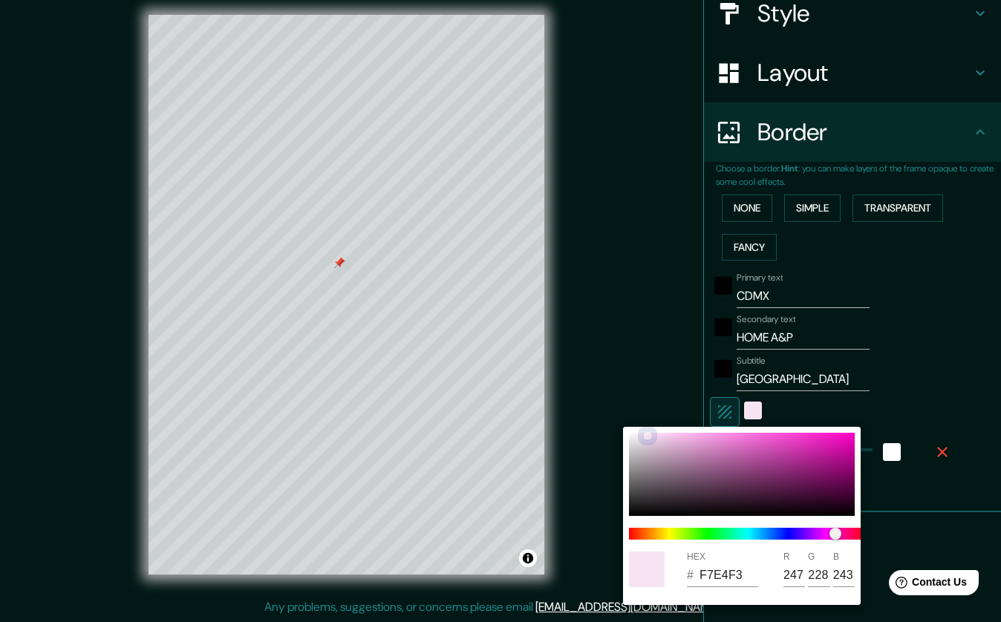
type input "5"
type input "CABAC7"
type input "202"
type input "186"
type input "199"
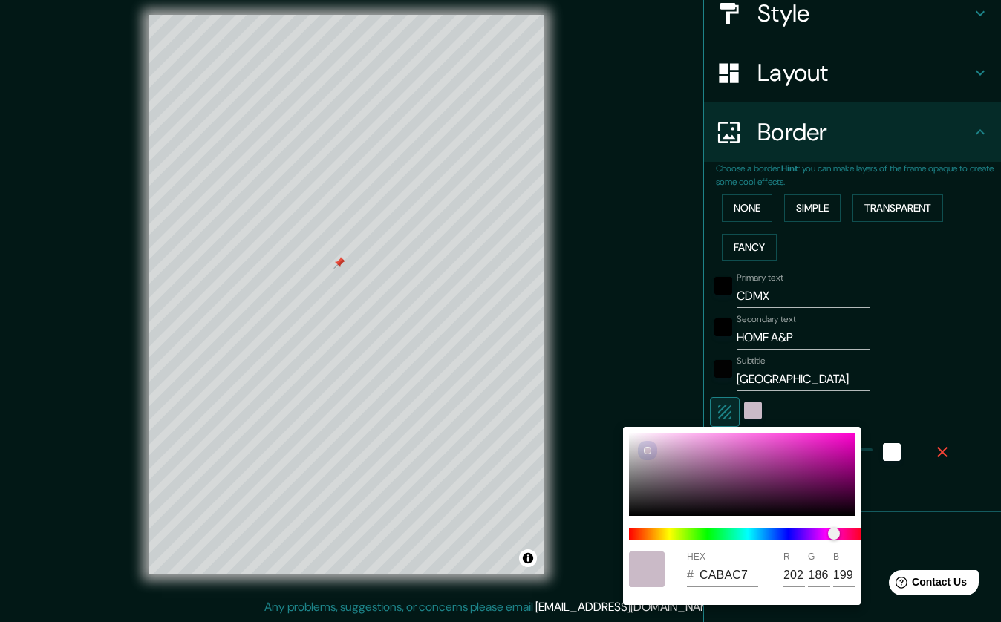
click at [663, 452] on div at bounding box center [742, 474] width 226 height 83
type input "5"
type input "C6A8C0"
type input "198"
type input "168"
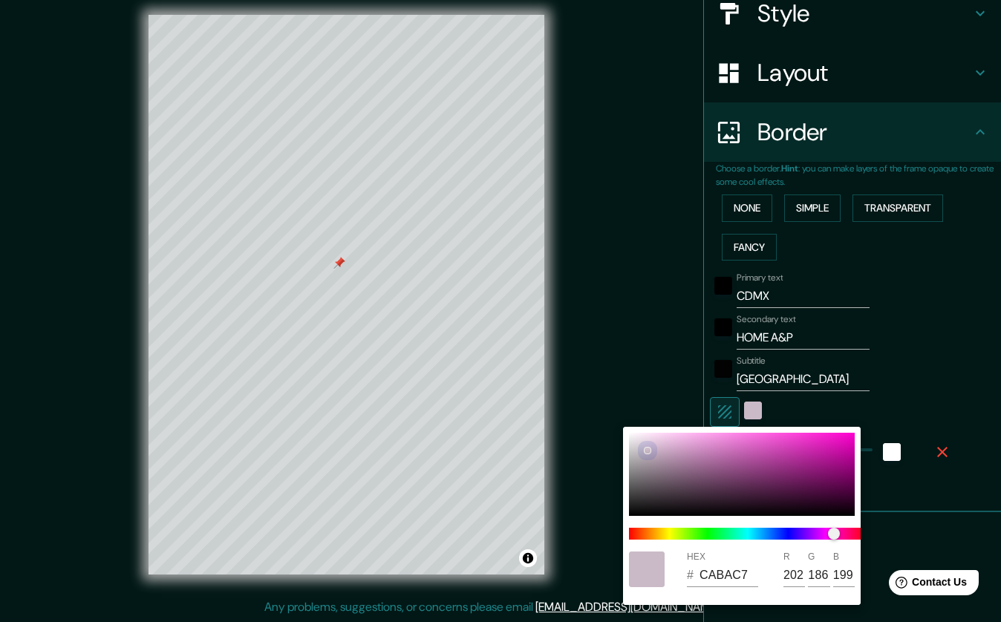
type input "192"
click at [680, 452] on div at bounding box center [742, 474] width 226 height 83
type input "5"
type input "C699BD"
type input "153"
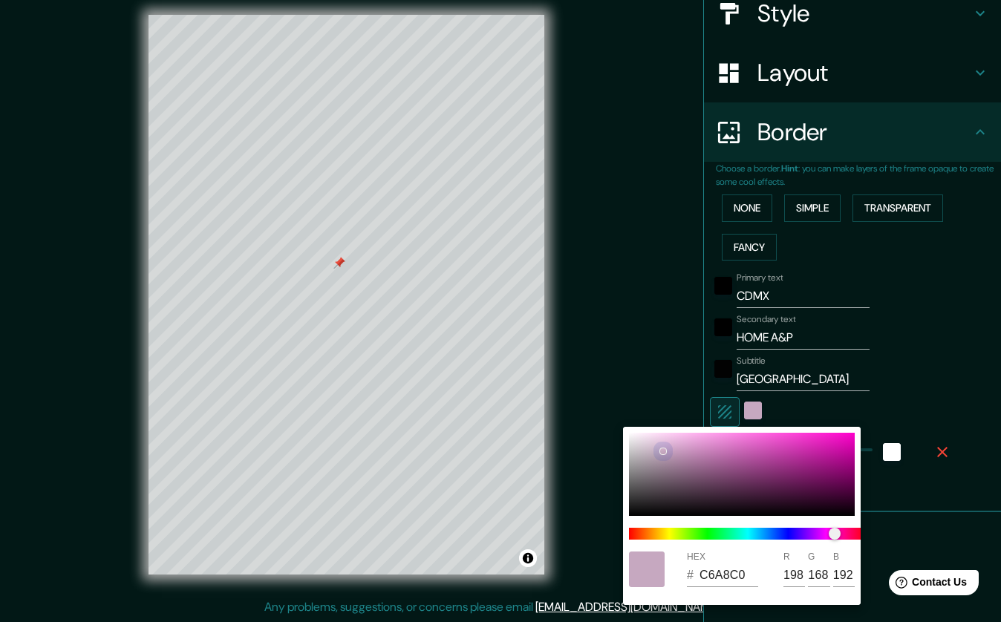
type input "189"
click at [683, 438] on div at bounding box center [742, 474] width 226 height 83
type input "5"
type input "EFB6E4"
type input "239"
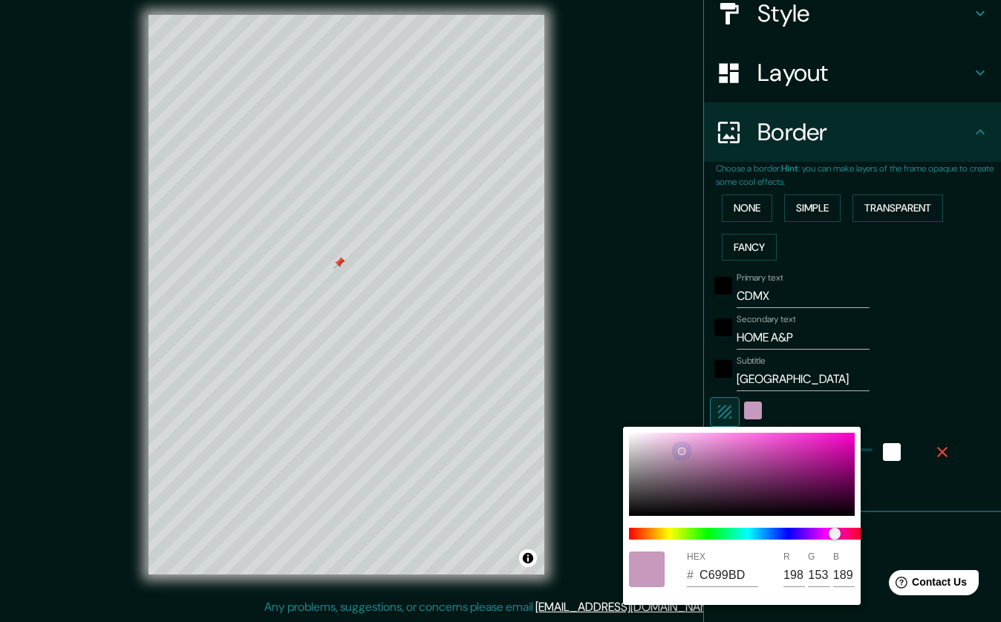
type input "182"
type input "228"
click at [674, 437] on div at bounding box center [742, 474] width 226 height 83
type input "5"
type input "F4C2EA"
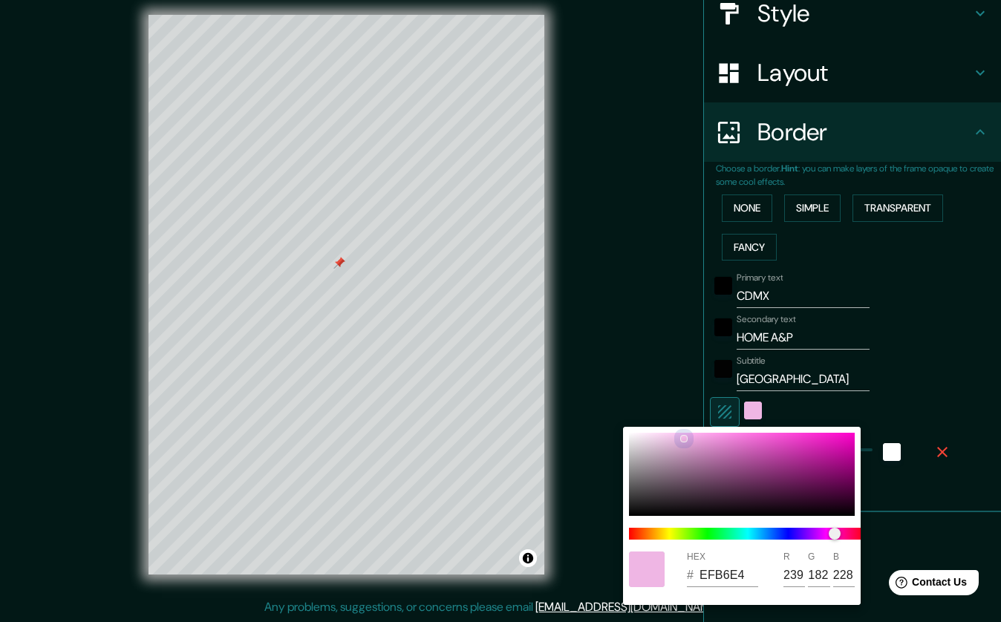
type input "244"
type input "194"
type input "234"
click at [662, 437] on div at bounding box center [742, 474] width 226 height 83
type input "5"
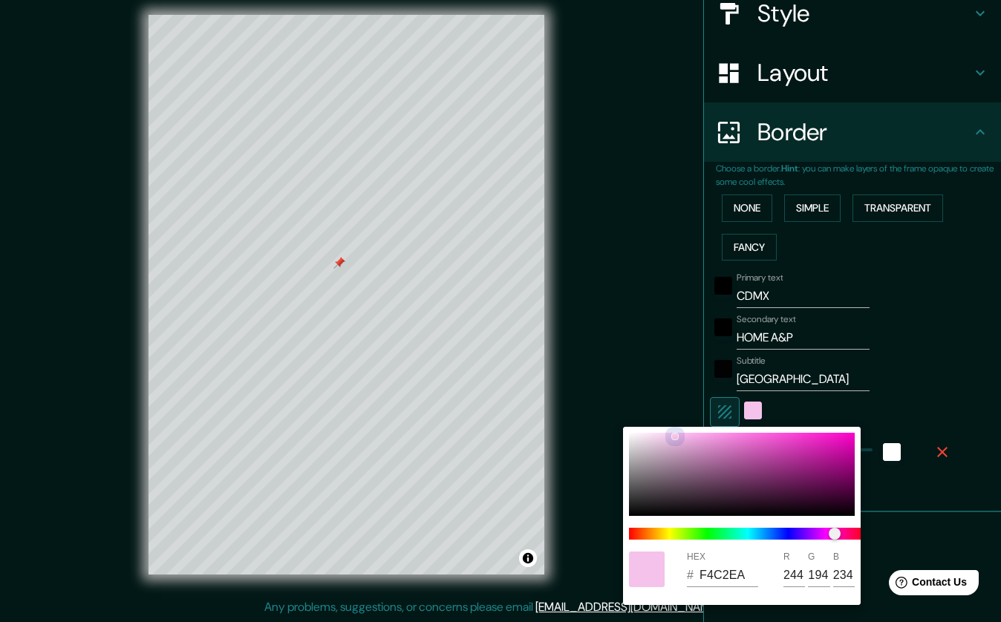
type input "F4D0EC"
type input "208"
type input "236"
click at [651, 435] on div at bounding box center [742, 474] width 226 height 83
type input "5"
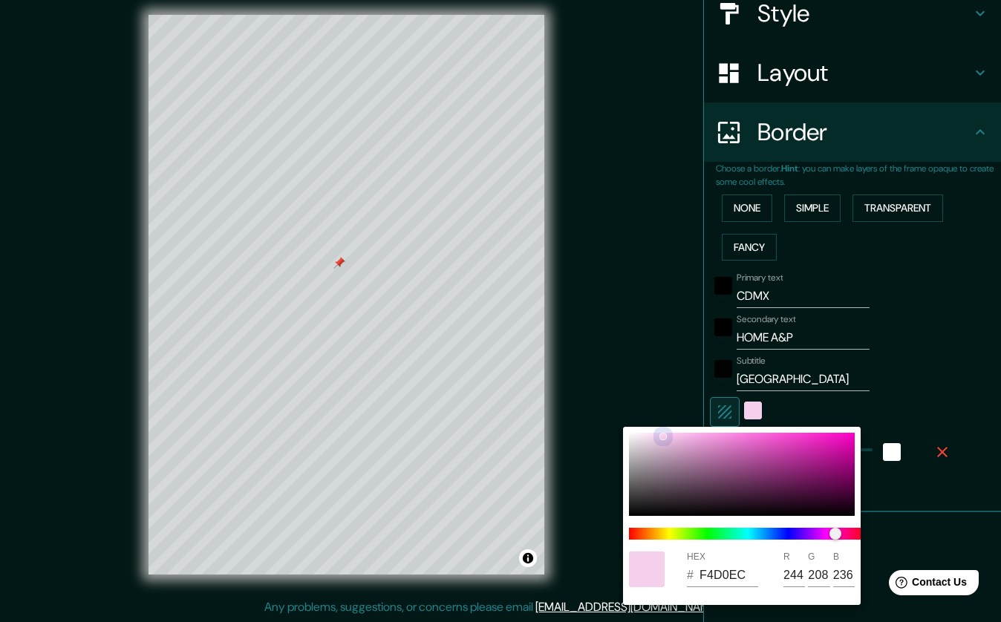
type input "FAE2F5"
type input "250"
type input "226"
type input "245"
type input "5"
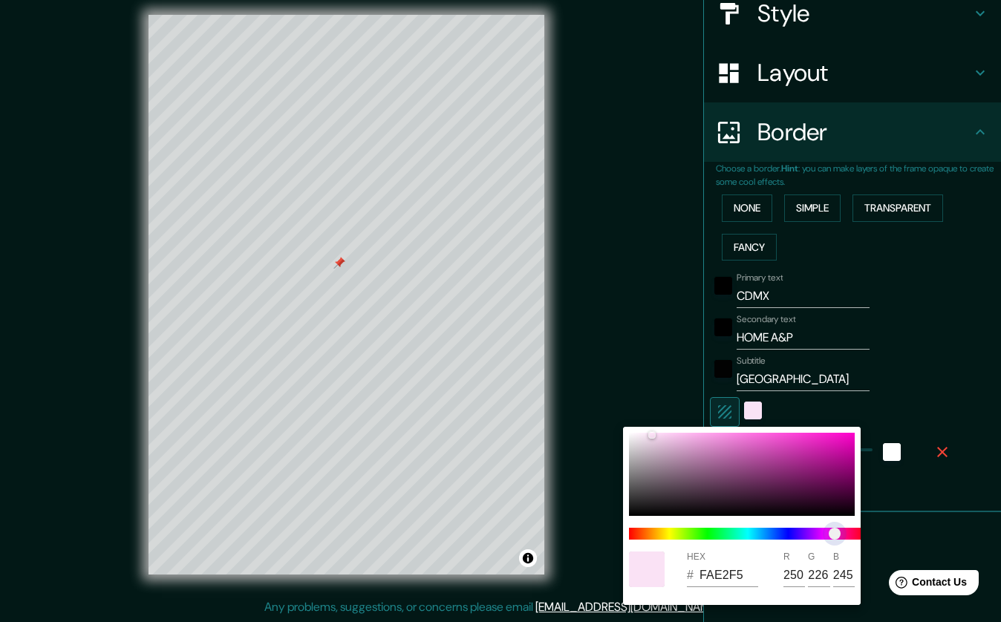
type input "FAE1F5"
type input "225"
type input "5"
type input "FAE1F2"
type input "242"
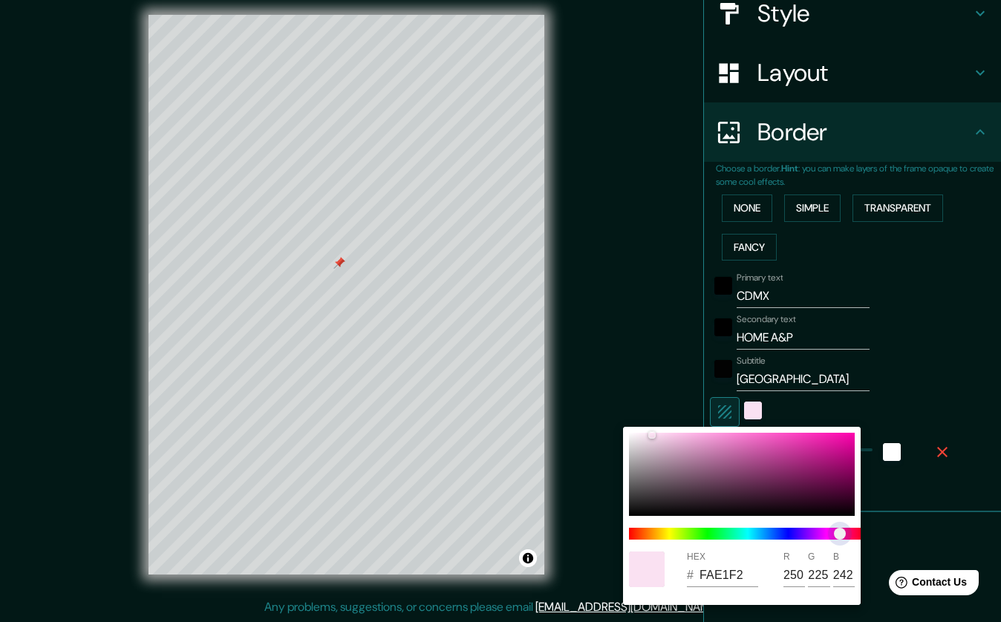
click at [840, 536] on span "color slider" at bounding box center [840, 534] width 12 height 12
click at [664, 435] on div at bounding box center [742, 474] width 226 height 83
type input "5"
type input "F8D2EC"
type input "248"
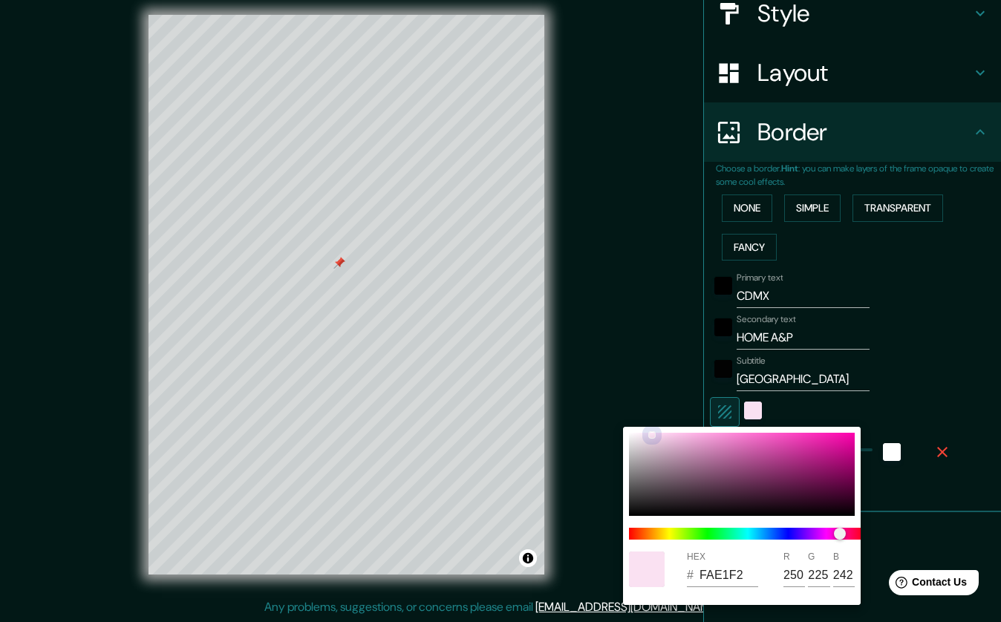
type input "210"
type input "236"
type input "5"
type input "F8DBEF"
type input "219"
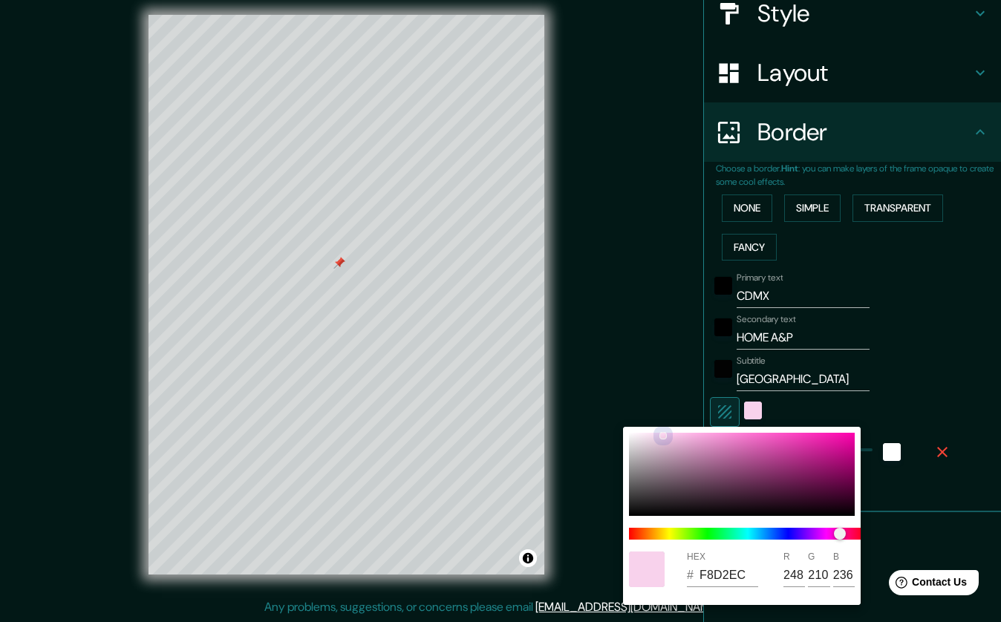
type input "239"
drag, startPoint x: 664, startPoint y: 435, endPoint x: 655, endPoint y: 435, distance: 8.9
click at [655, 435] on div at bounding box center [657, 436] width 6 height 6
type input "5"
type input "F8DCEF"
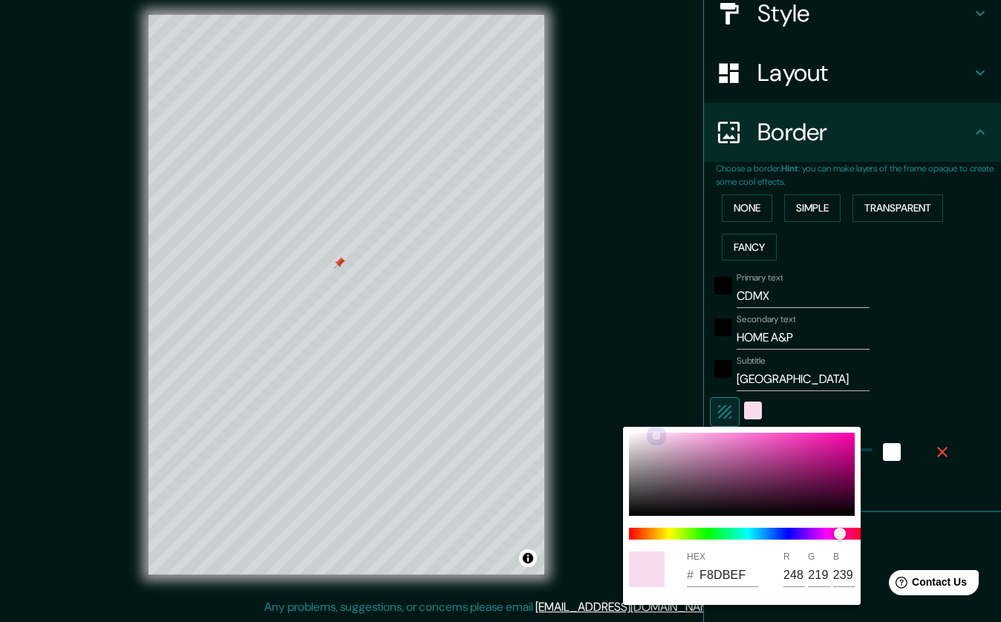
type input "220"
type input "5"
type input "F8DBEF"
type input "219"
click at [655, 435] on div at bounding box center [657, 436] width 6 height 6
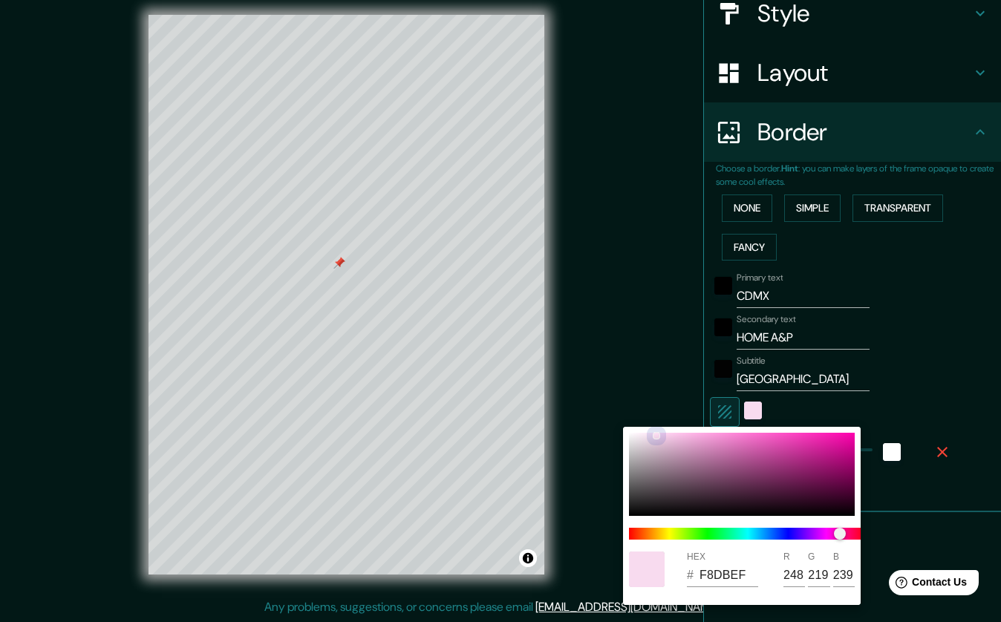
type input "5"
click at [975, 308] on div at bounding box center [500, 311] width 1001 height 622
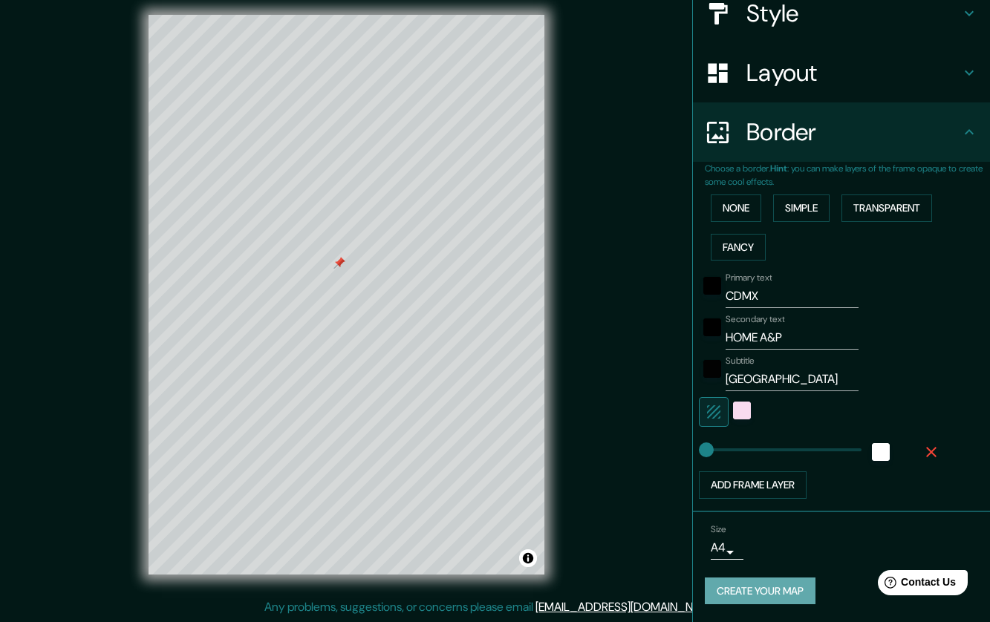
click at [746, 596] on button "Create your map" at bounding box center [760, 591] width 111 height 27
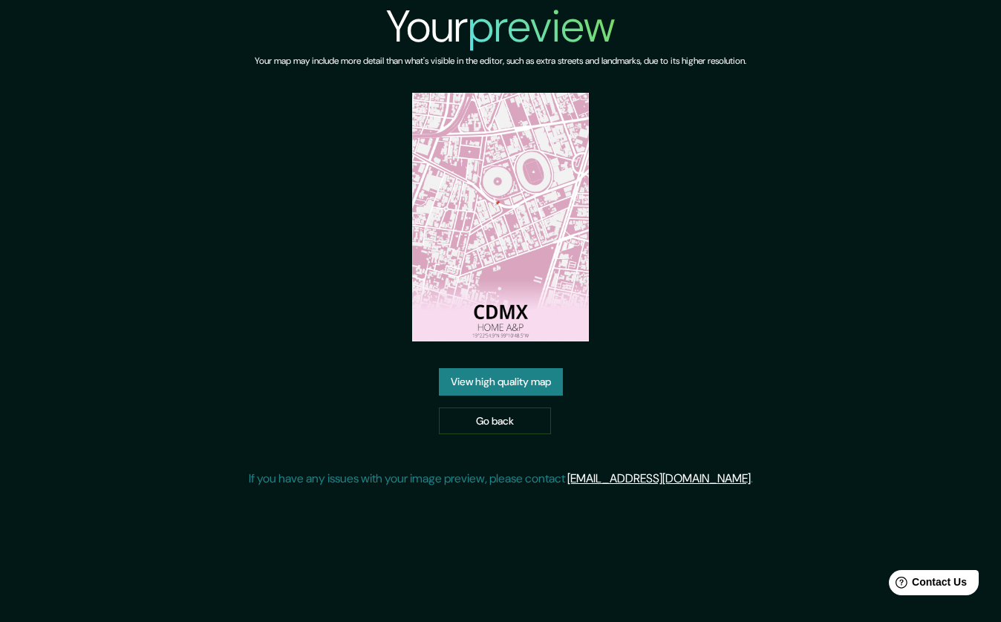
click at [544, 374] on link "View high quality map" at bounding box center [501, 381] width 124 height 27
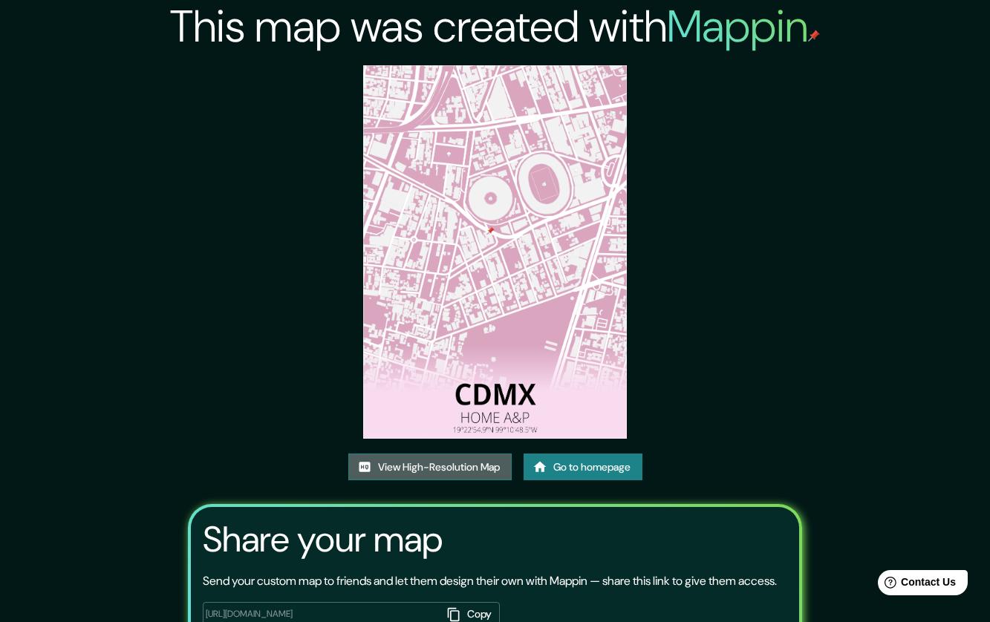
click at [470, 475] on link "View High-Resolution Map" at bounding box center [429, 467] width 163 height 27
click at [560, 473] on link "Go to homepage" at bounding box center [583, 467] width 119 height 27
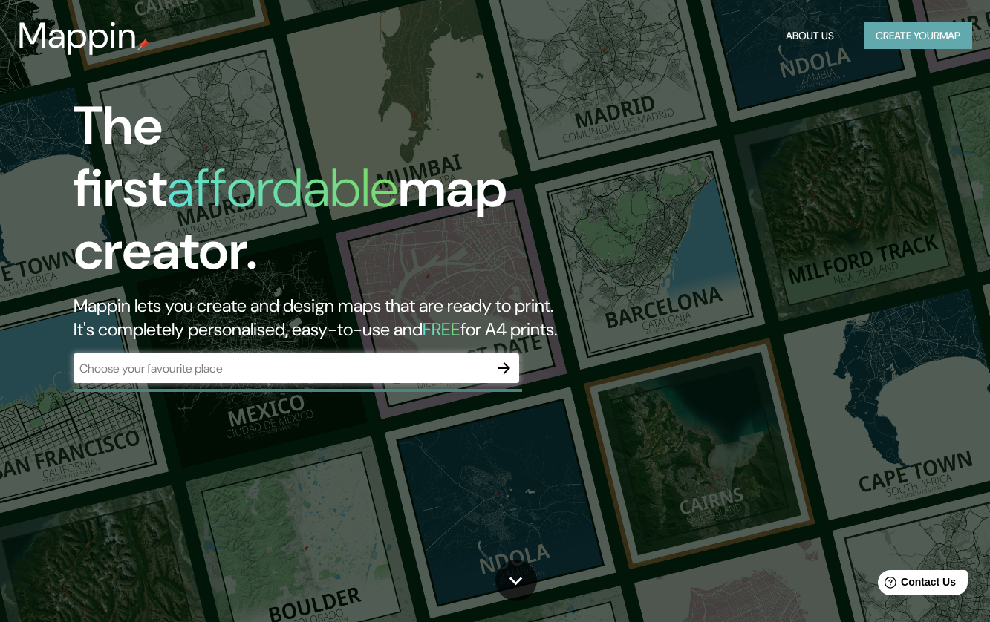
click at [894, 30] on button "Create your map" at bounding box center [918, 35] width 108 height 27
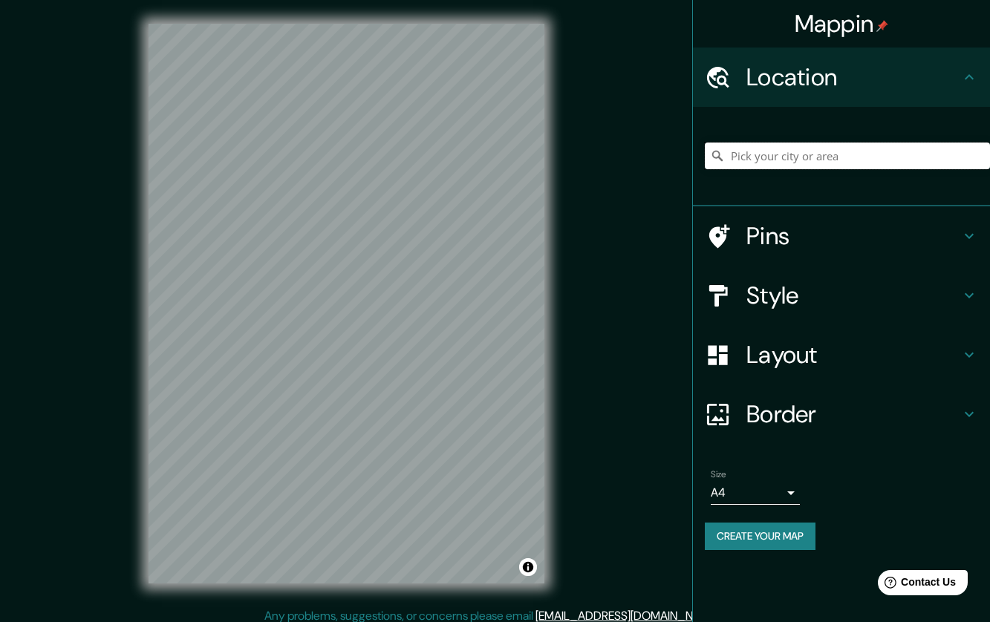
click at [797, 167] on input "Pick your city or area" at bounding box center [847, 156] width 285 height 27
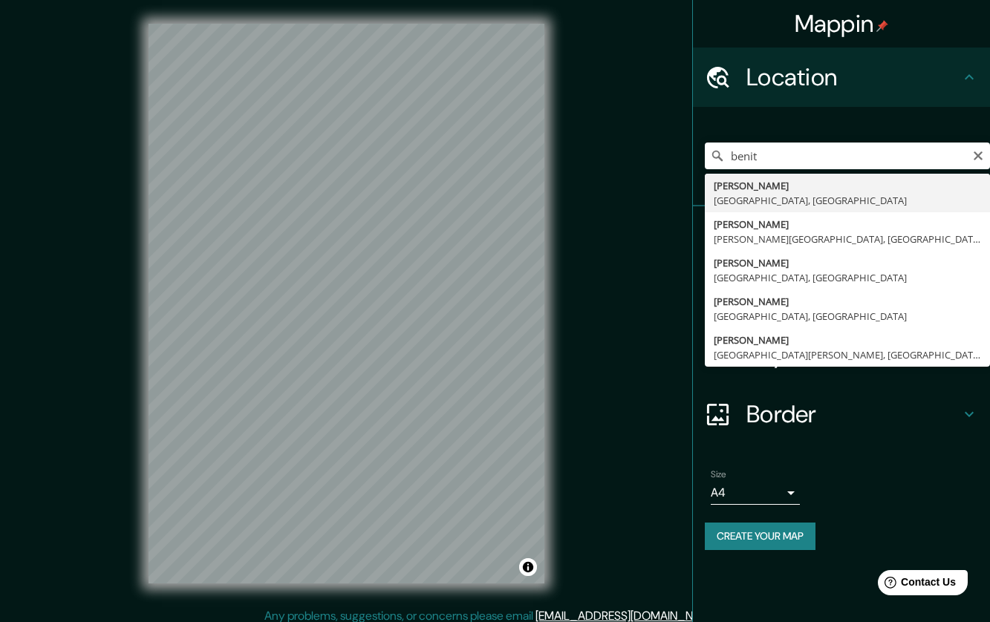
type input "[PERSON_NAME], [GEOGRAPHIC_DATA], [GEOGRAPHIC_DATA]"
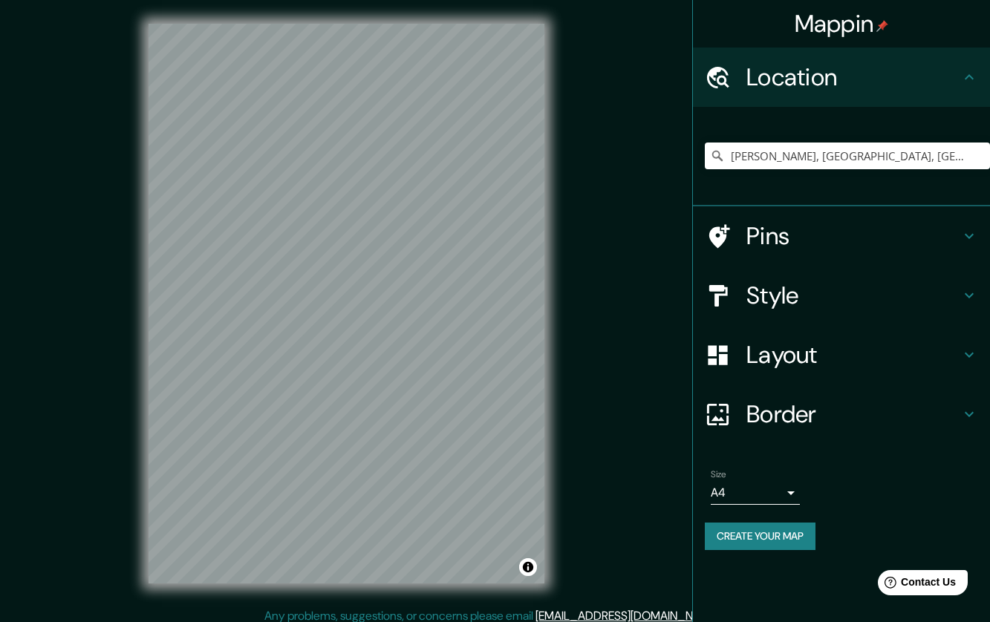
click at [817, 277] on div "Style" at bounding box center [841, 295] width 297 height 59
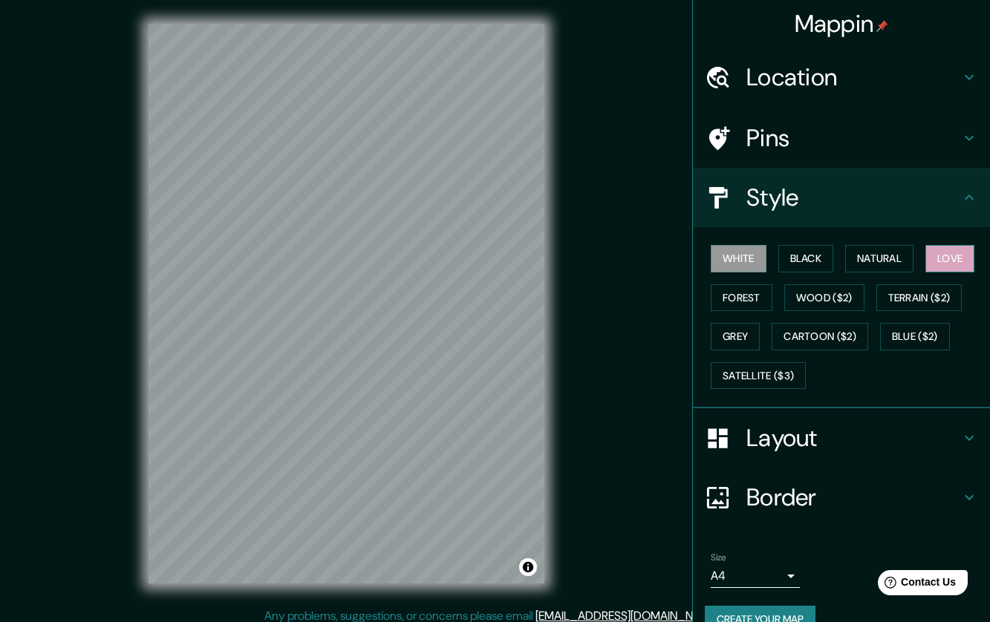
click at [936, 259] on button "Love" at bounding box center [949, 258] width 49 height 27
click at [778, 127] on h4 "Pins" at bounding box center [853, 138] width 214 height 30
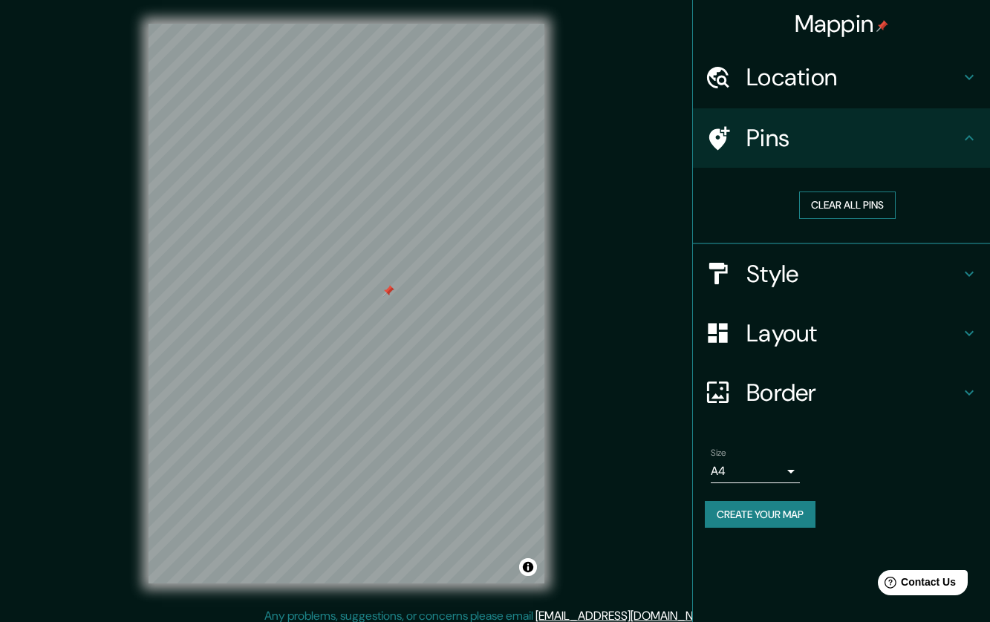
click at [836, 203] on button "Clear all pins" at bounding box center [847, 205] width 97 height 27
click at [859, 201] on button "Clear all pins" at bounding box center [847, 205] width 97 height 27
click at [846, 206] on button "Clear all pins" at bounding box center [847, 205] width 97 height 27
click at [821, 212] on button "Clear all pins" at bounding box center [847, 205] width 97 height 27
click at [843, 390] on h4 "Border" at bounding box center [853, 393] width 214 height 30
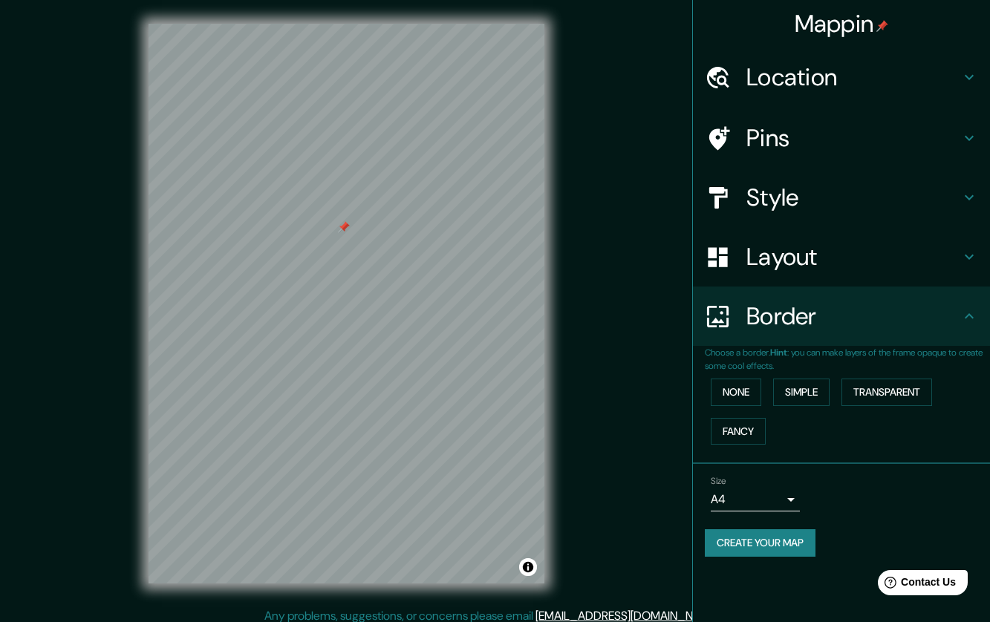
click at [865, 272] on div "Layout" at bounding box center [841, 256] width 297 height 59
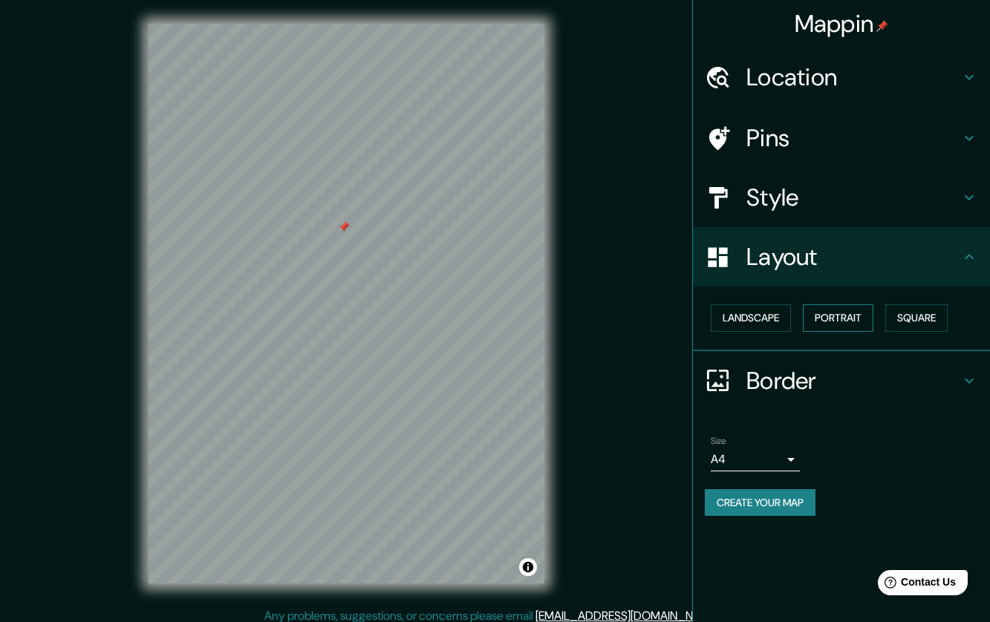
click at [859, 311] on button "Portrait" at bounding box center [838, 318] width 71 height 27
click at [857, 370] on h4 "Border" at bounding box center [853, 381] width 214 height 30
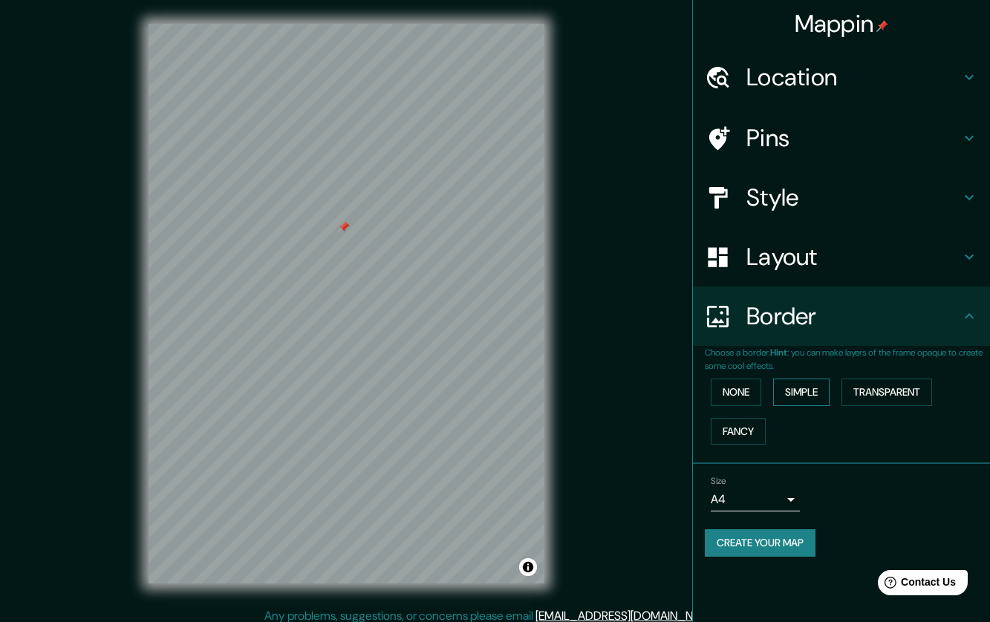
click at [802, 397] on button "Simple" at bounding box center [801, 392] width 56 height 27
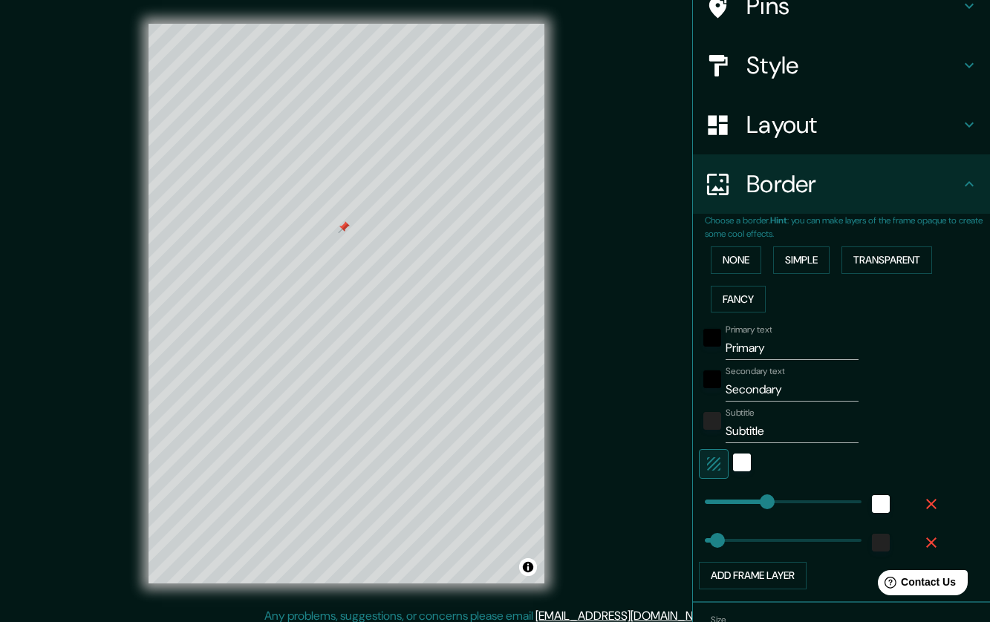
scroll to position [223, 0]
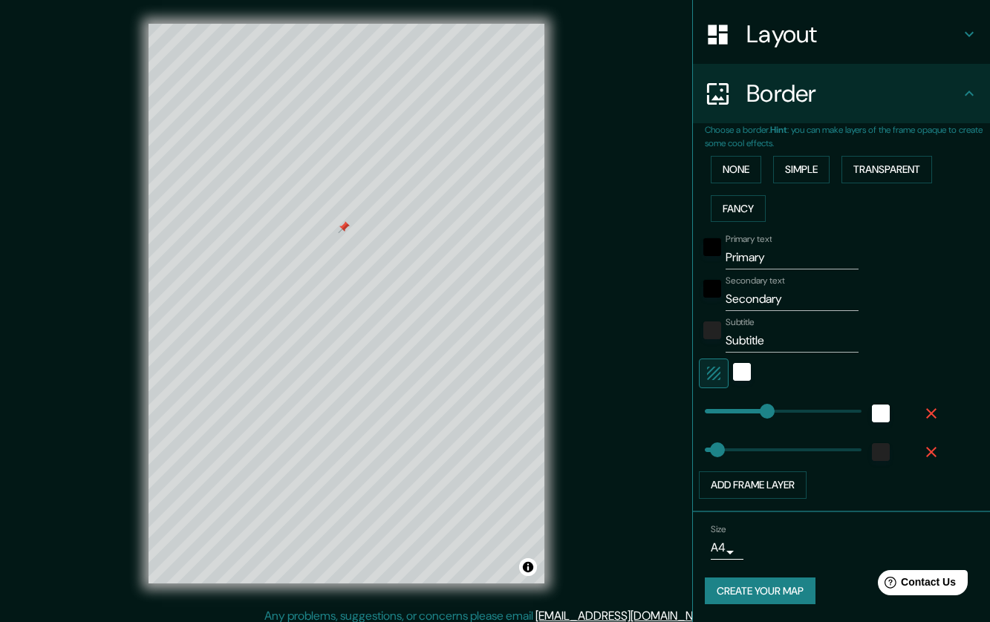
click at [926, 456] on icon "button" at bounding box center [931, 452] width 10 height 10
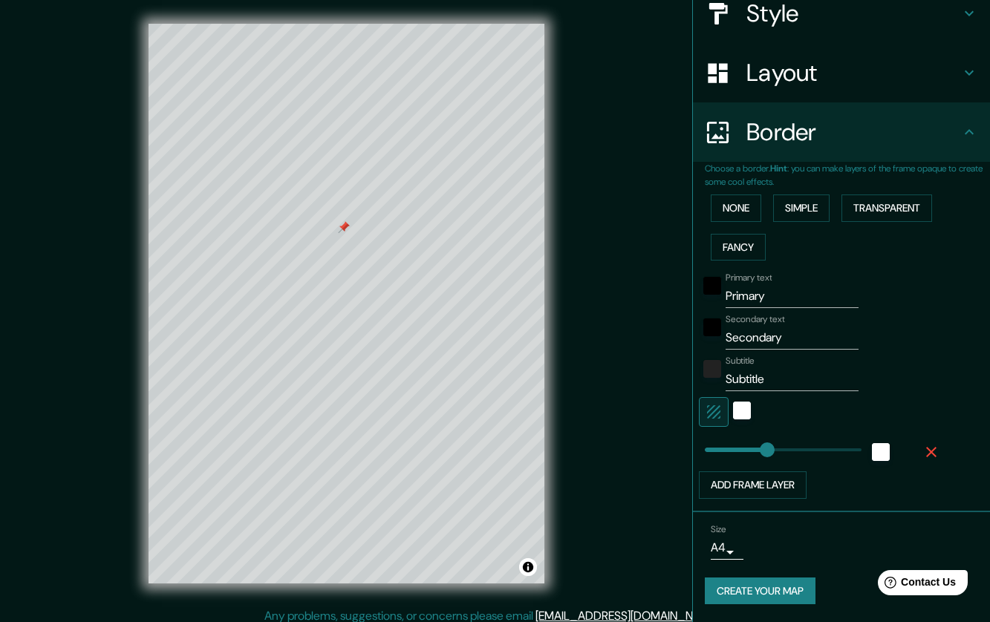
scroll to position [184, 0]
type input "18"
drag, startPoint x: 758, startPoint y: 447, endPoint x: 699, endPoint y: 456, distance: 60.1
click at [734, 409] on div "white" at bounding box center [742, 411] width 18 height 18
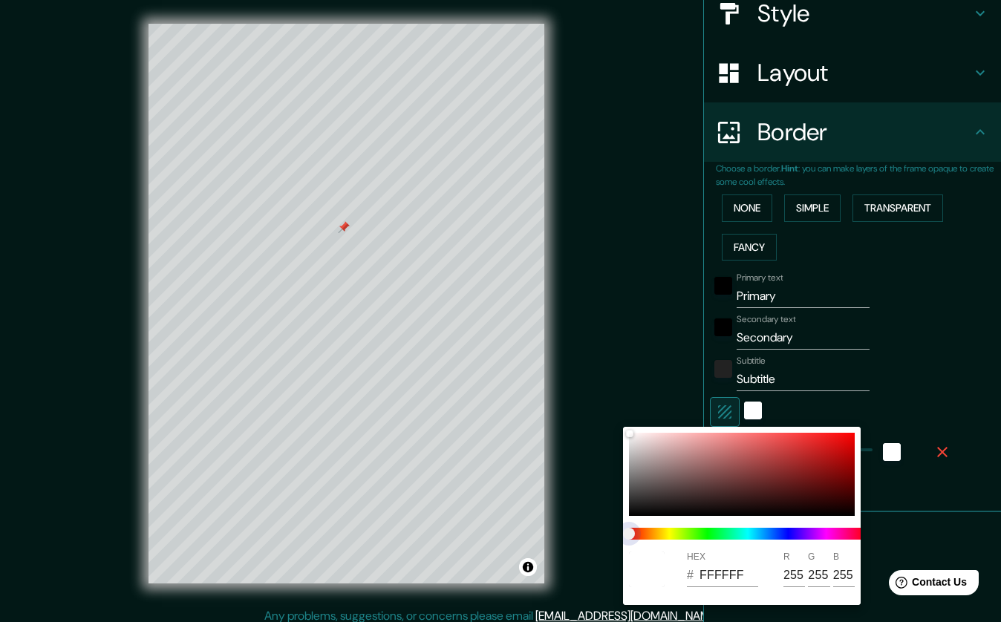
click at [839, 535] on span at bounding box center [748, 534] width 238 height 12
drag, startPoint x: 628, startPoint y: 535, endPoint x: 847, endPoint y: 535, distance: 219.1
click at [847, 535] on span at bounding box center [748, 534] width 238 height 12
click at [654, 532] on span at bounding box center [748, 534] width 238 height 12
drag, startPoint x: 632, startPoint y: 534, endPoint x: 628, endPoint y: 465, distance: 69.2
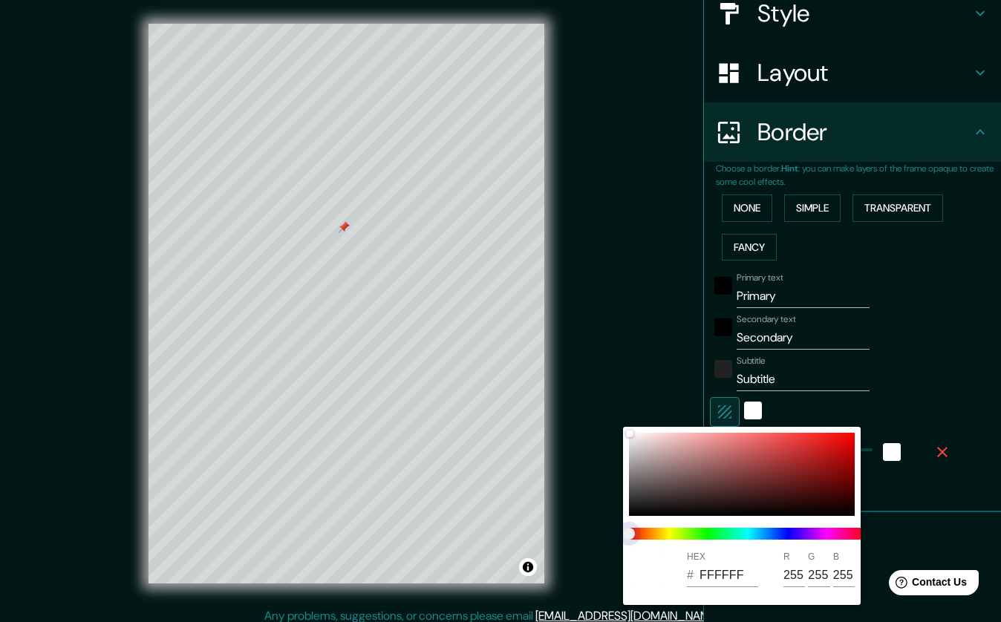
click at [784, 536] on span at bounding box center [748, 534] width 238 height 12
click at [649, 436] on div at bounding box center [742, 474] width 226 height 83
type input "F6E0E0"
type input "246"
type input "224"
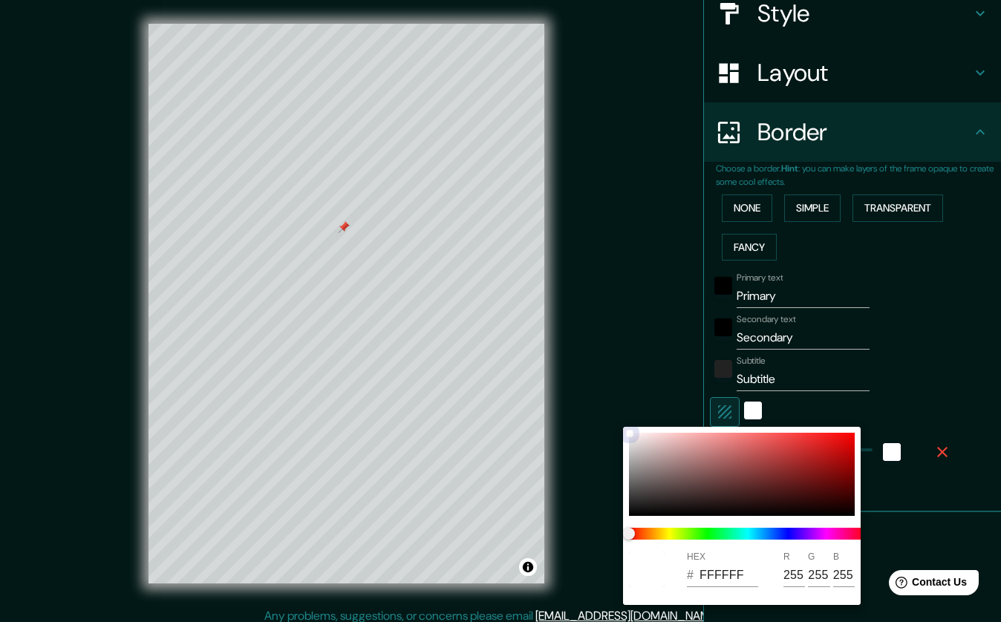
type input "224"
click at [842, 535] on span at bounding box center [748, 534] width 238 height 12
type input "F5DFED"
type input "245"
type input "223"
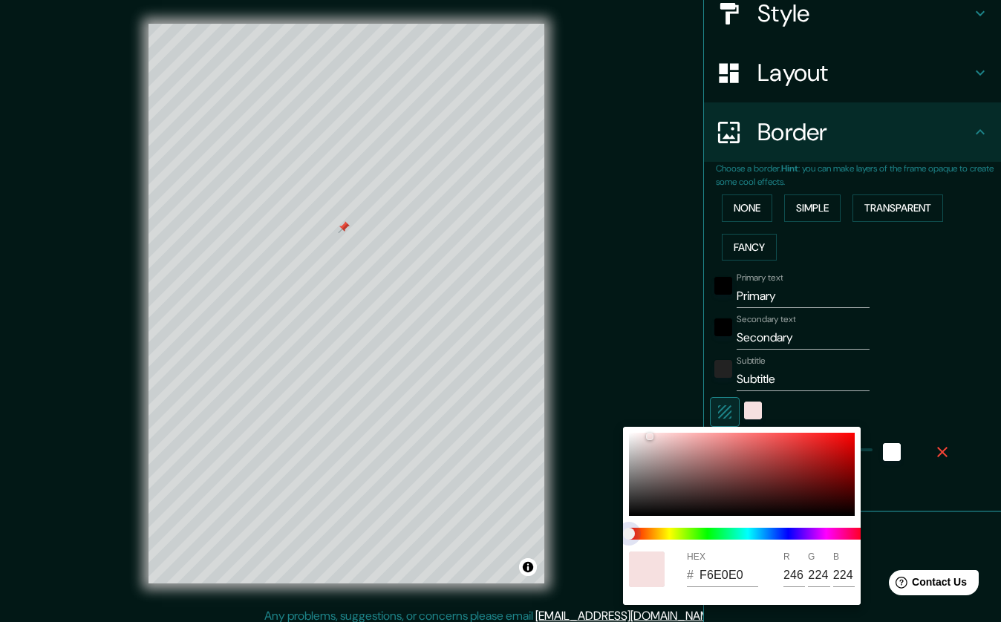
type input "237"
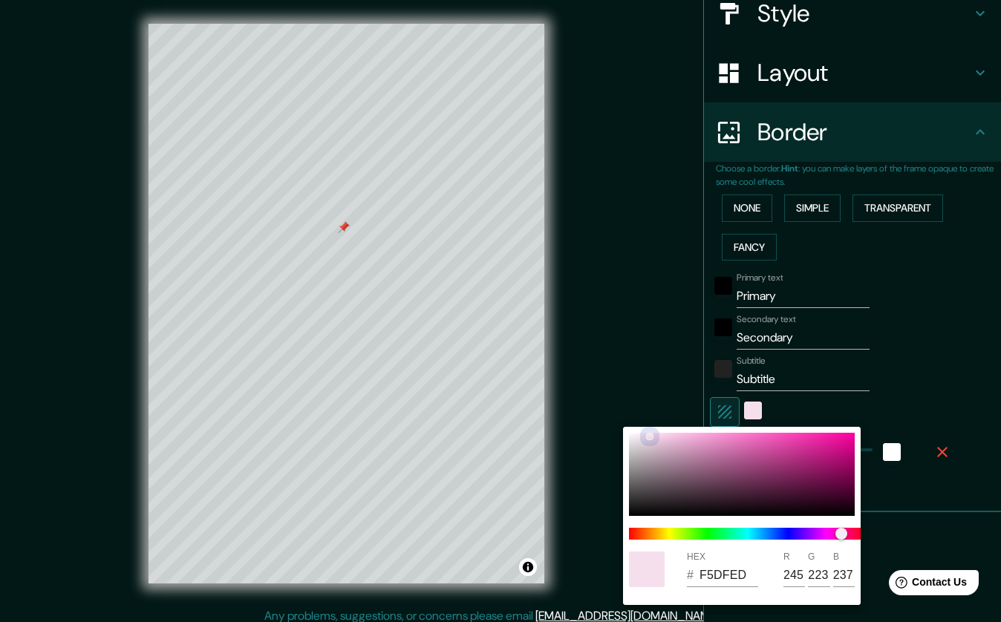
type input "F4DAEA"
type input "244"
type input "218"
type input "234"
click at [653, 437] on div at bounding box center [654, 437] width 6 height 6
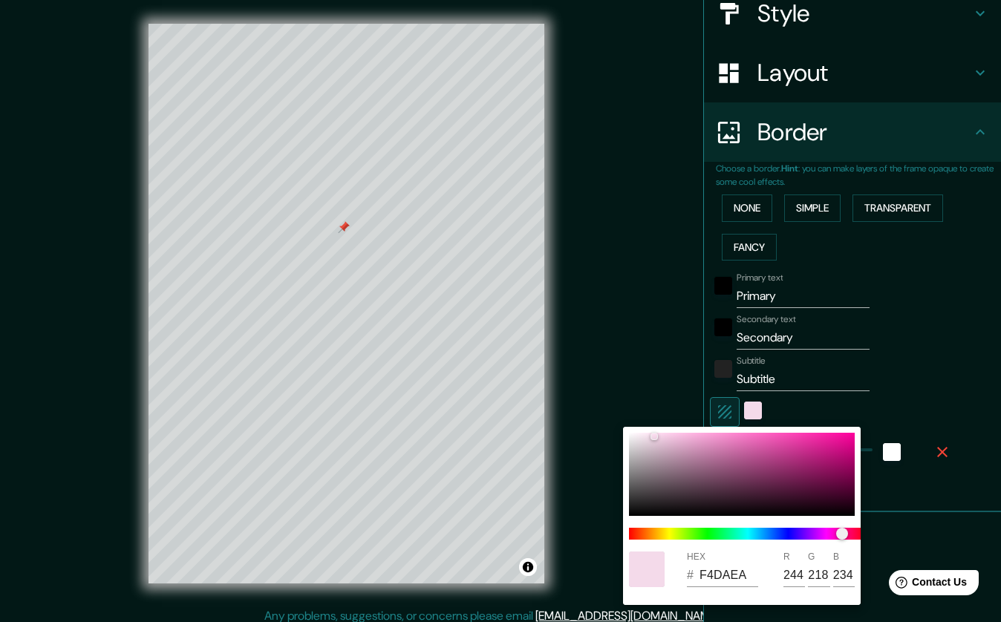
click at [762, 293] on div at bounding box center [500, 311] width 1001 height 622
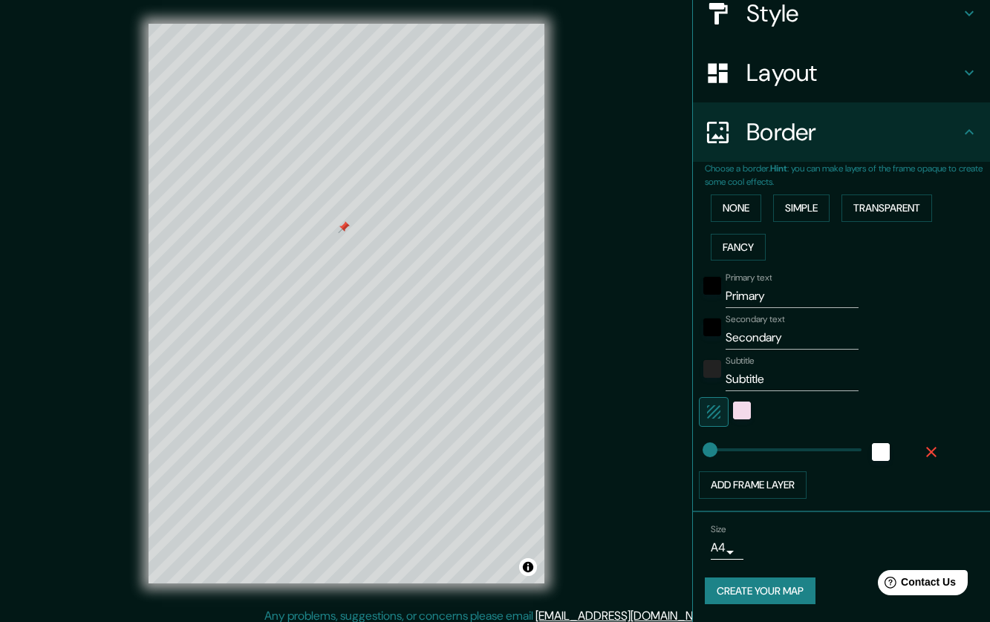
click at [762, 293] on div "HEX # F4DAEA R 244 G 218 B 234" at bounding box center [495, 311] width 990 height 622
click at [762, 293] on input "Primary" at bounding box center [792, 296] width 133 height 24
type input "cdmx"
click at [762, 293] on input "cdmx" at bounding box center [792, 296] width 133 height 24
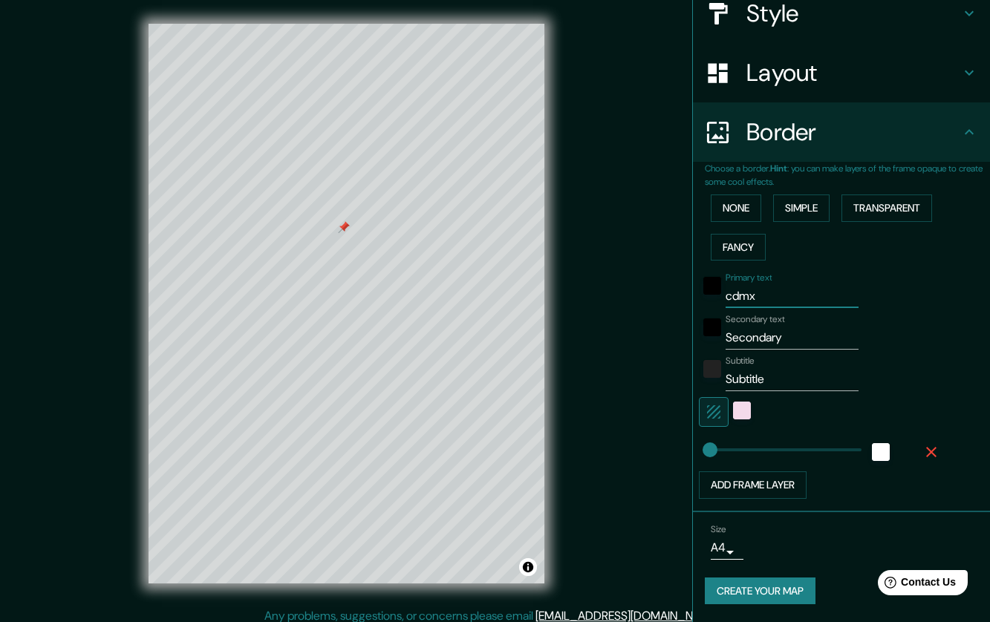
click at [762, 293] on input "cdmx" at bounding box center [792, 296] width 133 height 24
type input "CDMX"
type input "HOME A&P"
paste input "[GEOGRAPHIC_DATA]"
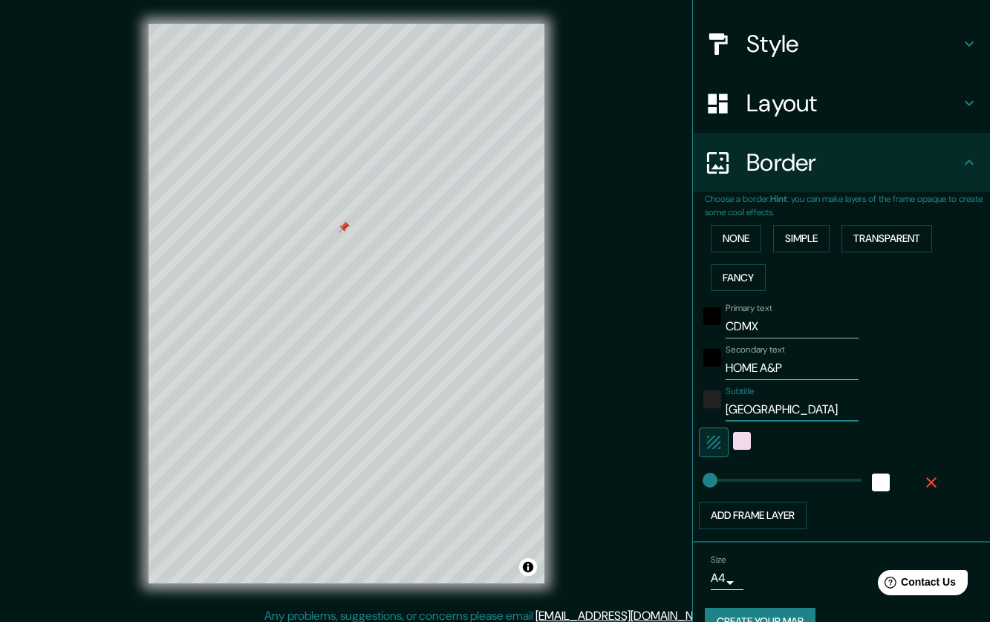
scroll to position [153, 0]
type input "[GEOGRAPHIC_DATA]"
click at [709, 403] on div "color-222222" at bounding box center [712, 400] width 18 height 18
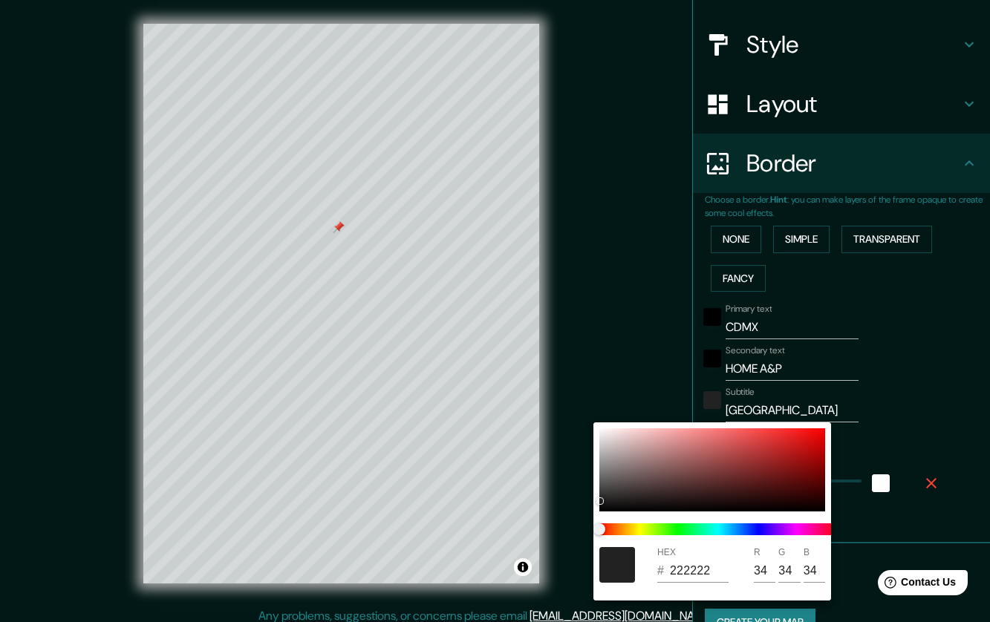
scroll to position [0, 0]
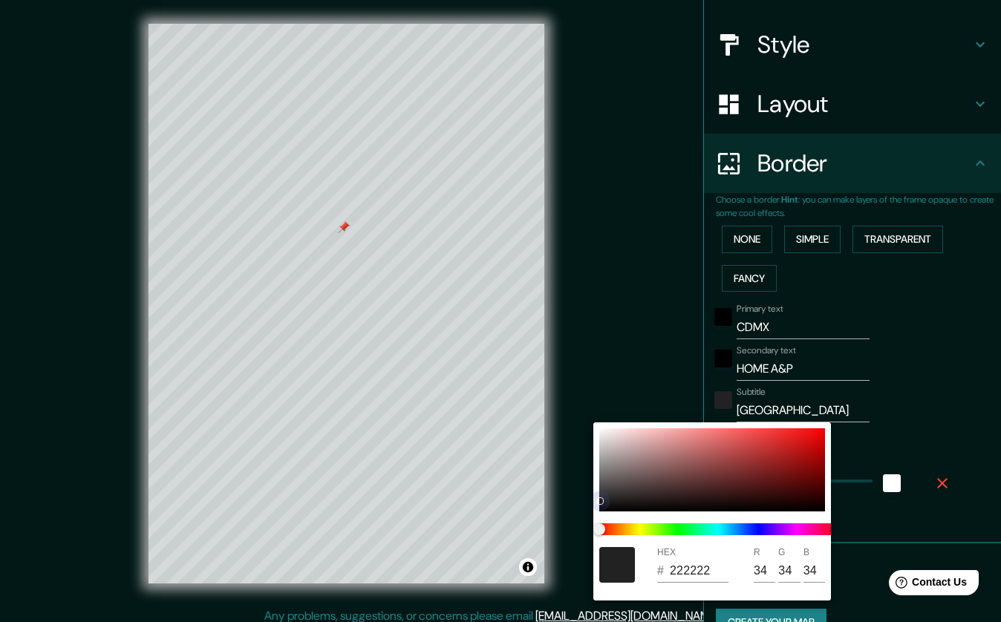
click at [603, 509] on div at bounding box center [712, 470] width 226 height 83
type input "070707"
type input "7"
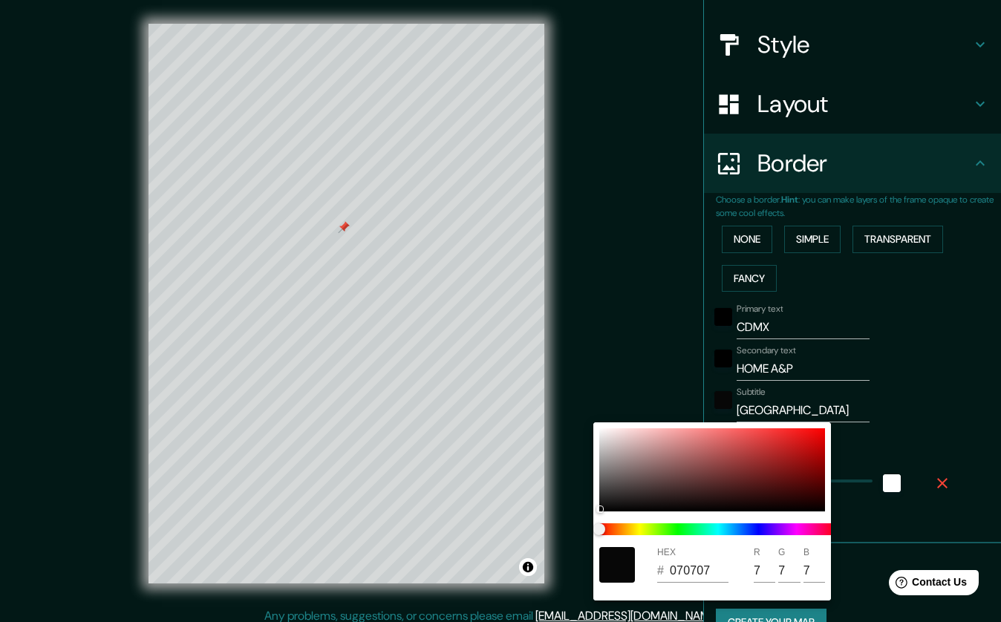
click at [943, 417] on div at bounding box center [500, 311] width 1001 height 622
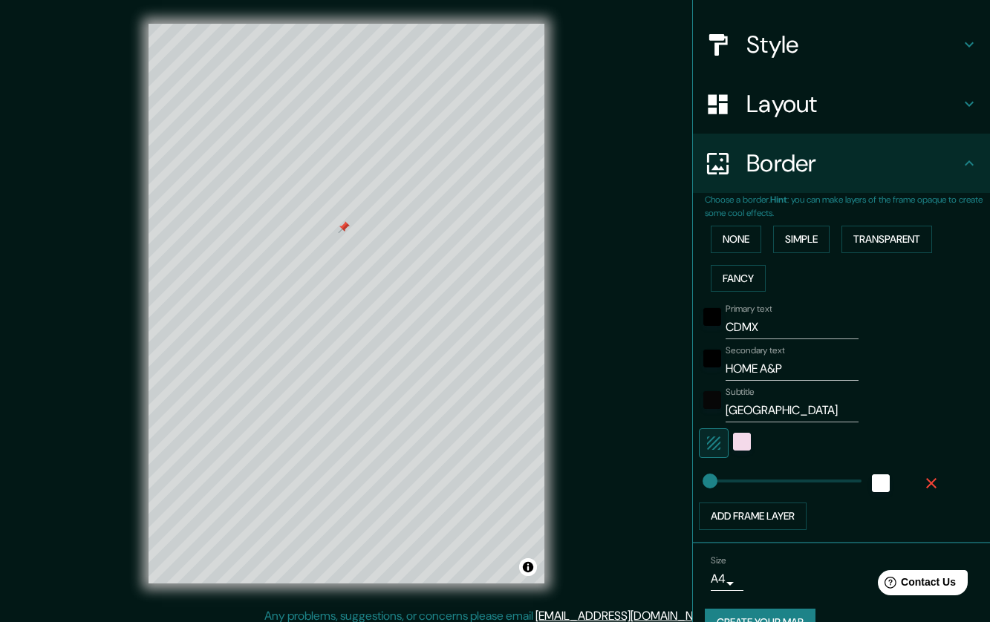
click at [755, 369] on input "HOME A&P" at bounding box center [792, 369] width 133 height 24
click at [764, 370] on input "HOME A&P" at bounding box center [792, 369] width 133 height 24
click at [772, 369] on input "HOME A &P" at bounding box center [792, 369] width 133 height 24
click at [766, 367] on input "HOME A &P" at bounding box center [792, 369] width 133 height 24
type input "HOME A&P"
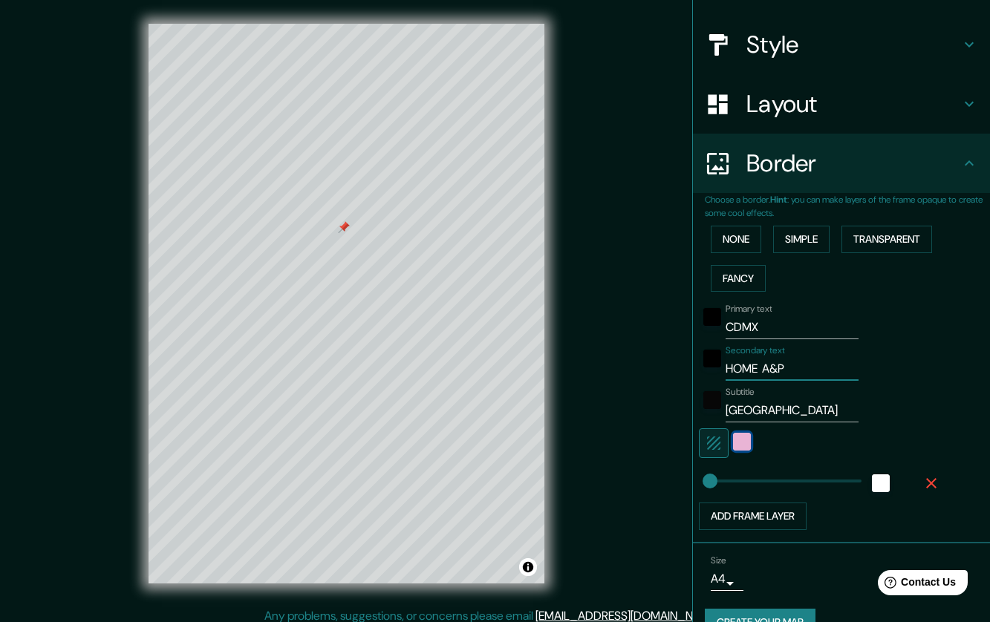
click at [735, 439] on div "color-F4DAEA" at bounding box center [742, 442] width 18 height 18
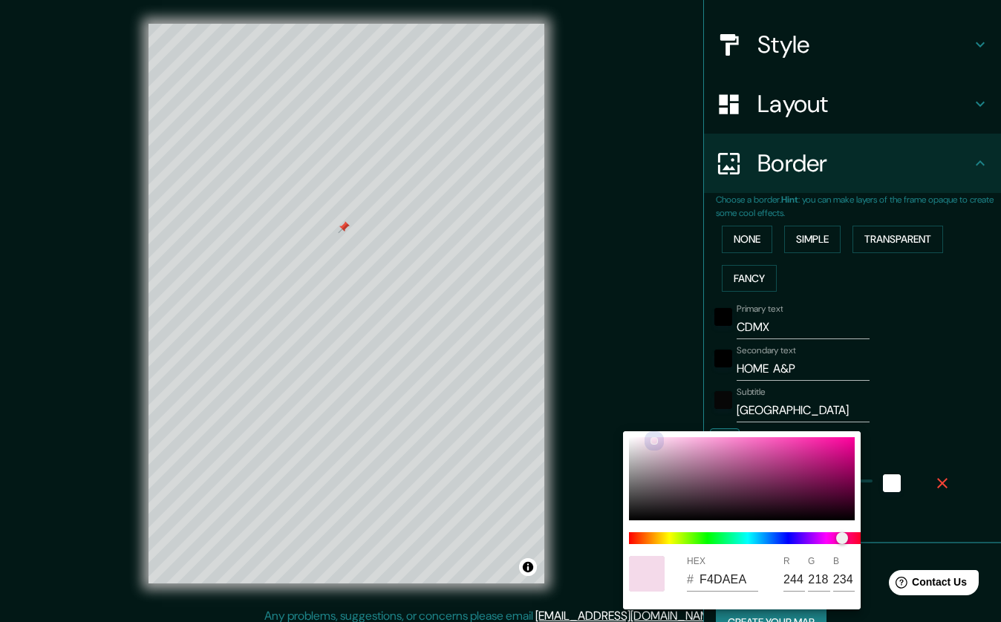
click at [661, 440] on div at bounding box center [742, 478] width 226 height 83
type input "F8D5EB"
type input "248"
type input "213"
type input "235"
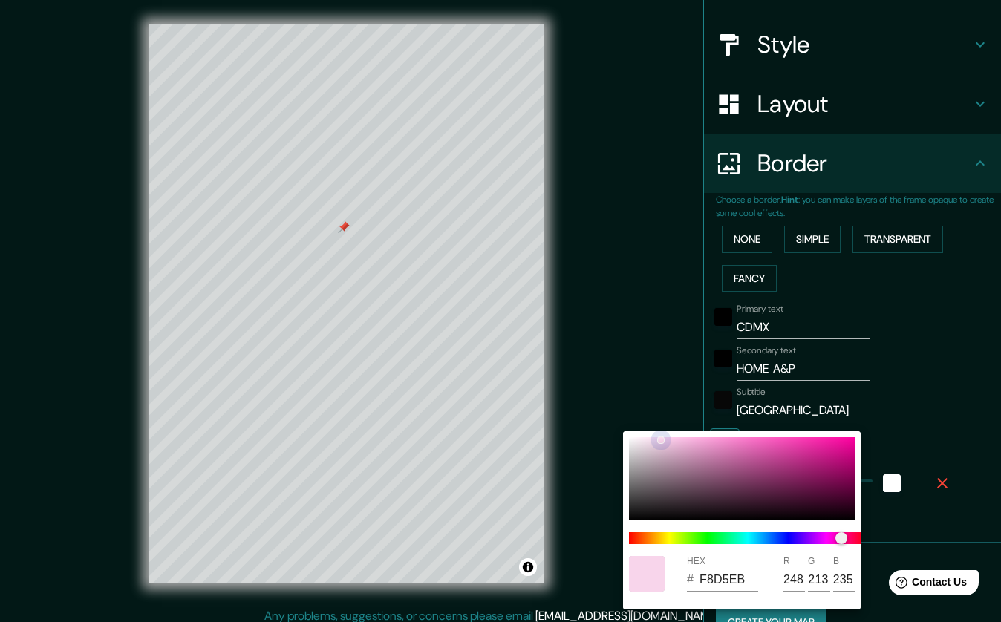
click at [651, 440] on div at bounding box center [742, 478] width 226 height 83
type input "F8E0EF"
type input "224"
type input "239"
click at [942, 409] on div at bounding box center [500, 311] width 1001 height 622
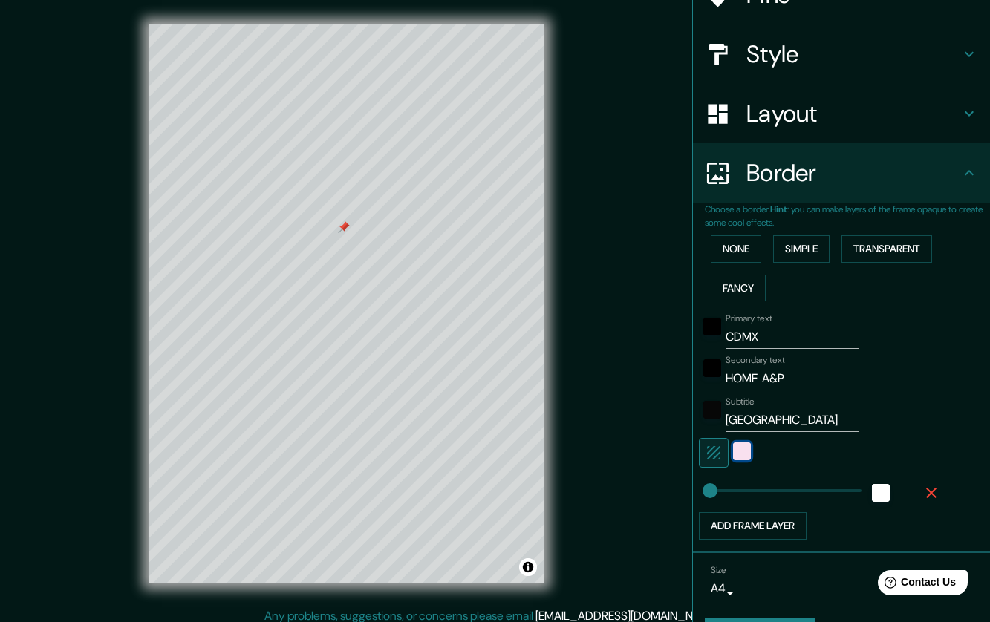
scroll to position [184, 0]
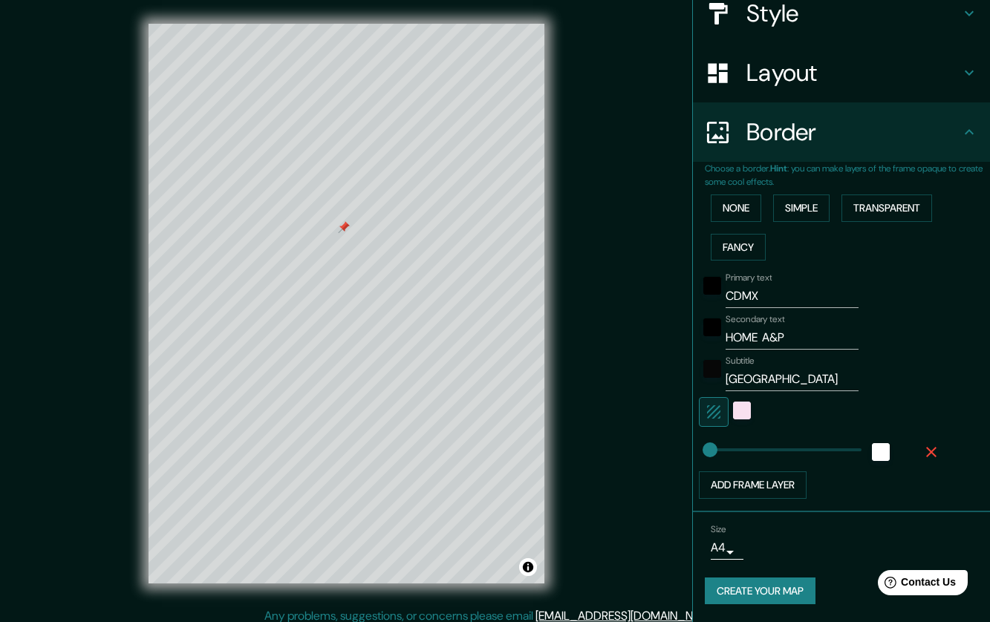
click at [773, 590] on button "Create your map" at bounding box center [760, 591] width 111 height 27
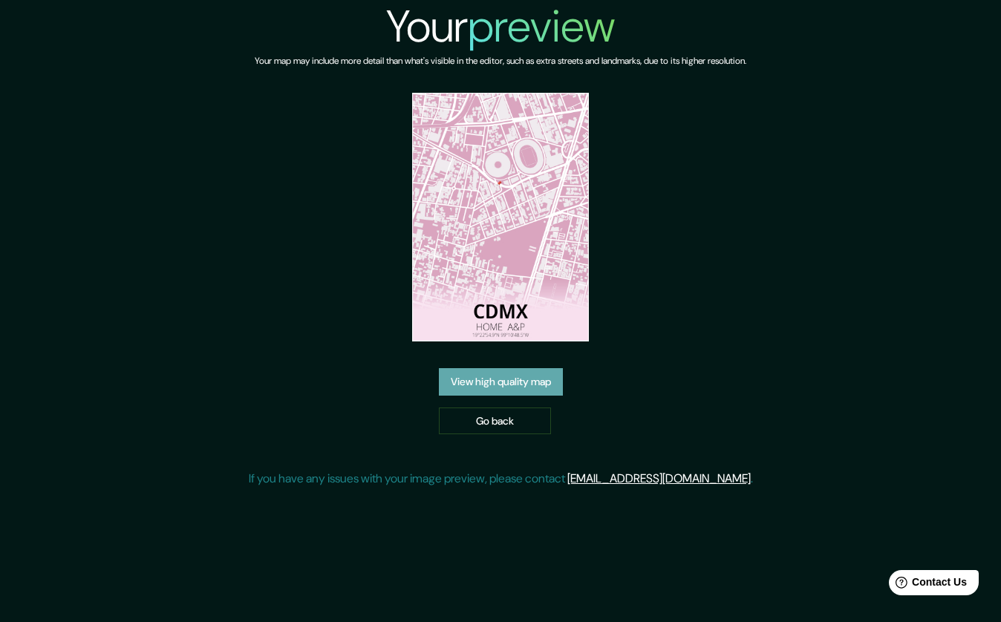
drag, startPoint x: 541, startPoint y: 384, endPoint x: 478, endPoint y: 377, distance: 62.8
click at [541, 384] on link "View high quality map" at bounding box center [501, 381] width 124 height 27
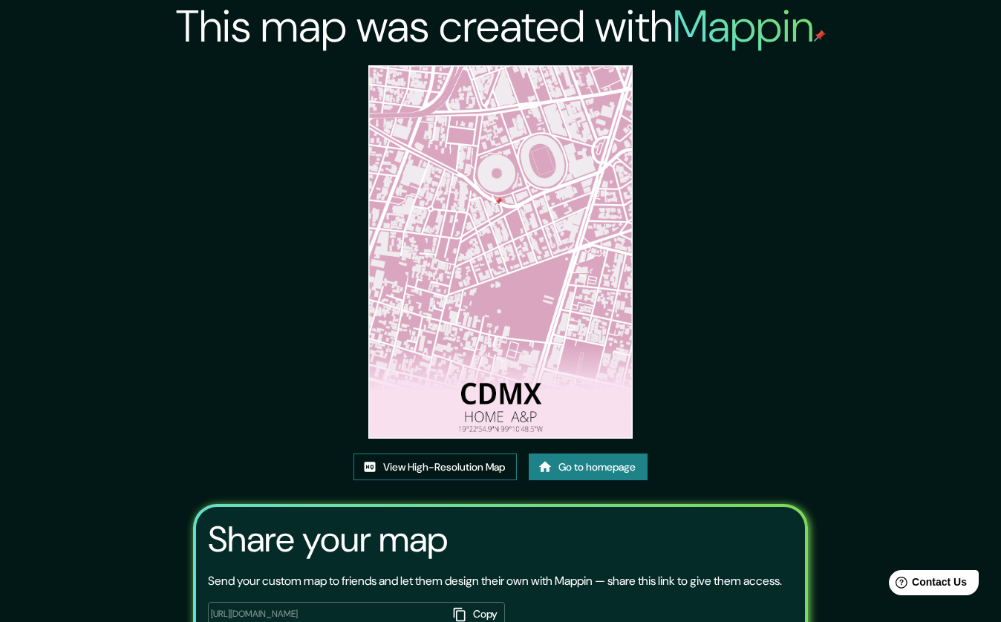
click at [476, 454] on link "View High-Resolution Map" at bounding box center [435, 467] width 163 height 27
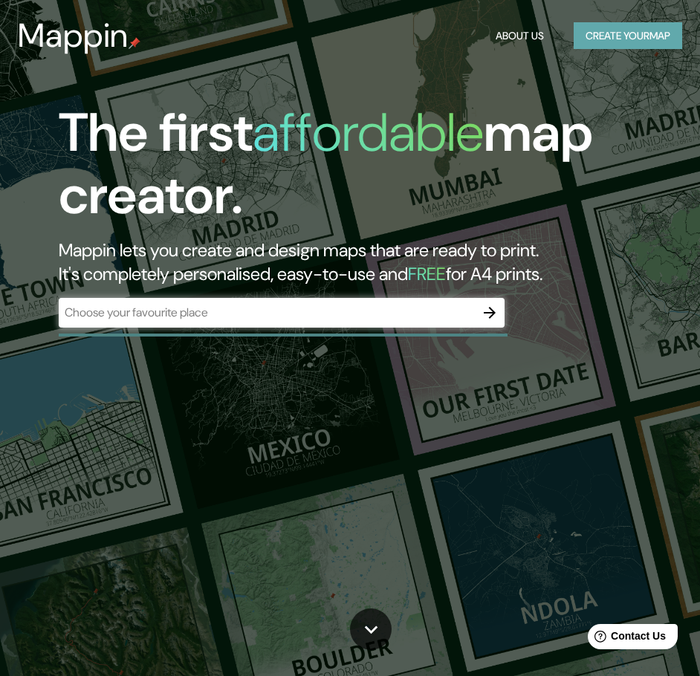
click at [616, 41] on button "Create your map" at bounding box center [627, 35] width 108 height 27
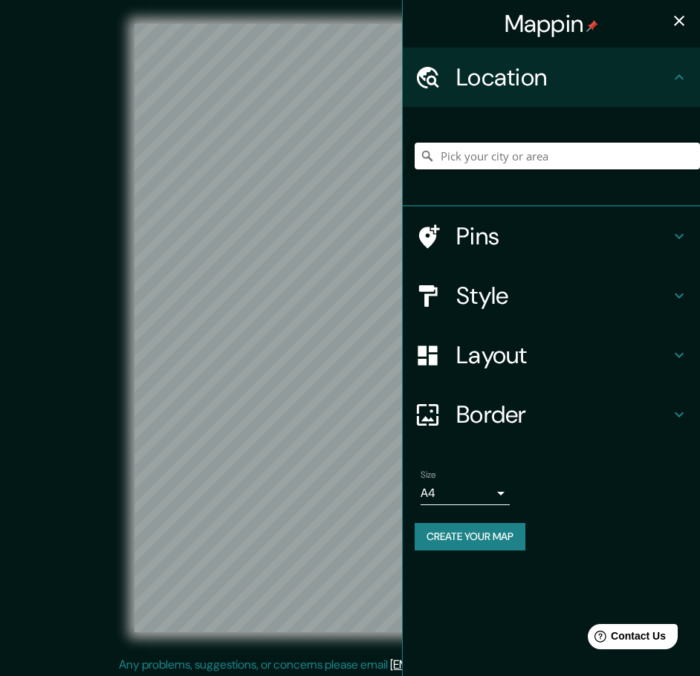
click at [505, 154] on input "Pick your city or area" at bounding box center [556, 156] width 285 height 27
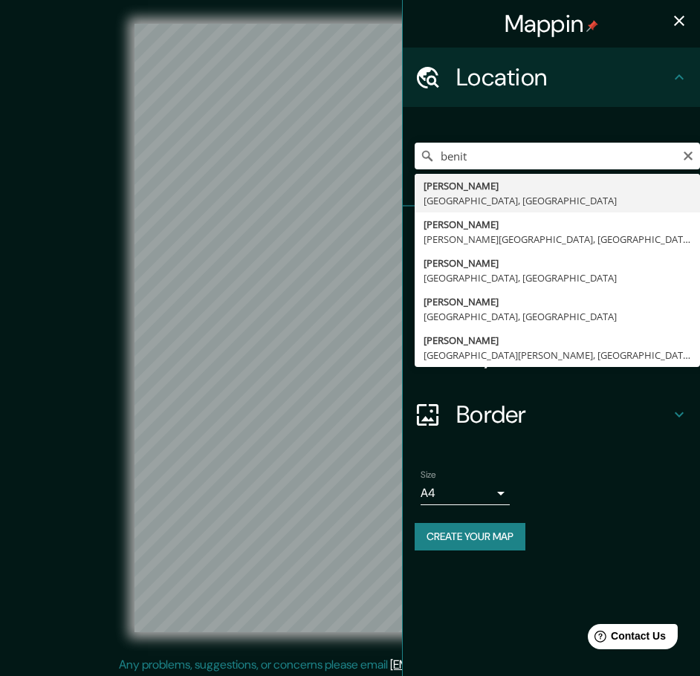
type input "[PERSON_NAME], [GEOGRAPHIC_DATA], [GEOGRAPHIC_DATA]"
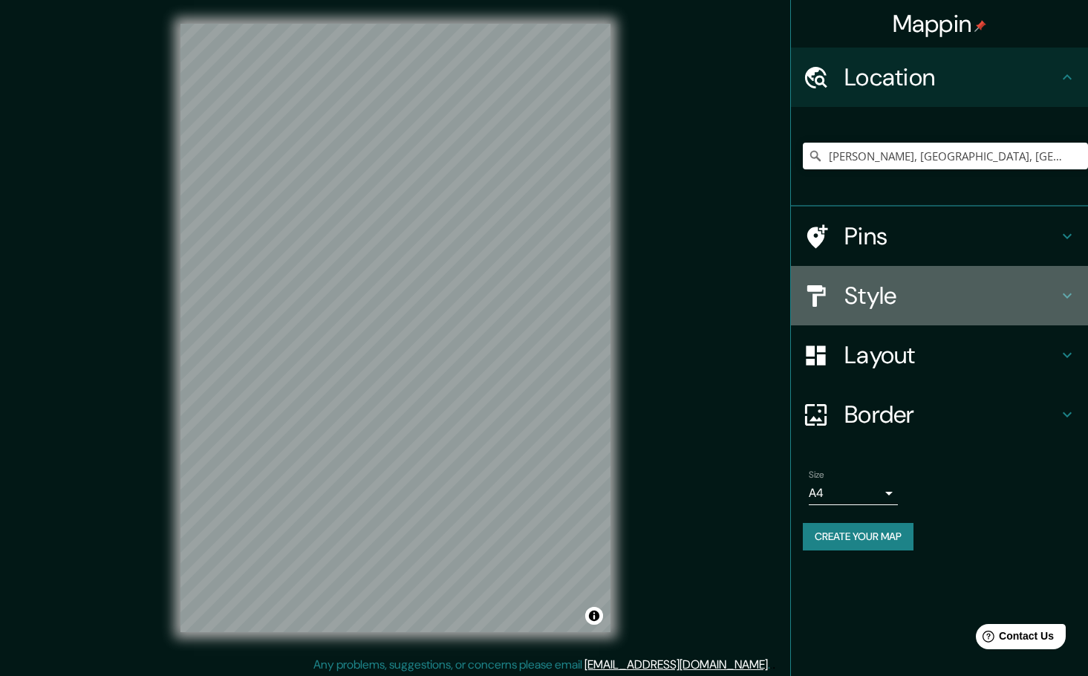
click at [940, 297] on h4 "Style" at bounding box center [952, 296] width 214 height 30
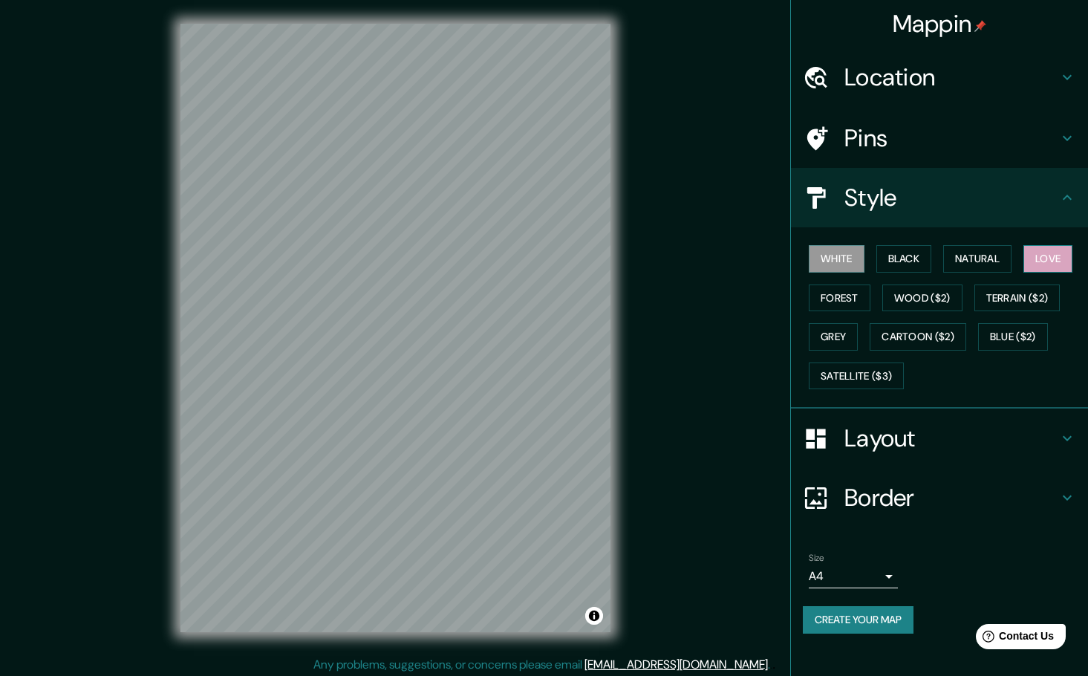
click at [1073, 258] on button "Love" at bounding box center [1048, 258] width 49 height 27
click at [910, 504] on h4 "Border" at bounding box center [952, 498] width 214 height 30
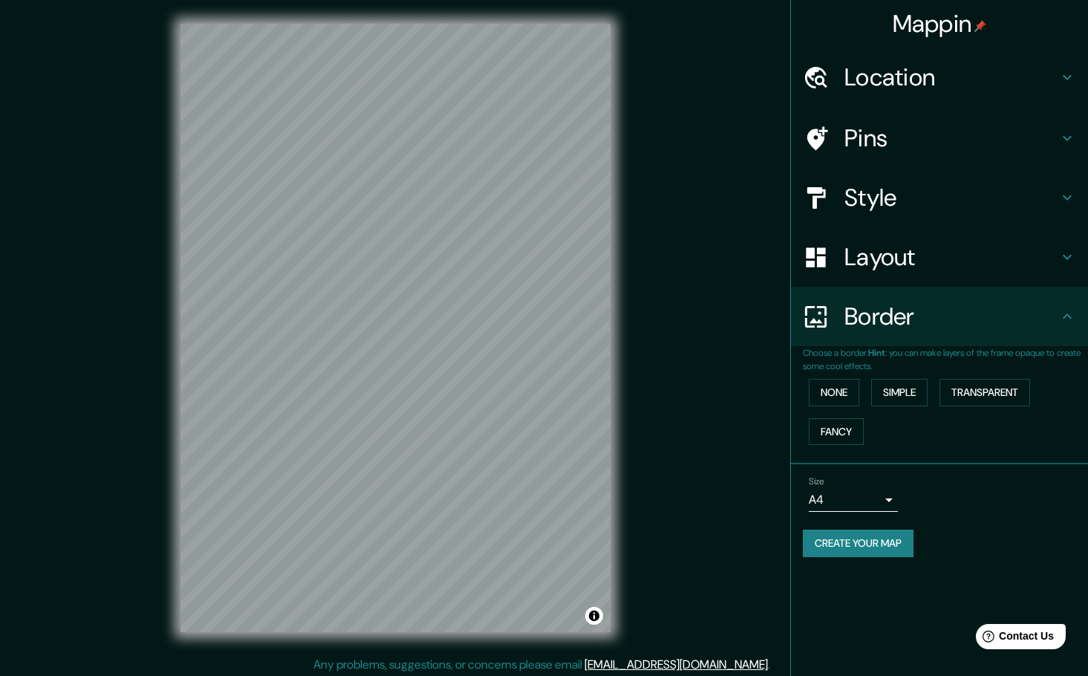
click at [901, 267] on h4 "Layout" at bounding box center [952, 257] width 214 height 30
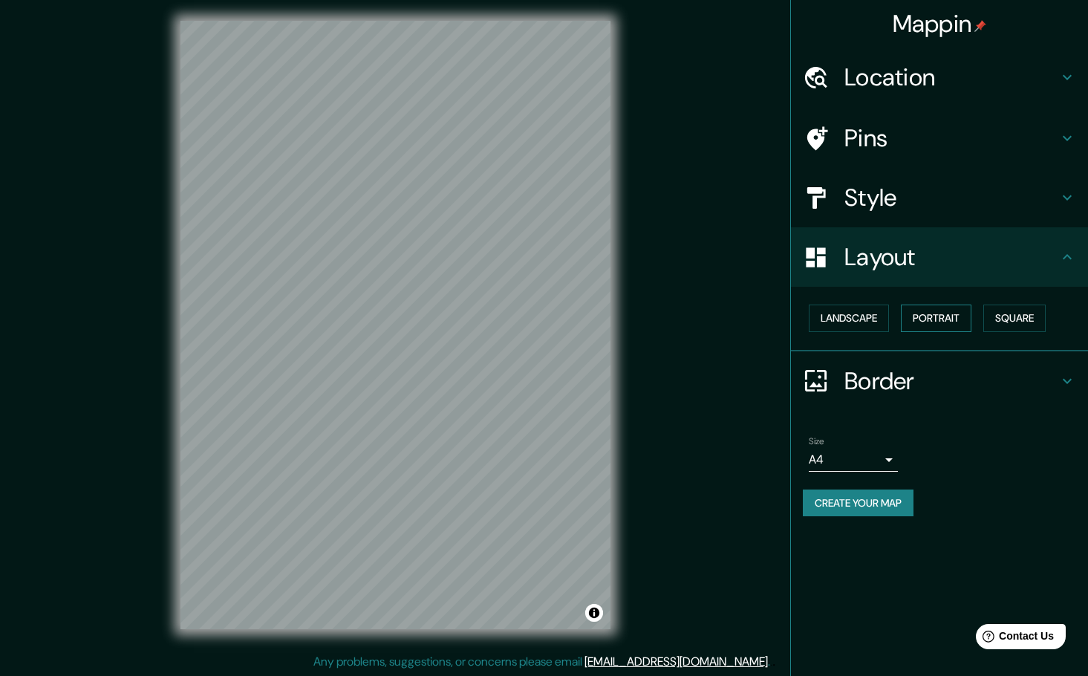
click at [943, 319] on button "Portrait" at bounding box center [936, 318] width 71 height 27
click at [888, 143] on h4 "Pins" at bounding box center [952, 138] width 214 height 30
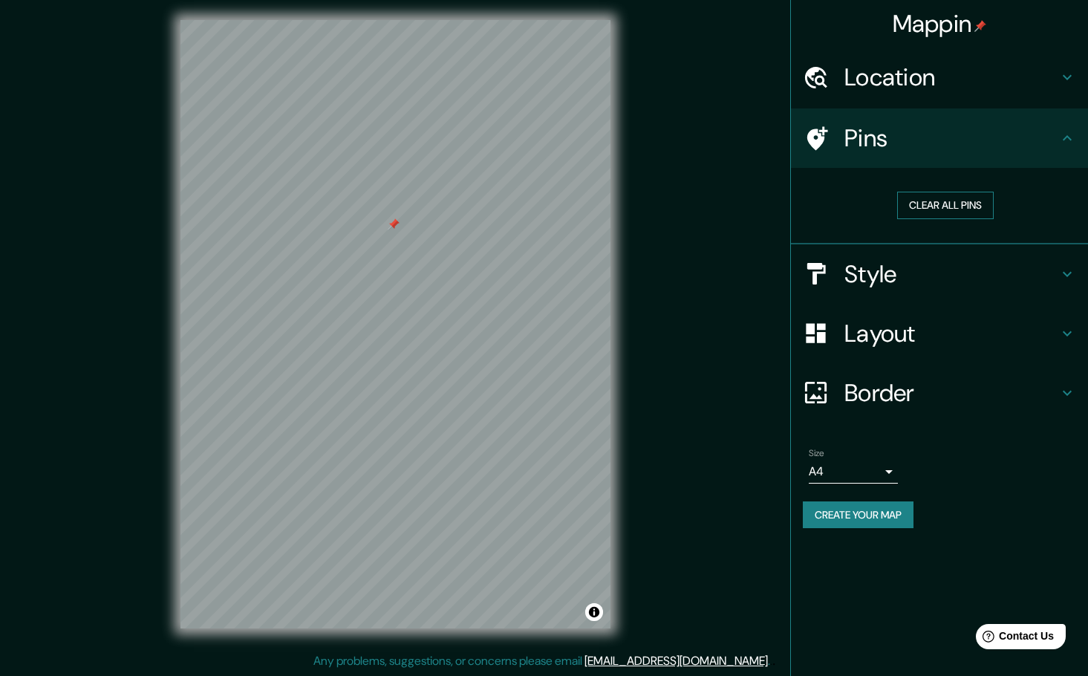
click at [936, 201] on button "Clear all pins" at bounding box center [945, 205] width 97 height 27
click at [936, 402] on h4 "Border" at bounding box center [952, 393] width 214 height 30
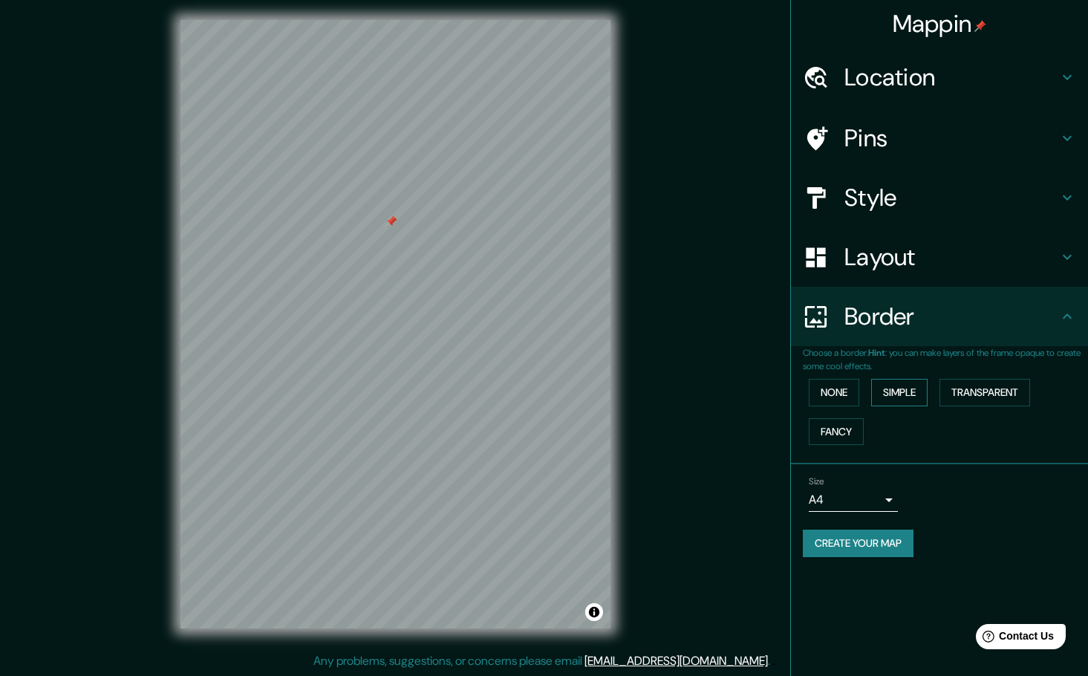
click at [917, 398] on button "Simple" at bounding box center [899, 392] width 56 height 27
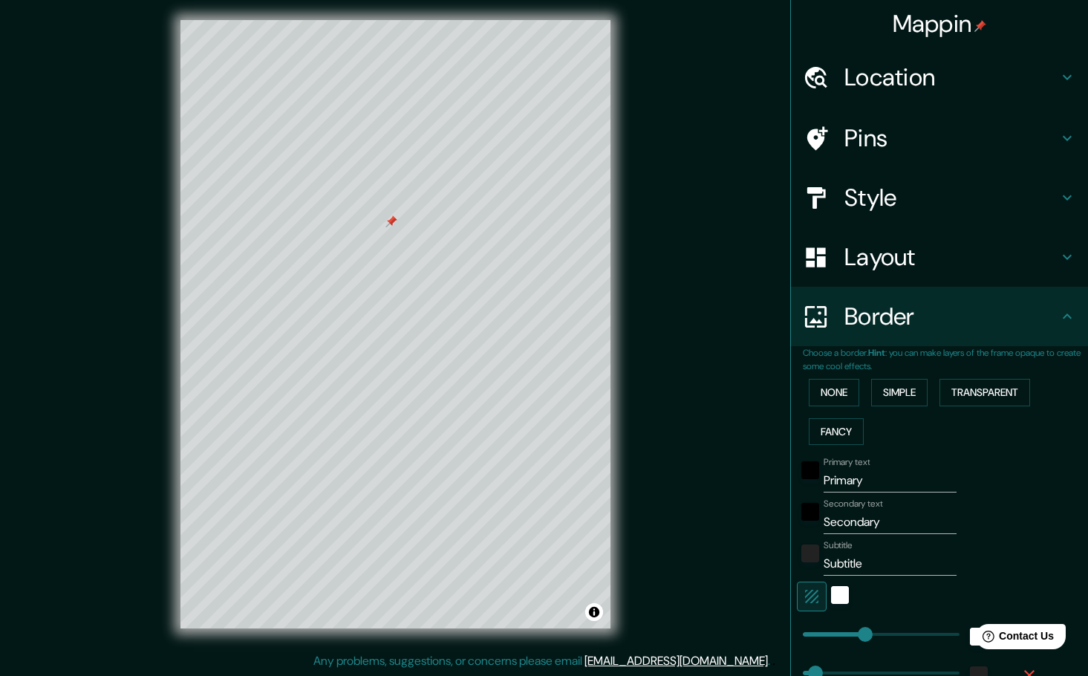
scroll to position [169, 0]
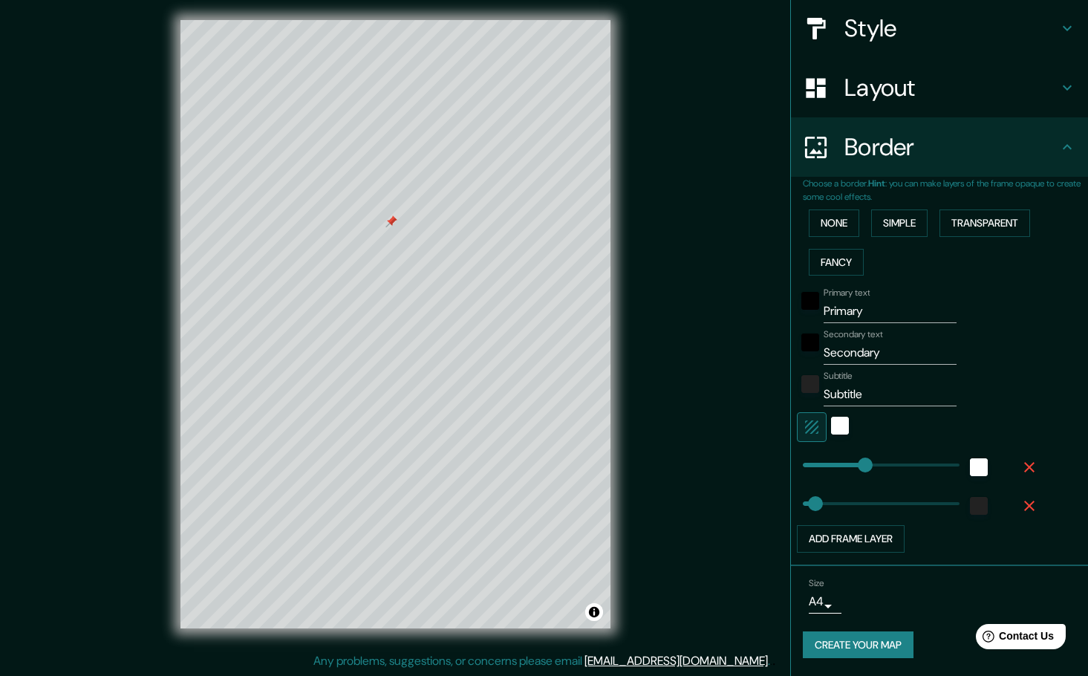
click at [1024, 502] on icon "button" at bounding box center [1029, 506] width 10 height 10
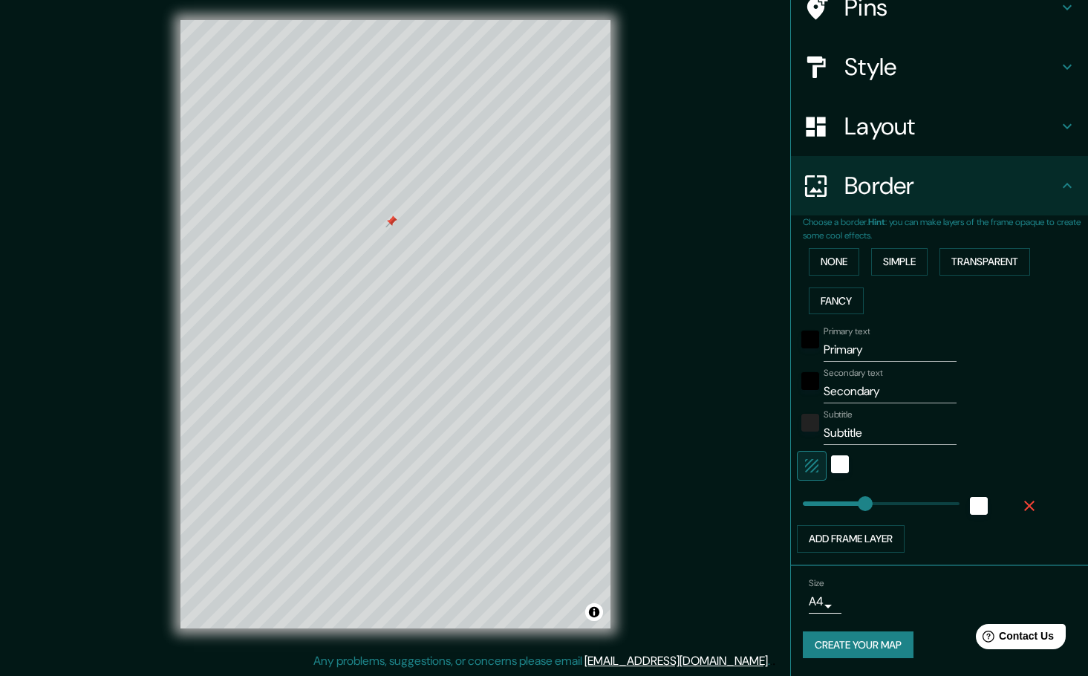
scroll to position [131, 0]
type input "25"
drag, startPoint x: 859, startPoint y: 503, endPoint x: 798, endPoint y: 513, distance: 61.1
type input "19"
click at [833, 465] on div "white" at bounding box center [840, 464] width 18 height 18
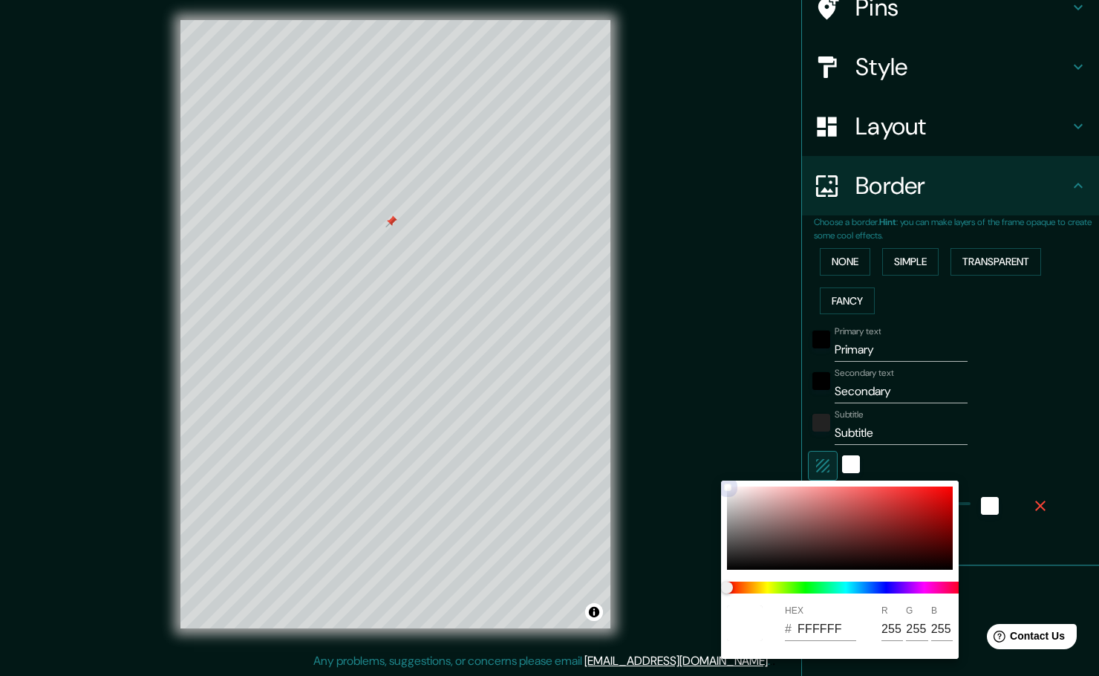
click at [743, 490] on div at bounding box center [840, 528] width 226 height 83
type input "19"
type input "F4E2E2"
type input "244"
type input "226"
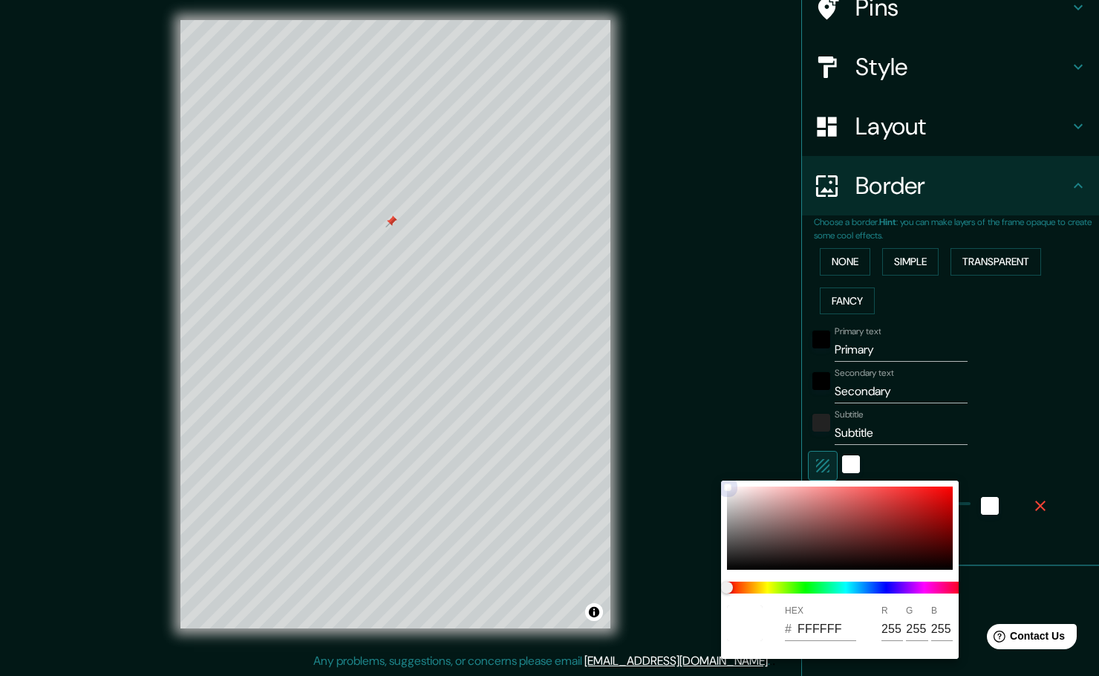
type input "226"
click at [928, 590] on span at bounding box center [846, 588] width 238 height 12
type input "19"
type input "F5E4F3"
type input "245"
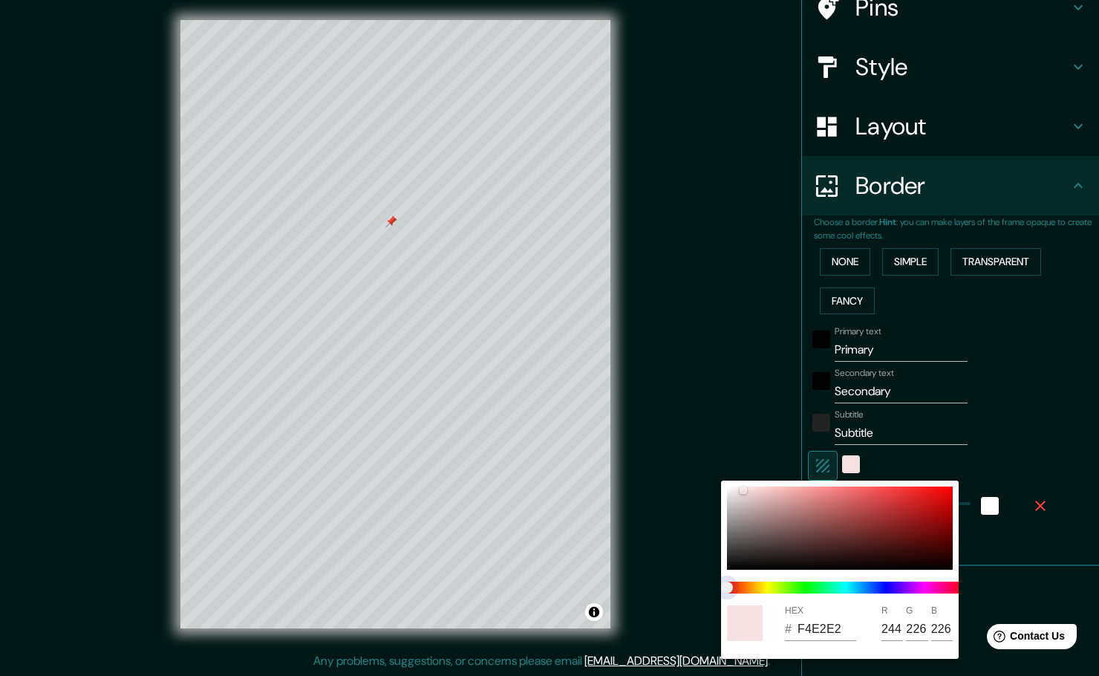
type input "228"
type input "243"
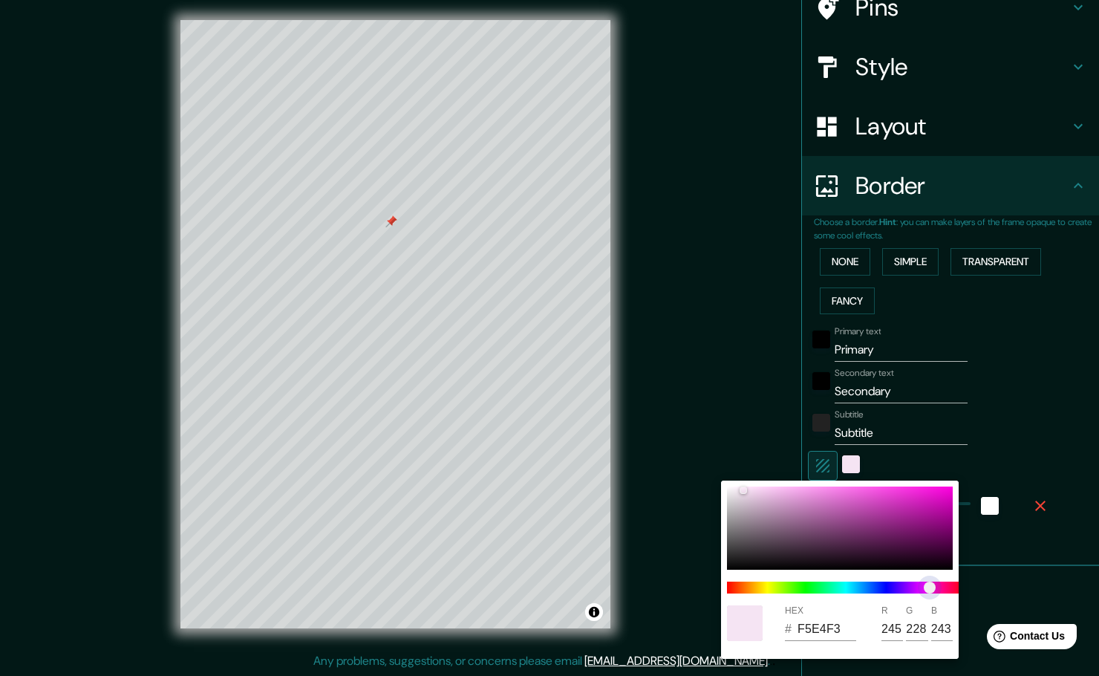
click at [924, 590] on span "color slider" at bounding box center [930, 588] width 12 height 12
type input "19"
type input "F3E4F5"
type input "243"
type input "245"
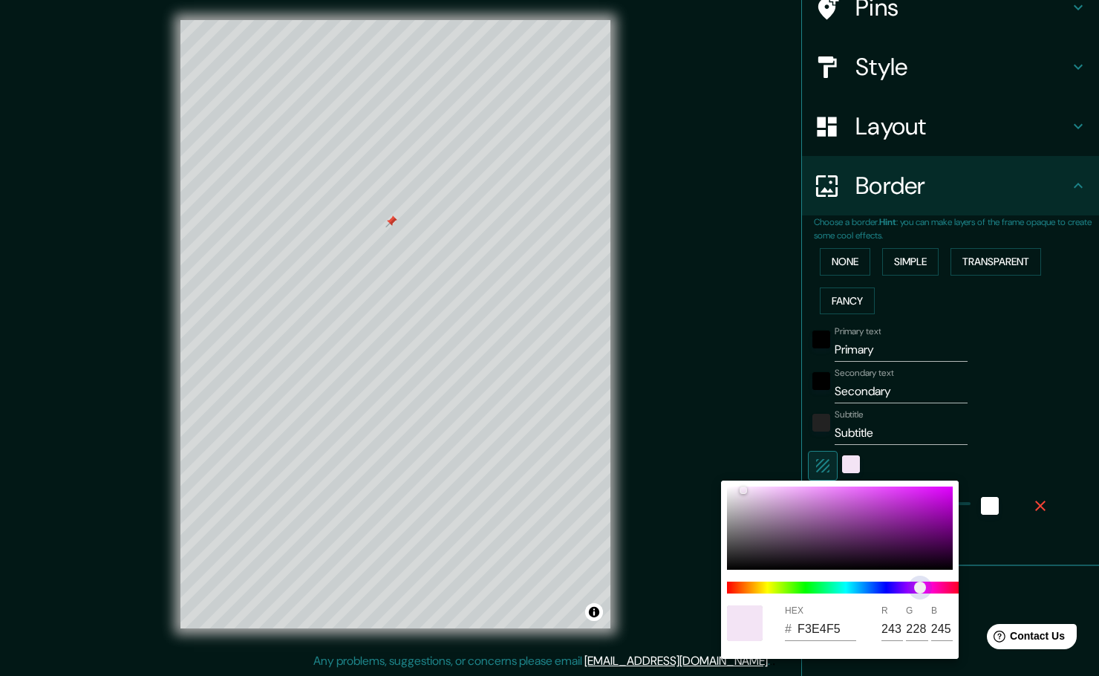
click at [926, 589] on span "color slider" at bounding box center [920, 588] width 12 height 12
type input "19"
type input "F5E4F3"
type input "245"
type input "243"
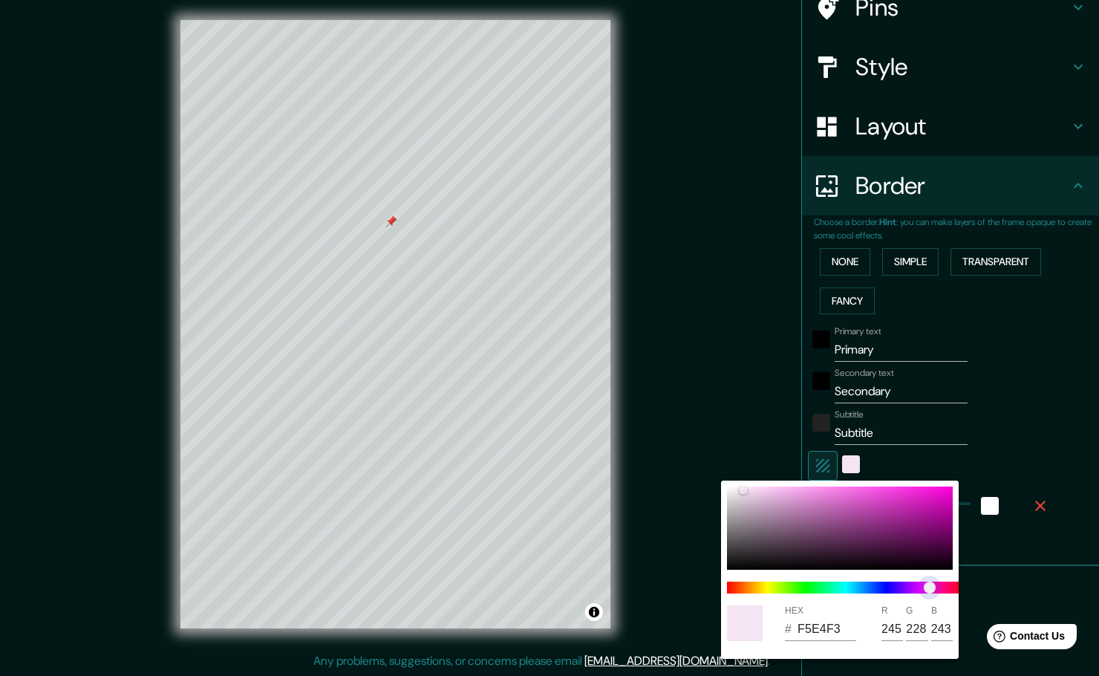
click at [911, 591] on span at bounding box center [846, 588] width 238 height 12
type input "19"
type input "EFE4F5"
type input "239"
type input "245"
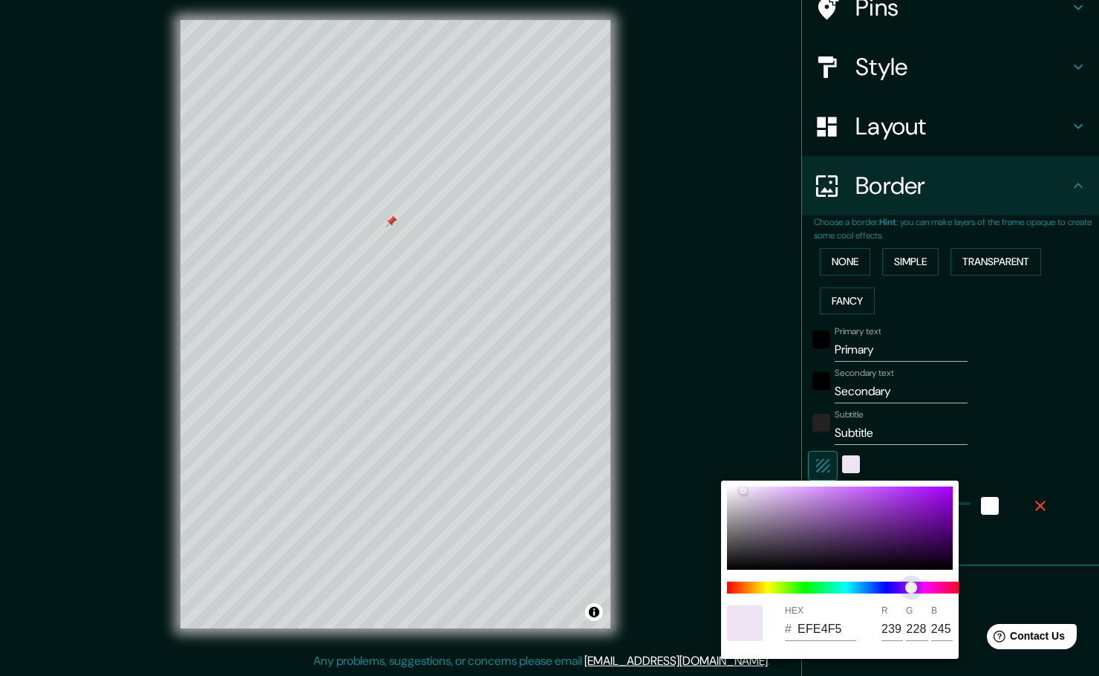
click at [905, 591] on span "color slider" at bounding box center [911, 588] width 12 height 12
type input "19"
type input "ECE4F5"
type input "236"
click at [910, 591] on span "color slider" at bounding box center [904, 588] width 12 height 12
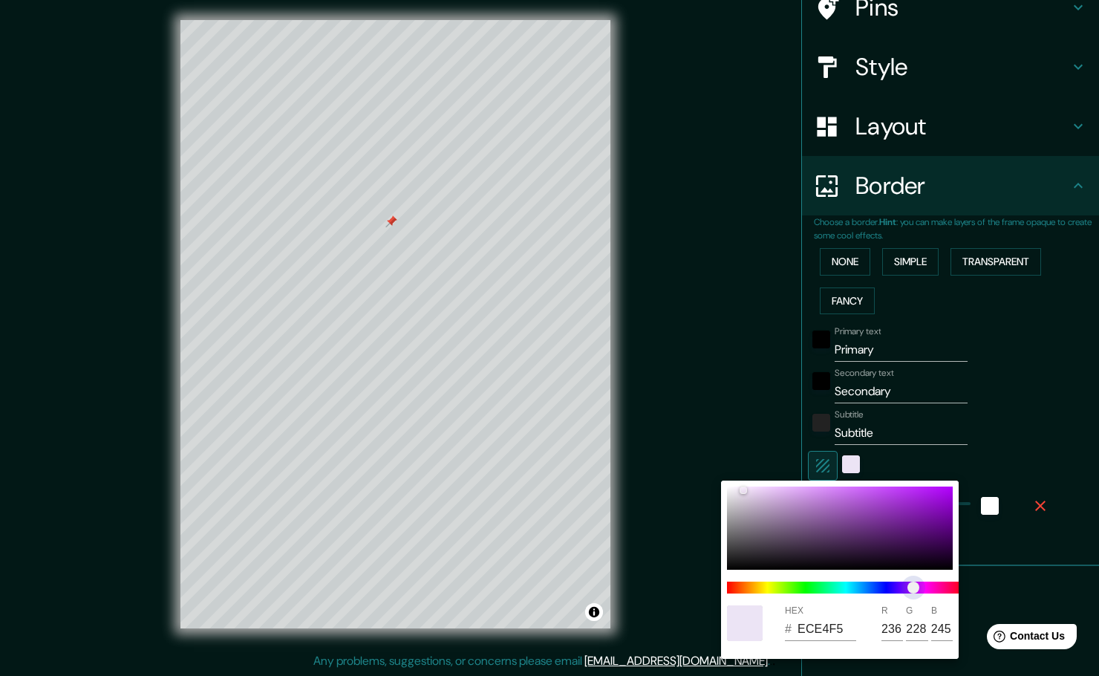
type input "19"
type input "F0E4F5"
type input "240"
type input "19"
type input "F2E4F5"
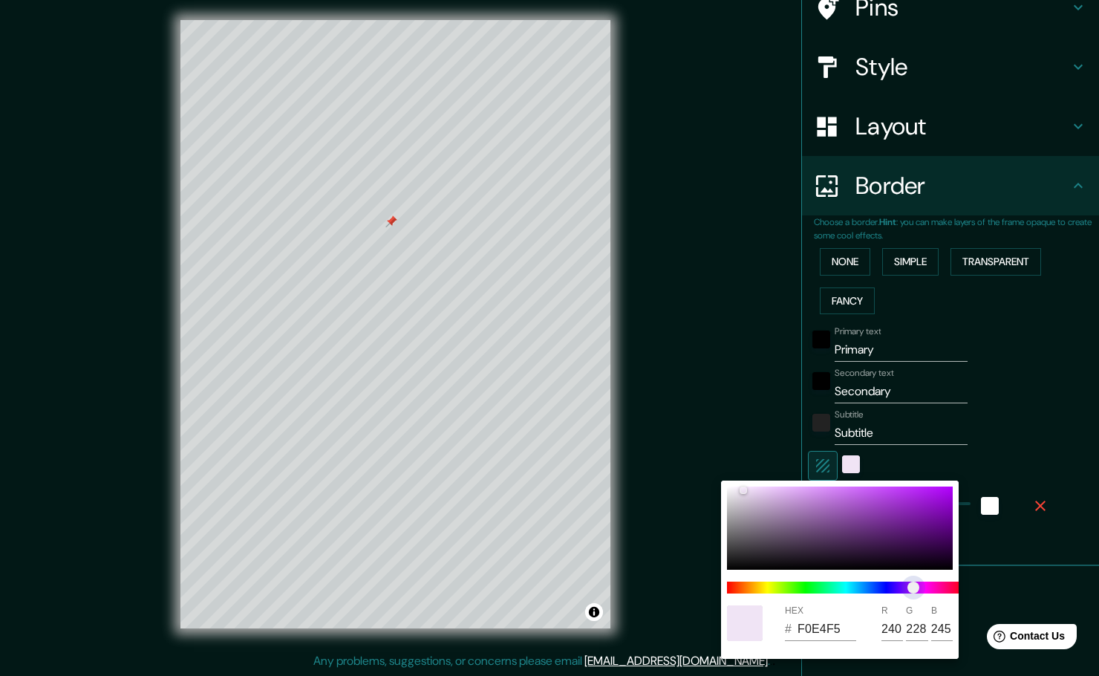
type input "242"
click at [919, 590] on span "color slider" at bounding box center [914, 588] width 12 height 12
click at [735, 489] on div at bounding box center [840, 528] width 226 height 83
type input "19"
type input "F7F0F8"
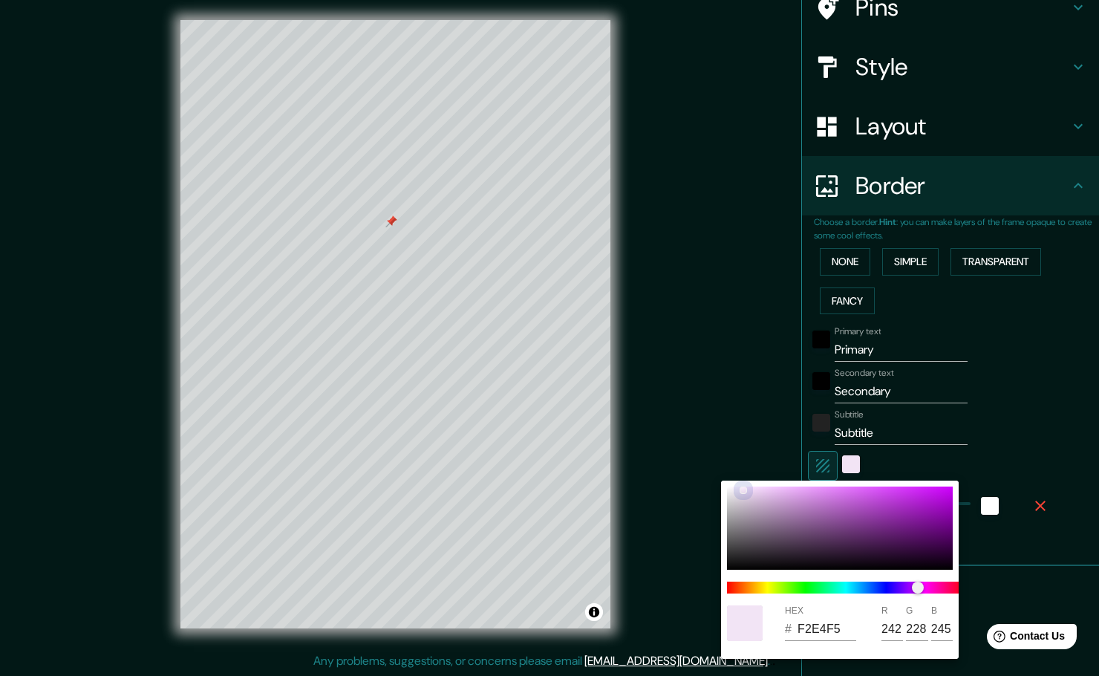
type input "247"
type input "240"
type input "248"
click at [738, 489] on div at bounding box center [840, 528] width 226 height 83
type input "19"
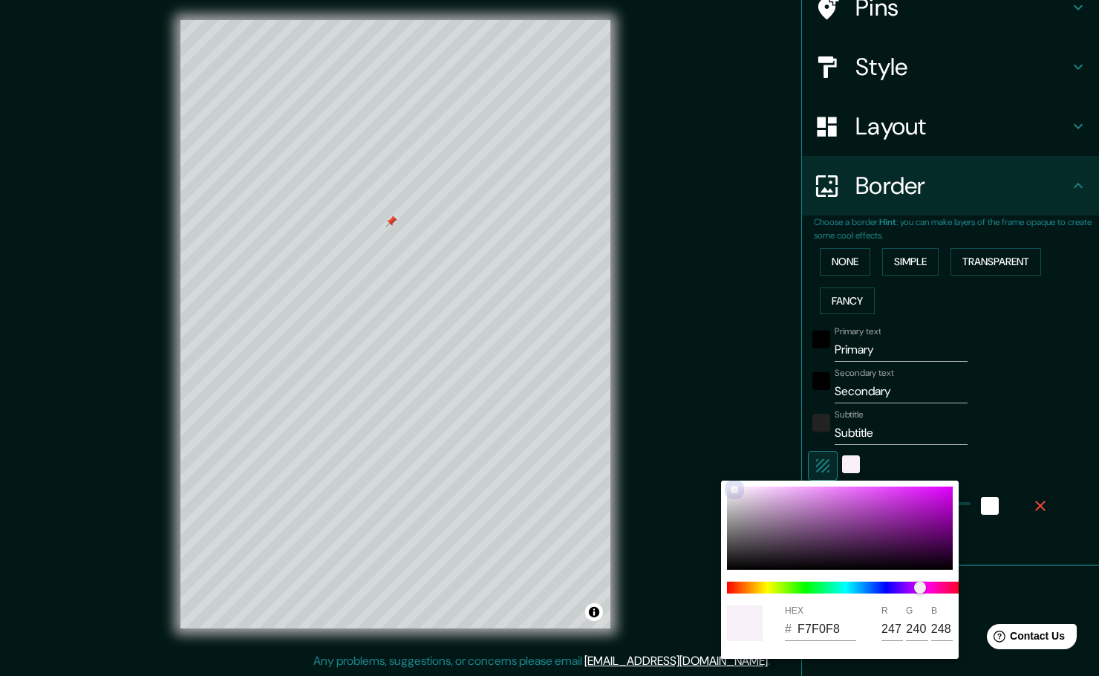
type input "F7ECF8"
type input "236"
click at [928, 588] on span "color slider" at bounding box center [922, 588] width 12 height 12
type input "19"
type input "F7EBF6"
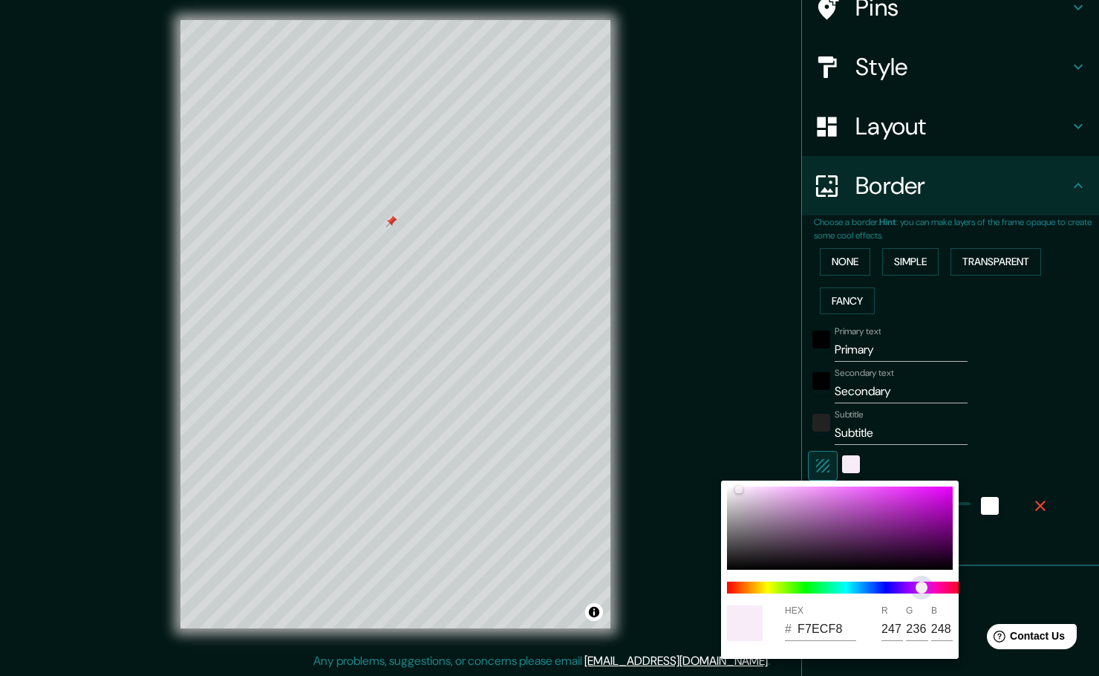
type input "235"
type input "246"
click at [954, 588] on span at bounding box center [846, 588] width 238 height 12
type input "19"
type input "F7EBEE"
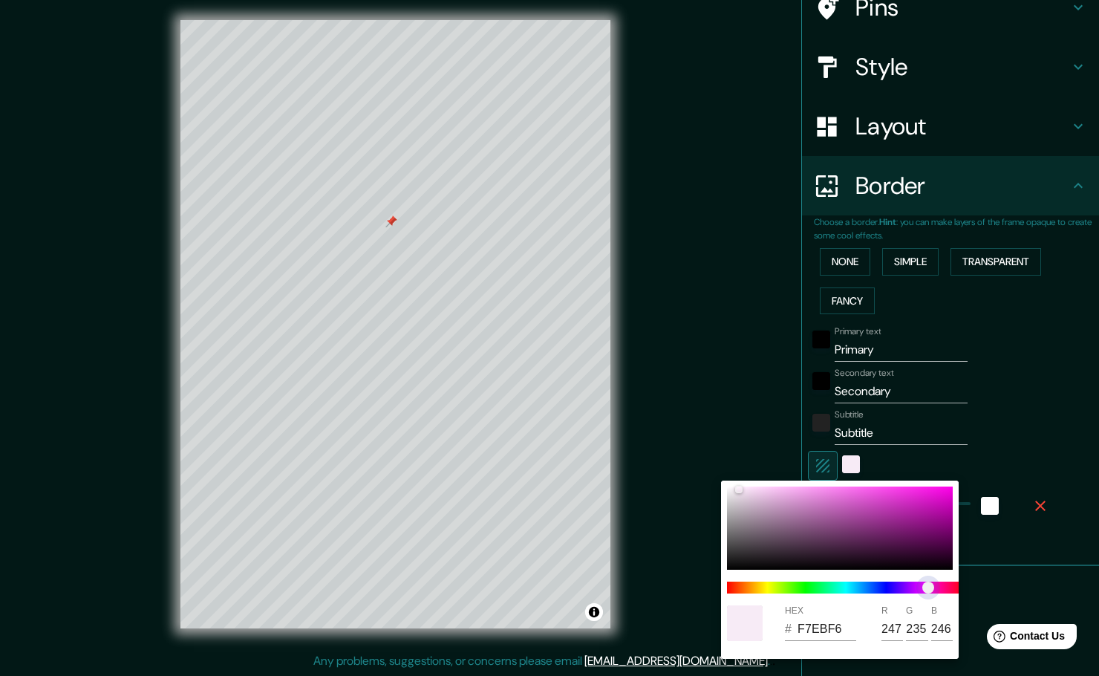
type input "238"
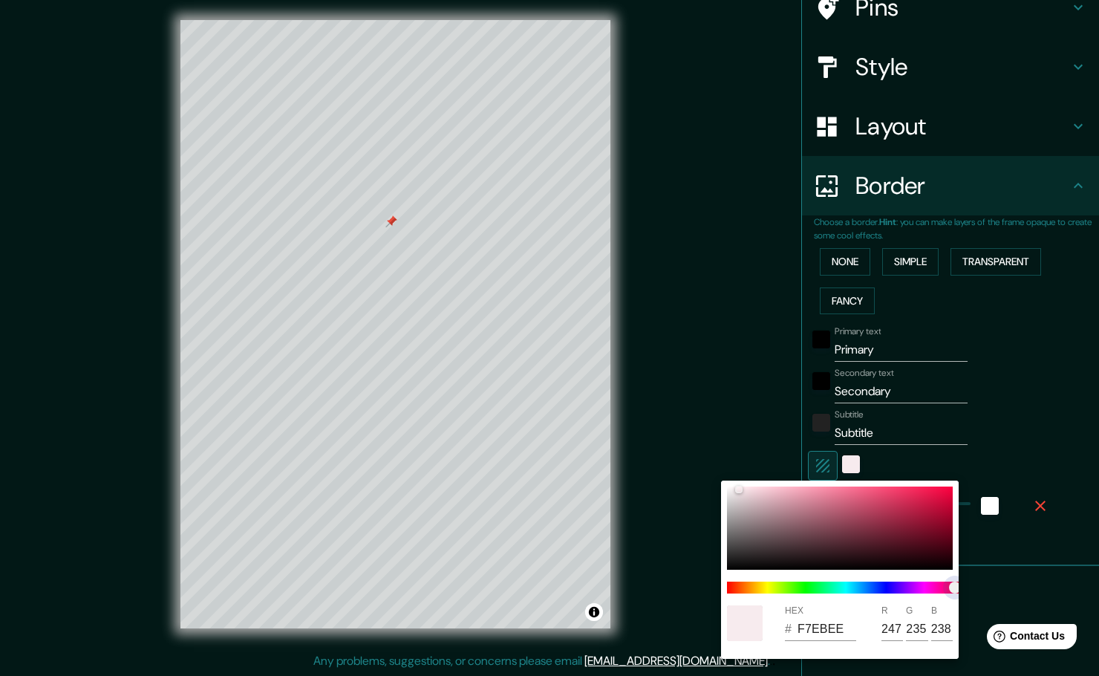
type input "19"
type input "F7EBF0"
type input "240"
click at [949, 588] on span "color slider" at bounding box center [955, 588] width 12 height 12
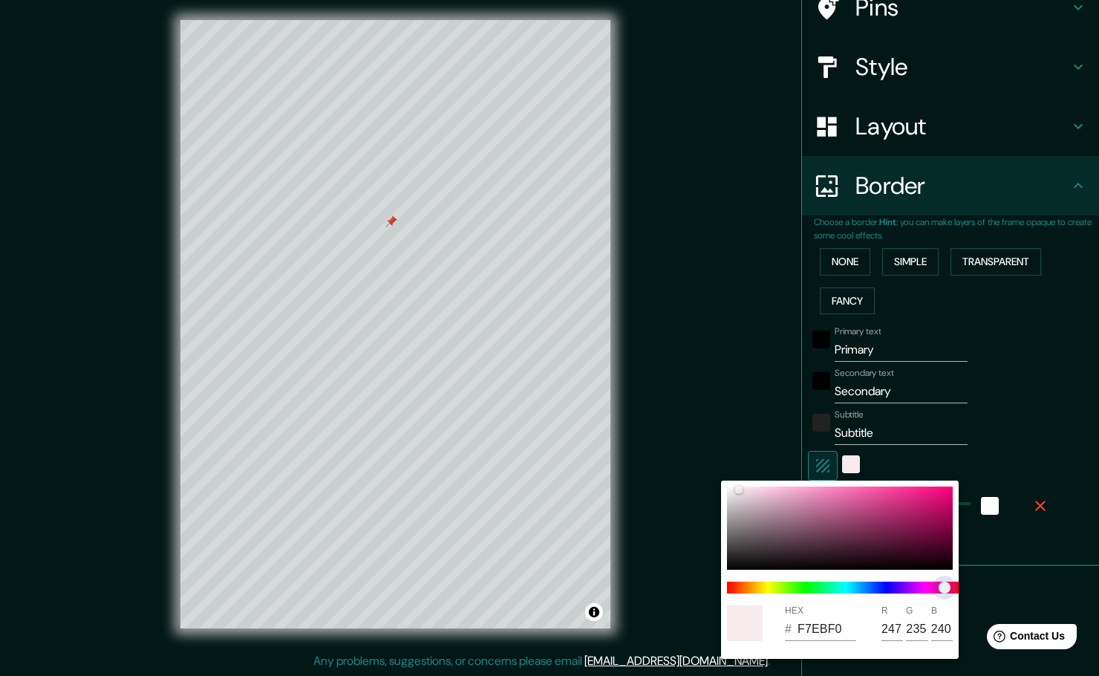
type input "19"
type input "F7EBF1"
type input "241"
type input "19"
type input "F7EBF2"
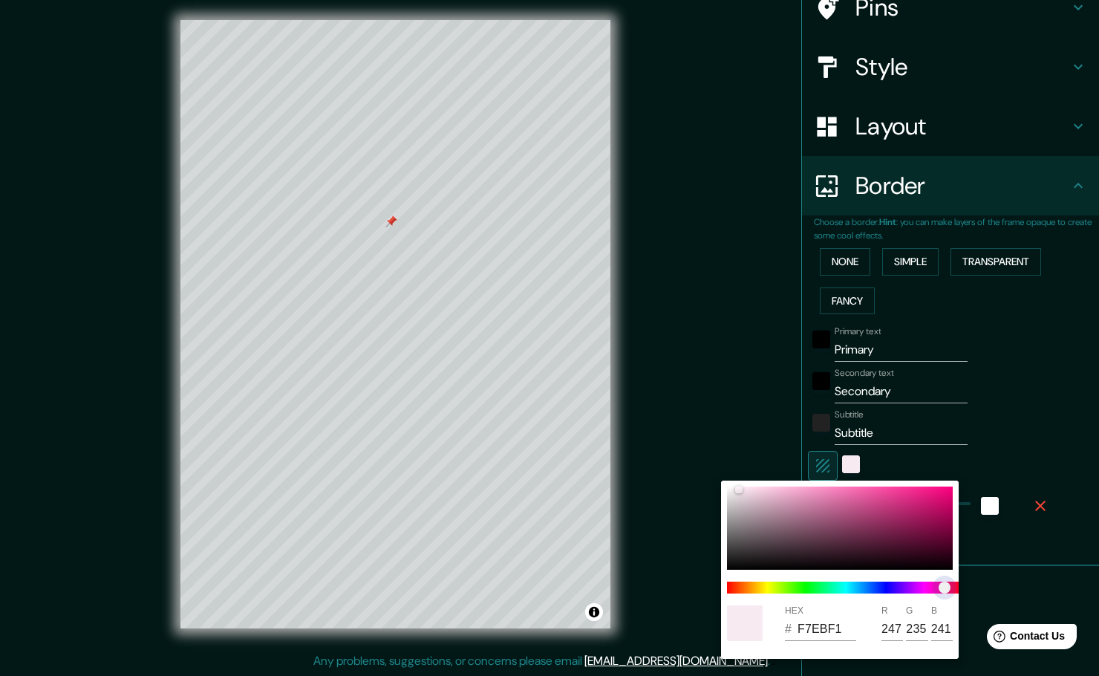
type input "242"
click at [943, 588] on span "color slider" at bounding box center [942, 588] width 12 height 12
click at [933, 488] on div at bounding box center [840, 528] width 226 height 83
type input "19"
type input "FA159B"
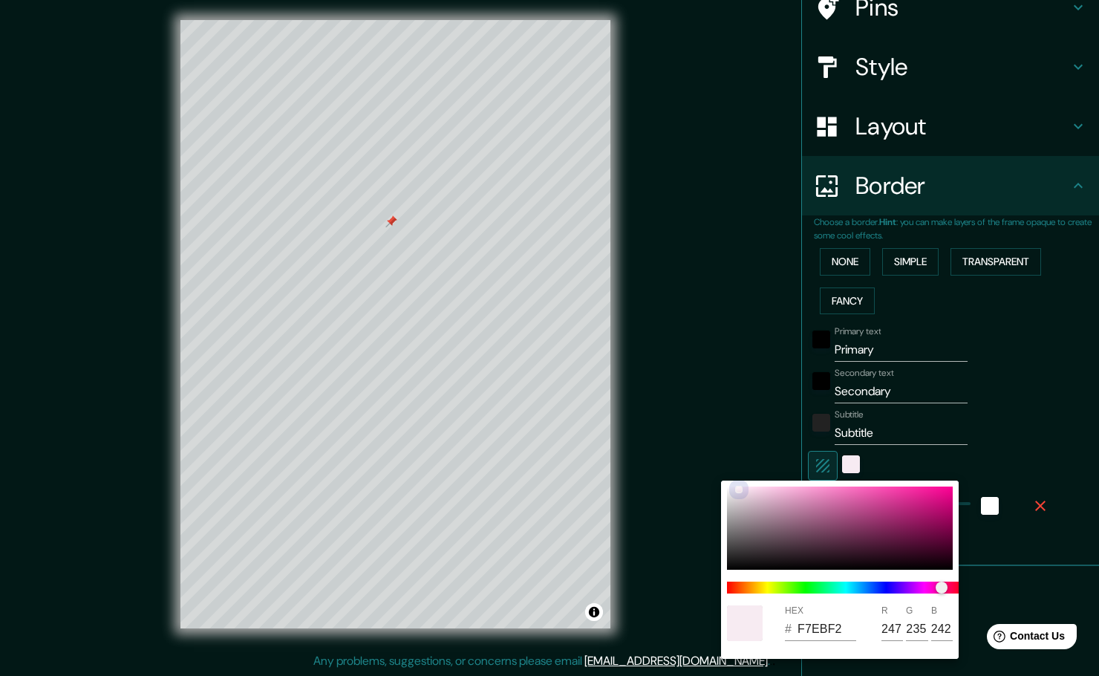
type input "250"
type input "21"
type input "155"
type input "19"
type input "F843AD"
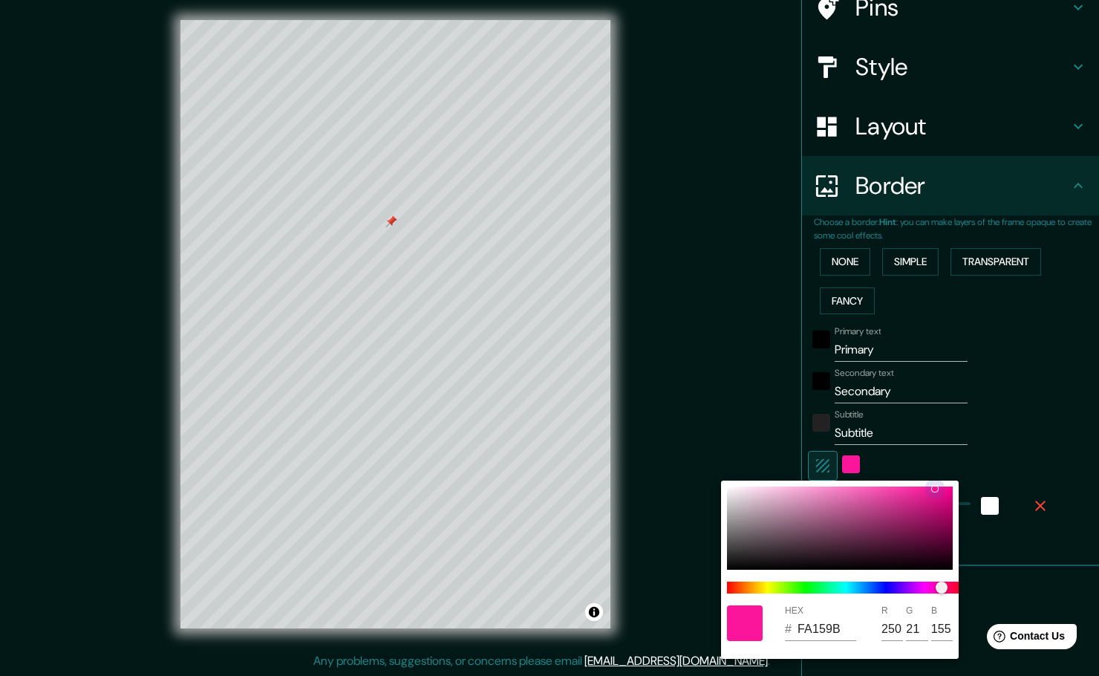
type input "248"
type input "67"
type input "173"
drag, startPoint x: 933, startPoint y: 488, endPoint x: 891, endPoint y: 489, distance: 41.6
click at [891, 489] on div at bounding box center [892, 490] width 6 height 6
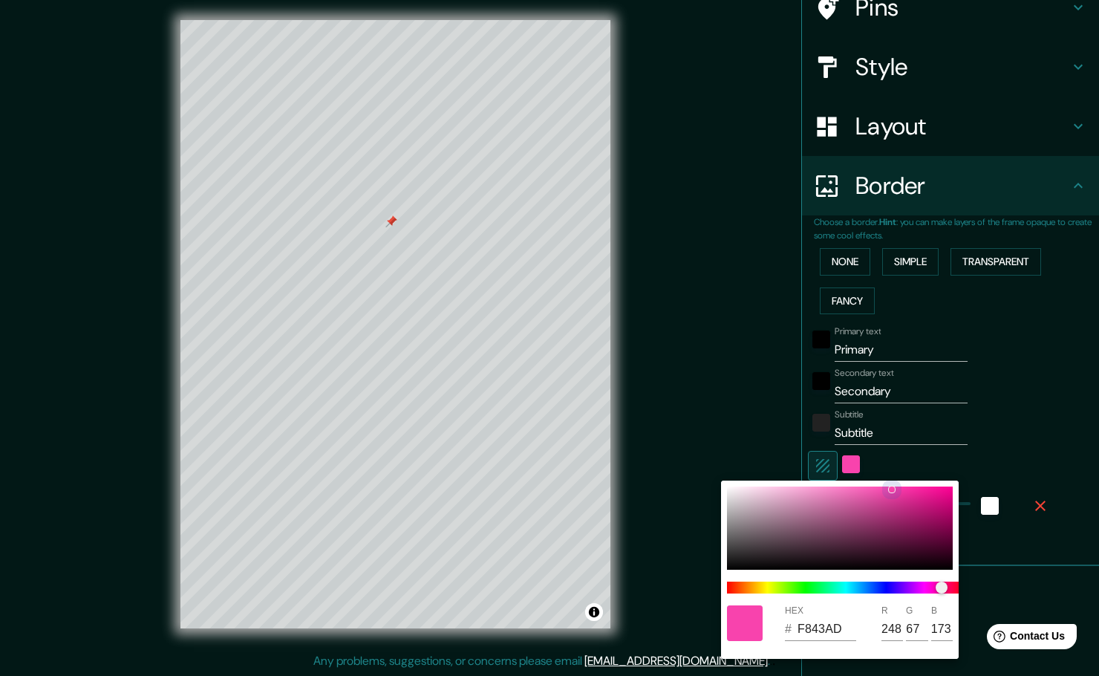
click at [891, 489] on div at bounding box center [892, 490] width 6 height 6
click at [936, 590] on span "color slider" at bounding box center [942, 588] width 12 height 12
type input "19"
type input "F743CD"
type input "247"
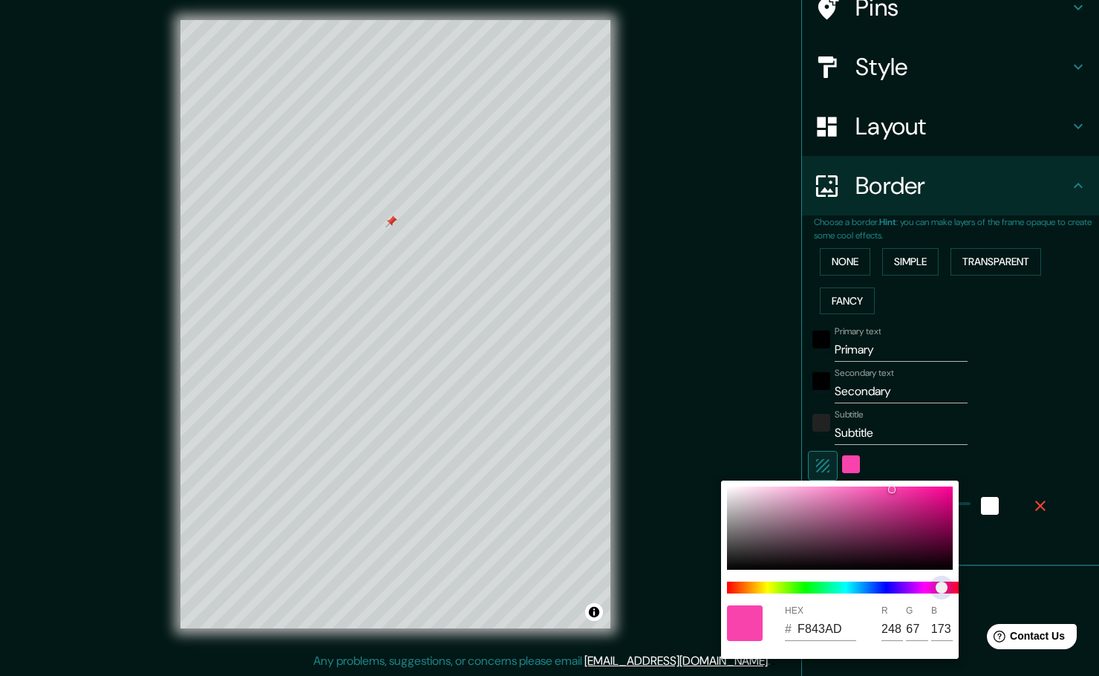
type input "205"
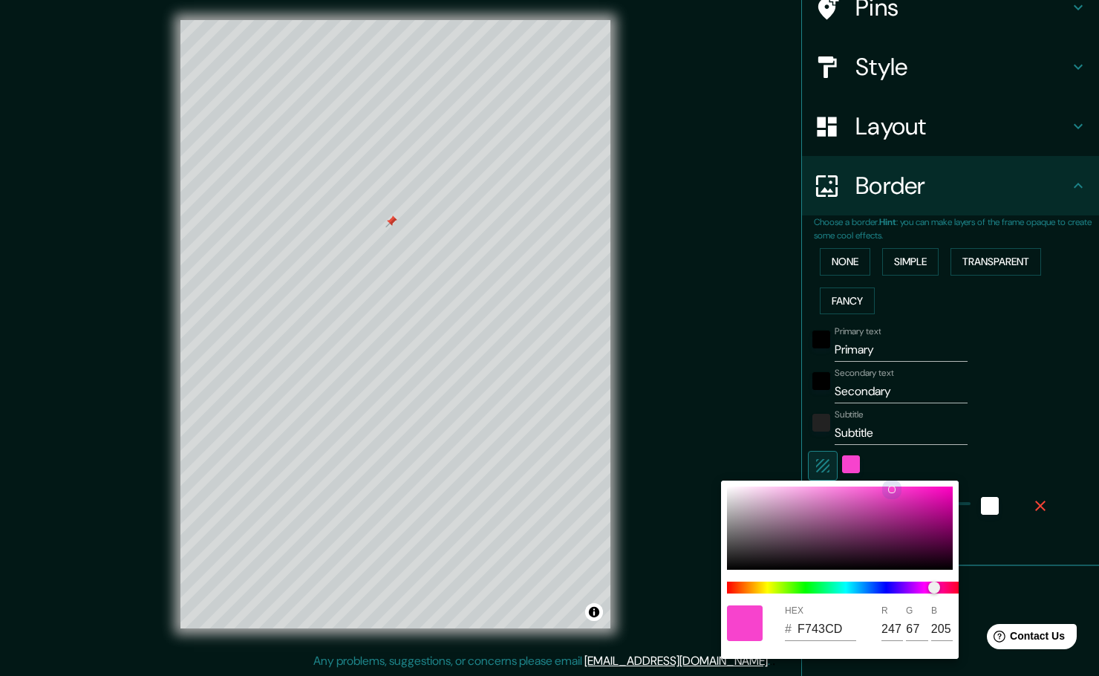
click at [755, 489] on div at bounding box center [840, 528] width 226 height 83
type input "19"
type input "F8D9F1"
type input "248"
type input "217"
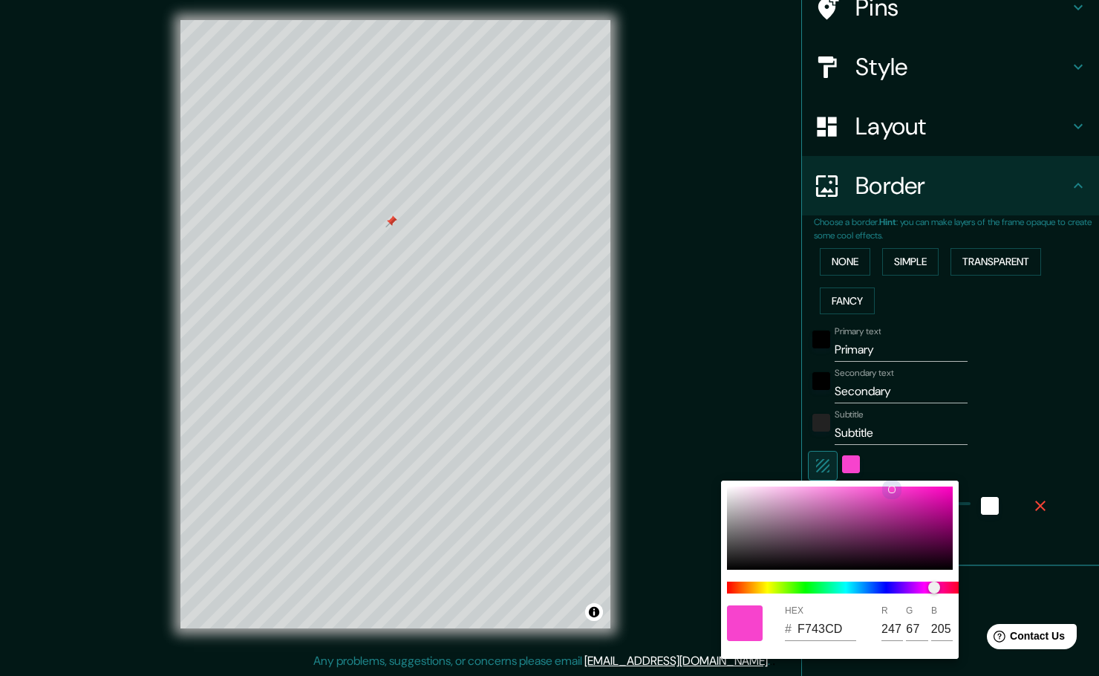
type input "241"
type input "19"
type input "F8DBF1"
type input "219"
type input "19"
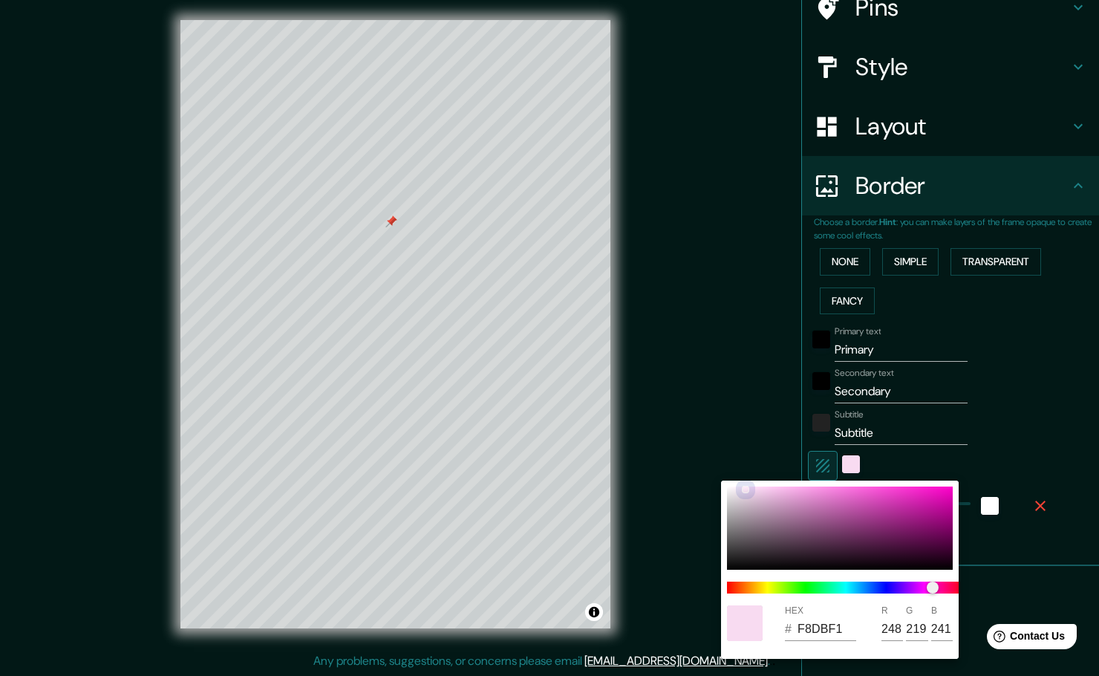
type input "F8E4F4"
type input "228"
type input "244"
type input "19"
type input "F8E6F5"
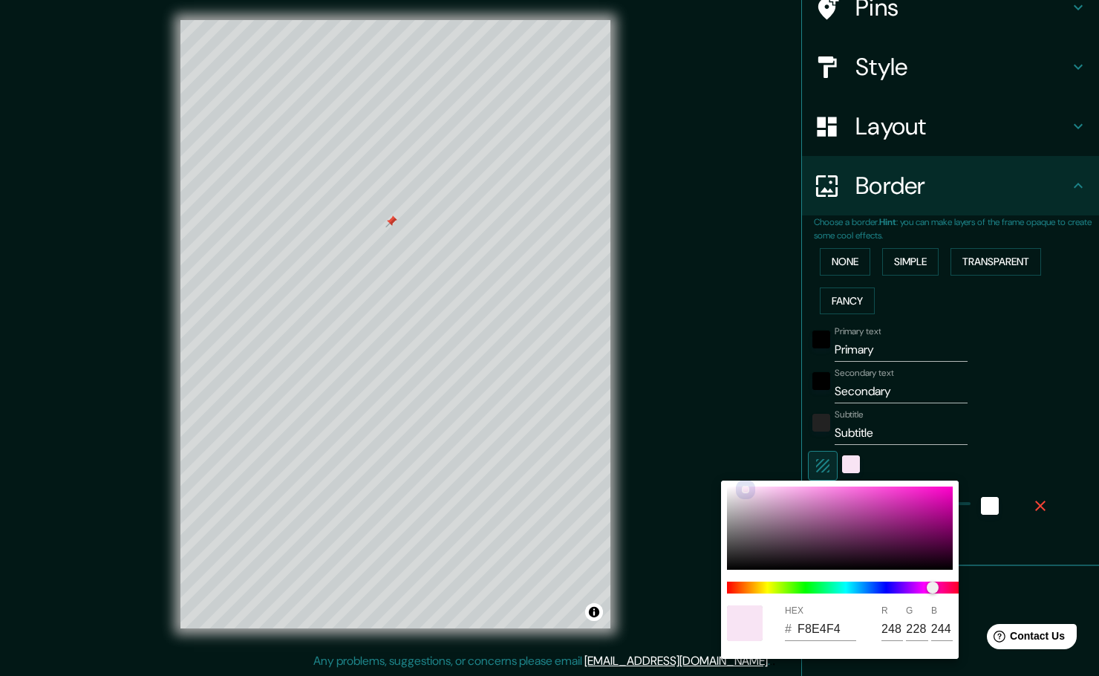
type input "230"
type input "245"
type input "19"
type input "F8EAF6"
type input "234"
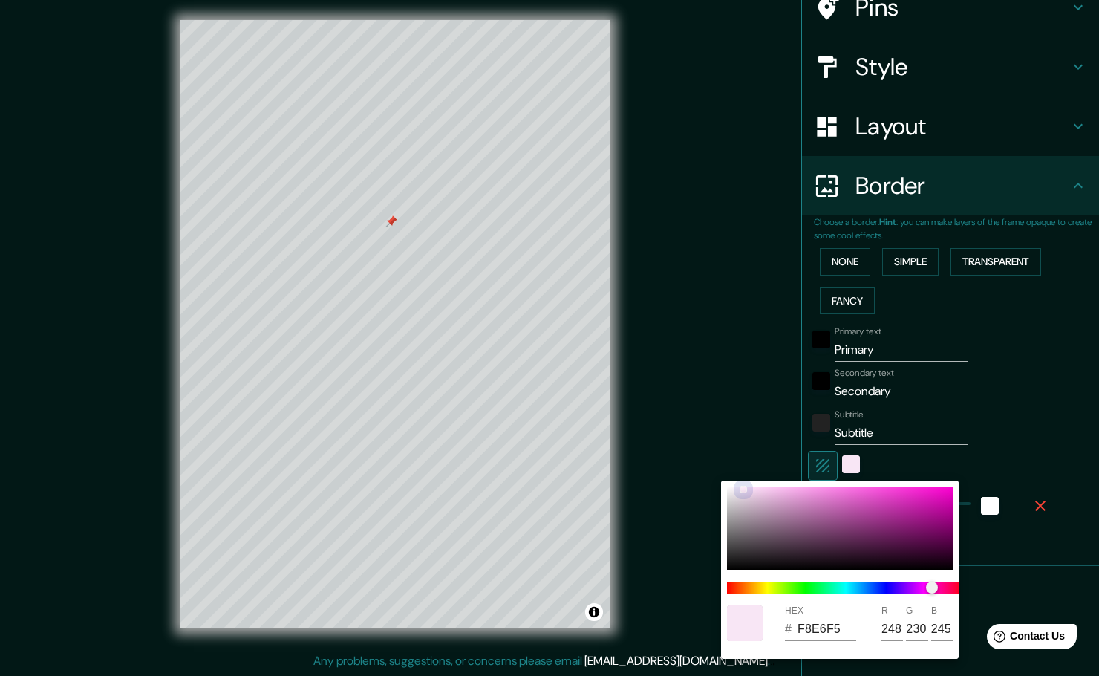
type input "246"
drag, startPoint x: 755, startPoint y: 489, endPoint x: 740, endPoint y: 489, distance: 15.6
click at [740, 489] on div at bounding box center [741, 490] width 6 height 6
type input "19"
click at [837, 352] on div at bounding box center [549, 338] width 1099 height 676
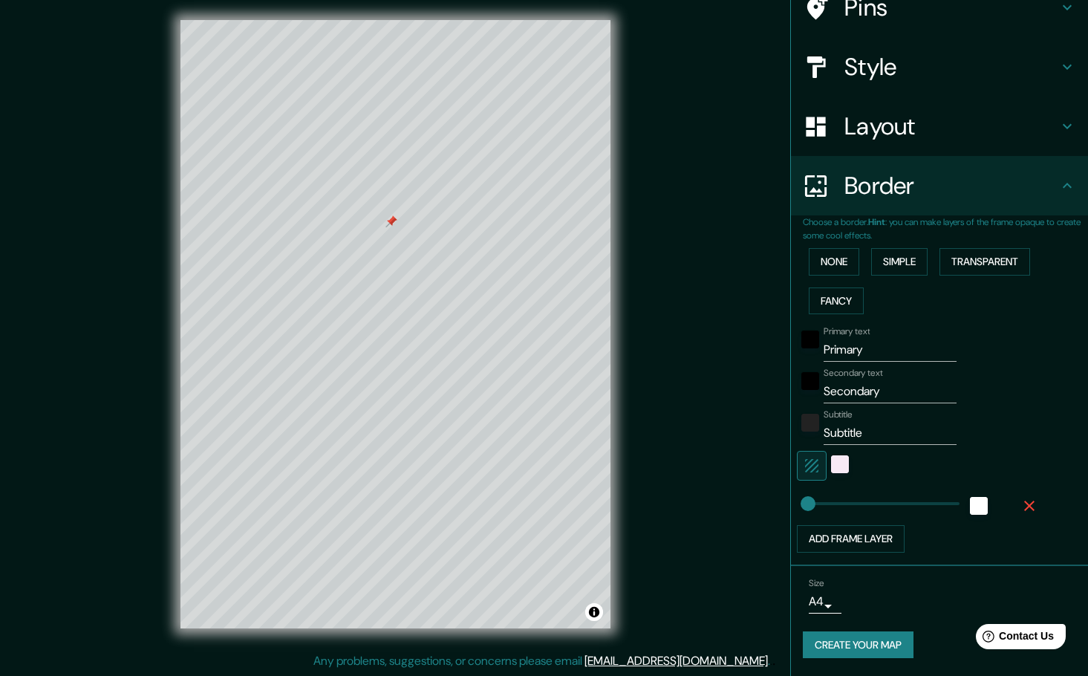
click at [837, 352] on div "HEX # F8EAF6 R 248 G 234 B 246" at bounding box center [544, 338] width 1088 height 676
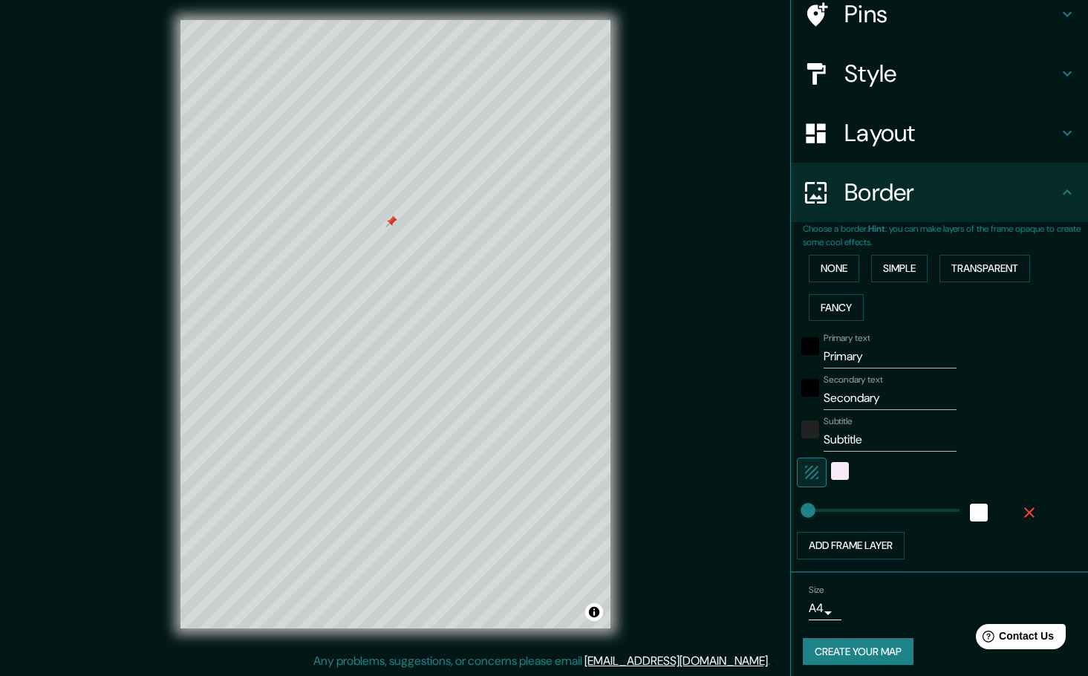
click at [837, 352] on input "Primary" at bounding box center [890, 357] width 133 height 24
type input "C"
type input "19"
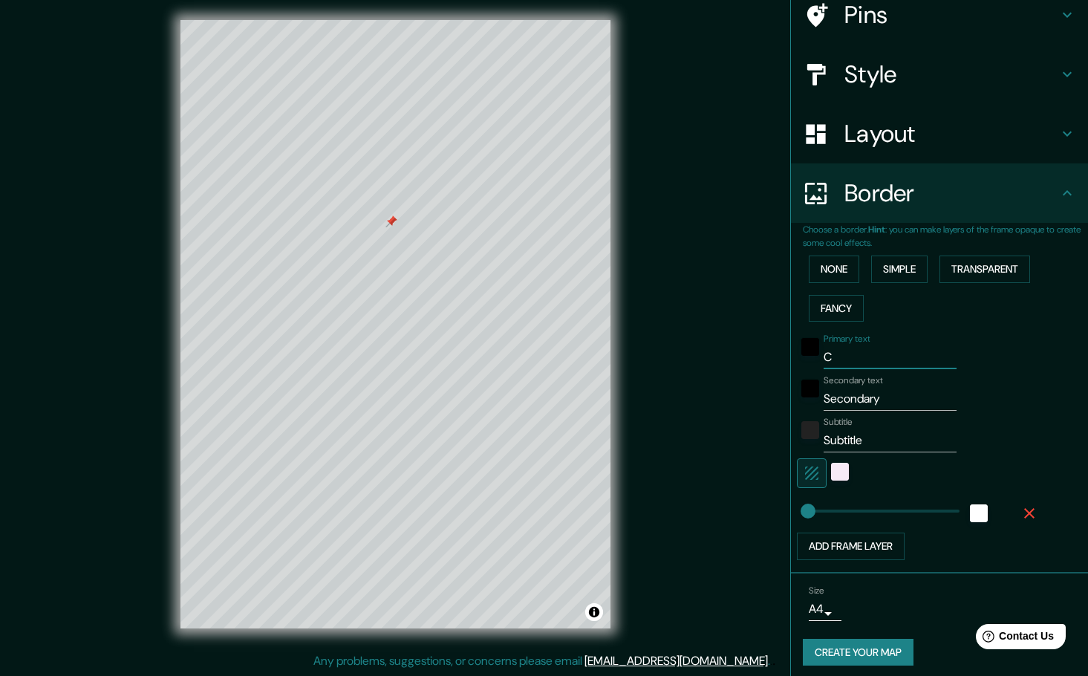
type input "CD"
type input "19"
type input "CDM"
type input "19"
type input "CDMX"
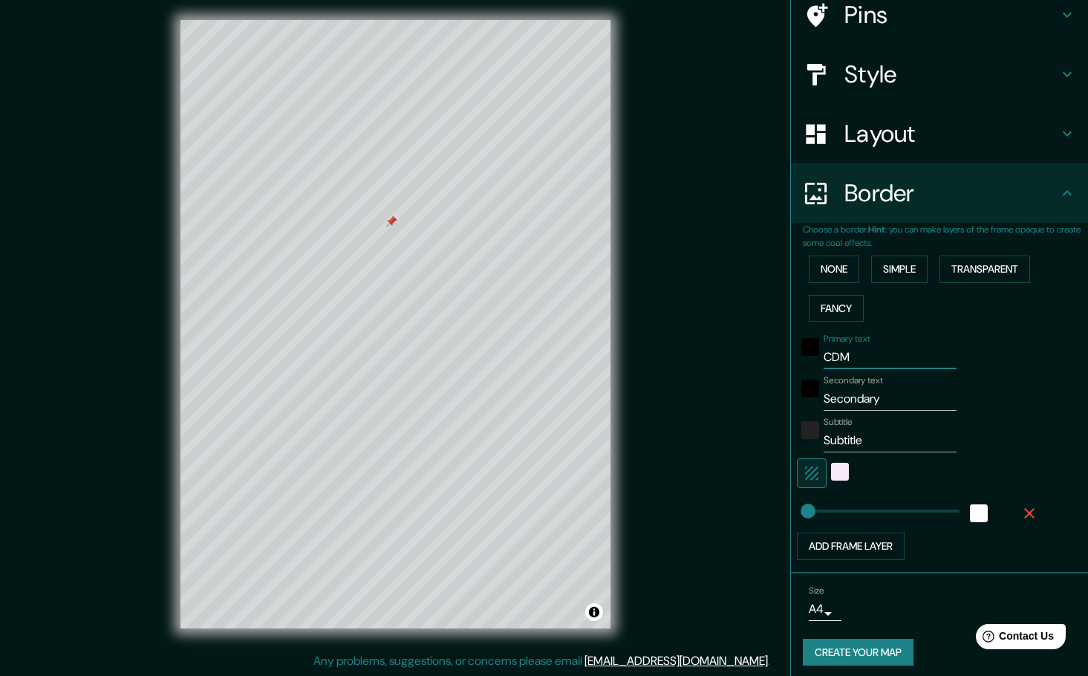
type input "19"
type input "CDMX"
click at [853, 404] on input "Secondary" at bounding box center [890, 399] width 133 height 24
type input "HO"
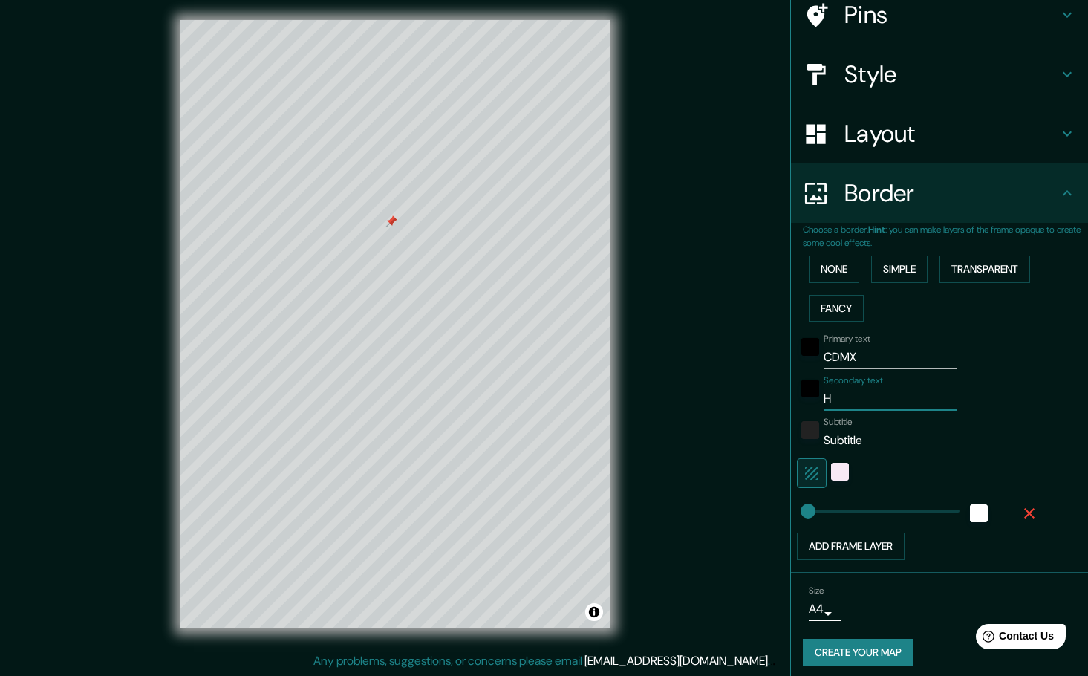
type input "19"
type input "HOOME"
type input "19"
type input "HOOME"
type input "19"
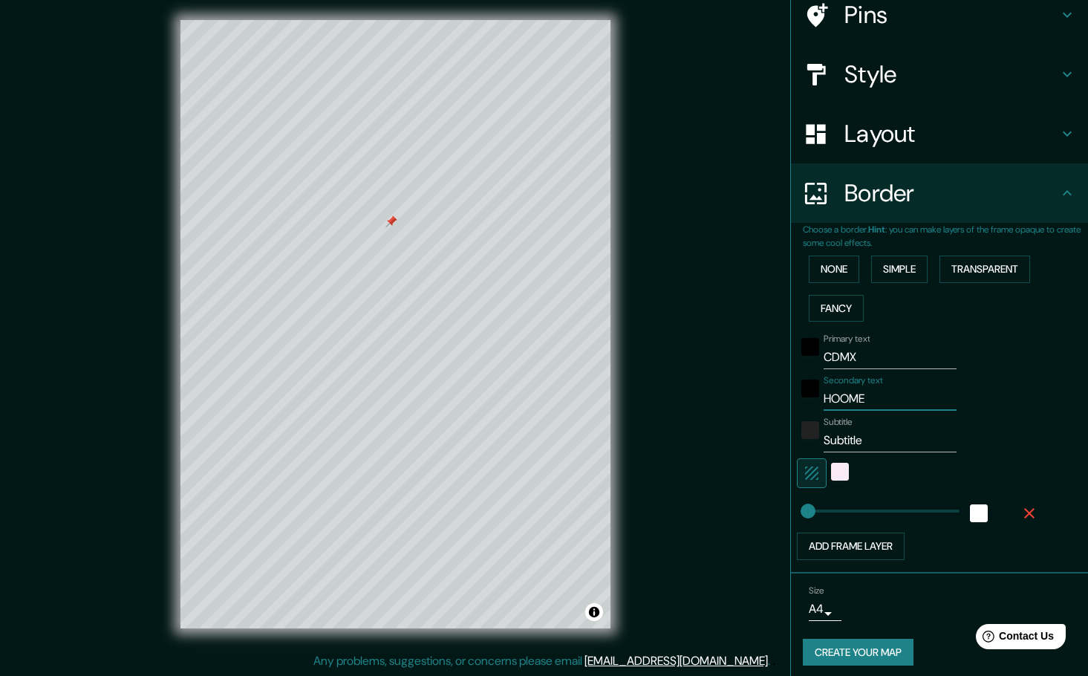
type input "HOOME"
type input "19"
type input "HOOM"
type input "19"
type input "HO"
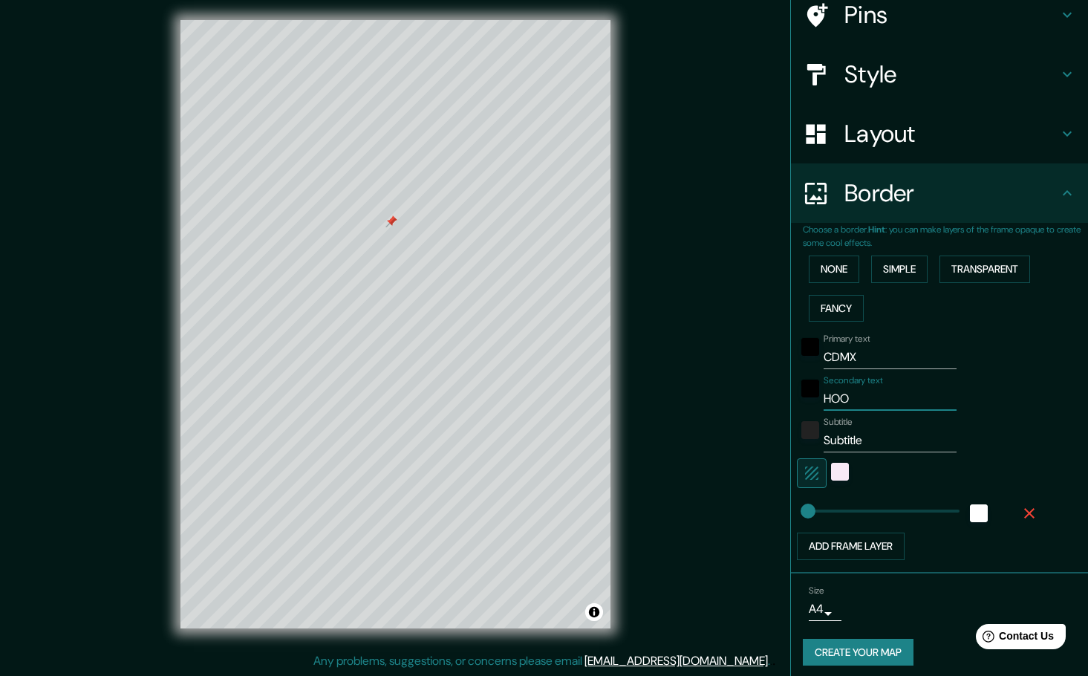
type input "19"
type input "HOM"
type input "19"
type input "HOME"
type input "19"
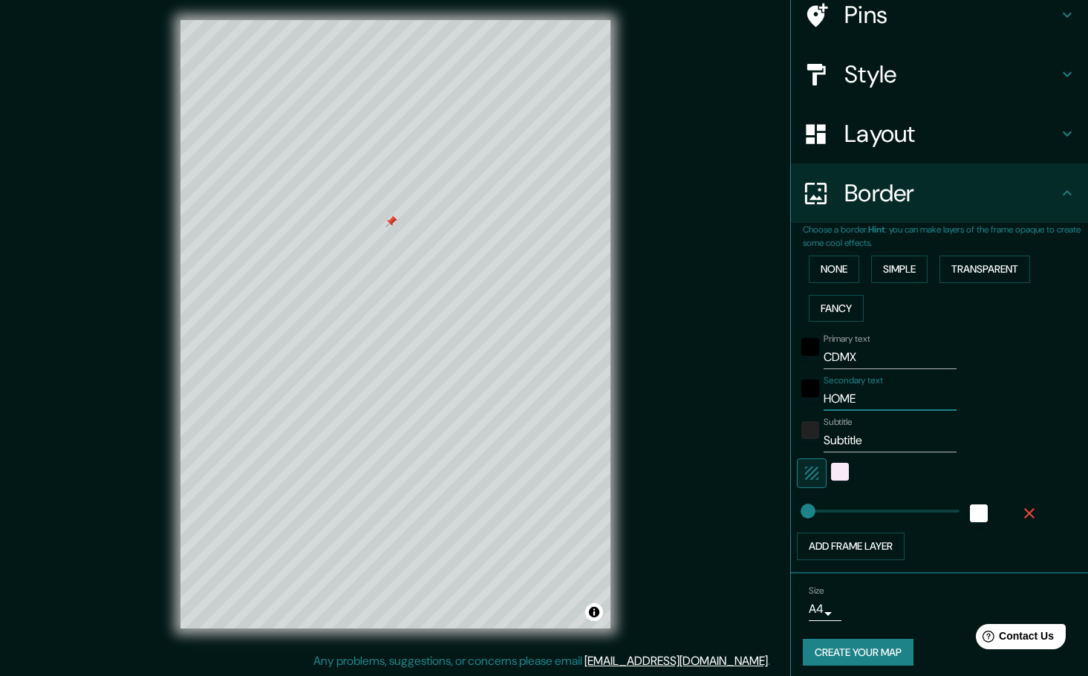
type input "HOME"
type input "19"
type input "HOME A"
type input "19"
type input "HOME A&"
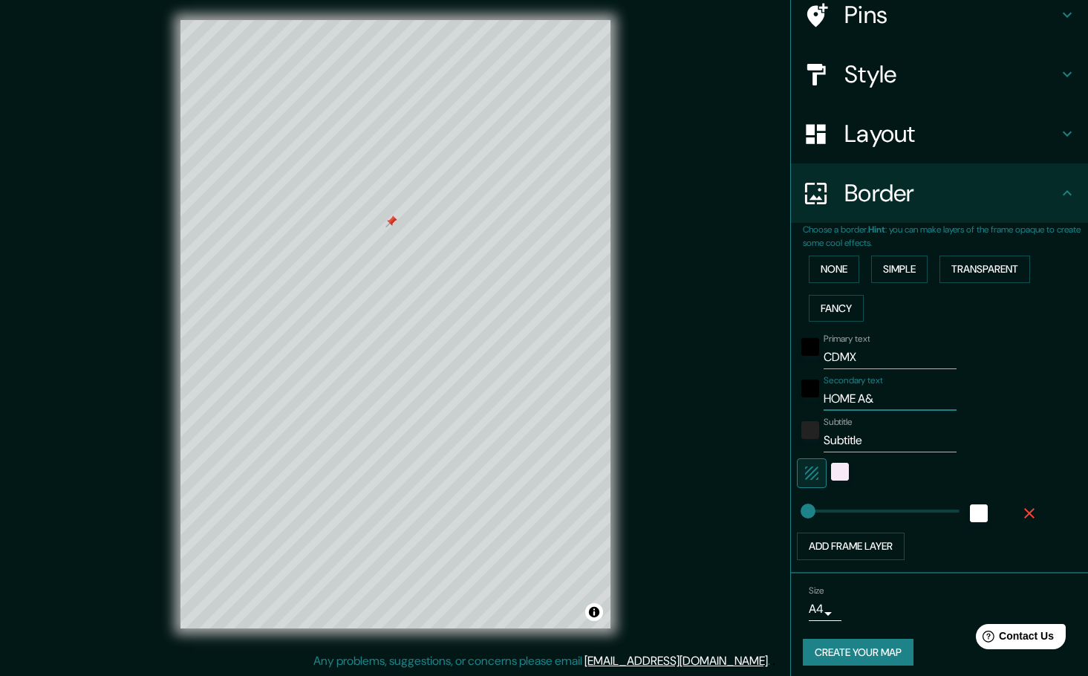
type input "19"
type input "HOME A&P"
type input "19"
type input "HOME A&P"
paste input "19°22'54.9"N 99°10'48.5"W"
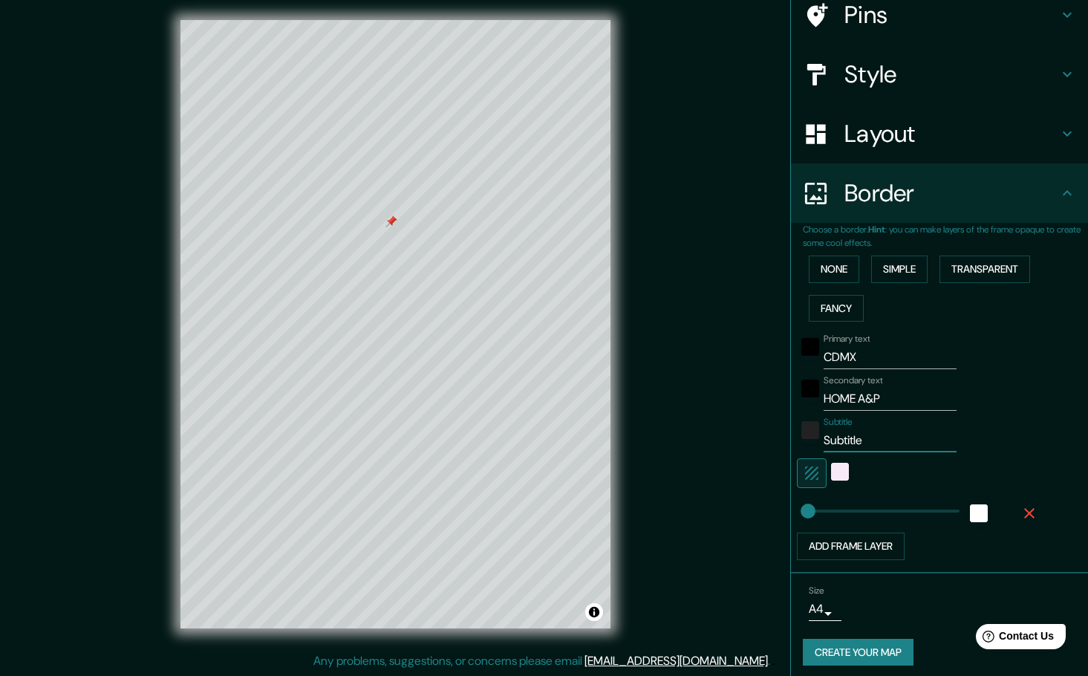
type input "19°22'54.9"N 99°10'48.5"W"
type input "19"
type input "19°22'54.9"N 99°10'48.5"W"
click at [806, 431] on div "color-222222" at bounding box center [810, 430] width 18 height 18
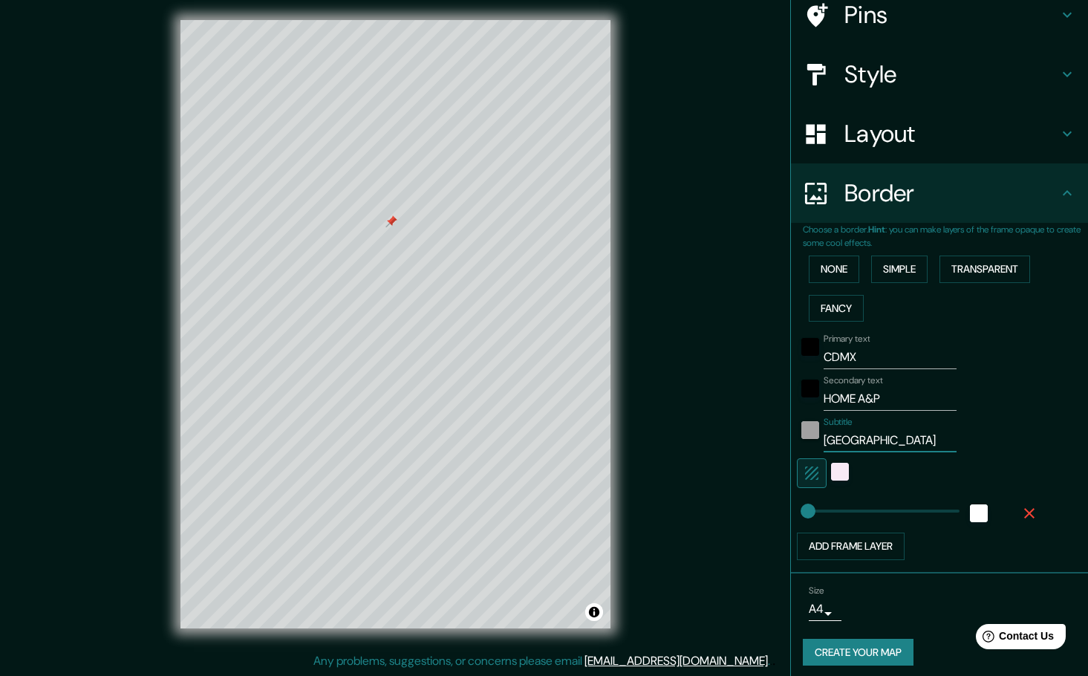
scroll to position [0, 0]
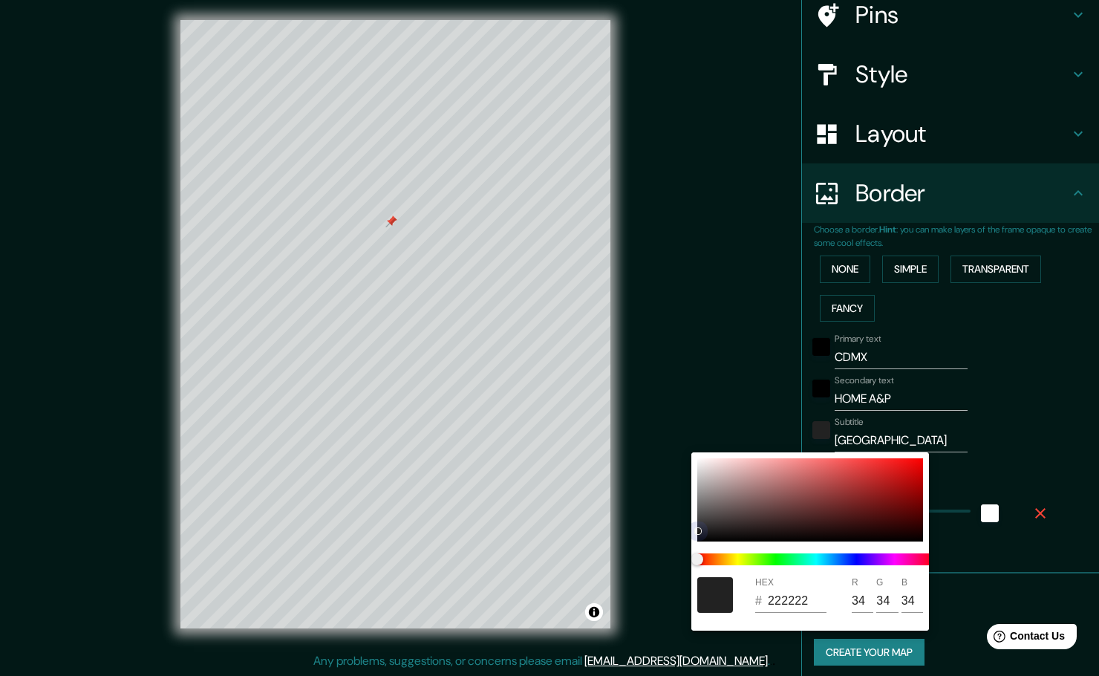
click at [699, 539] on div at bounding box center [810, 499] width 226 height 83
type input "19"
type input "050505"
type input "5"
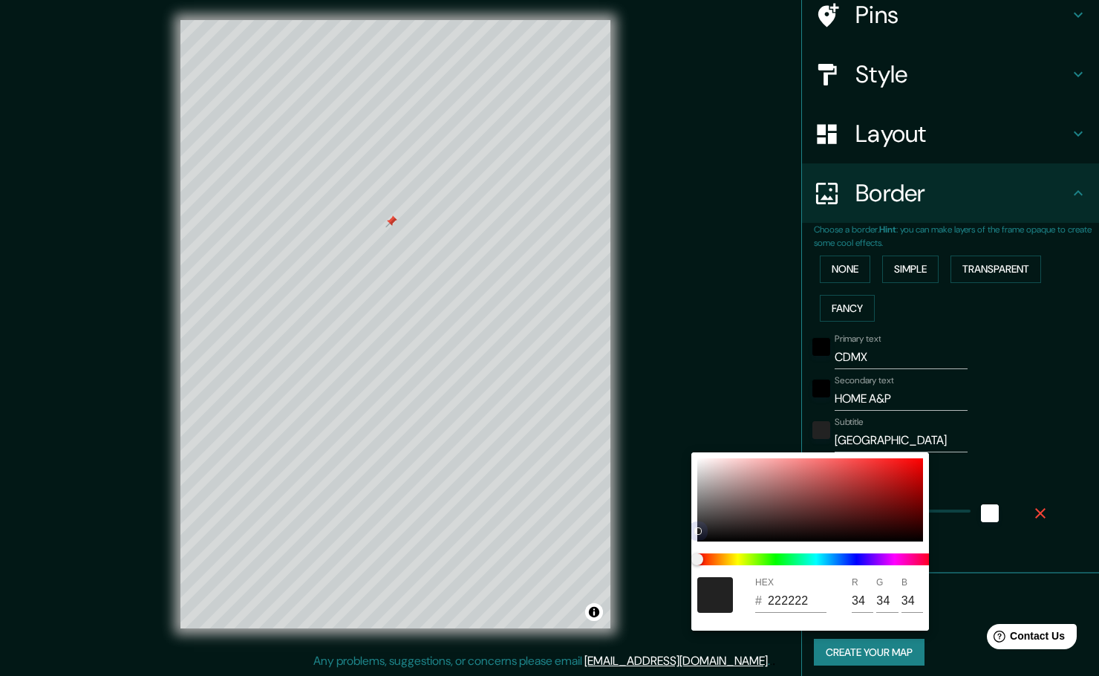
type input "5"
click at [1021, 434] on div at bounding box center [549, 338] width 1099 height 676
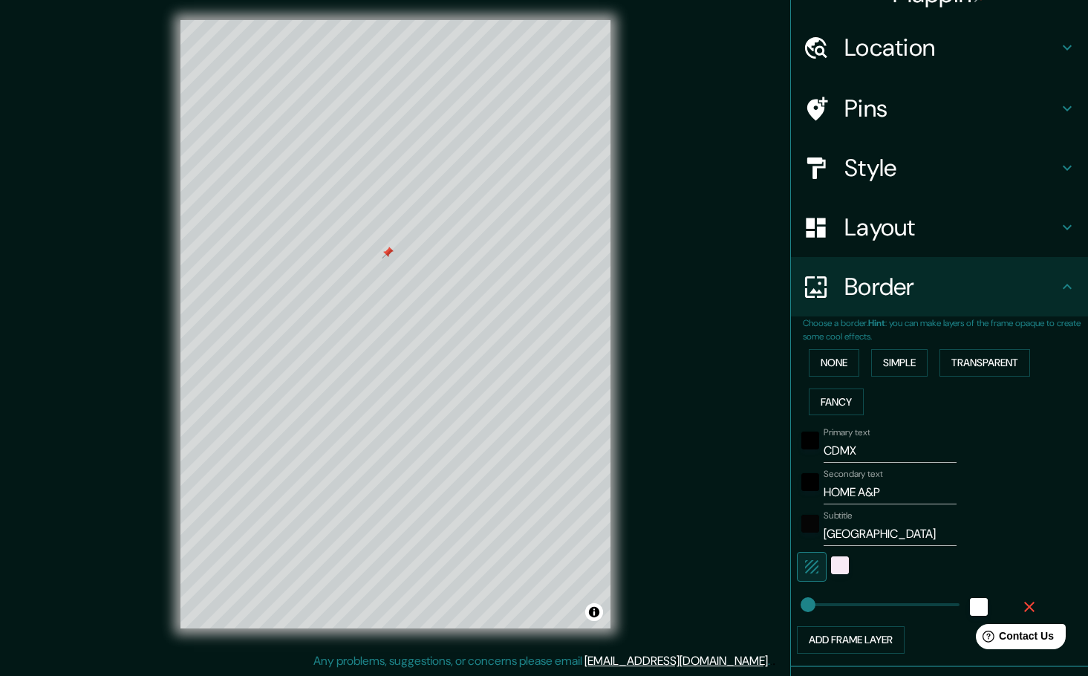
scroll to position [131, 0]
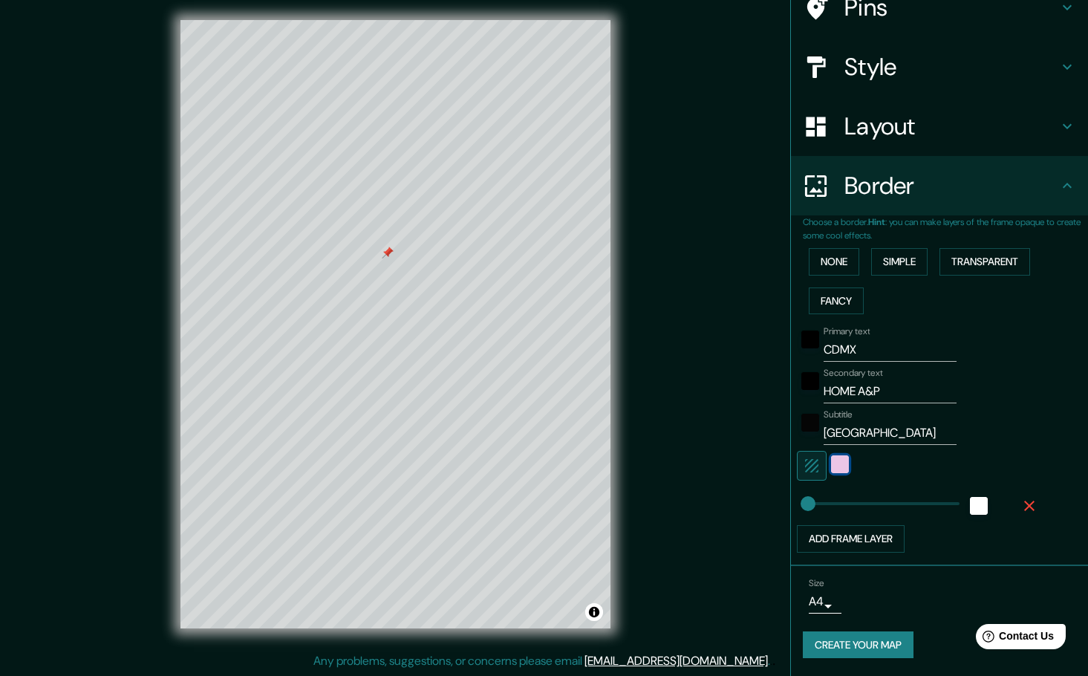
click at [836, 467] on div "color-F8EAF6" at bounding box center [840, 464] width 18 height 18
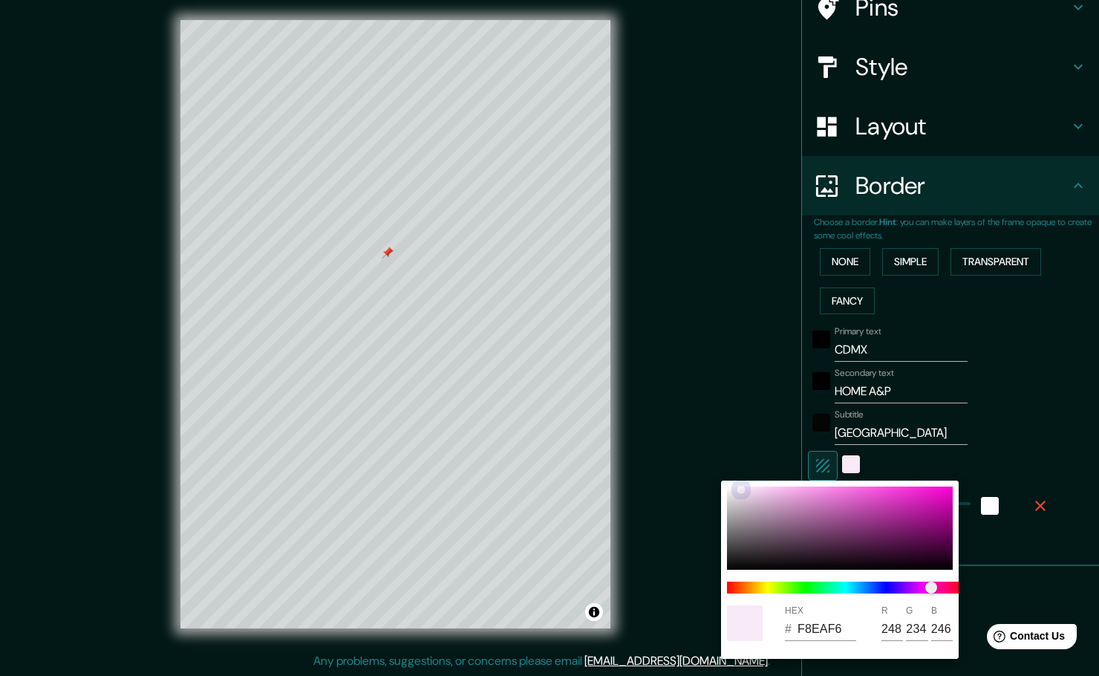
click at [738, 488] on div at bounding box center [741, 489] width 7 height 7
type input "19"
type input "FAEFF9"
type input "250"
type input "239"
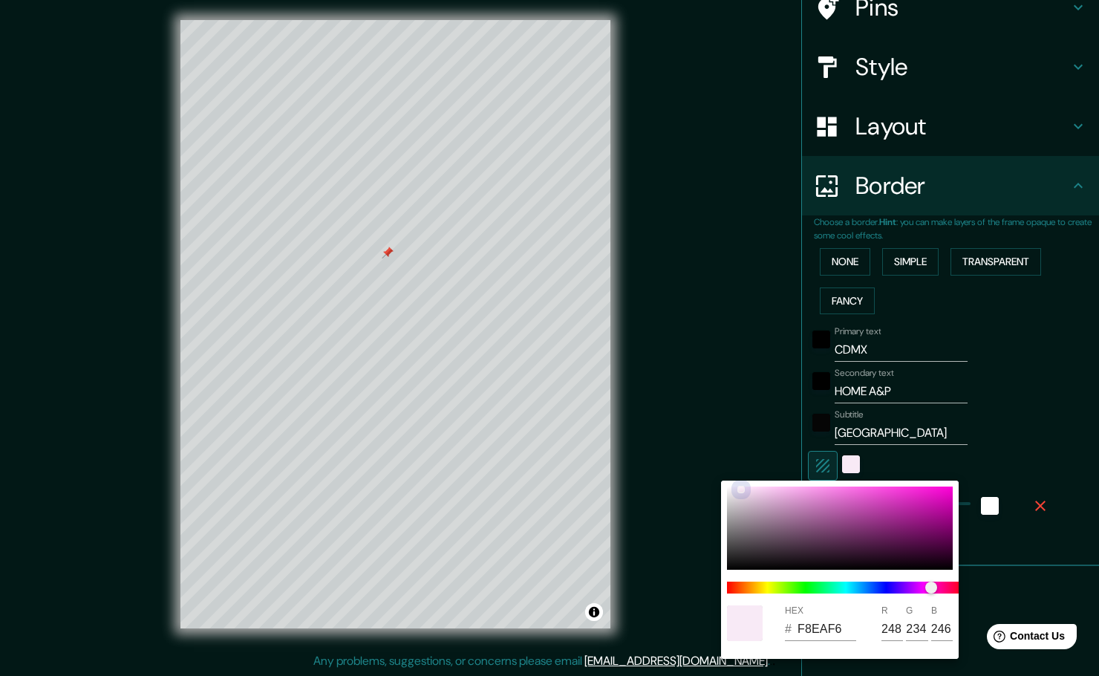
type input "249"
click at [1026, 406] on div at bounding box center [549, 338] width 1099 height 676
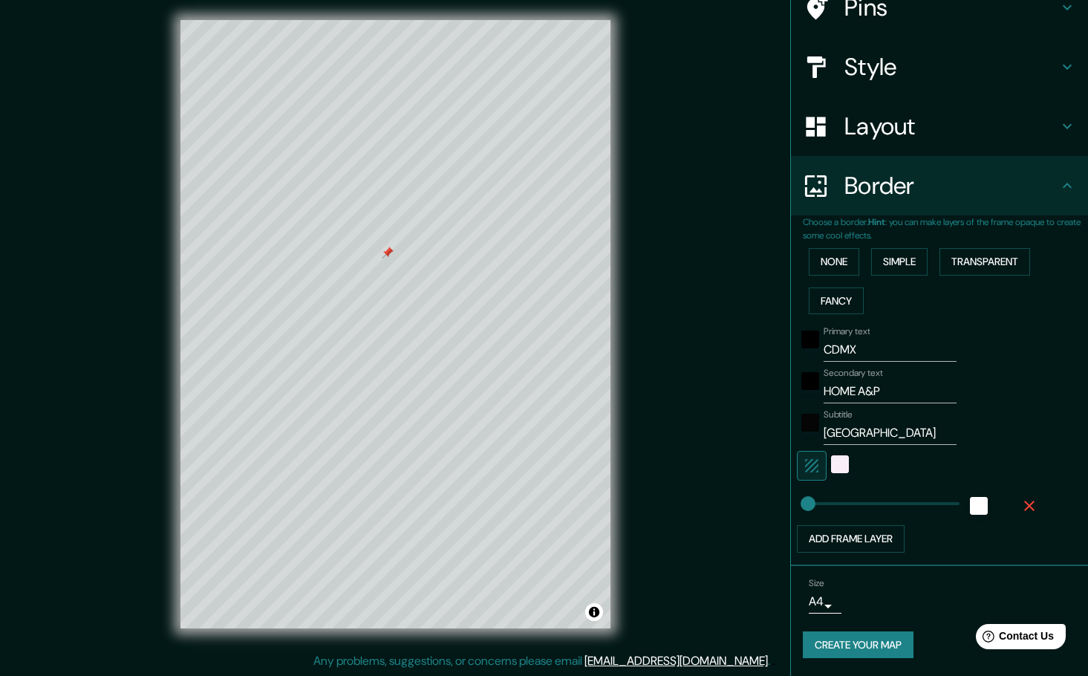
click at [860, 645] on button "Create your map" at bounding box center [858, 644] width 111 height 27
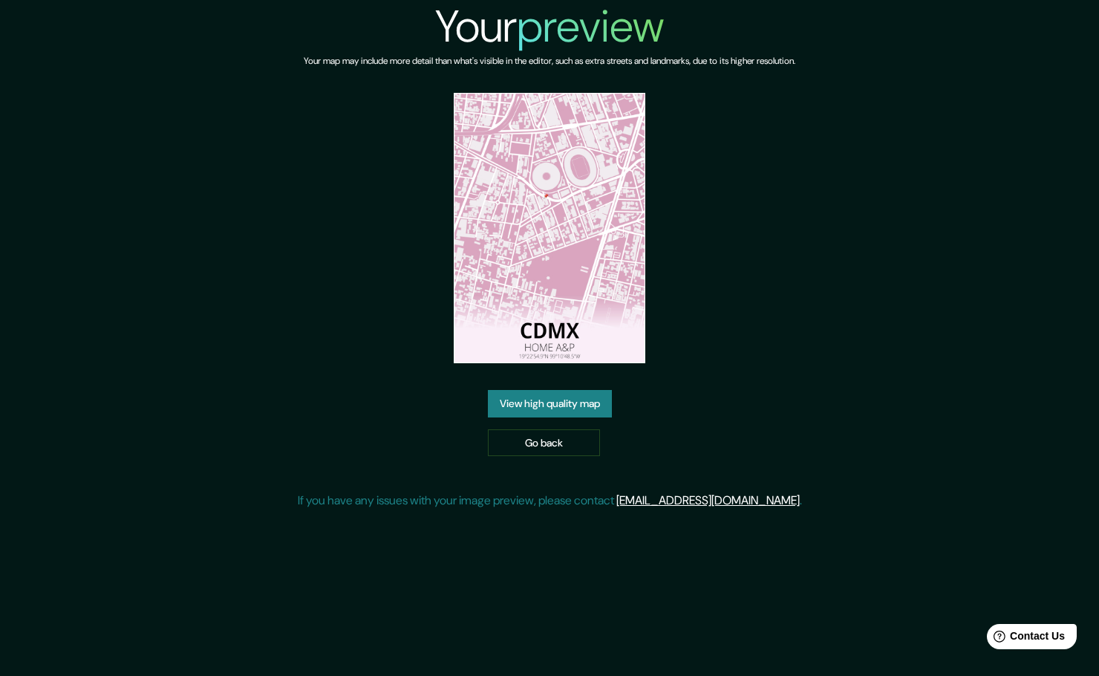
click at [563, 395] on link "View high quality map" at bounding box center [550, 403] width 124 height 27
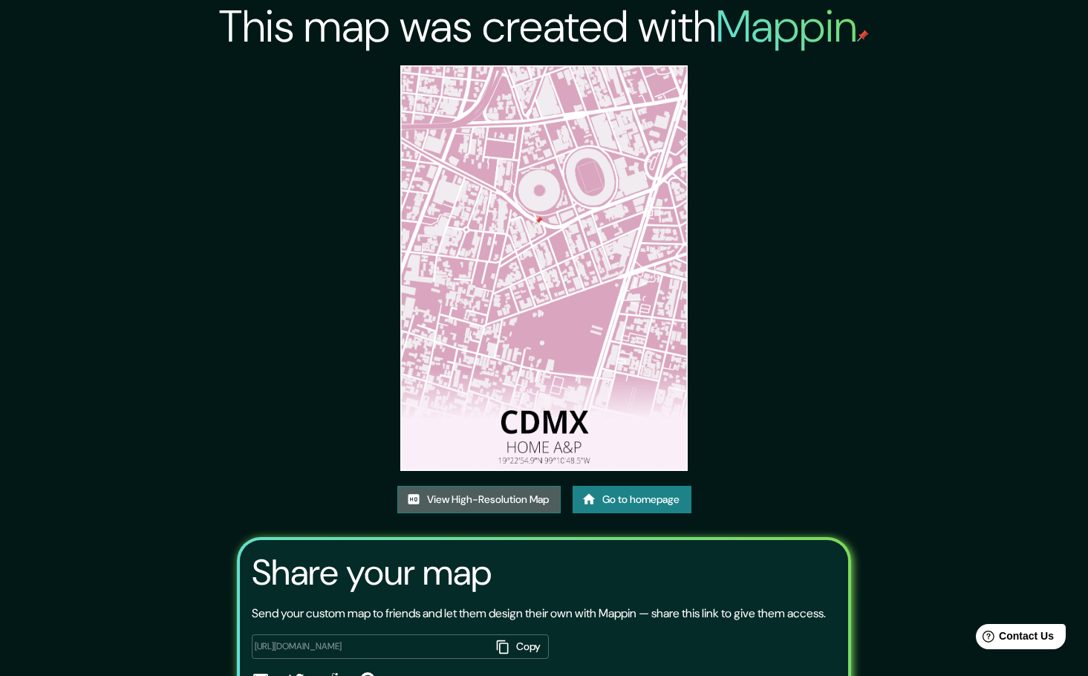
click at [514, 499] on link "View High-Resolution Map" at bounding box center [478, 499] width 163 height 27
